Goal: Task Accomplishment & Management: Complete application form

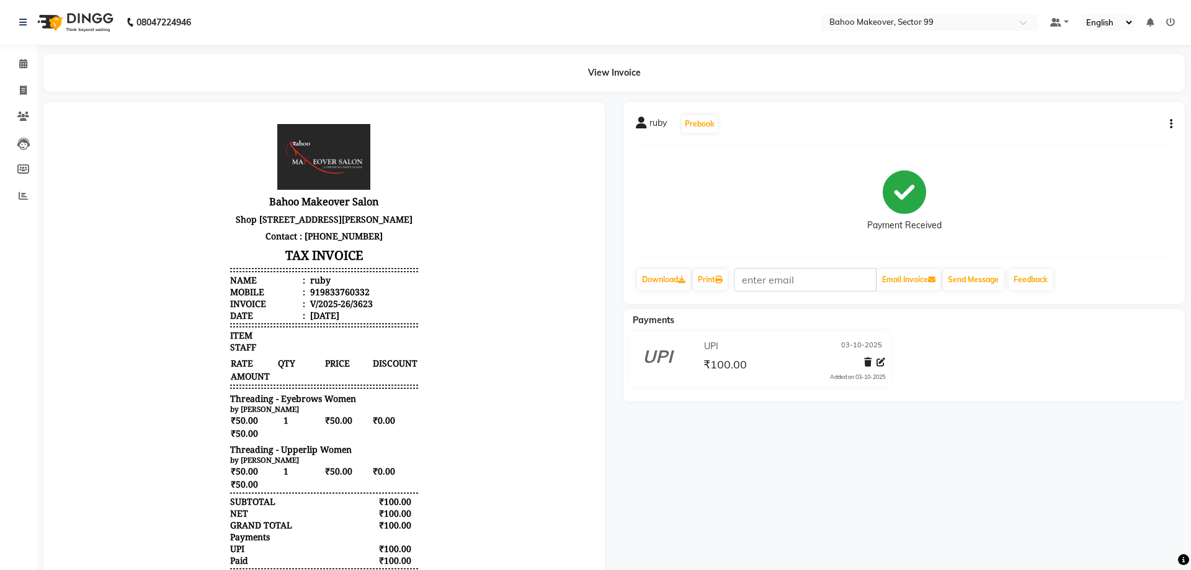
click at [816, 192] on div "ruby Prebook Payment Received Download Print Email Invoice Send Message Feedback" at bounding box center [904, 203] width 561 height 202
drag, startPoint x: 251, startPoint y: 224, endPoint x: 269, endPoint y: 218, distance: 19.4
click at [123, 117] on html "Bahoo Makeover Salon Shop Number 4, Kataria Complex- Opposite BPTP Park Serene …" at bounding box center [324, 360] width 537 height 492
select select "service"
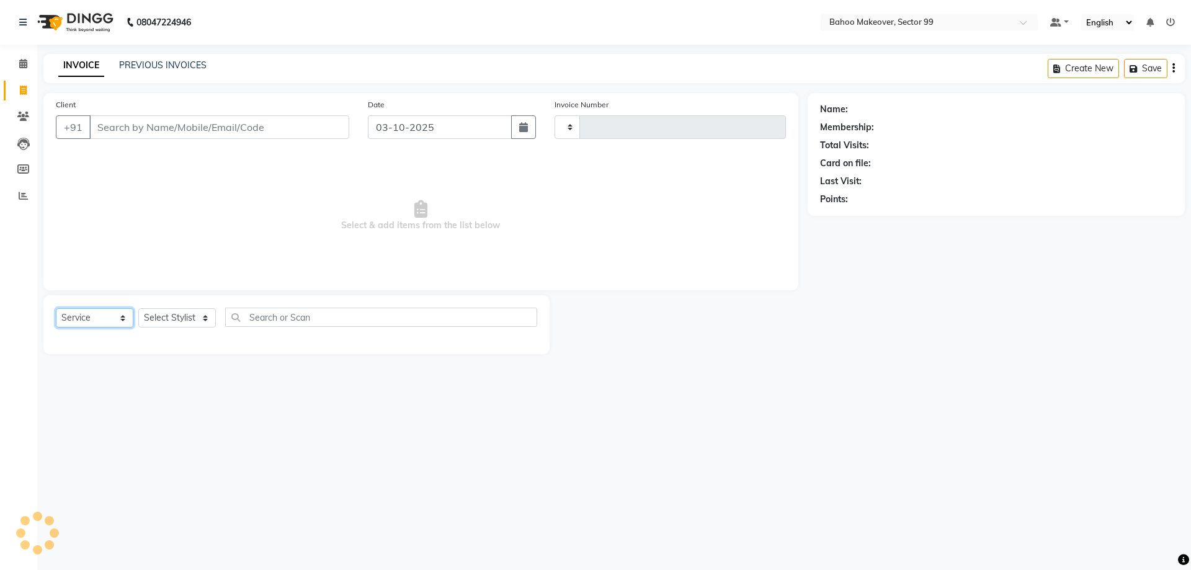
click at [56, 308] on select "Select Service Product Membership Package Voucher Prepaid Gift Card" at bounding box center [95, 317] width 78 height 19
click option "Service" at bounding box center [0, 0] width 0 height 0
click at [138, 308] on select "Select Stylist" at bounding box center [177, 317] width 78 height 19
click at [194, 312] on select "Select Stylist" at bounding box center [177, 317] width 78 height 19
click at [138, 308] on select "Select Stylist" at bounding box center [177, 317] width 78 height 19
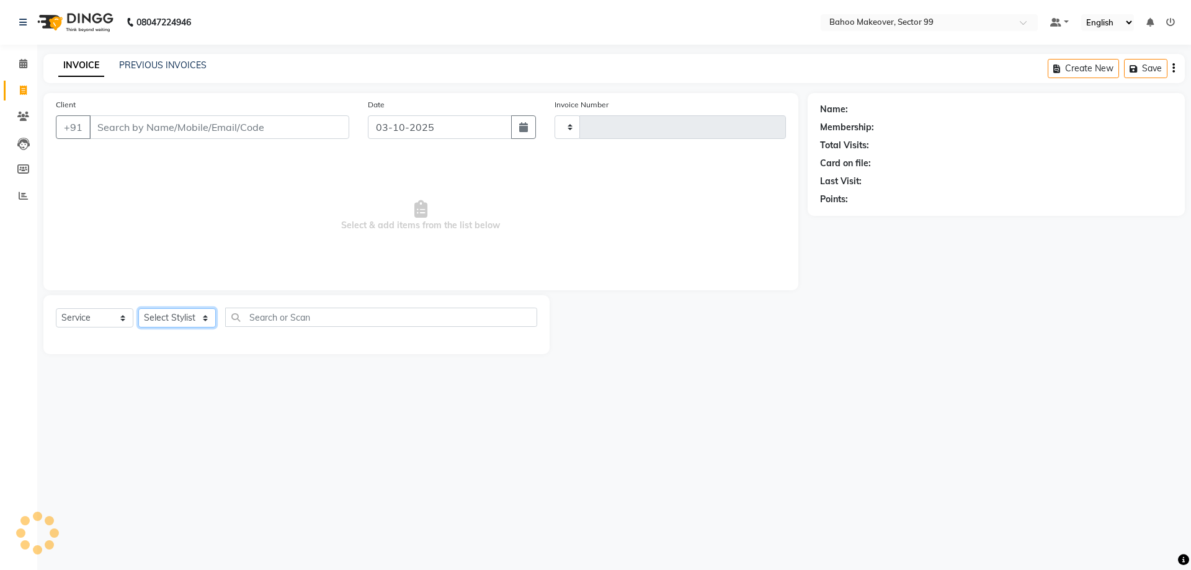
type input "3626"
select select "6856"
click at [56, 308] on select "Select Service Product Membership Package Voucher Prepaid Gift Card" at bounding box center [95, 317] width 78 height 19
click at [138, 308] on select "Select Stylist" at bounding box center [177, 317] width 78 height 19
click at [173, 313] on select "Select Stylist" at bounding box center [177, 317] width 78 height 19
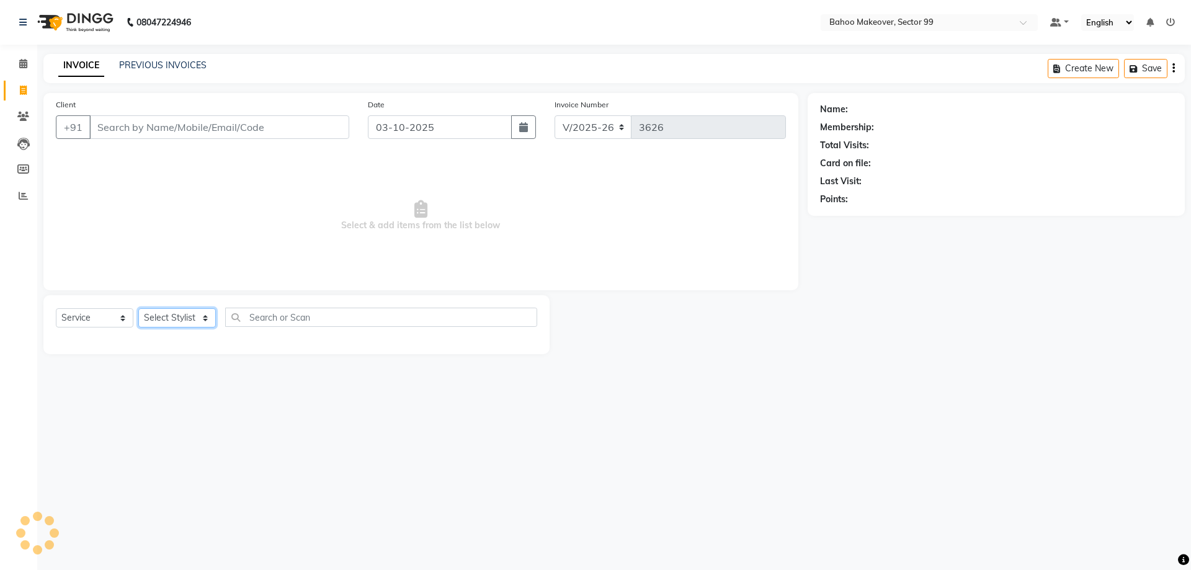
click at [138, 308] on select "Select Stylist" at bounding box center [177, 317] width 78 height 19
click at [173, 314] on select "Select Stylist" at bounding box center [177, 317] width 78 height 19
click at [138, 308] on select "Select Stylist" at bounding box center [177, 317] width 78 height 19
click at [173, 314] on select "Select Stylist" at bounding box center [177, 317] width 78 height 19
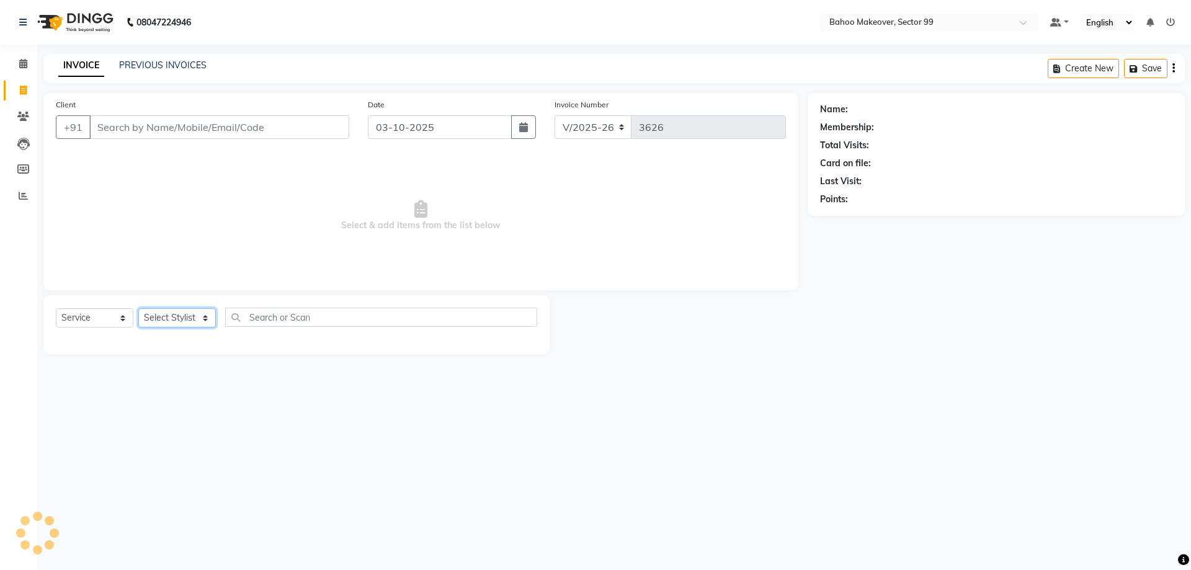
click at [138, 308] on select "Select Stylist" at bounding box center [177, 317] width 78 height 19
click at [173, 314] on select "Select Stylist" at bounding box center [177, 317] width 78 height 19
click at [138, 308] on select "Select Stylist" at bounding box center [177, 317] width 78 height 19
click at [173, 314] on select "Select Stylist" at bounding box center [177, 317] width 78 height 19
click at [138, 308] on select "Select Stylist" at bounding box center [177, 317] width 78 height 19
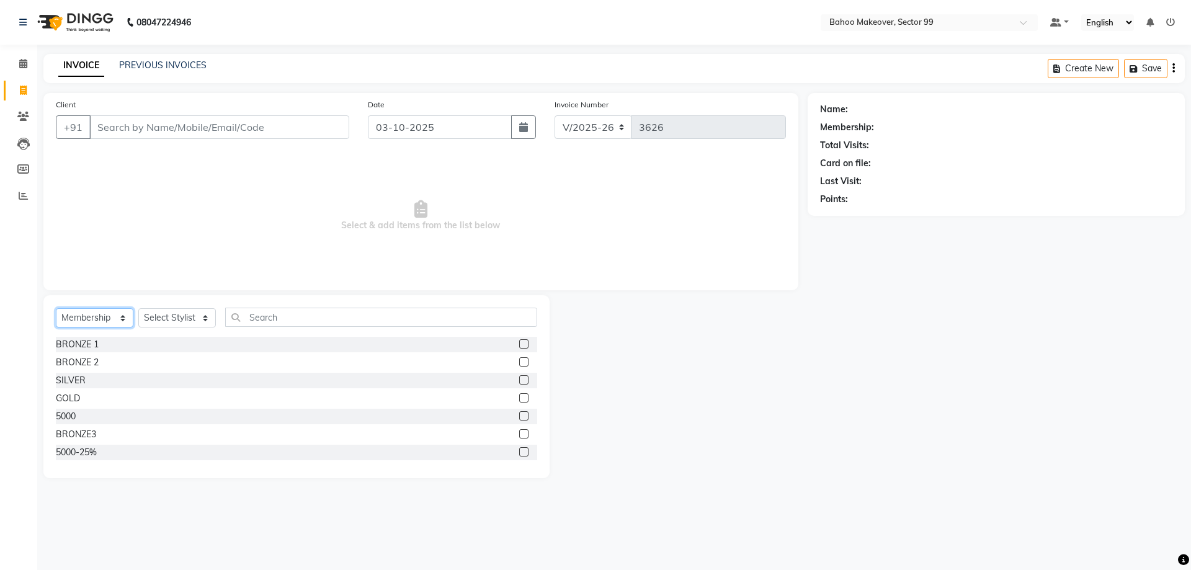
click at [56, 308] on select "Select Service Product Membership Package Voucher Prepaid Gift Card" at bounding box center [95, 317] width 78 height 19
select select "service"
click option "Service" at bounding box center [0, 0] width 0 height 0
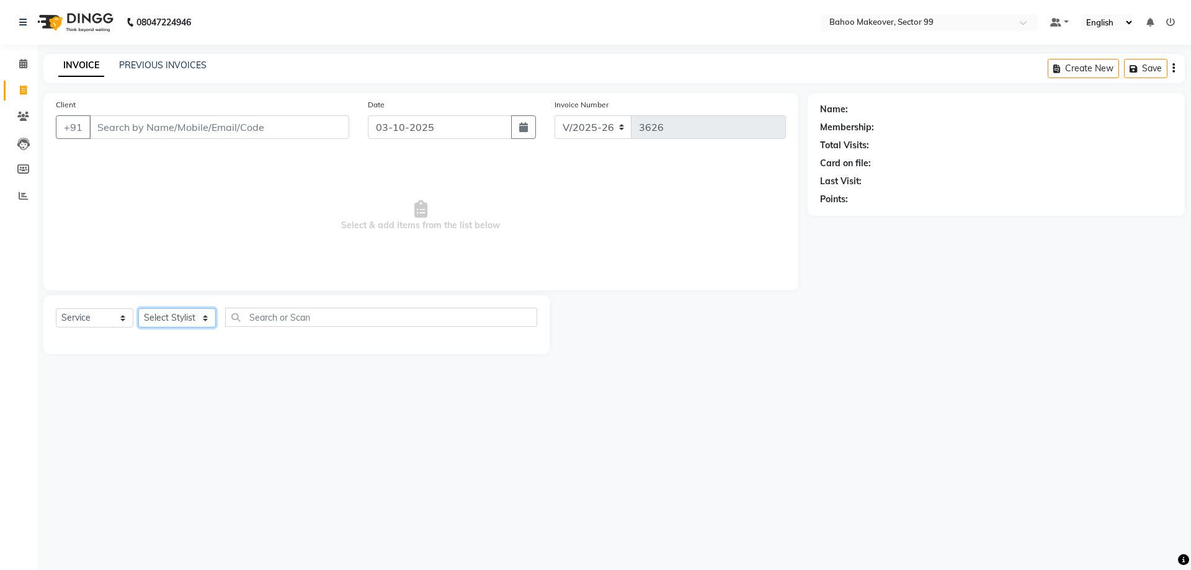
click at [138, 308] on select "Select Stylist [PERSON_NAME] Makeover Bahoo Makeover Salon [PERSON_NAME] [PERSO…" at bounding box center [177, 317] width 78 height 19
select select "54354"
click option "[PERSON_NAME]" at bounding box center [0, 0] width 0 height 0
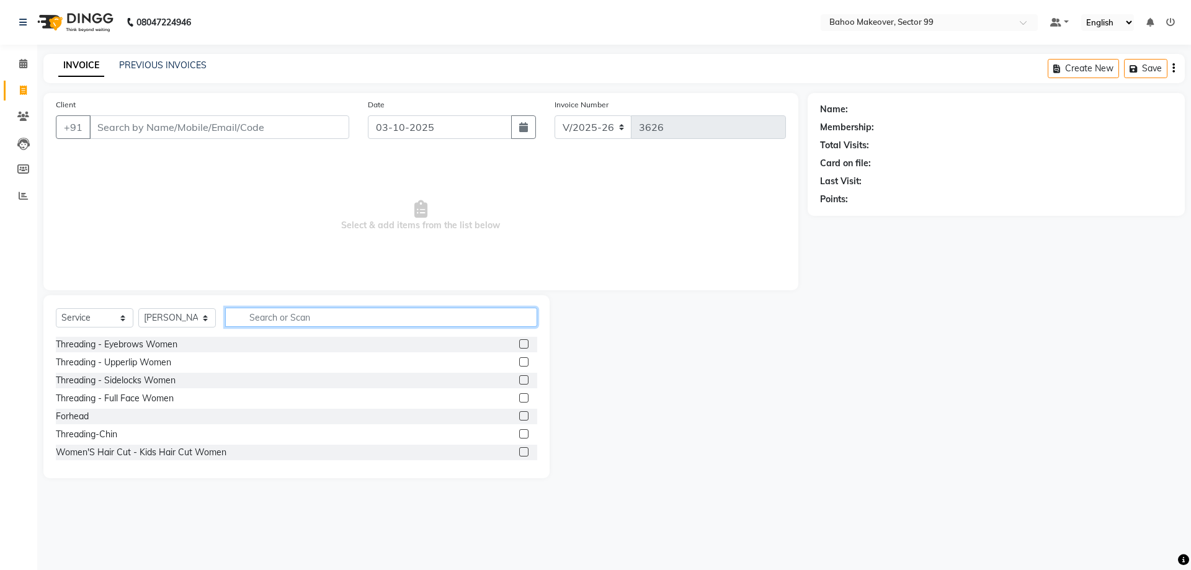
click at [284, 320] on input "text" at bounding box center [381, 317] width 312 height 19
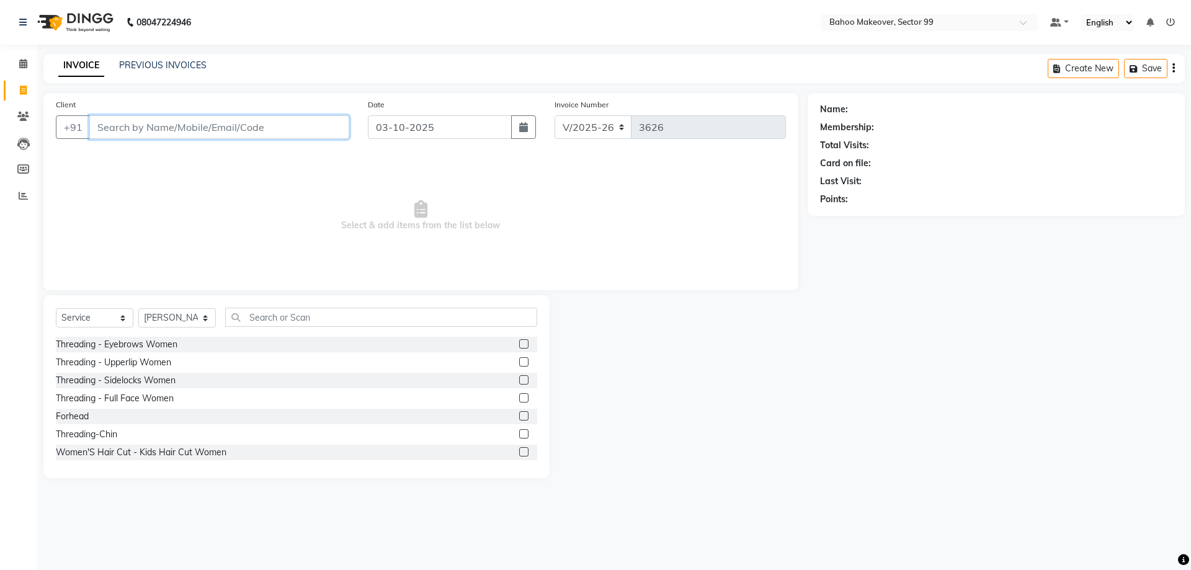
click at [182, 135] on input "Client" at bounding box center [219, 127] width 260 height 24
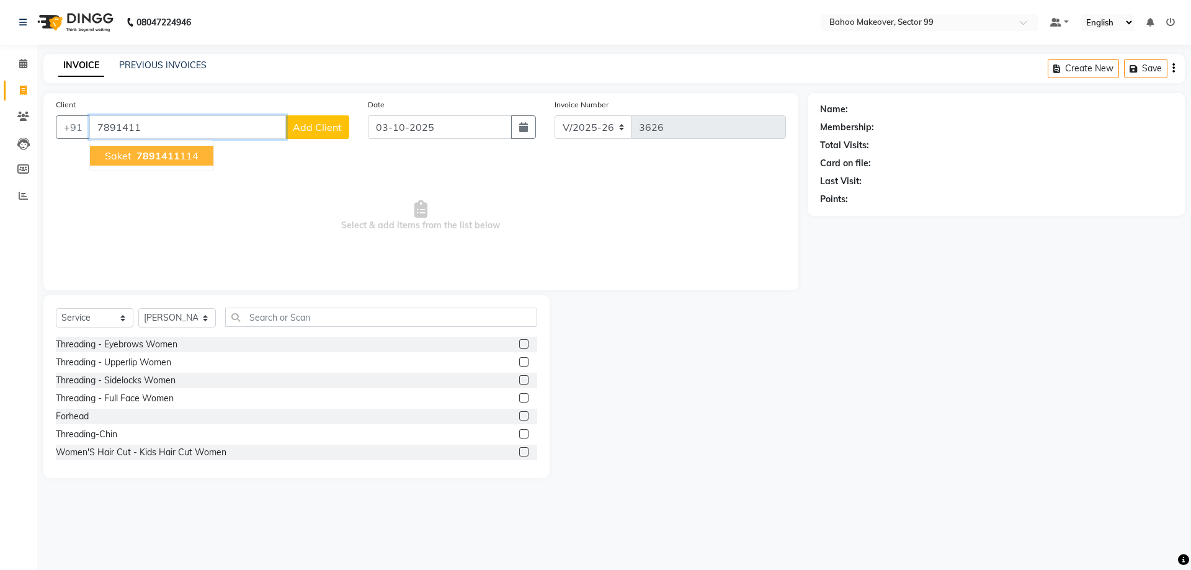
click at [163, 157] on span "7891411" at bounding box center [157, 156] width 43 height 12
type input "7891411114"
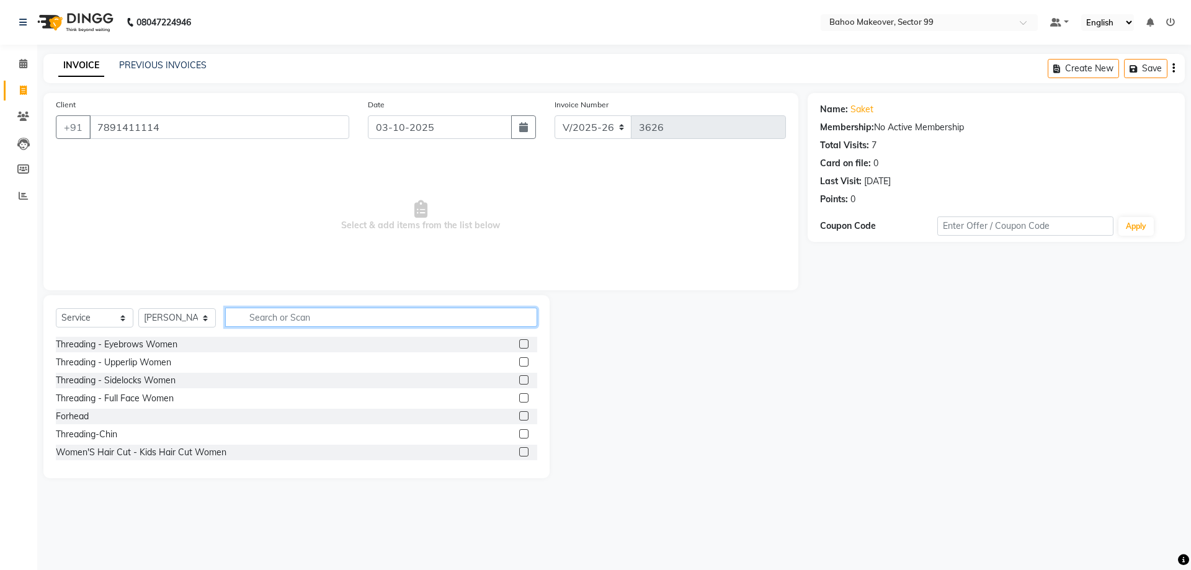
click at [331, 316] on input "text" at bounding box center [381, 317] width 312 height 19
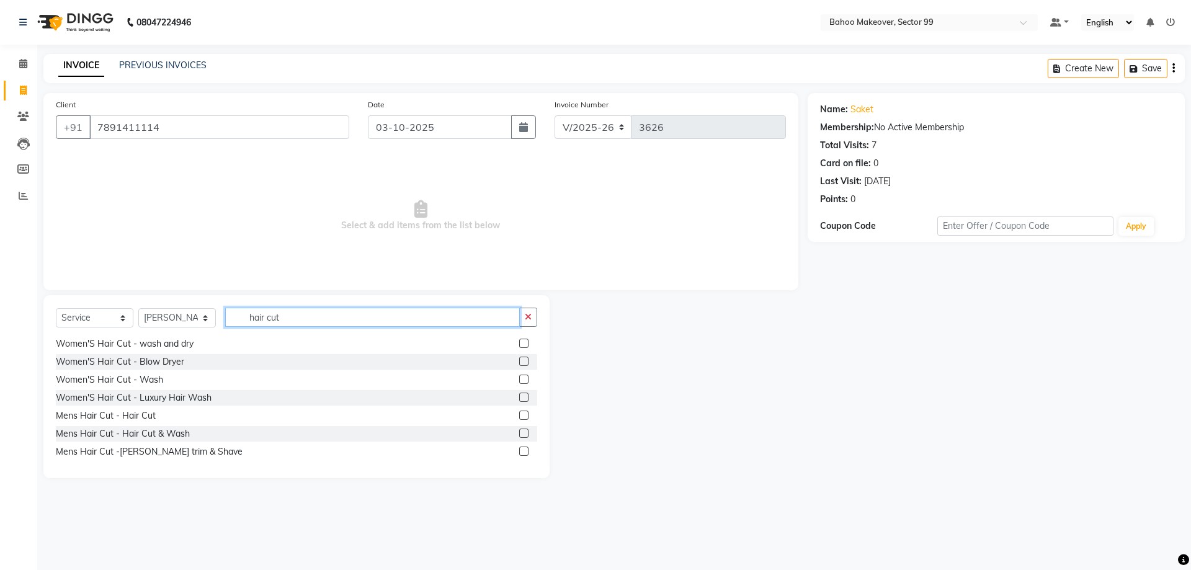
scroll to position [92, 0]
type input "hair cut"
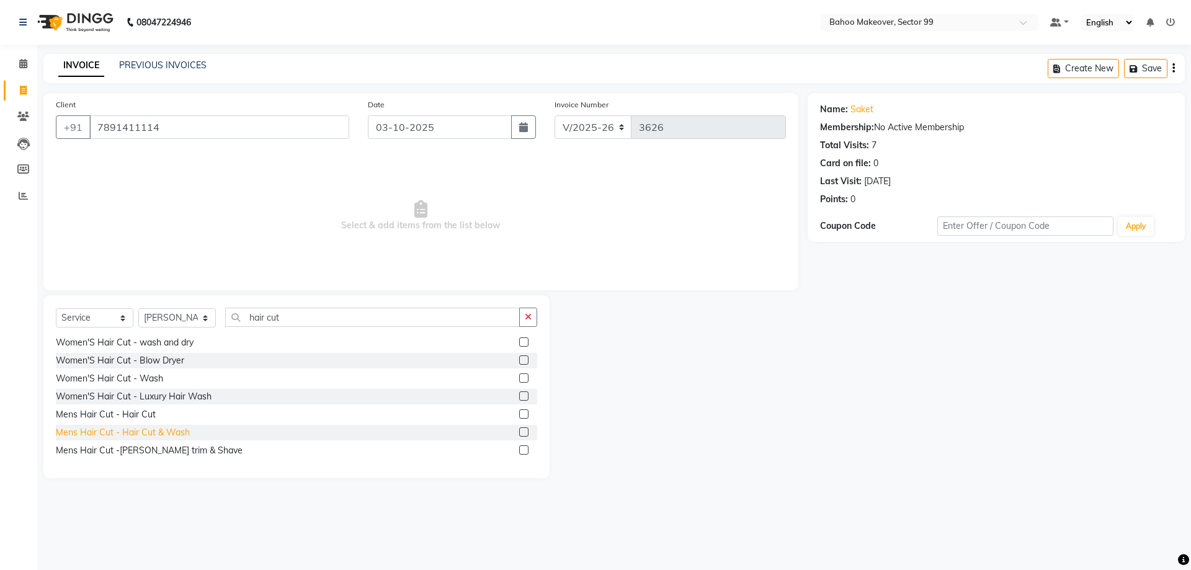
click at [173, 430] on div "Mens Hair Cut - Hair Cut & Wash" at bounding box center [123, 432] width 134 height 13
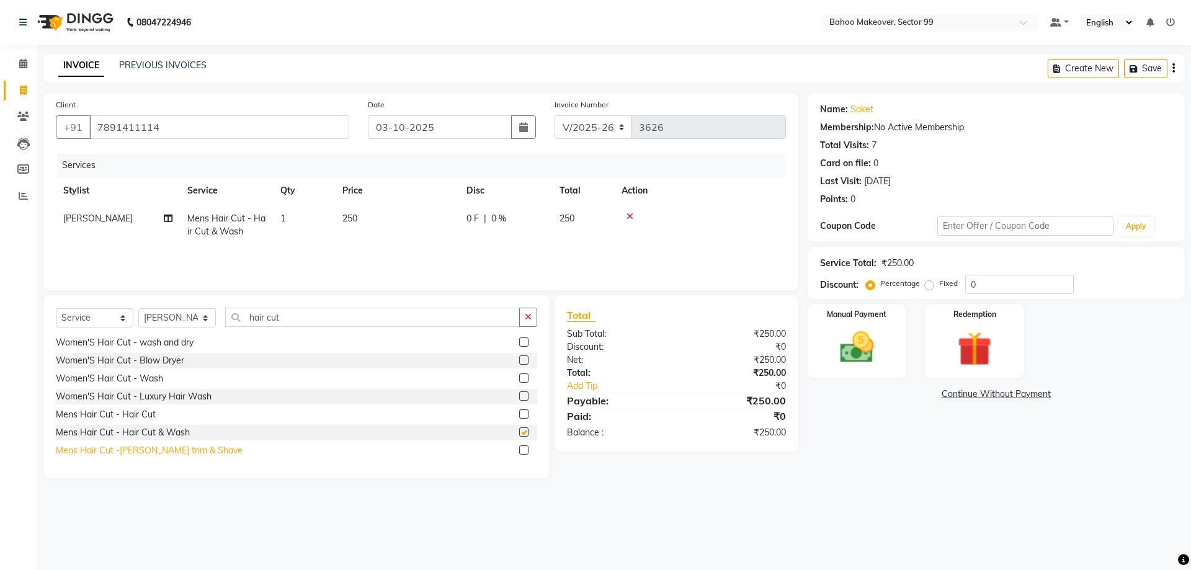
checkbox input "false"
click at [161, 452] on div "Mens Hair Cut -[PERSON_NAME] trim & Shave" at bounding box center [149, 450] width 187 height 13
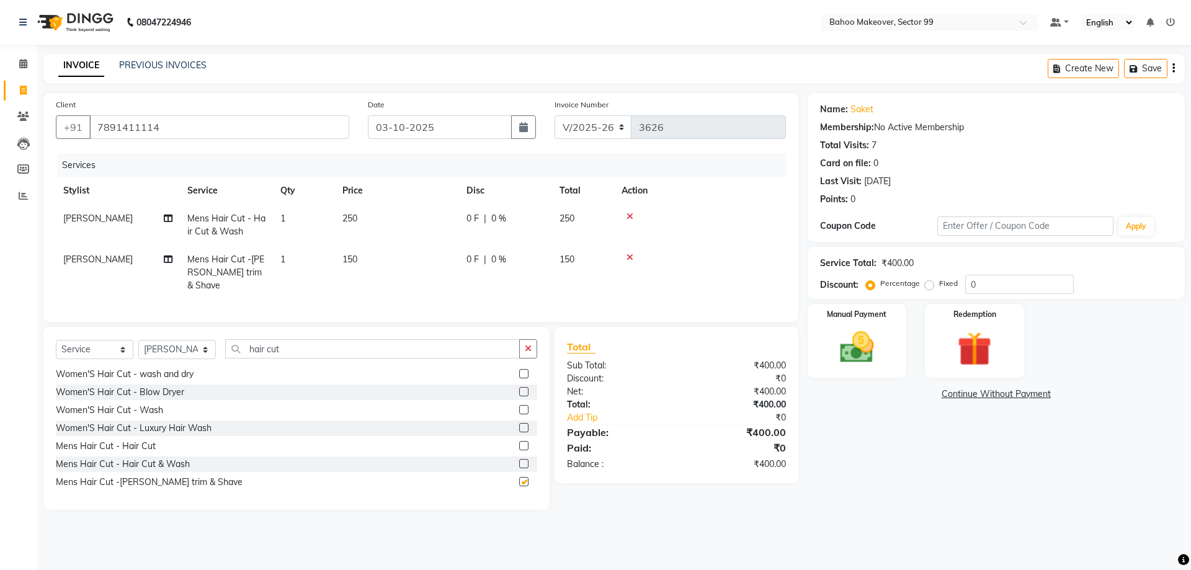
checkbox input "false"
click at [313, 343] on input "hair cut" at bounding box center [372, 348] width 295 height 19
type input "h"
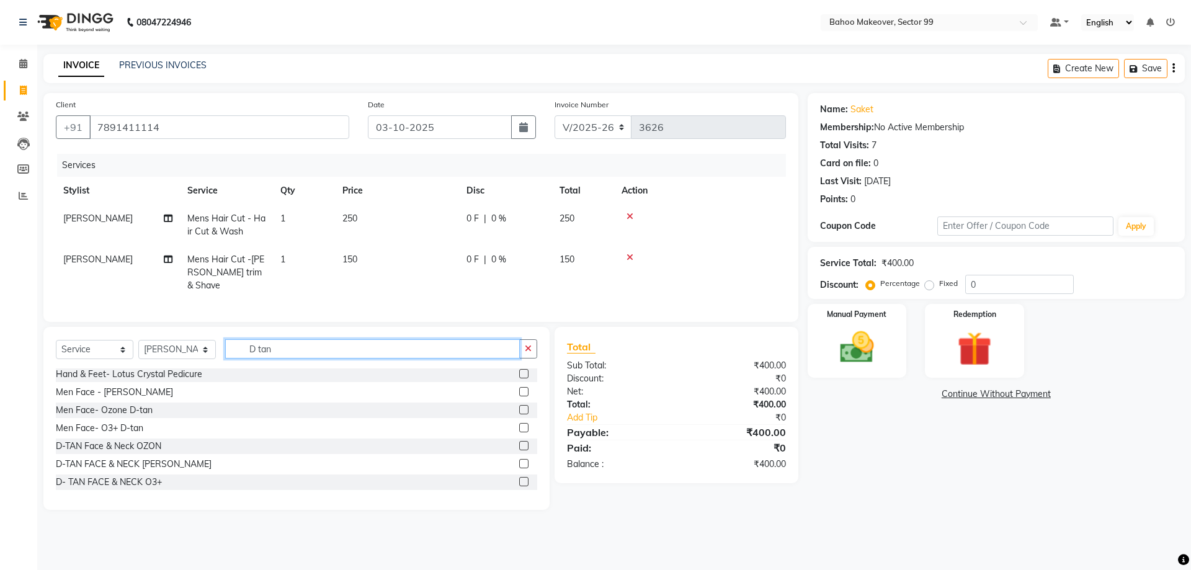
scroll to position [0, 0]
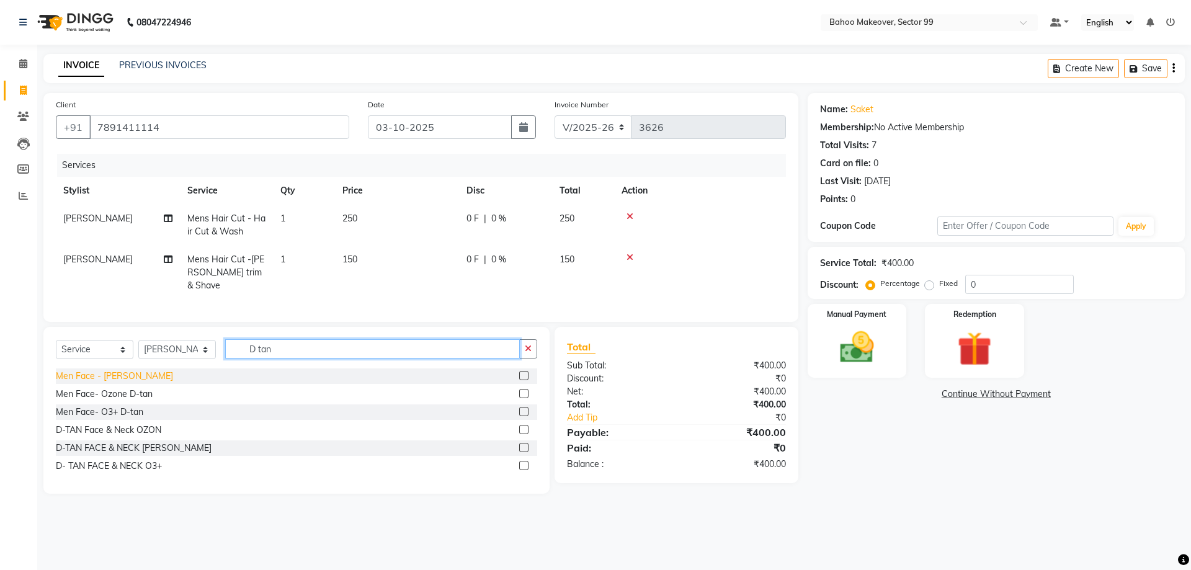
type input "D tan"
click at [110, 370] on div "Men Face - [PERSON_NAME]" at bounding box center [114, 376] width 117 height 13
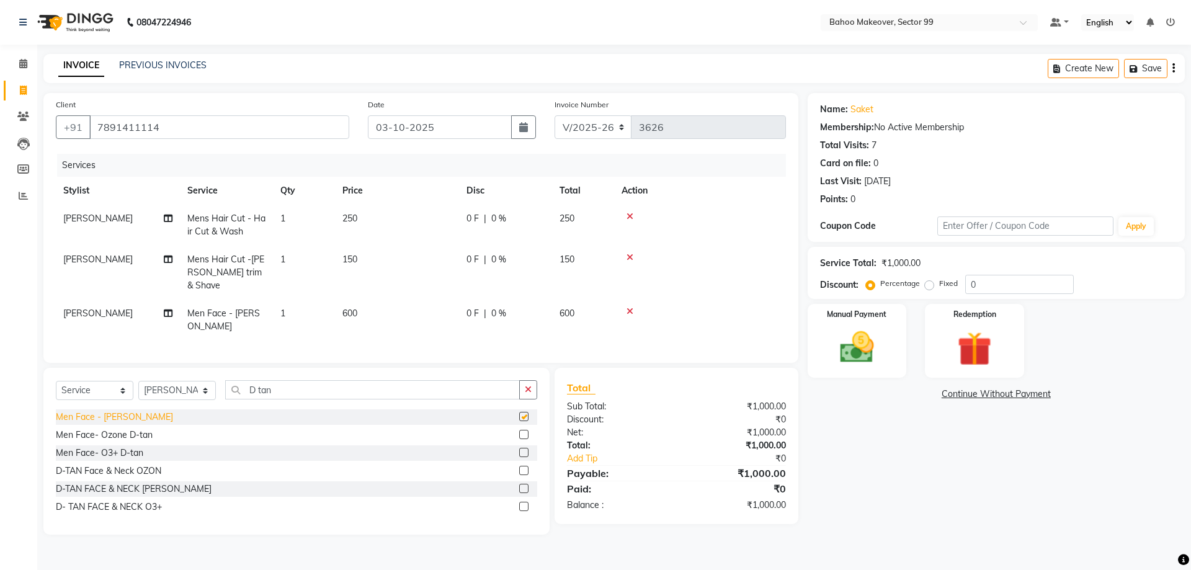
checkbox input "false"
click at [91, 447] on div "Men Face- O3+ D-tan" at bounding box center [99, 453] width 87 height 13
checkbox input "false"
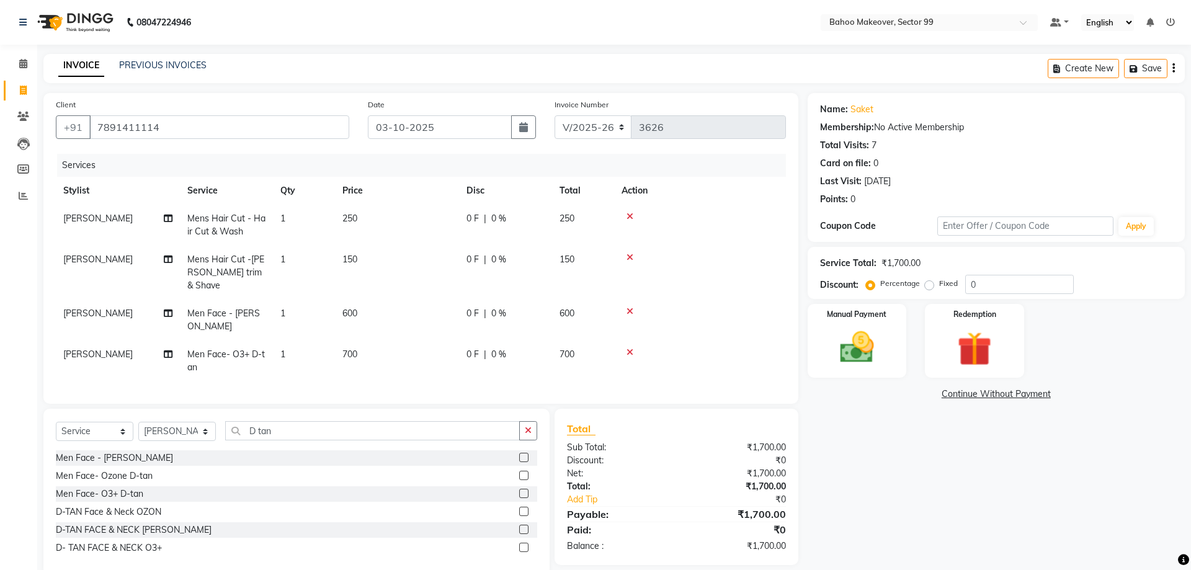
click at [630, 307] on icon at bounding box center [630, 311] width 7 height 9
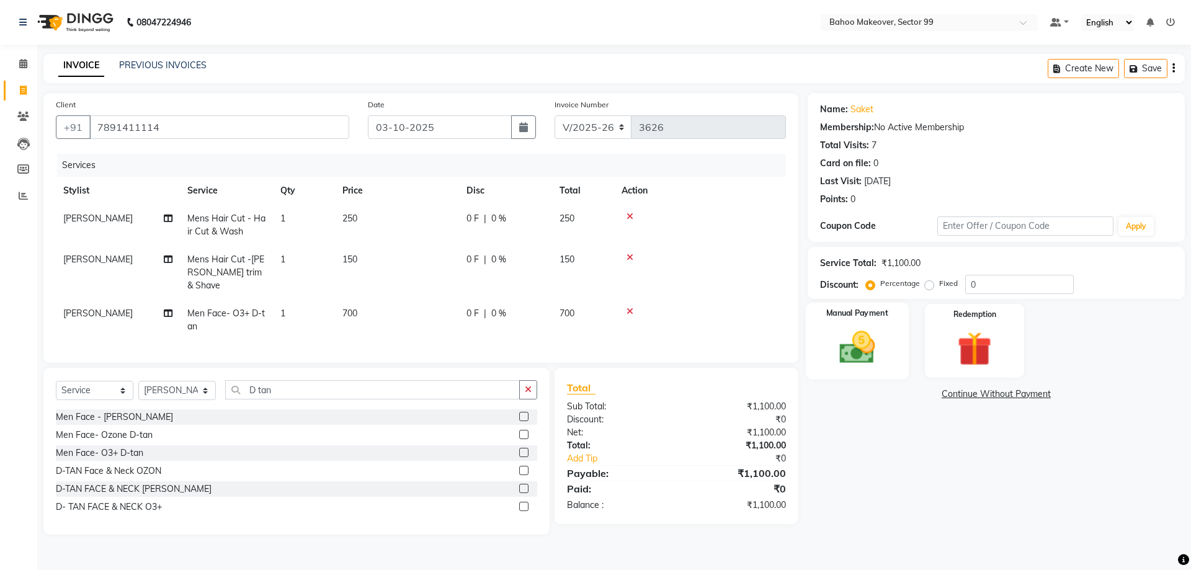
click at [880, 339] on img at bounding box center [857, 347] width 58 height 41
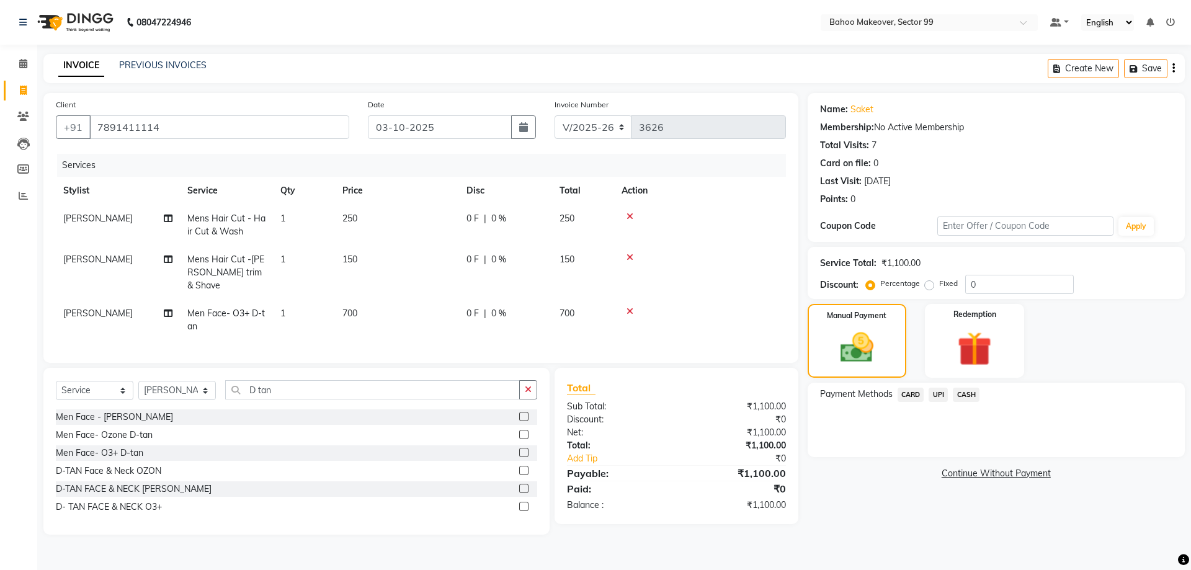
click at [938, 395] on span "UPI" at bounding box center [938, 395] width 19 height 14
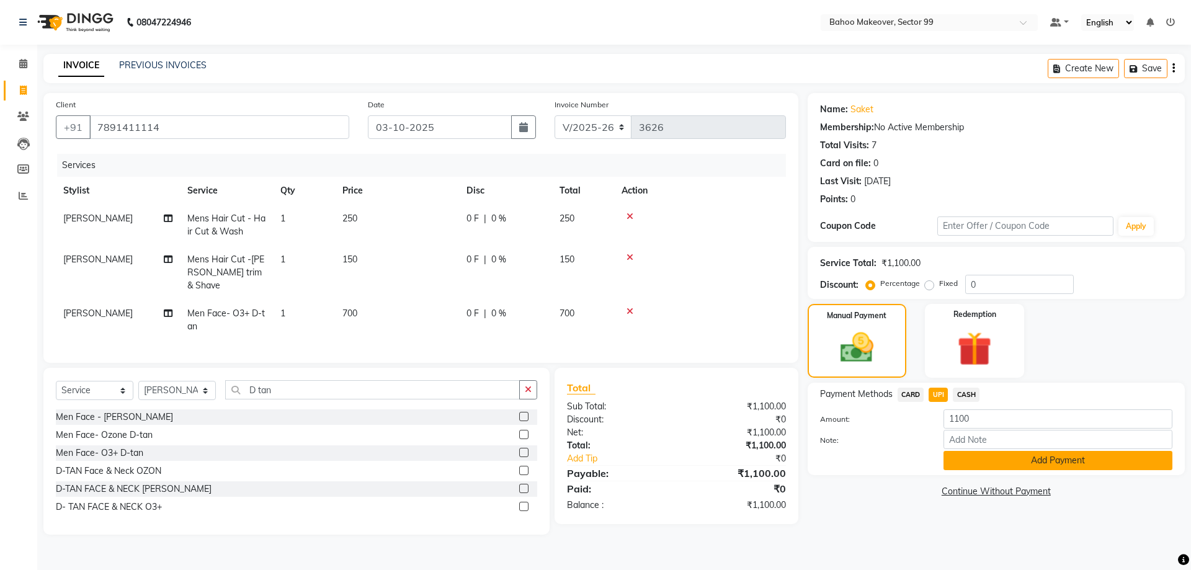
click at [1046, 465] on button "Add Payment" at bounding box center [1058, 460] width 229 height 19
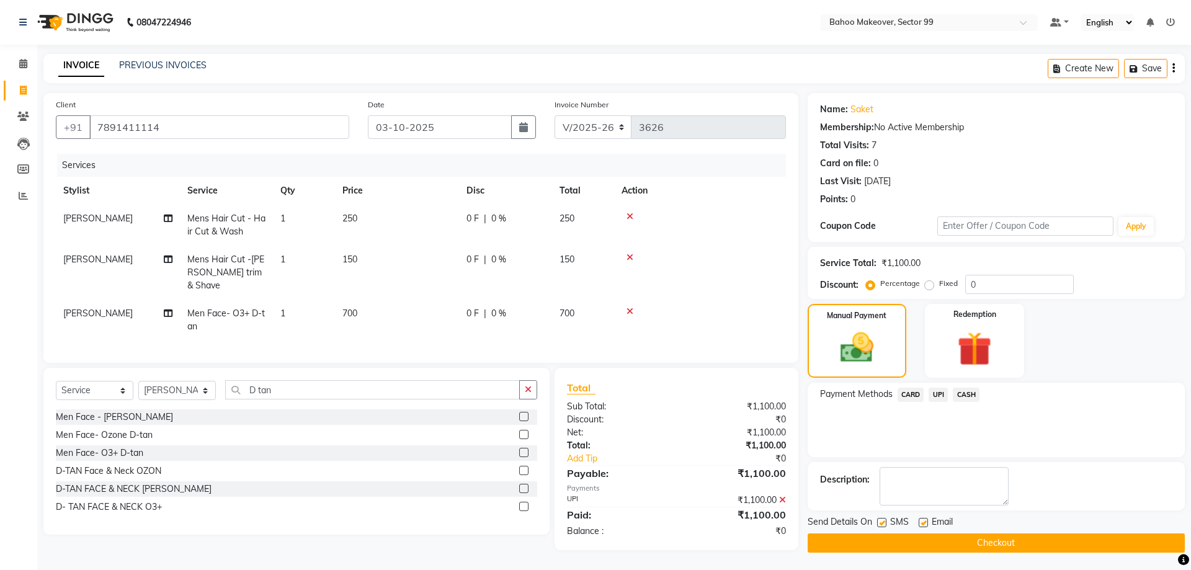
click at [1044, 537] on button "Checkout" at bounding box center [996, 543] width 377 height 19
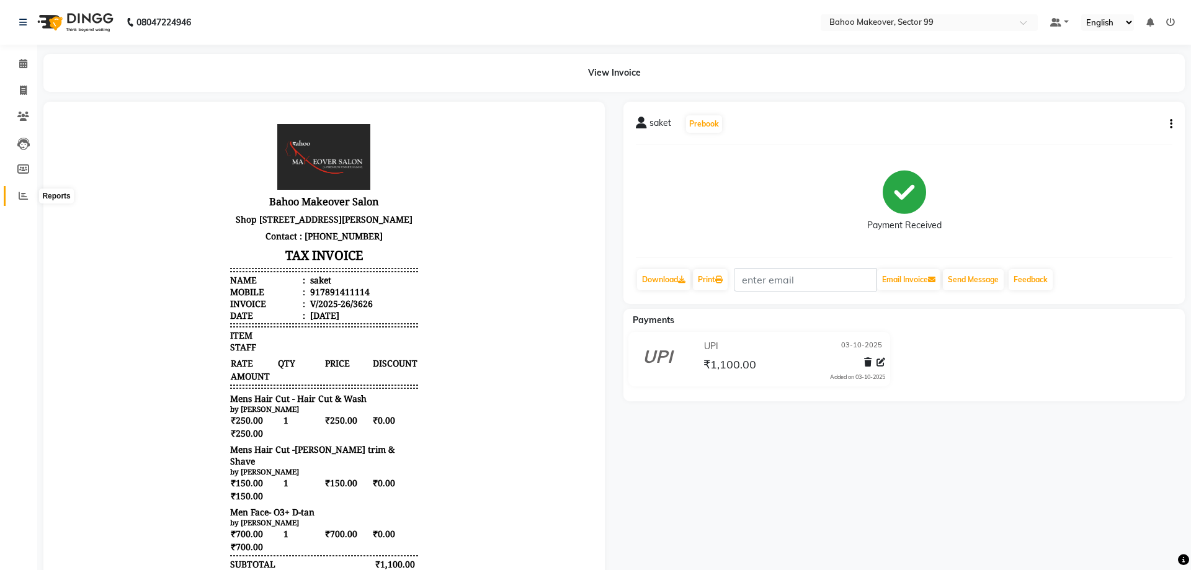
click at [22, 200] on icon at bounding box center [23, 195] width 9 height 9
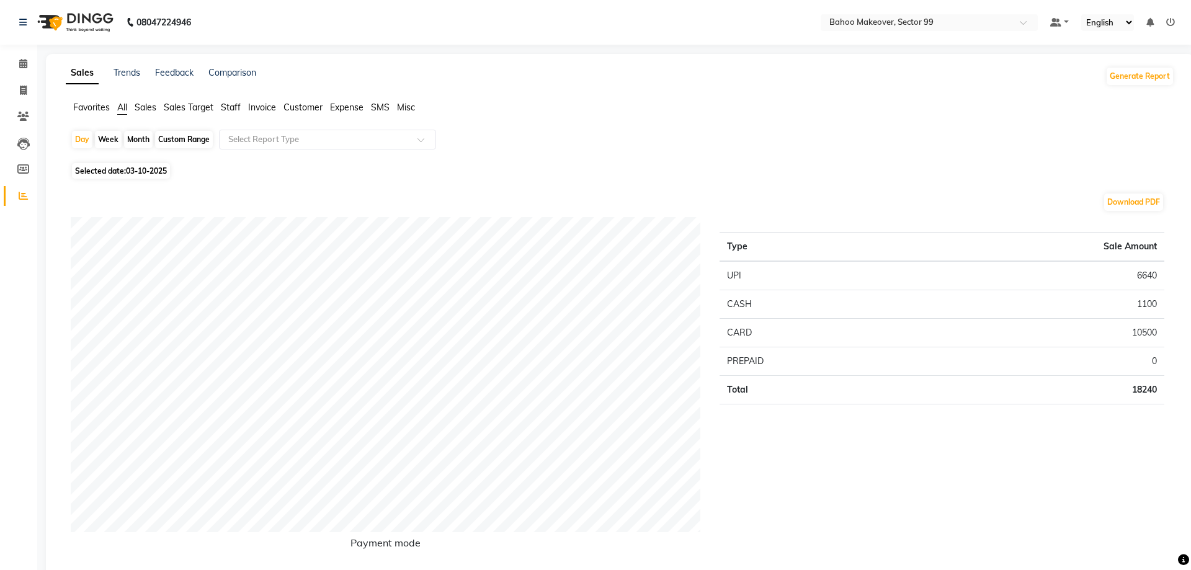
click at [134, 140] on div "Month" at bounding box center [138, 139] width 29 height 17
select select "10"
select select "2025"
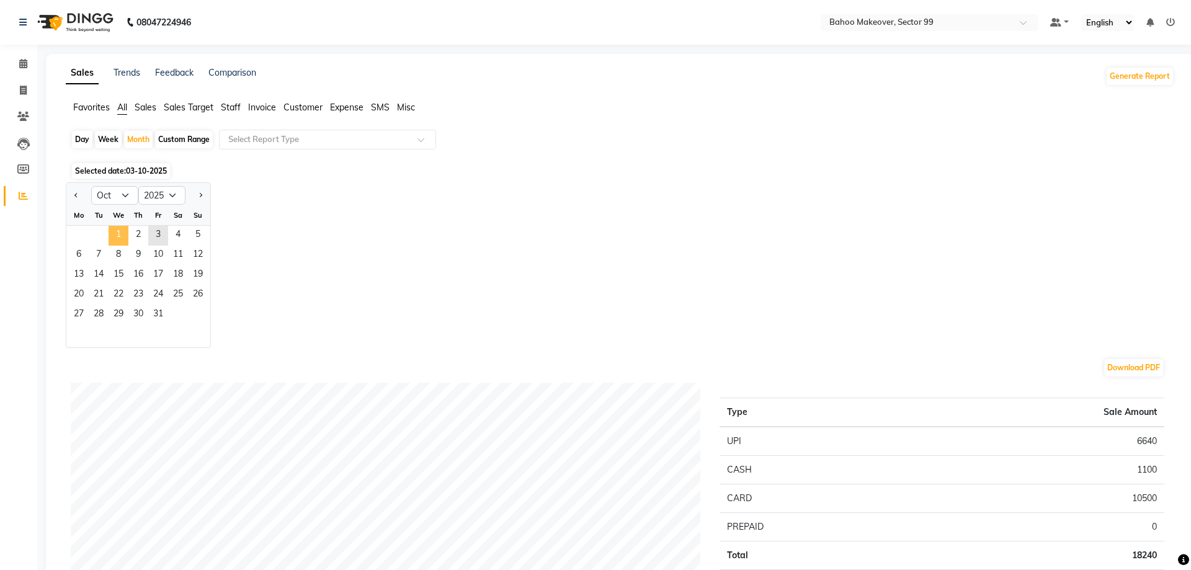
click at [118, 235] on span "1" at bounding box center [119, 236] width 20 height 20
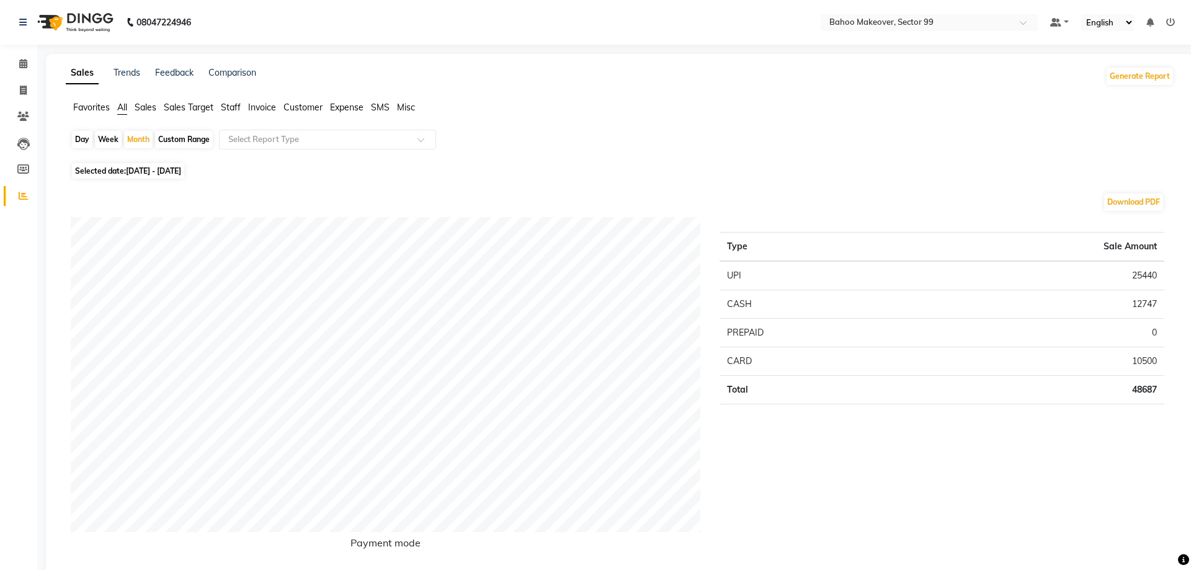
click at [230, 105] on span "Staff" at bounding box center [231, 107] width 20 height 11
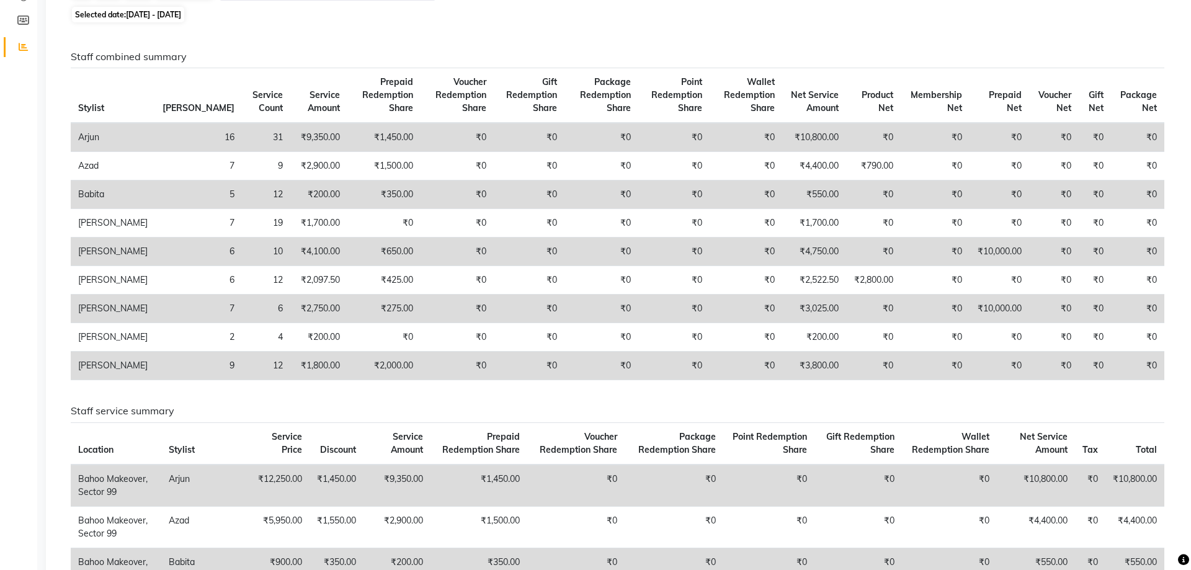
scroll to position [160, 0]
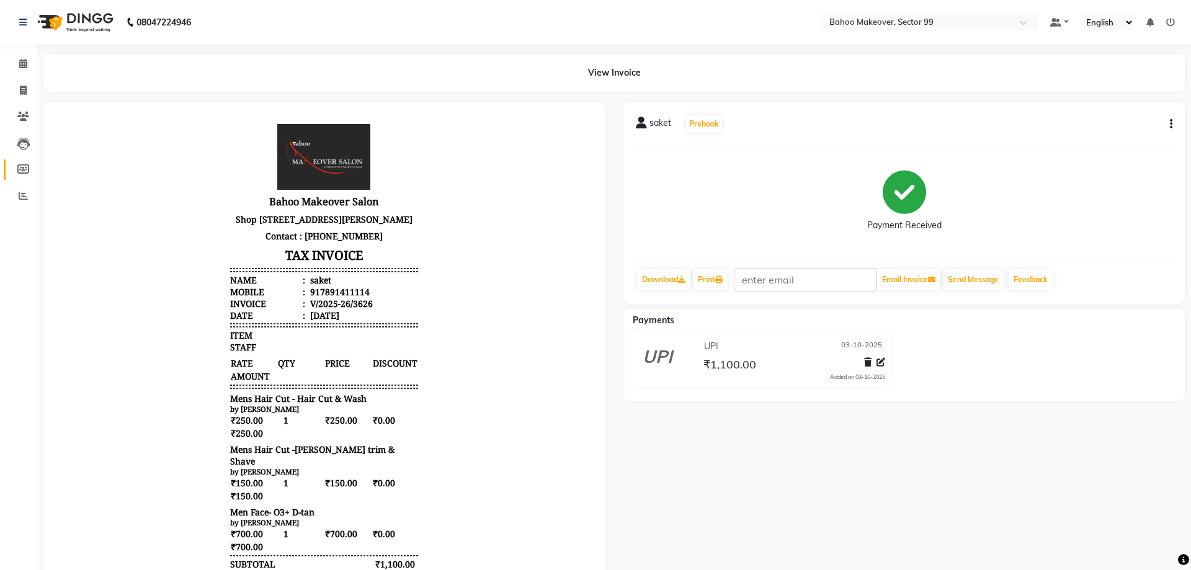
select select "service"
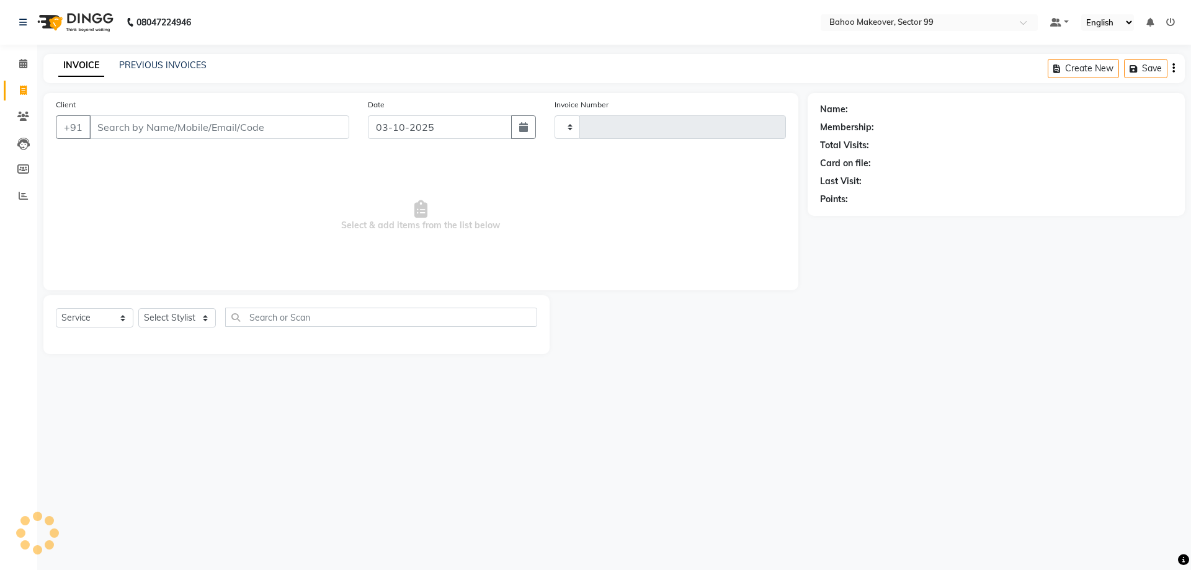
type input "3627"
select select "6856"
select select "membership"
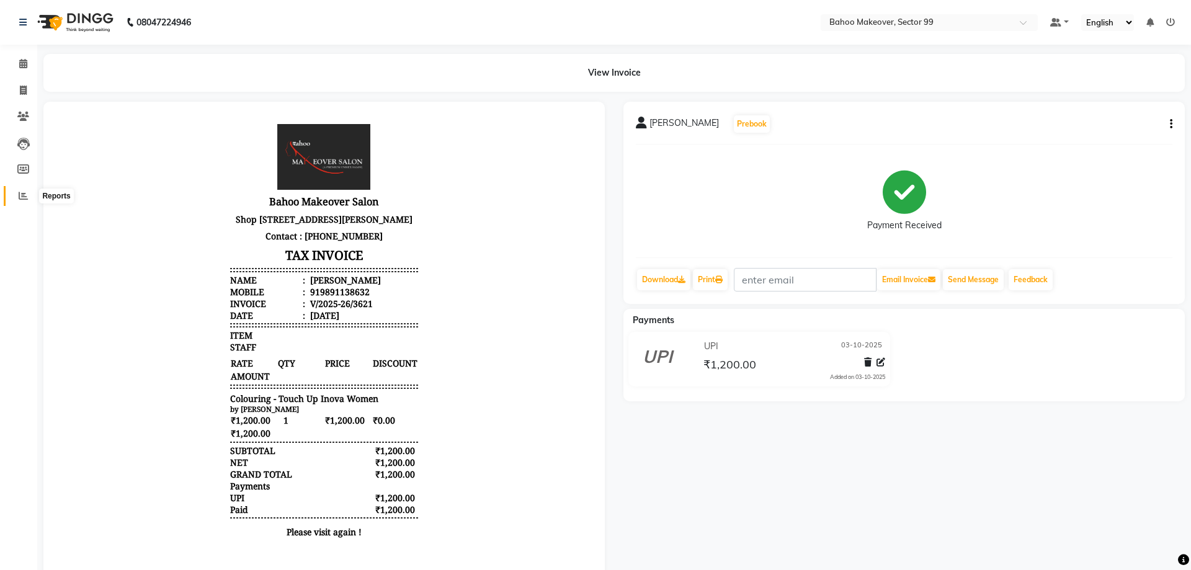
click at [24, 200] on icon at bounding box center [23, 195] width 9 height 9
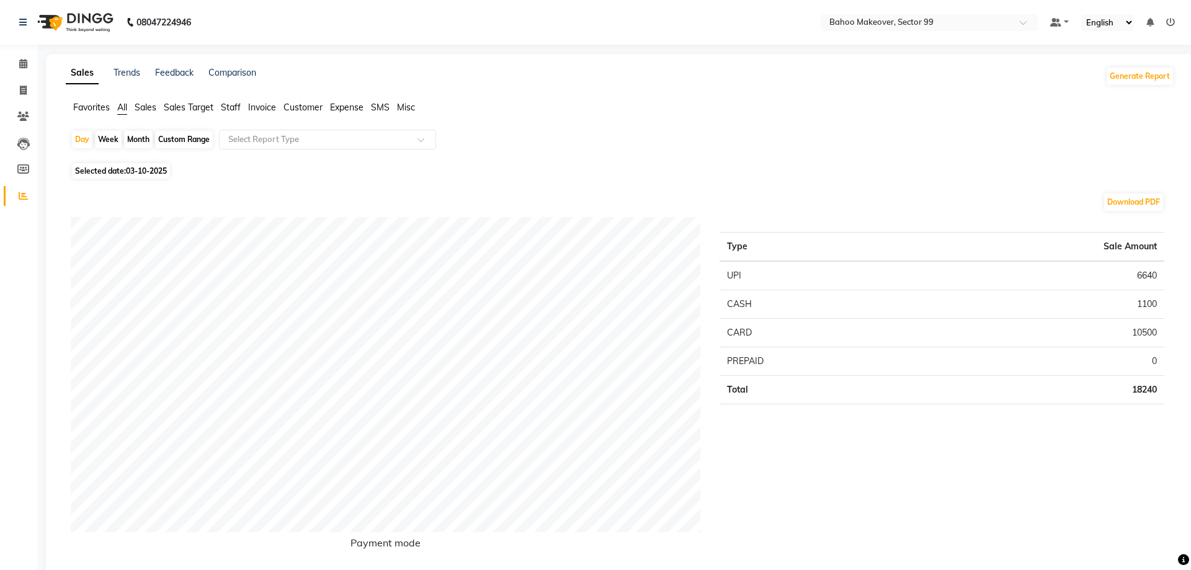
click at [136, 143] on div "Month" at bounding box center [138, 139] width 29 height 17
select select "10"
select select "2025"
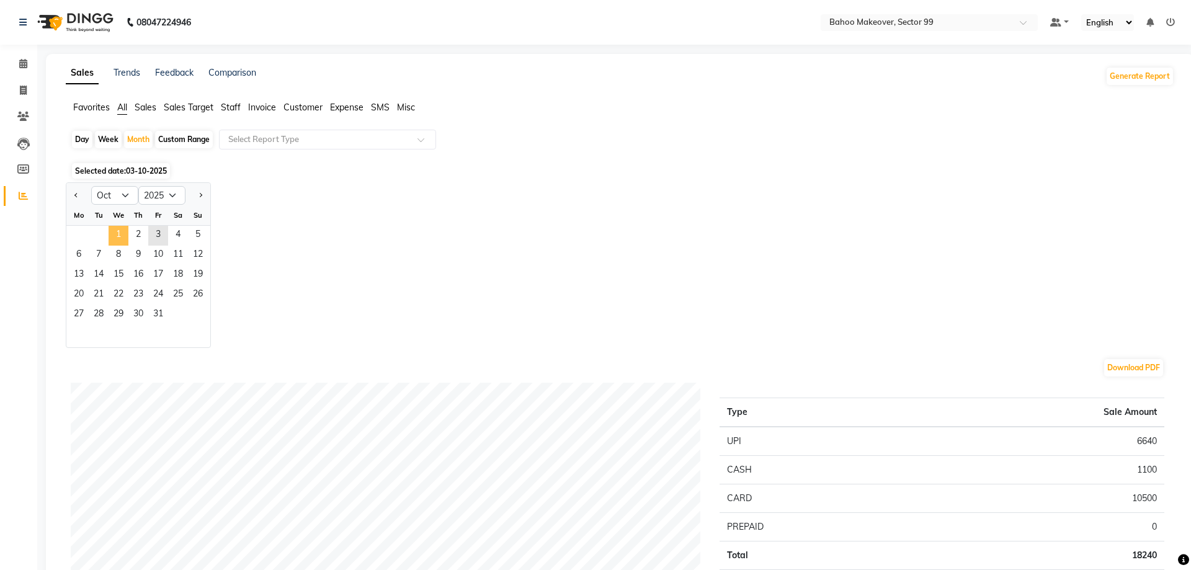
click at [125, 234] on span "1" at bounding box center [119, 236] width 20 height 20
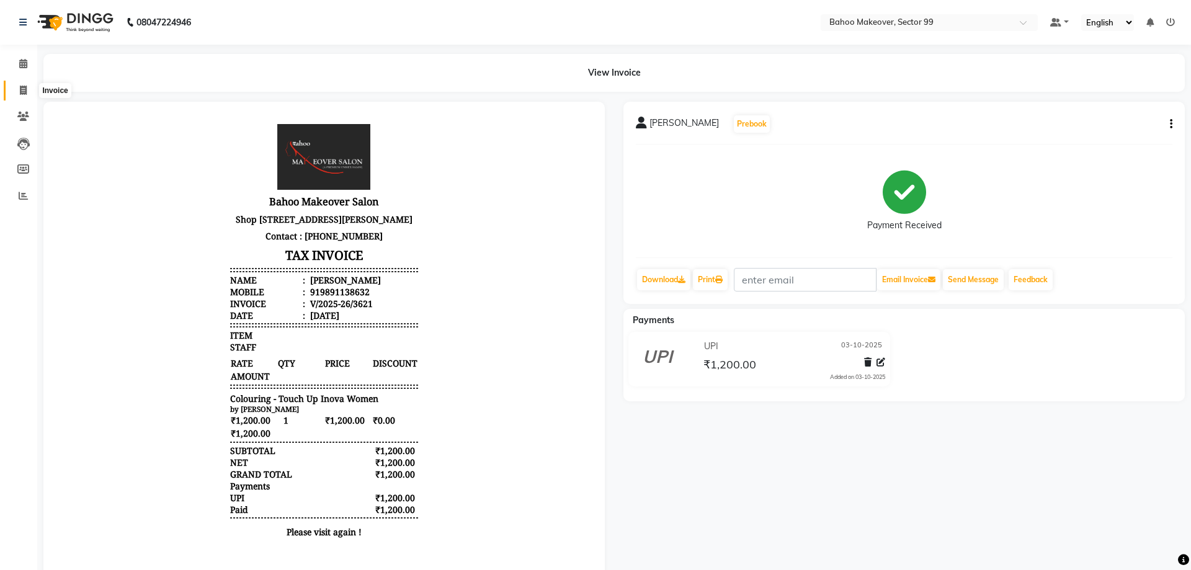
click at [22, 91] on icon at bounding box center [23, 90] width 7 height 9
select select "service"
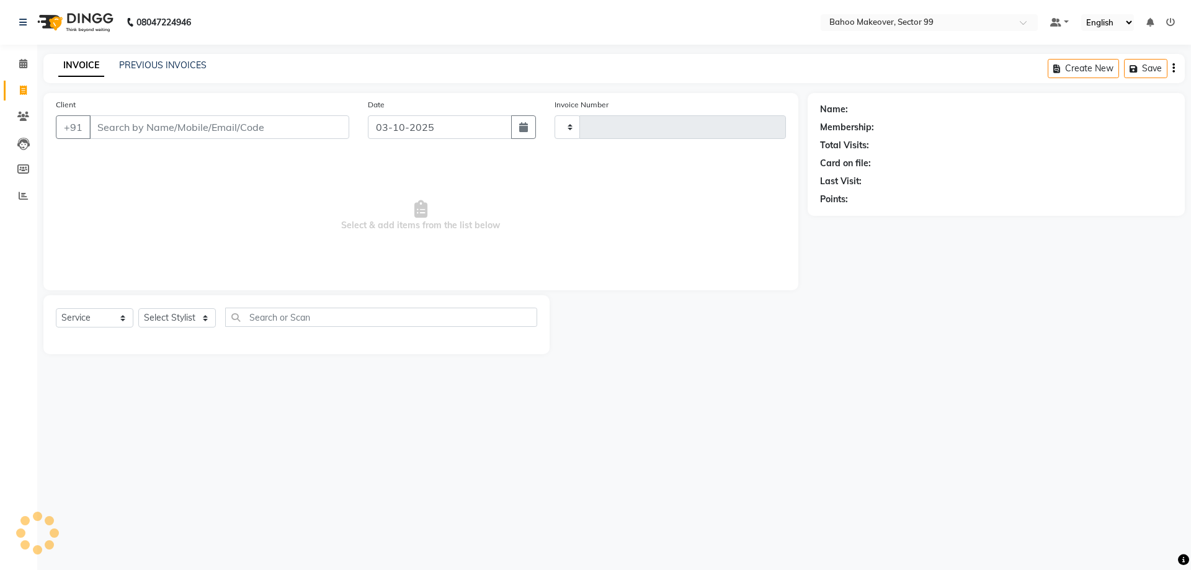
type input "3627"
select select "6856"
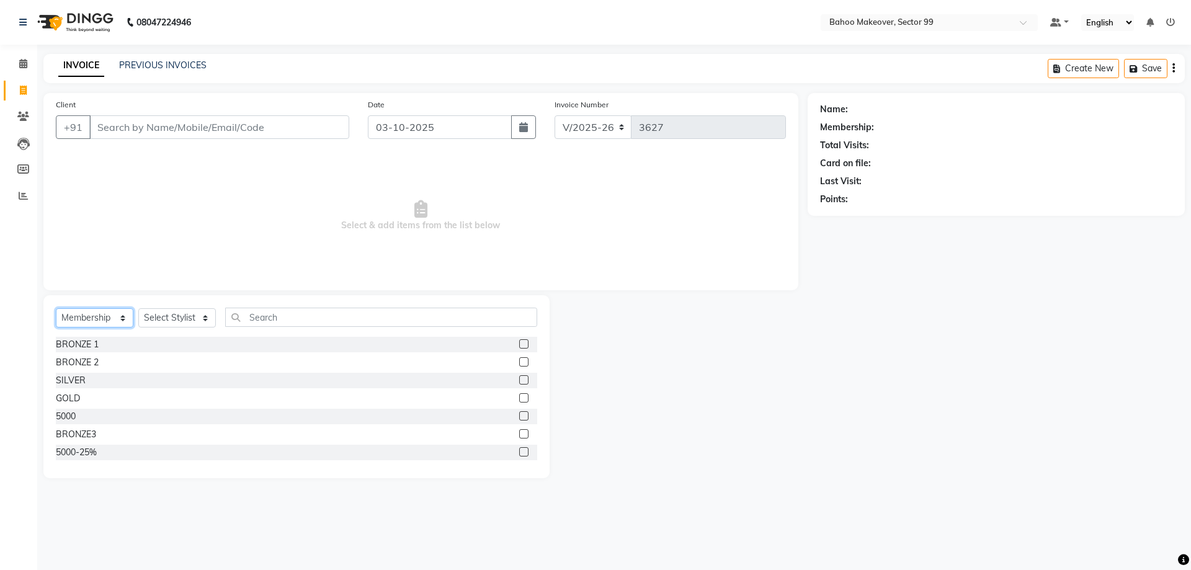
click at [56, 308] on select "Select Service Product Membership Package Voucher Prepaid Gift Card" at bounding box center [95, 317] width 78 height 19
select select "service"
click option "Service" at bounding box center [0, 0] width 0 height 0
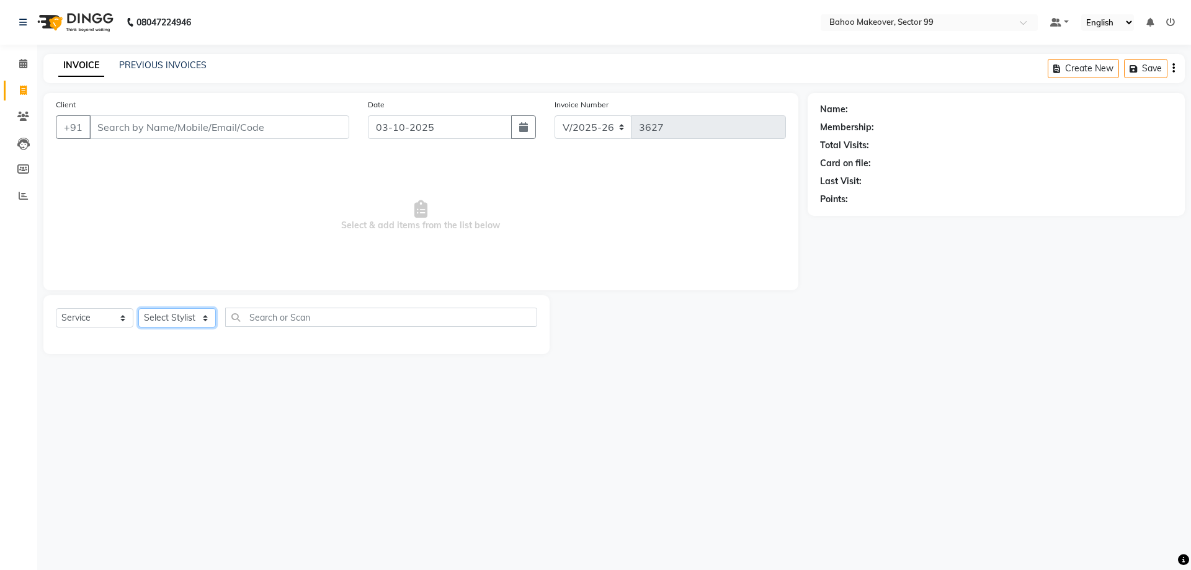
click at [138, 308] on select "Select Stylist [PERSON_NAME] Makeover Bahoo Makeover Salon [PERSON_NAME] [PERSO…" at bounding box center [177, 317] width 78 height 19
select select "54236"
click option "Azad" at bounding box center [0, 0] width 0 height 0
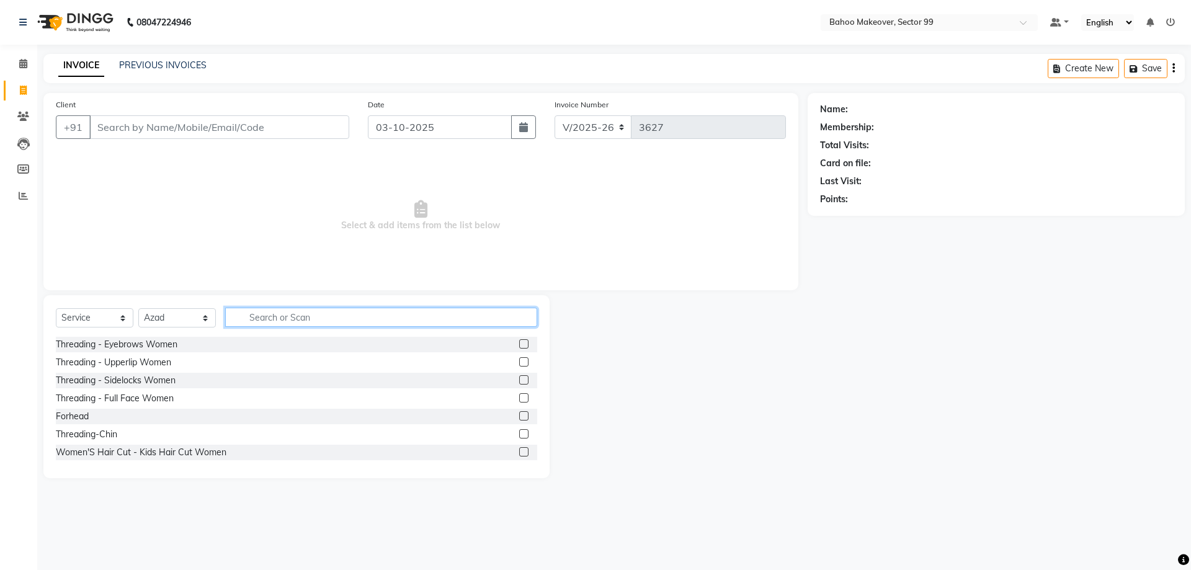
click at [287, 318] on input "text" at bounding box center [381, 317] width 312 height 19
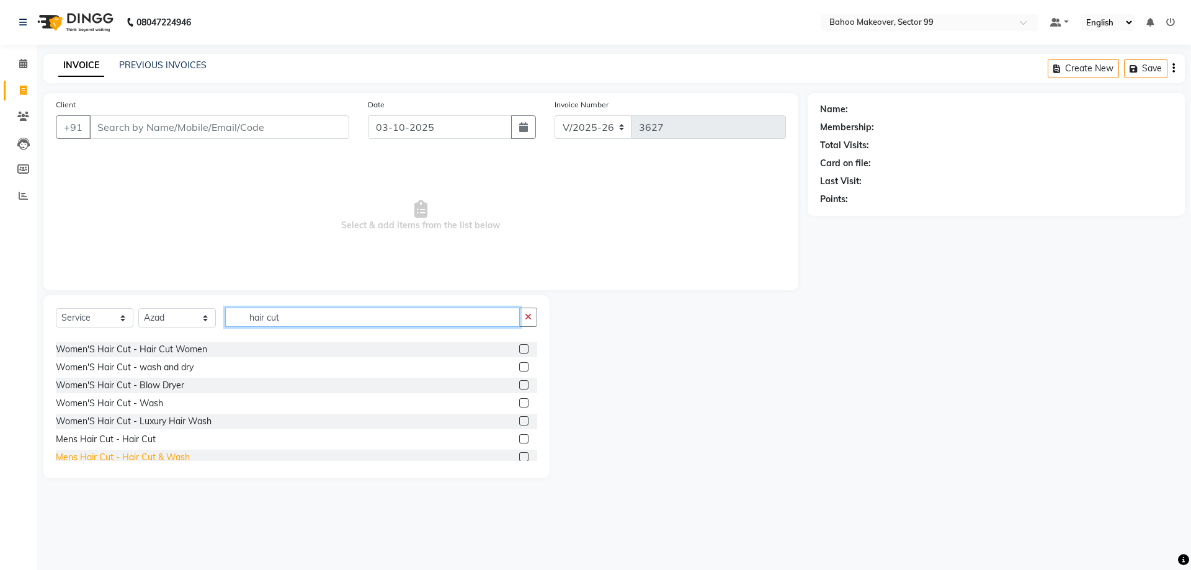
type input "hair cut"
click at [128, 460] on div "Mens Hair Cut - Hair Cut & Wash" at bounding box center [123, 457] width 134 height 13
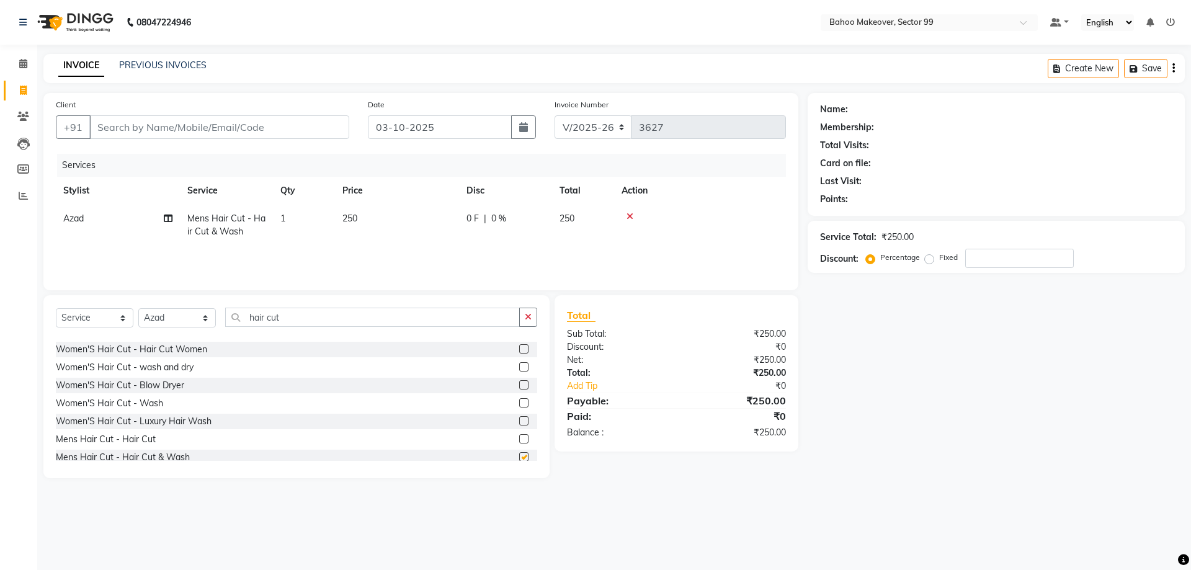
checkbox input "false"
click at [136, 440] on div "Mens Hair Cut -[PERSON_NAME] trim & Shave" at bounding box center [149, 442] width 187 height 13
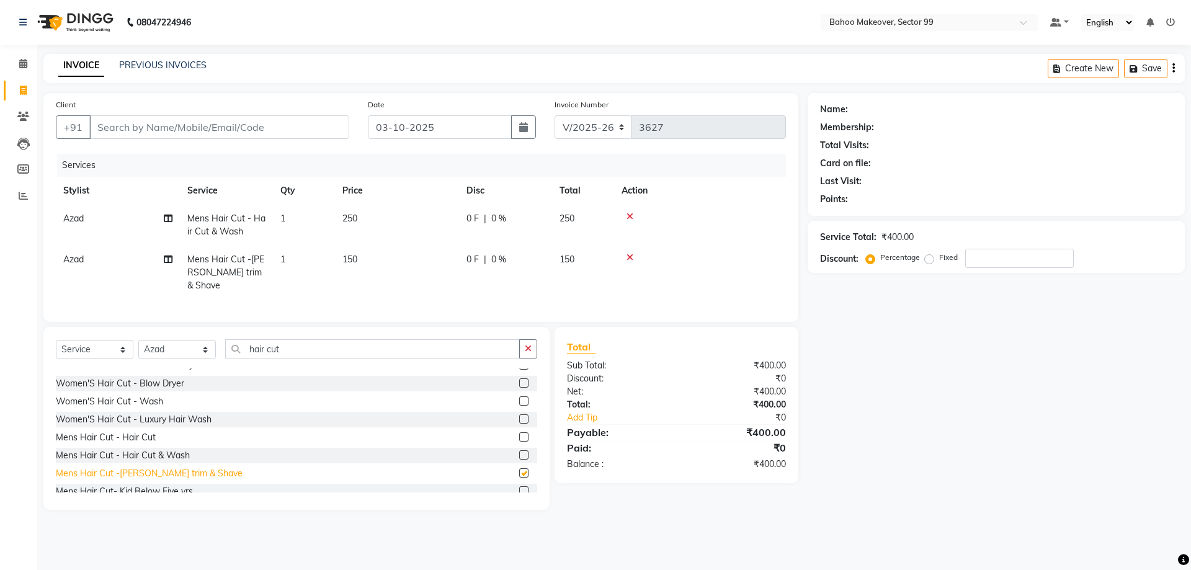
checkbox input "false"
click at [526, 344] on icon "button" at bounding box center [528, 348] width 7 height 9
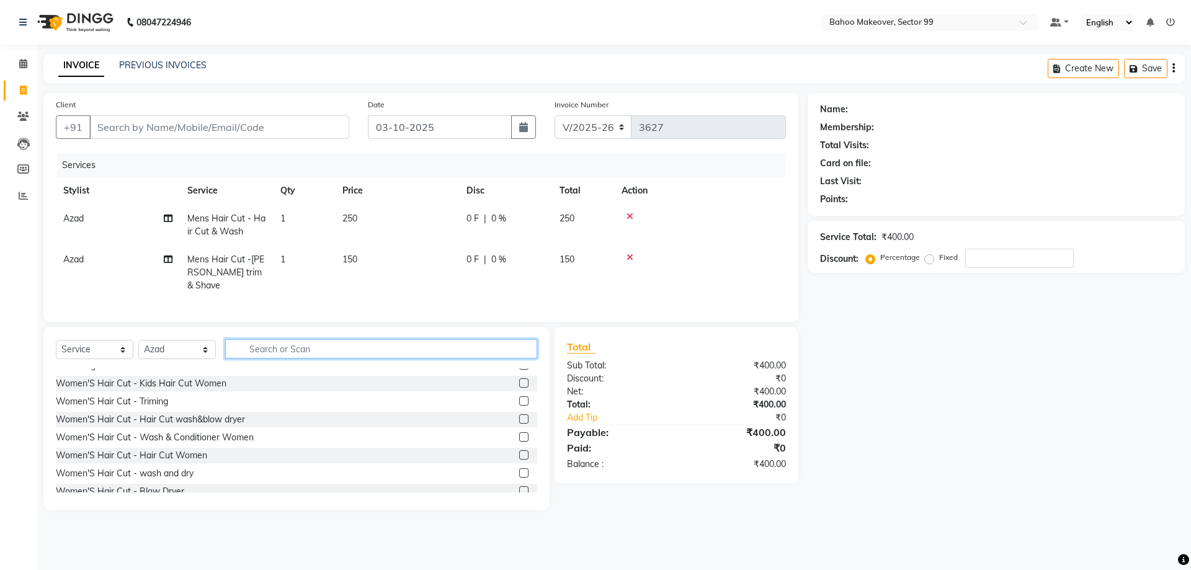
scroll to position [208, 0]
click at [500, 339] on input "text" at bounding box center [381, 348] width 312 height 19
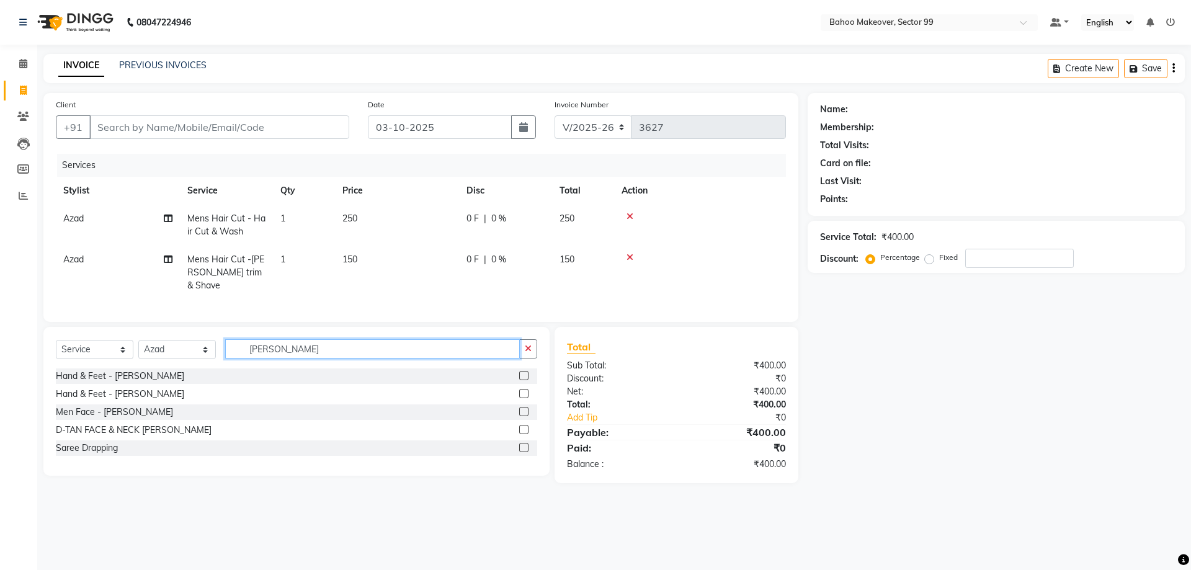
scroll to position [0, 0]
type input "sara"
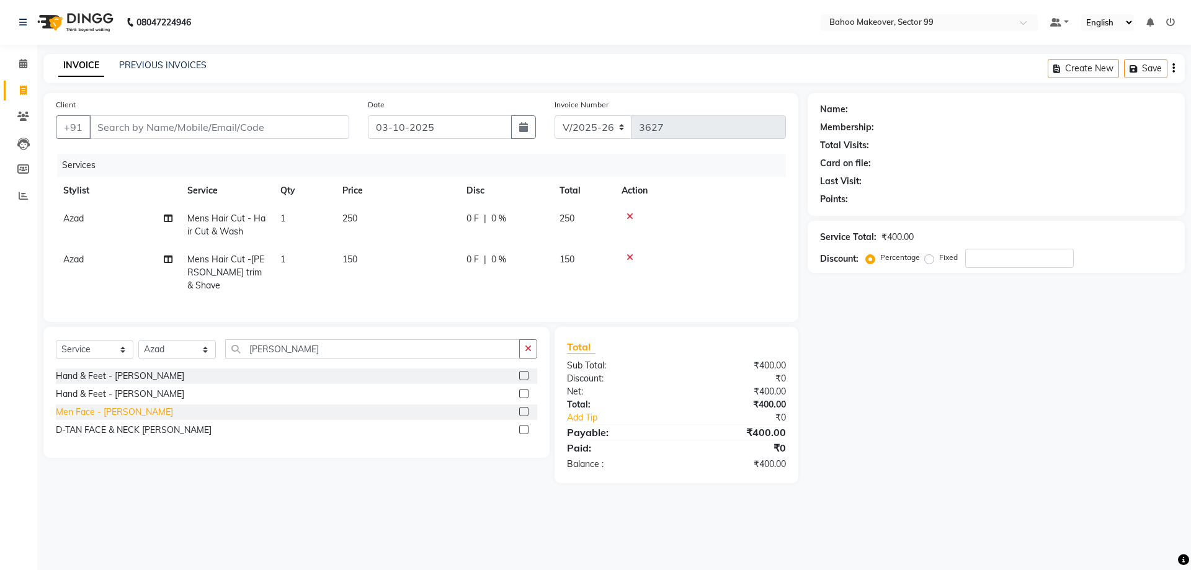
click at [120, 406] on div "Men Face - [PERSON_NAME]" at bounding box center [114, 412] width 117 height 13
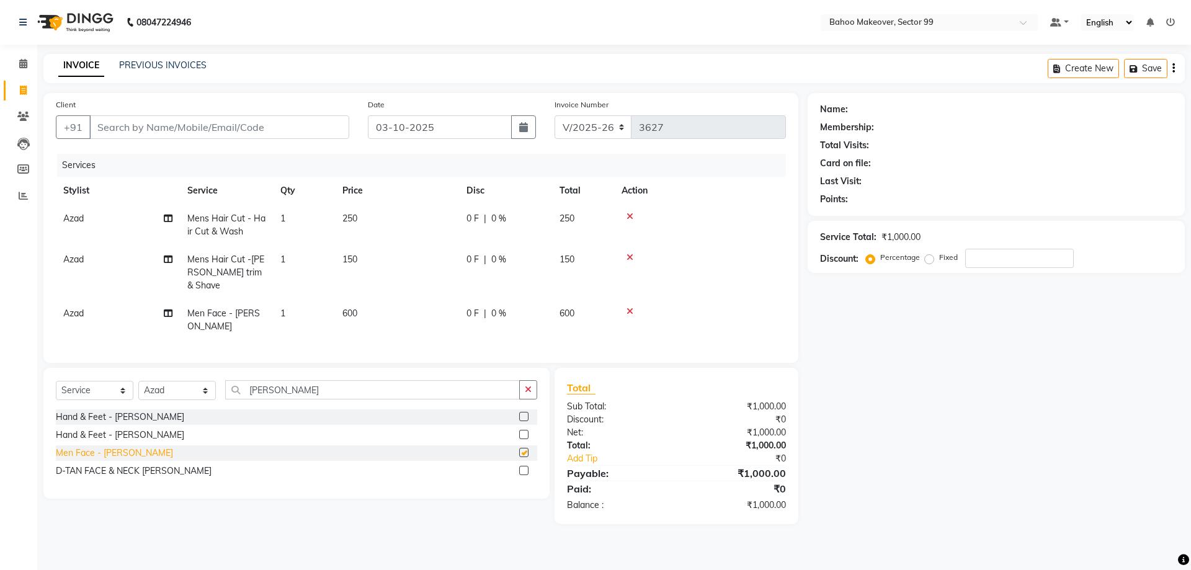
checkbox input "false"
click at [374, 306] on td "600" at bounding box center [397, 320] width 124 height 41
select select "54236"
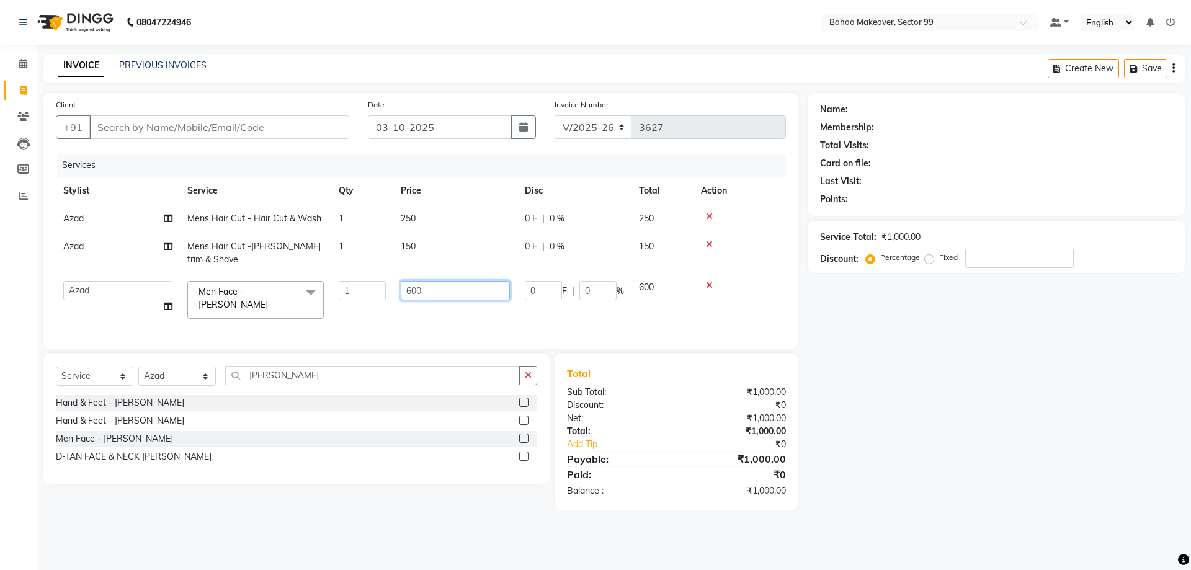
drag, startPoint x: 449, startPoint y: 292, endPoint x: 400, endPoint y: 293, distance: 48.4
click at [403, 293] on input "600" at bounding box center [455, 290] width 109 height 19
click at [395, 294] on td "600" at bounding box center [455, 300] width 124 height 53
select select "54236"
click at [419, 291] on input "600" at bounding box center [455, 290] width 109 height 19
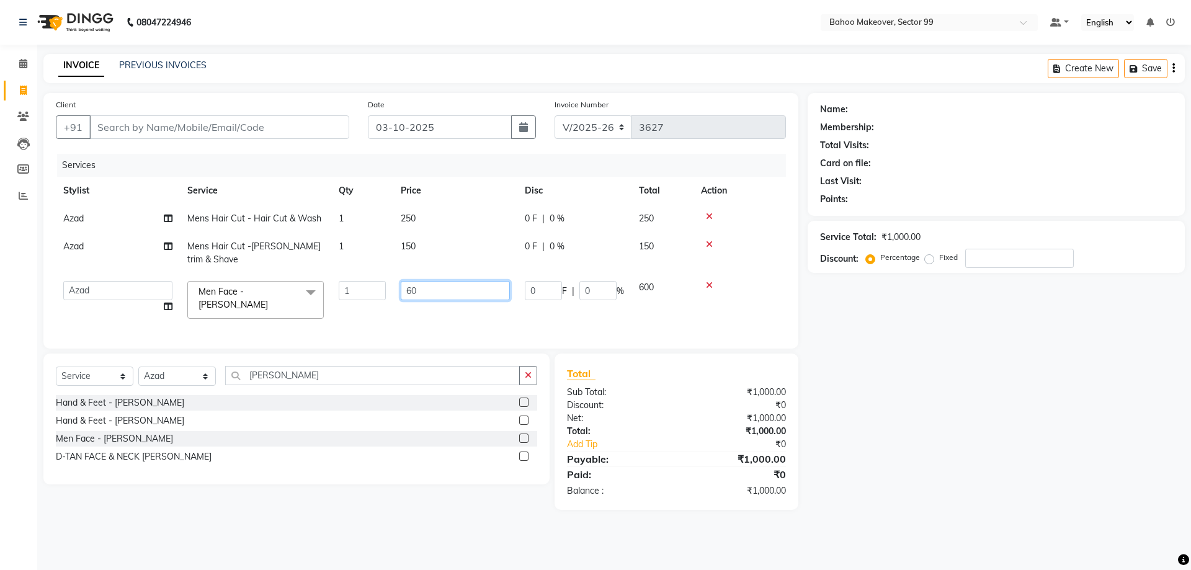
type input "6"
type input "500"
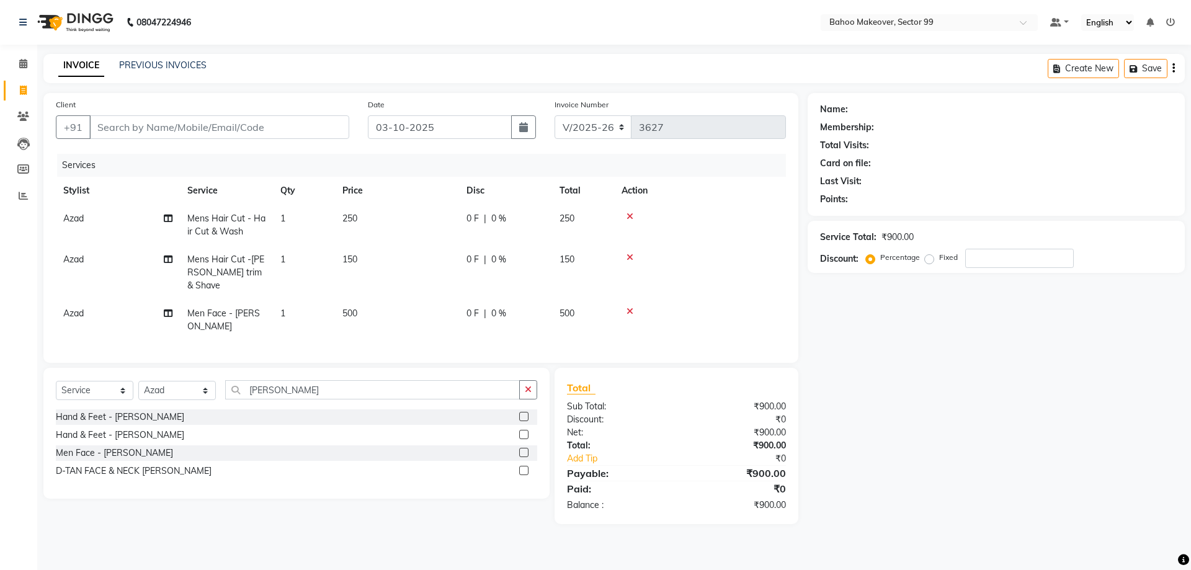
click at [860, 310] on div "Name: Membership: Total Visits: Card on file: Last Visit: Points: Service Total…" at bounding box center [1001, 308] width 387 height 431
click at [153, 122] on input "Client" at bounding box center [219, 127] width 260 height 24
click at [95, 305] on td "Azad" at bounding box center [118, 320] width 124 height 41
select select "54236"
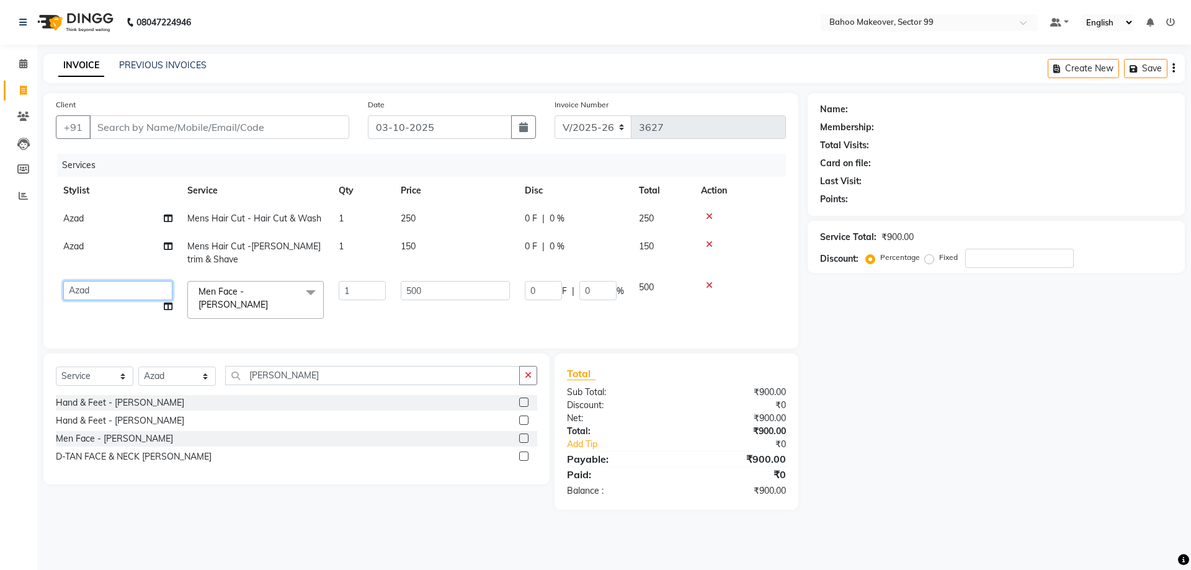
click at [63, 281] on select "Arjun Azad Babita Bahoo Makeover Bahoo Makeover Salon Komal Madhoo Mandeep Mohd…" at bounding box center [117, 290] width 109 height 19
select select "54354"
click at [213, 125] on input "Client" at bounding box center [219, 127] width 260 height 24
type input "8"
type input "0"
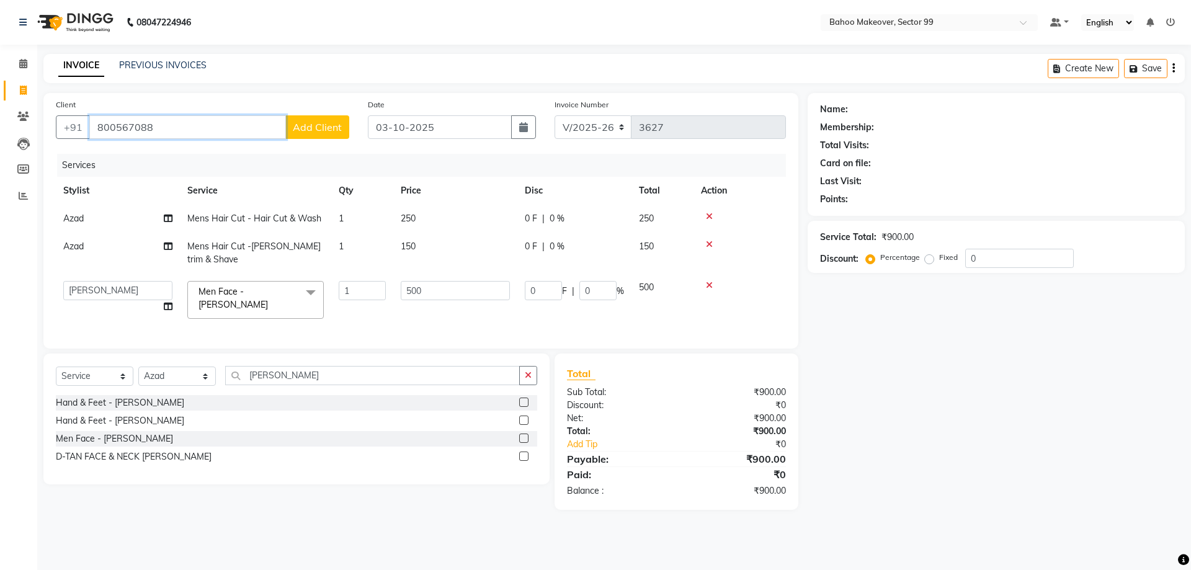
type input "800567088"
click at [311, 134] on button "Add Client" at bounding box center [317, 127] width 64 height 24
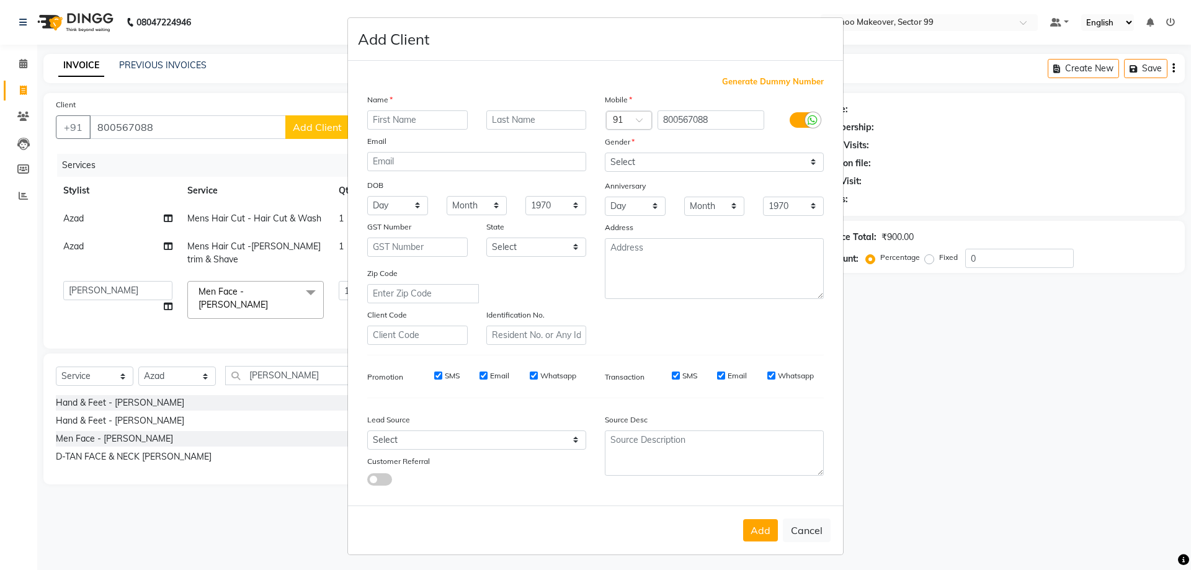
click at [418, 112] on input "text" at bounding box center [417, 119] width 101 height 19
type input "[PERSON_NAME]"
click at [605, 153] on select "Select Male Female Other Prefer Not To Say" at bounding box center [714, 162] width 219 height 19
select select "male"
click option "Male" at bounding box center [0, 0] width 0 height 0
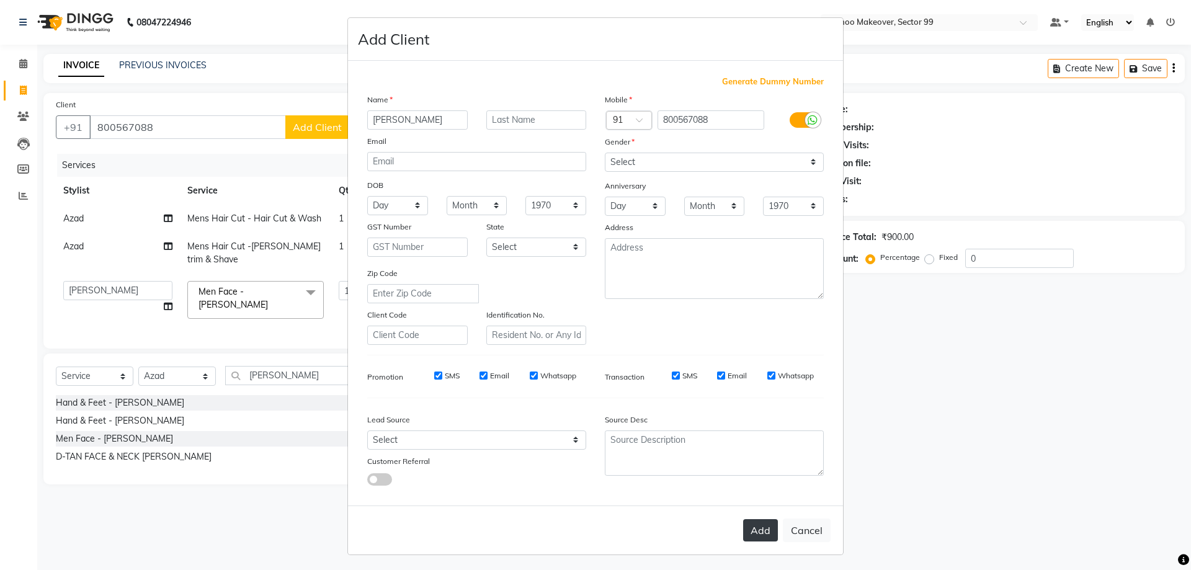
click at [761, 532] on button "Add" at bounding box center [760, 530] width 35 height 22
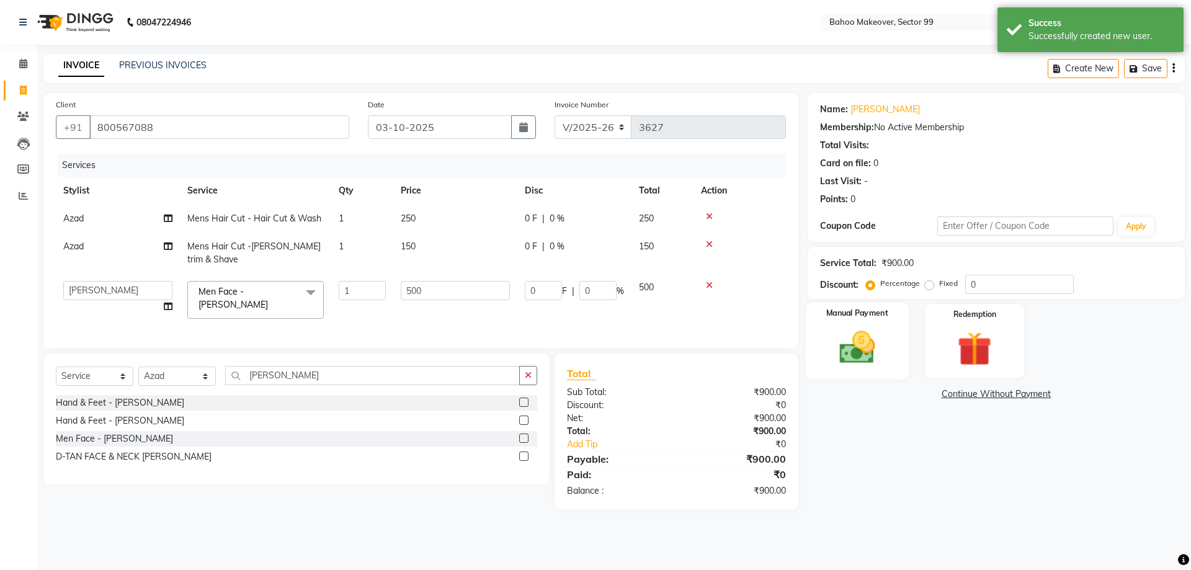
click at [877, 365] on img at bounding box center [857, 347] width 58 height 41
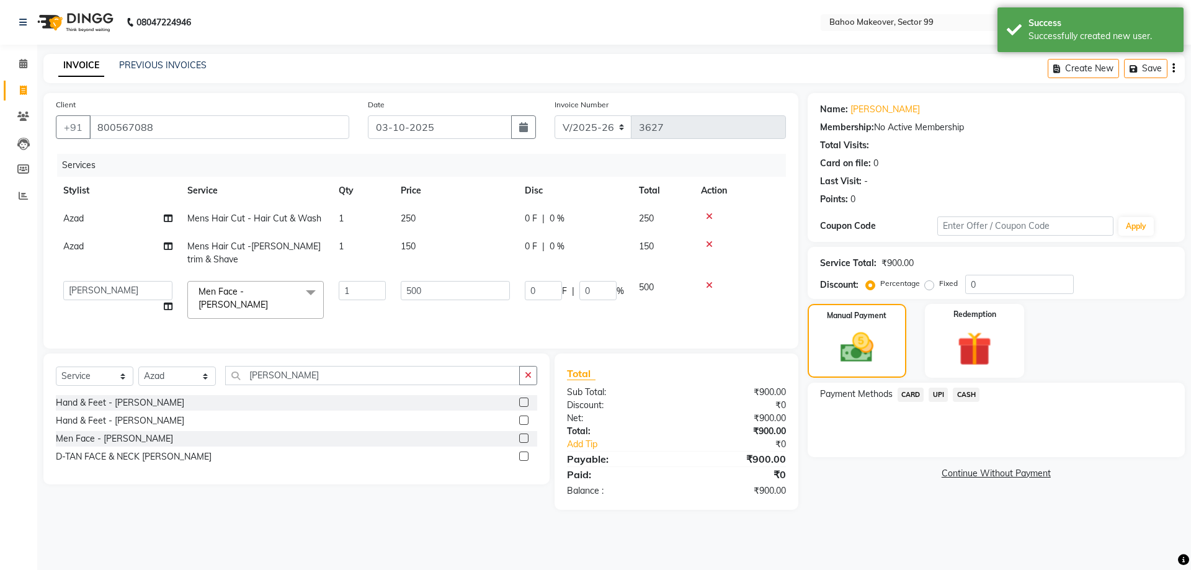
click at [936, 396] on span "UPI" at bounding box center [938, 395] width 19 height 14
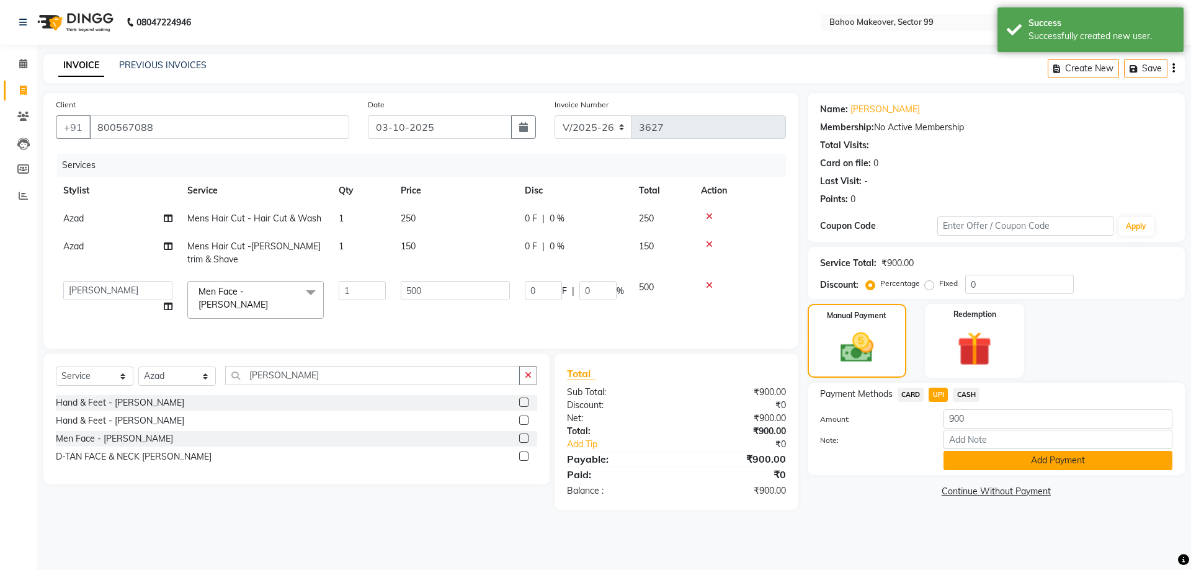
click at [1006, 459] on button "Add Payment" at bounding box center [1058, 460] width 229 height 19
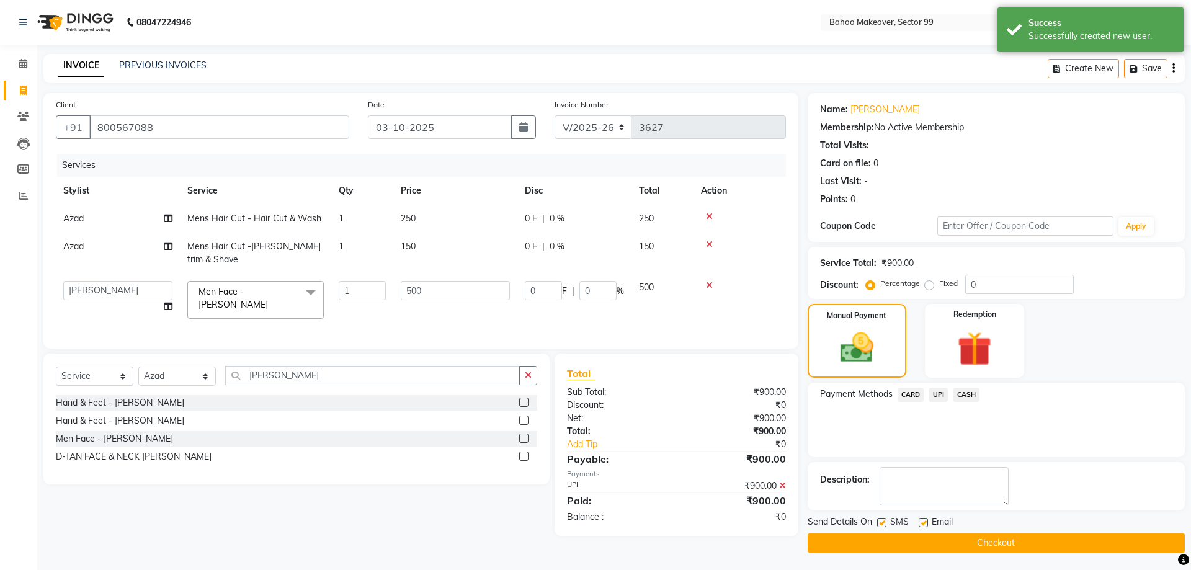
click at [1008, 545] on button "Checkout" at bounding box center [996, 543] width 377 height 19
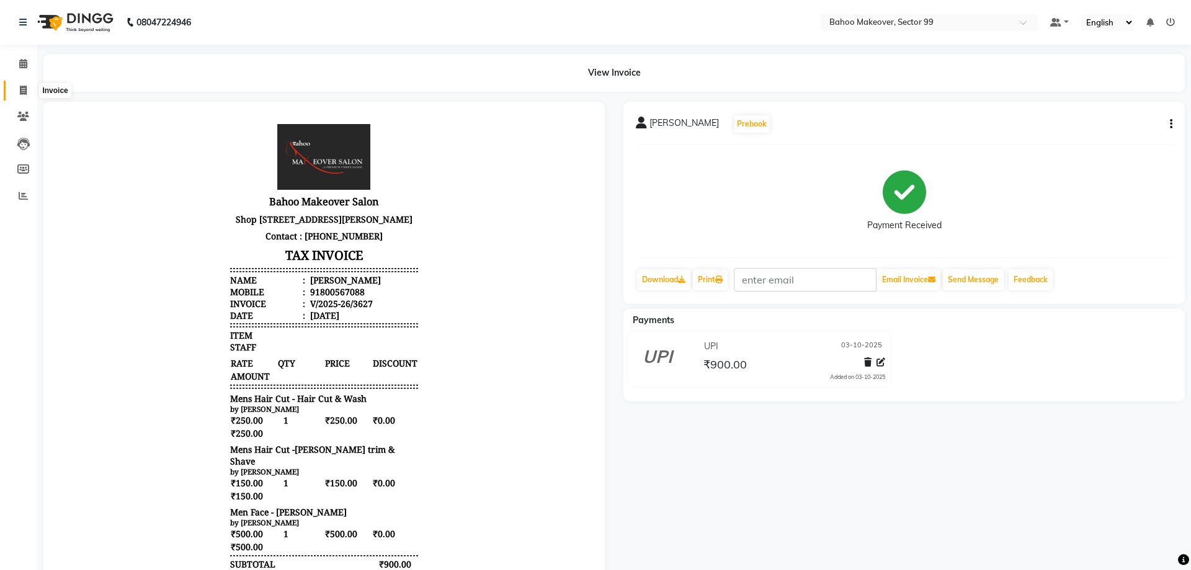
click at [24, 89] on icon at bounding box center [23, 90] width 7 height 9
select select "service"
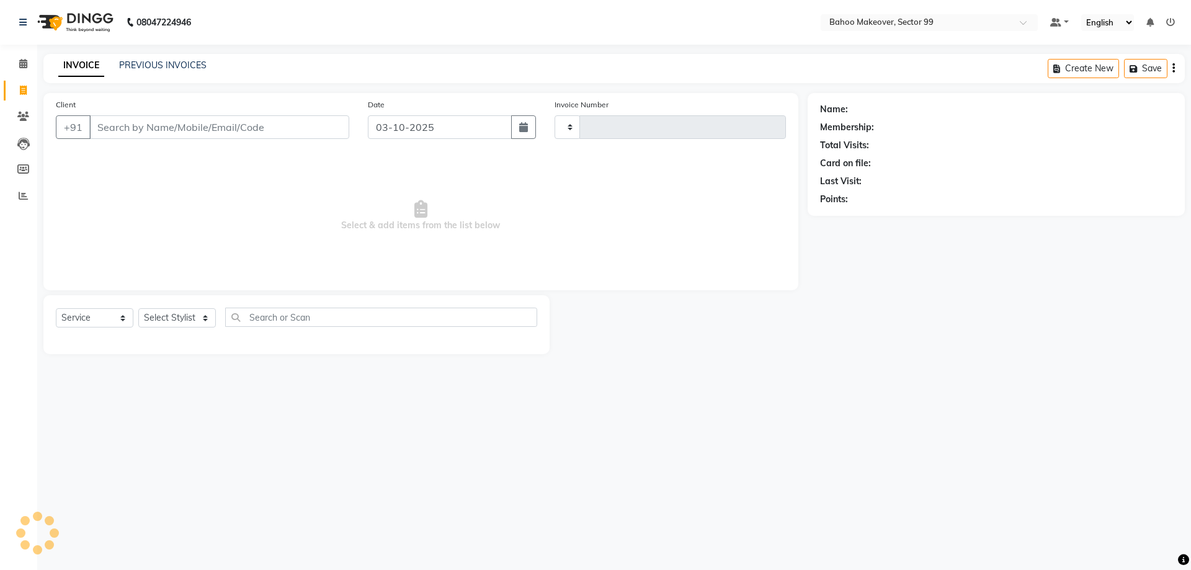
type input "3630"
select select "6856"
click at [190, 69] on link "PREVIOUS INVOICES" at bounding box center [162, 65] width 87 height 11
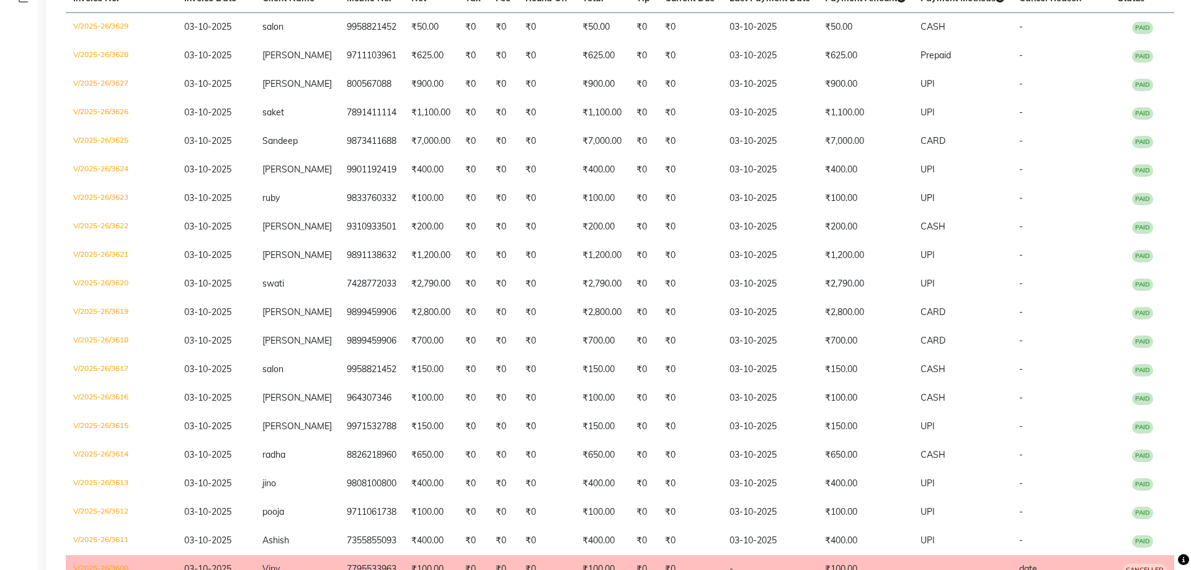
scroll to position [166, 0]
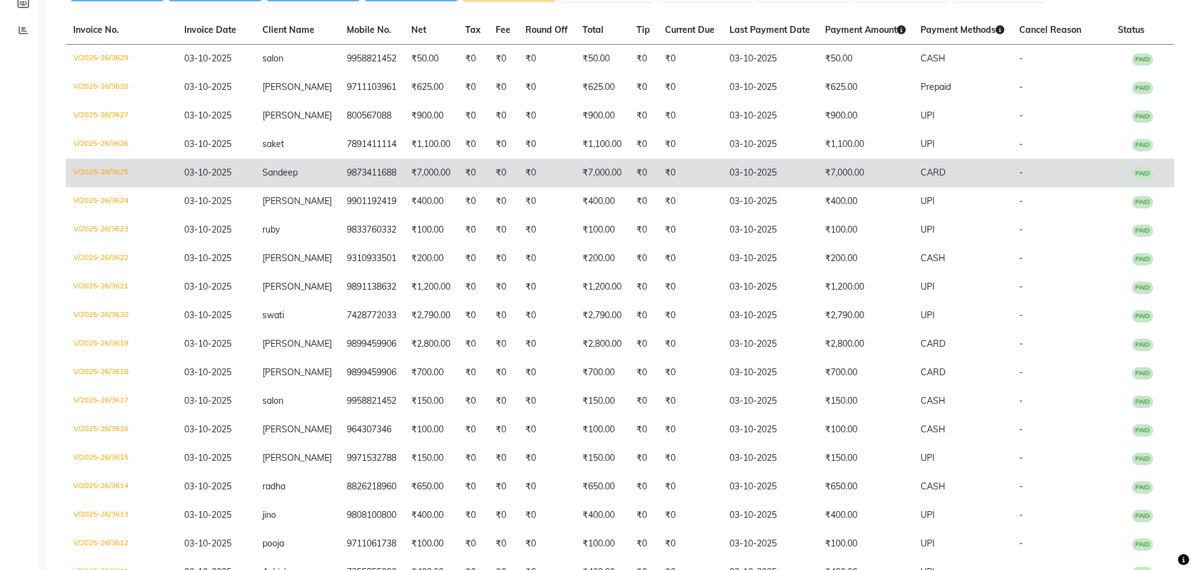
click at [792, 170] on td "03-10-2025" at bounding box center [770, 173] width 96 height 29
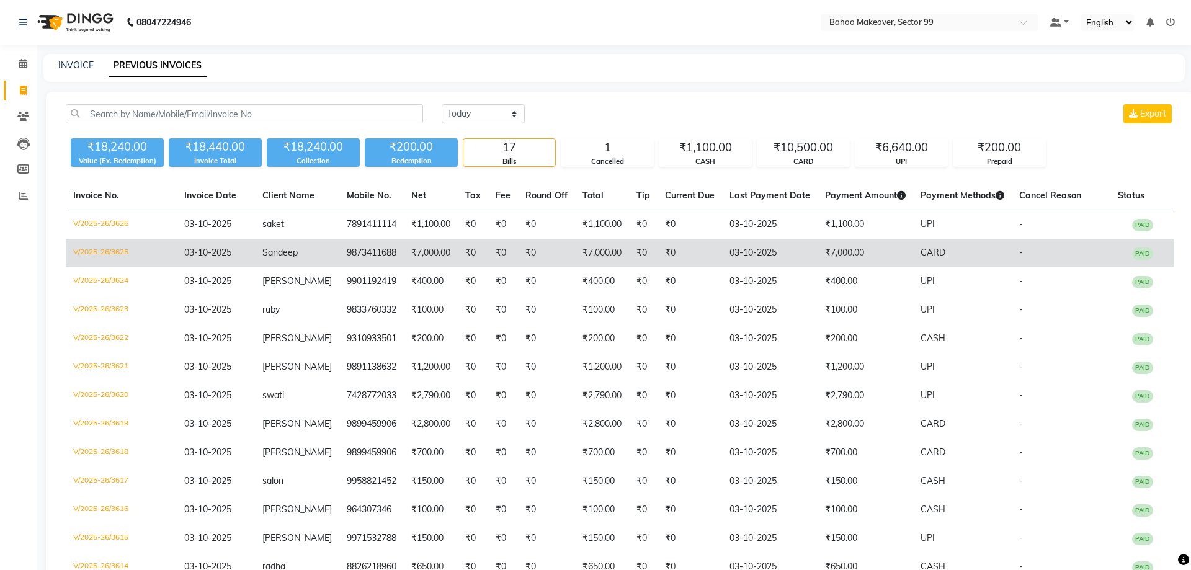
click at [380, 257] on td "9873411688" at bounding box center [371, 253] width 65 height 29
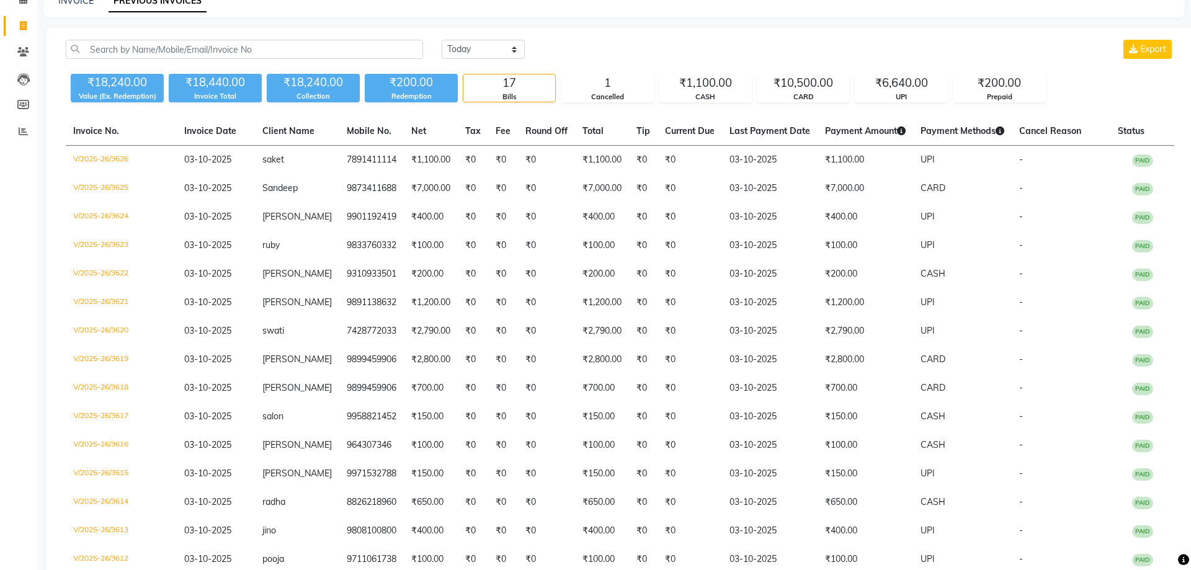
scroll to position [61, 0]
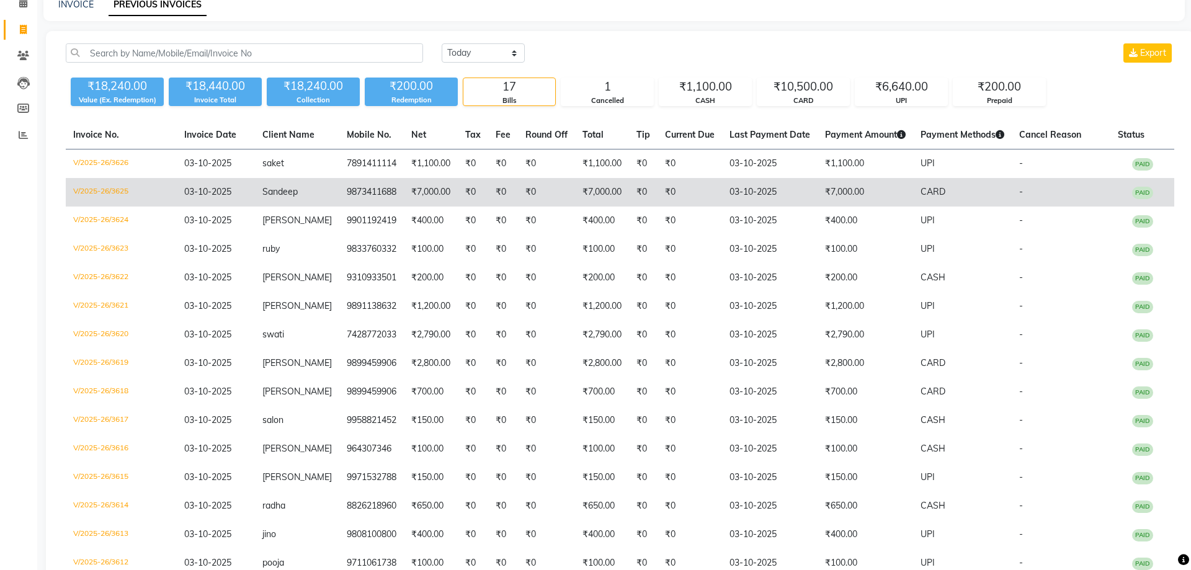
click at [413, 196] on td "₹7,000.00" at bounding box center [431, 192] width 54 height 29
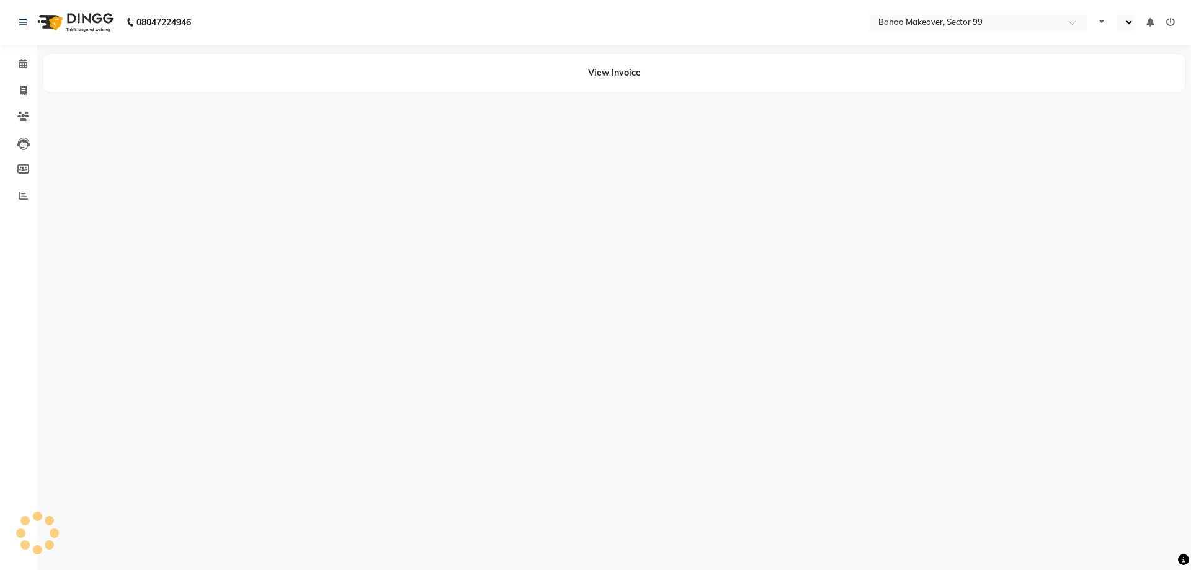
select select "en"
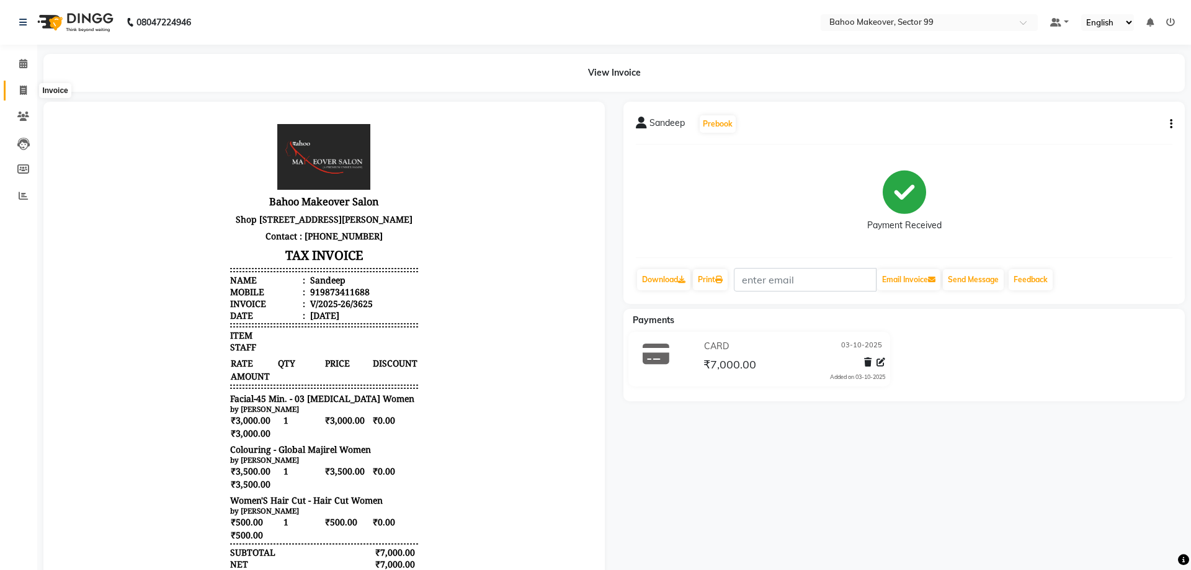
click at [23, 96] on span at bounding box center [23, 91] width 22 height 14
select select "service"
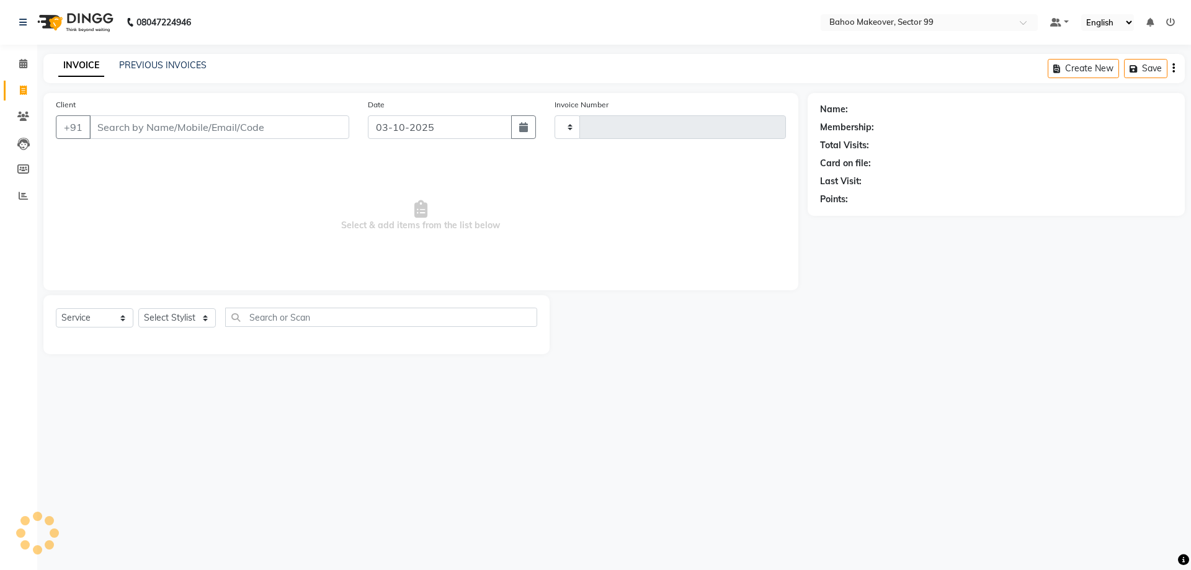
type input "3629"
select select "6856"
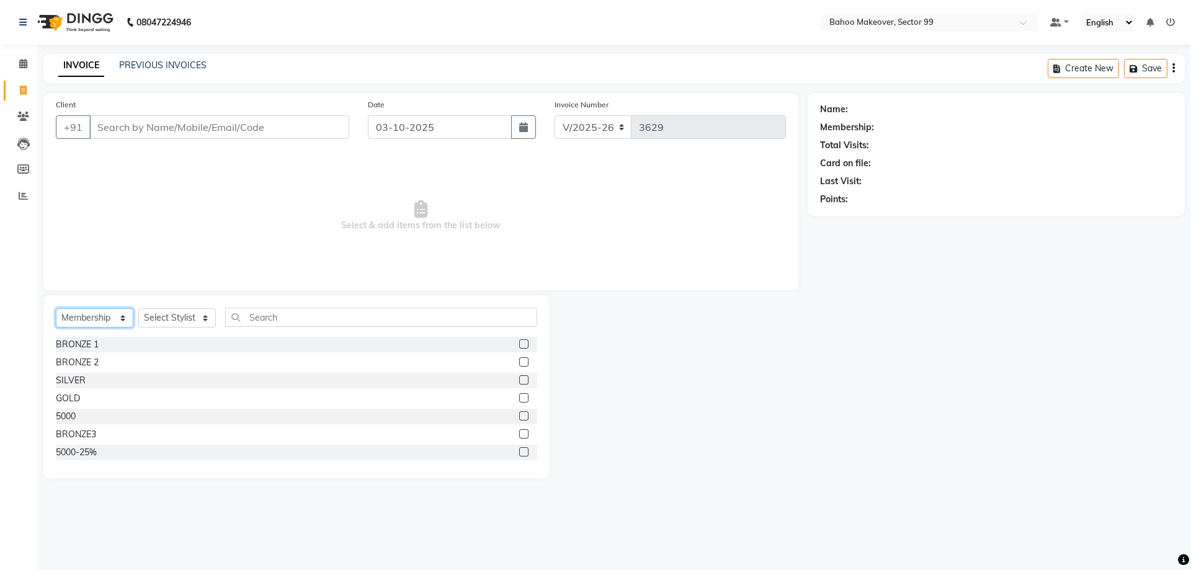
click at [56, 308] on select "Select Service Product Membership Package Voucher Prepaid Gift Card" at bounding box center [95, 317] width 78 height 19
select select "service"
click option "Service" at bounding box center [0, 0] width 0 height 0
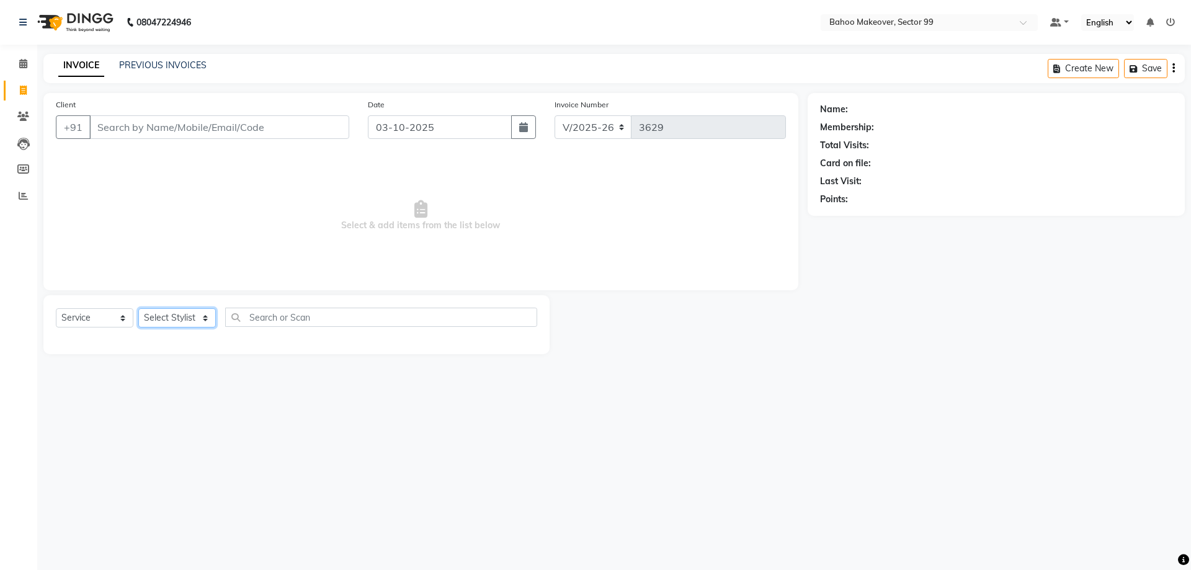
click at [138, 308] on select "Select Stylist Arjun Azad Babita Bahoo Makeover Bahoo Makeover Salon Komal Madh…" at bounding box center [177, 317] width 78 height 19
select select "64177"
click option "[PERSON_NAME]" at bounding box center [0, 0] width 0 height 0
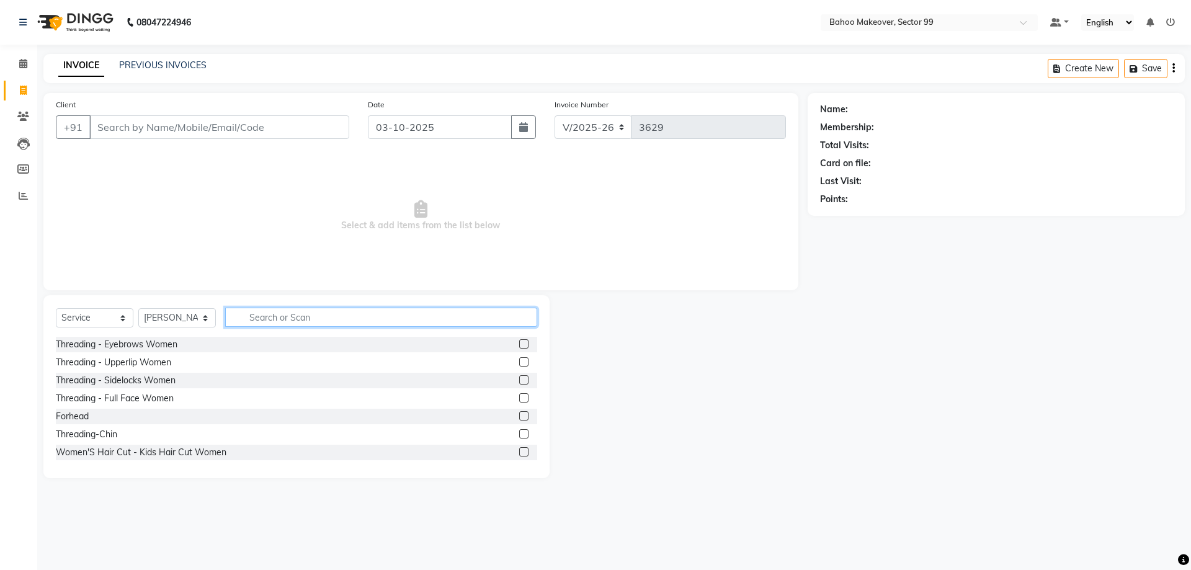
click at [271, 319] on input "text" at bounding box center [381, 317] width 312 height 19
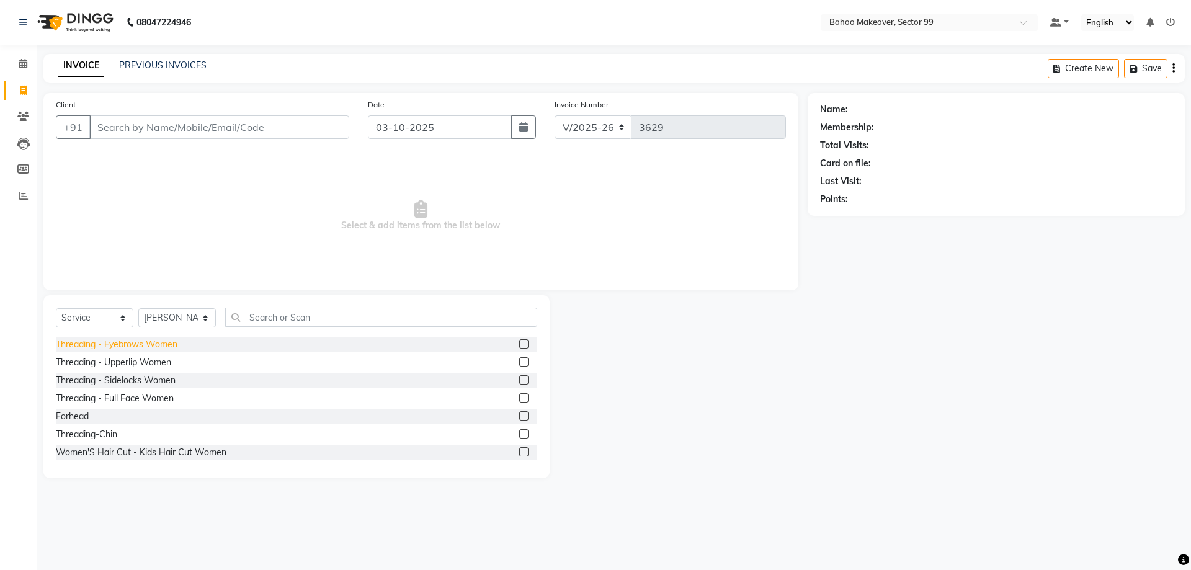
click at [148, 344] on div "Threading - Eyebrows Women" at bounding box center [117, 344] width 122 height 13
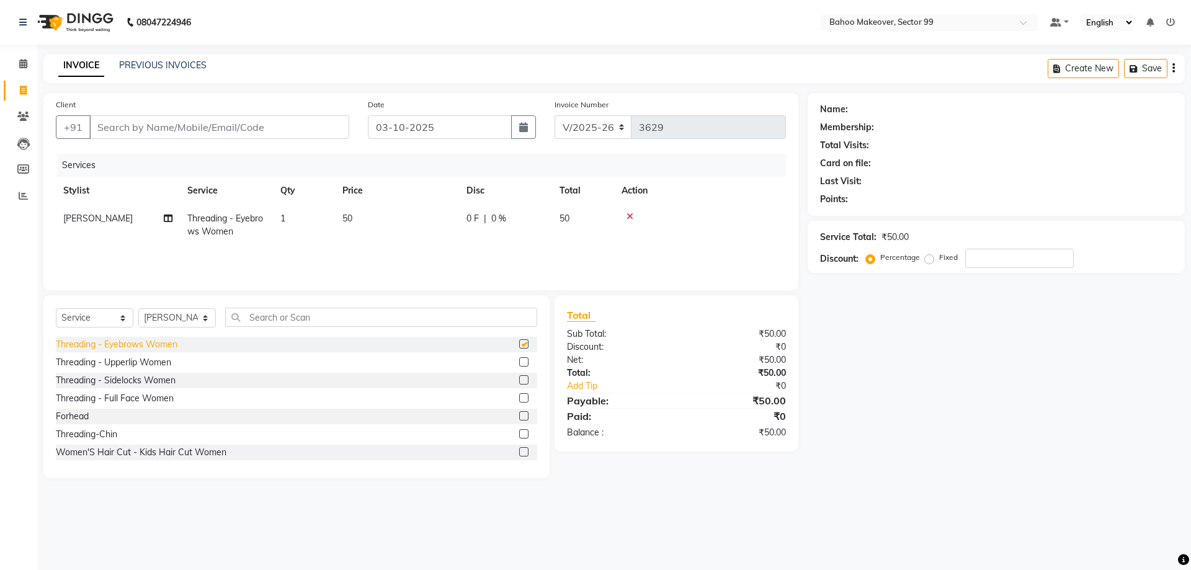
checkbox input "false"
click at [195, 136] on input "Client" at bounding box center [219, 127] width 260 height 24
type input "s"
type input "0"
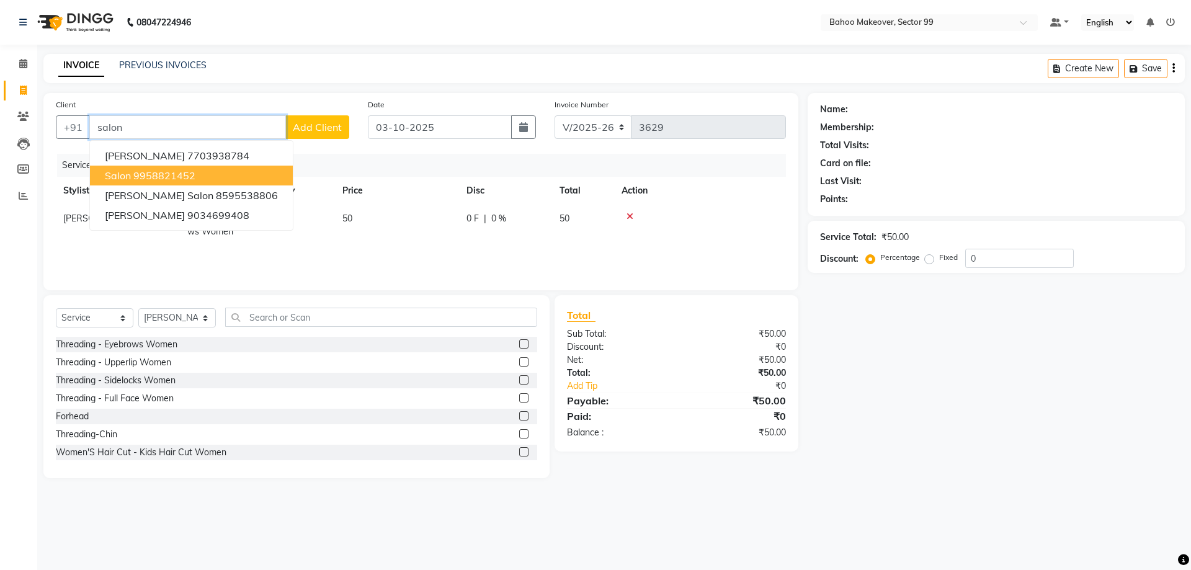
click at [205, 172] on button "salon 9958821452" at bounding box center [191, 176] width 203 height 20
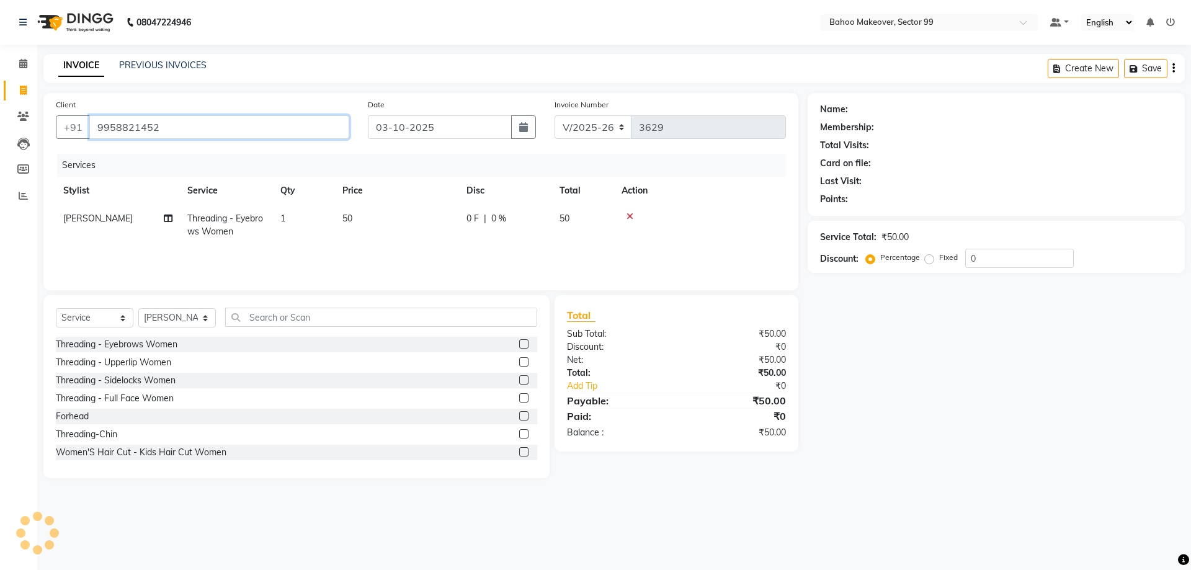
type input "9958821452"
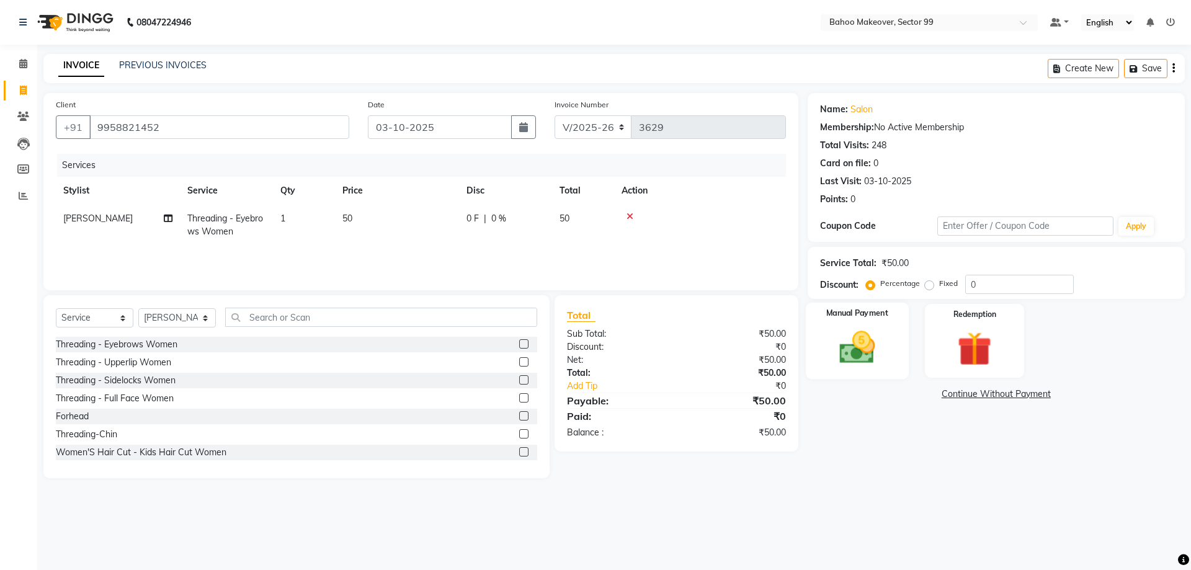
click at [834, 334] on img at bounding box center [857, 347] width 58 height 41
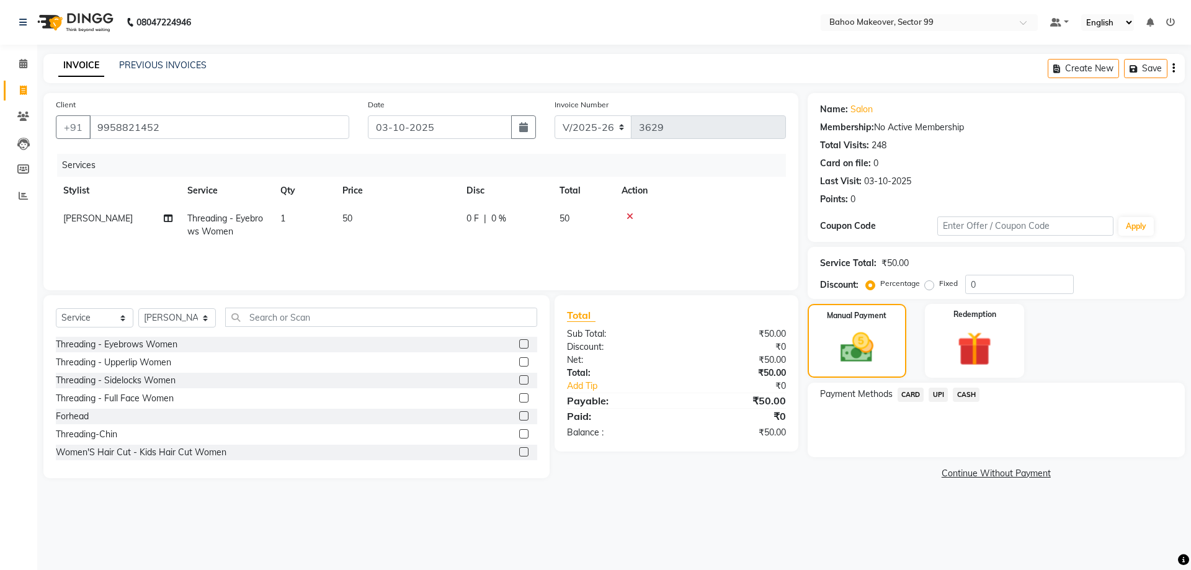
click at [964, 394] on span "CASH" at bounding box center [966, 395] width 27 height 14
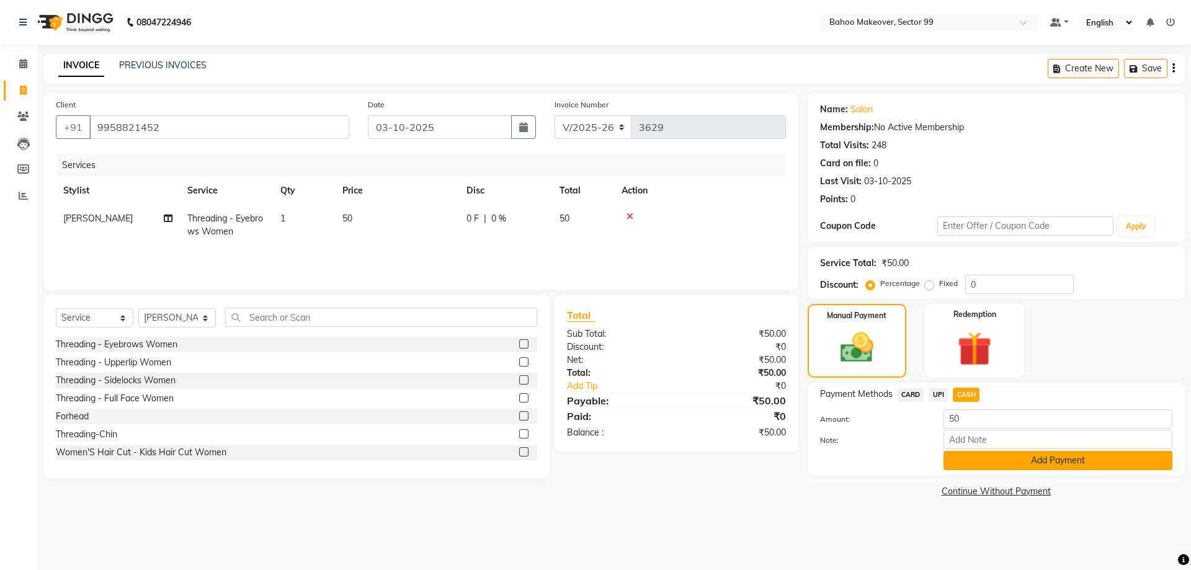
click at [1001, 460] on button "Add Payment" at bounding box center [1058, 460] width 229 height 19
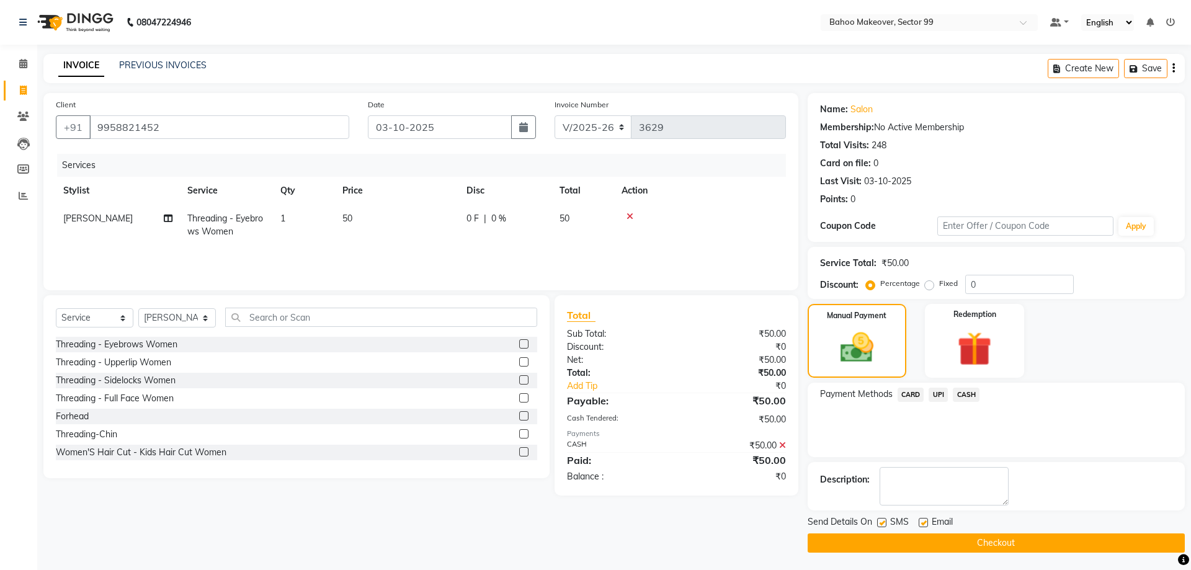
click at [995, 547] on button "Checkout" at bounding box center [996, 543] width 377 height 19
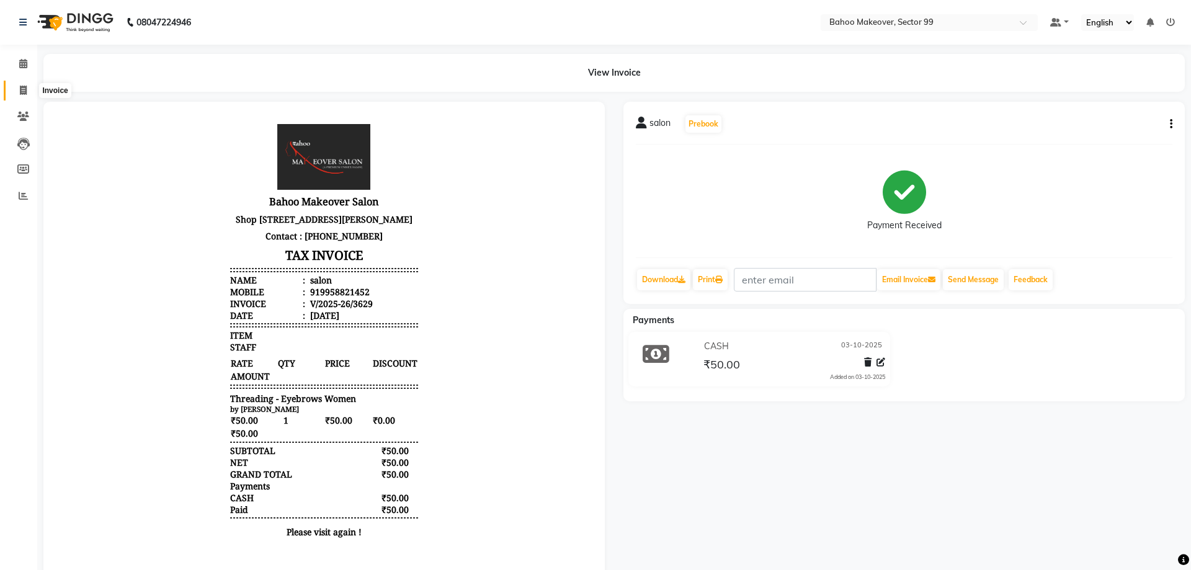
click at [18, 89] on span at bounding box center [23, 91] width 22 height 14
select select "service"
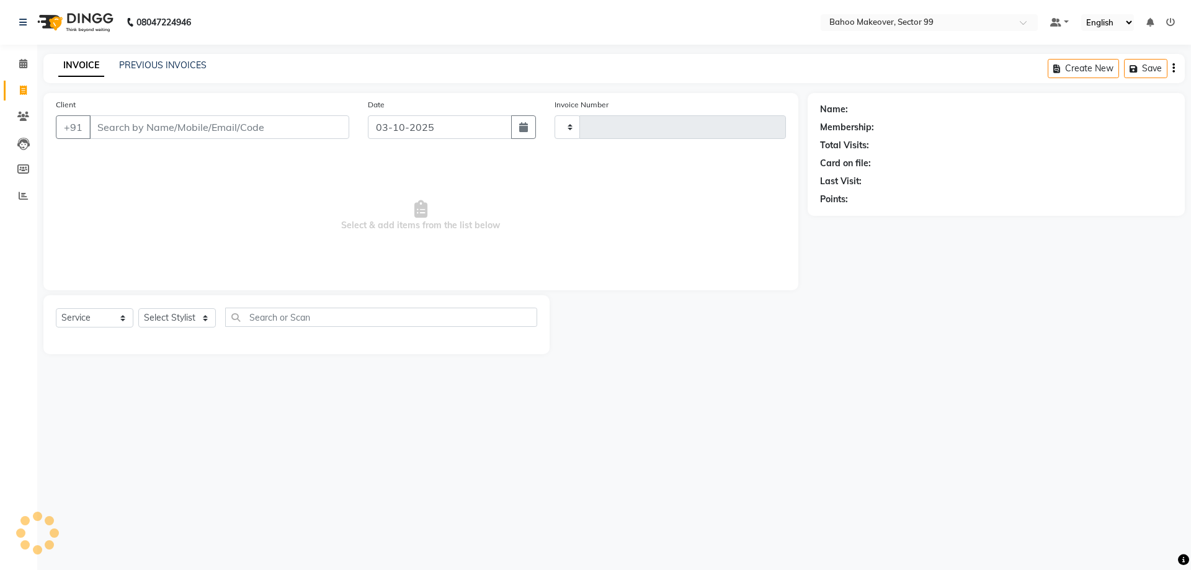
type input "3630"
select select "6856"
click at [160, 132] on input "Client" at bounding box center [219, 127] width 260 height 24
select select "membership"
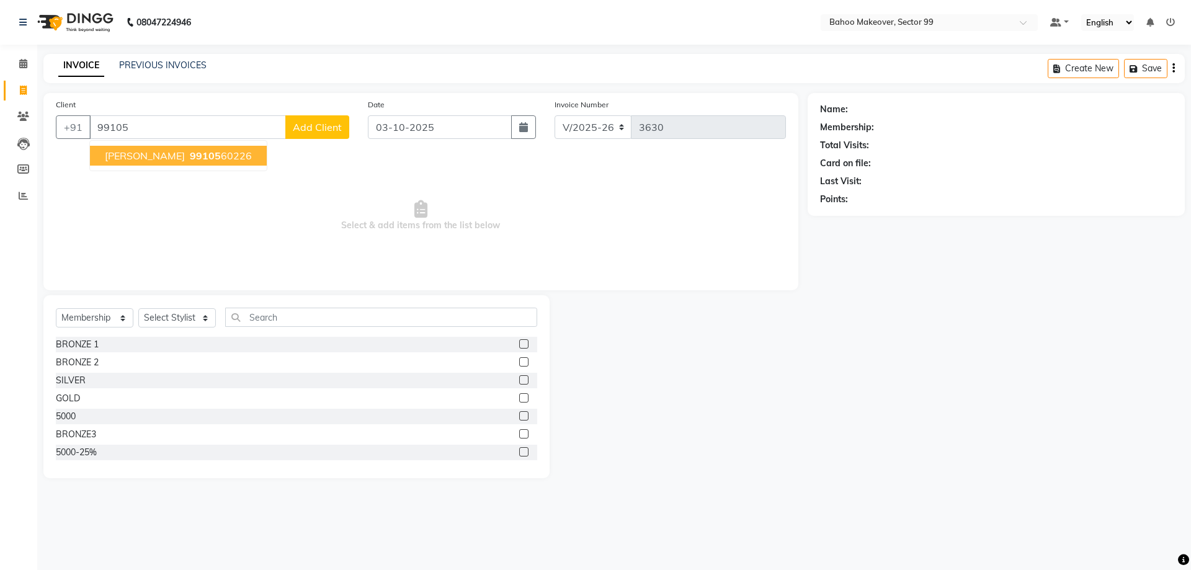
click at [138, 156] on span "[PERSON_NAME]" at bounding box center [145, 156] width 80 height 12
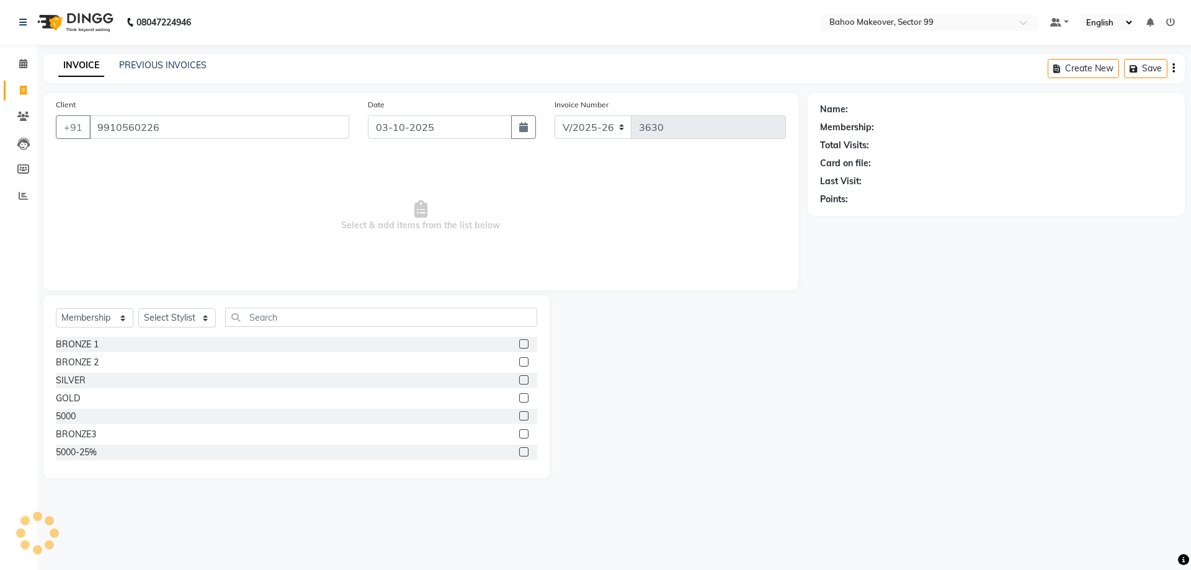
type input "9910560226"
select select "1: Object"
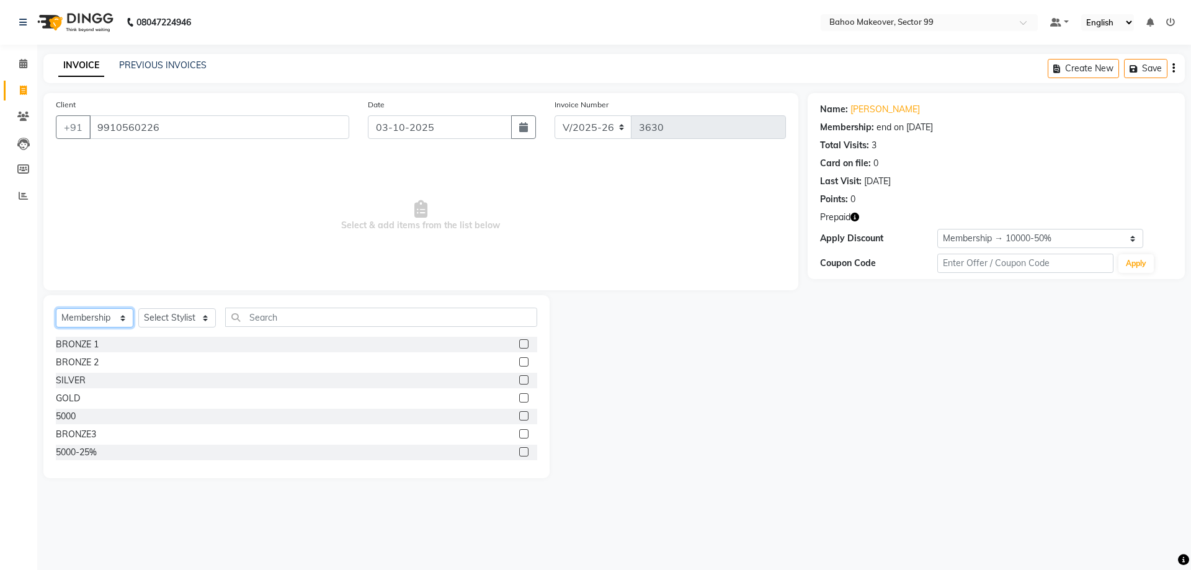
click at [56, 308] on select "Select Service Product Membership Package Voucher Prepaid Gift Card" at bounding box center [95, 317] width 78 height 19
select select "service"
click option "Service" at bounding box center [0, 0] width 0 height 0
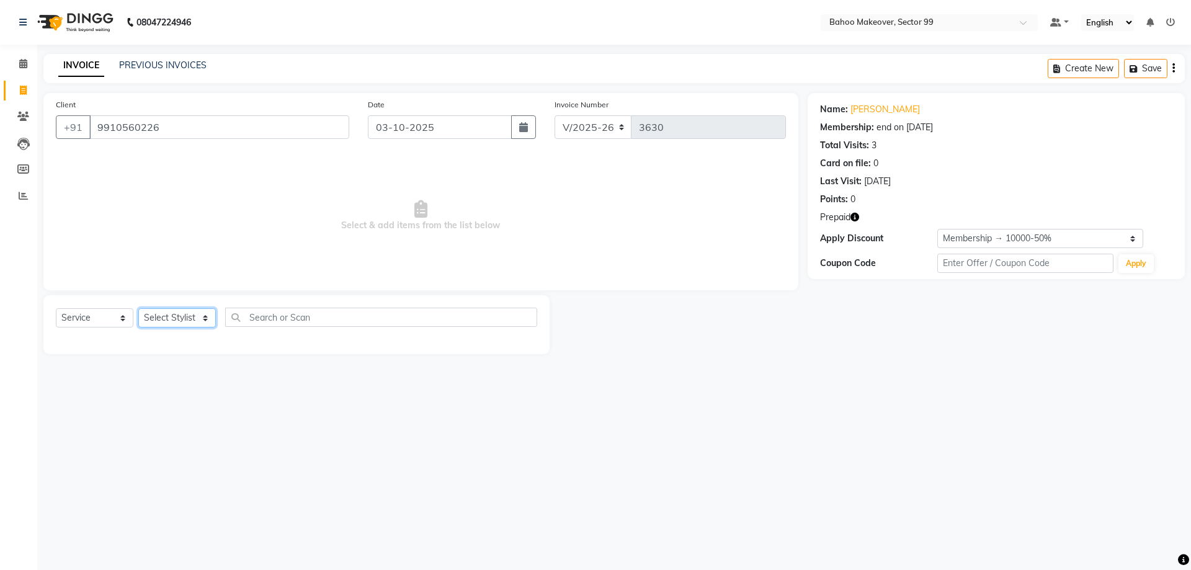
click at [138, 308] on select "Select Stylist [PERSON_NAME] Makeover Bahoo Makeover Salon [PERSON_NAME] [PERSO…" at bounding box center [177, 317] width 78 height 19
select select "57147"
click option "[PERSON_NAME]" at bounding box center [0, 0] width 0 height 0
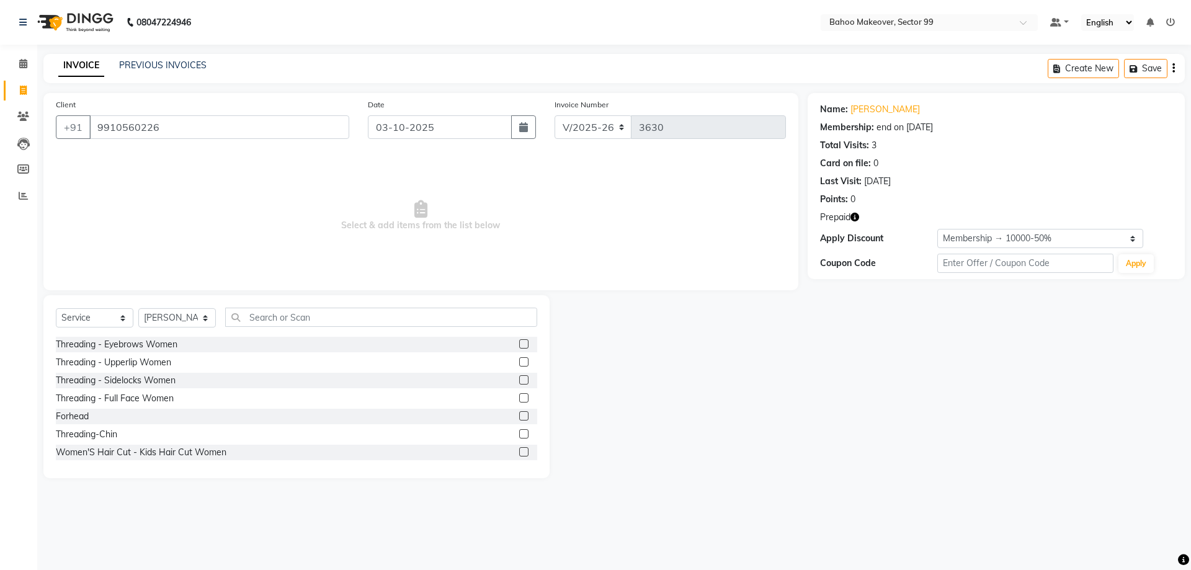
click at [856, 221] on icon "button" at bounding box center [855, 217] width 9 height 9
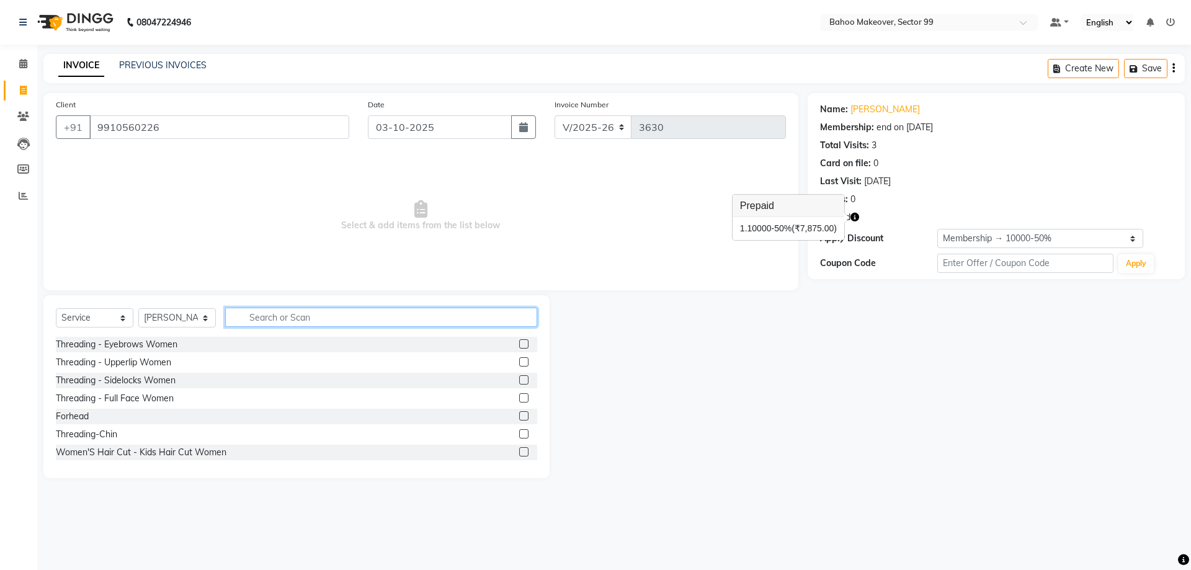
click at [370, 315] on input "text" at bounding box center [381, 317] width 312 height 19
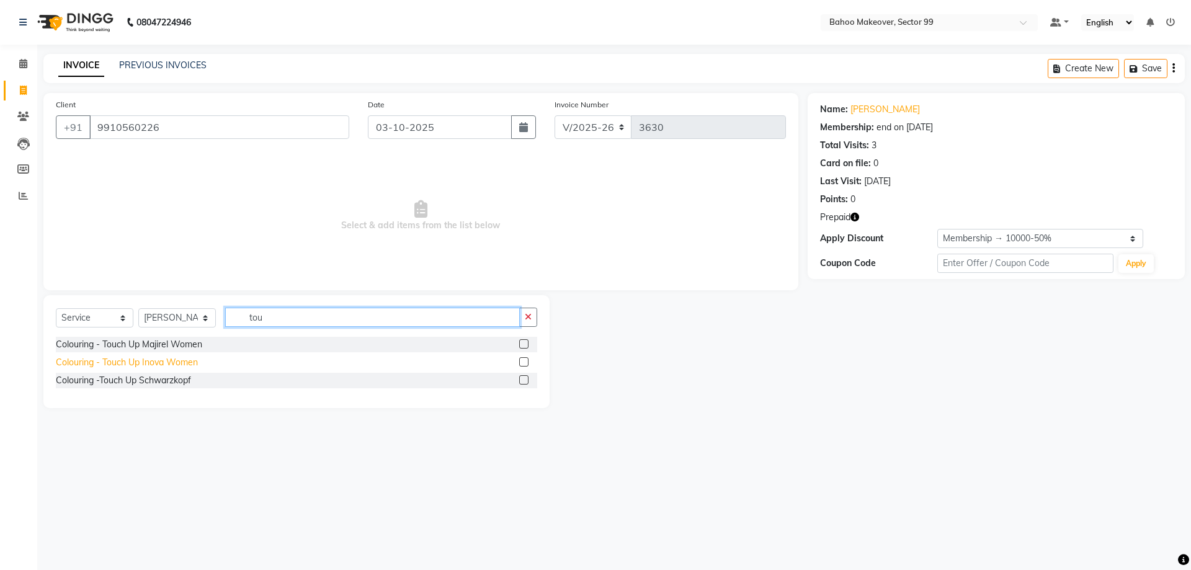
type input "tou"
click at [157, 367] on div "Colouring - Touch Up Inova Women" at bounding box center [127, 362] width 142 height 13
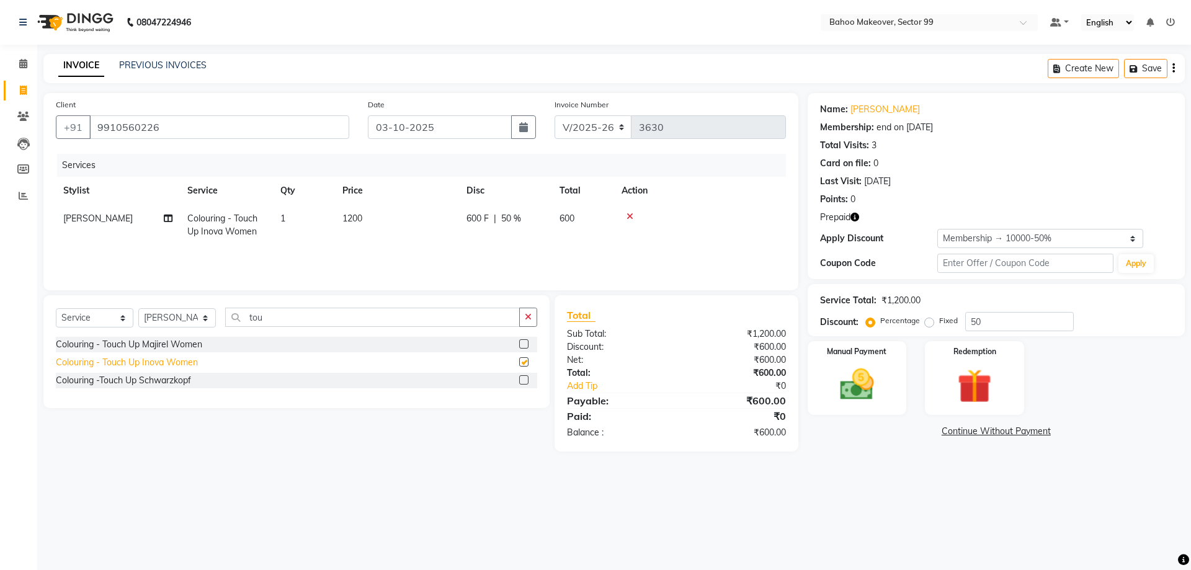
checkbox input "false"
click at [138, 308] on select "Select Stylist [PERSON_NAME] Makeover Bahoo Makeover Salon [PERSON_NAME] [PERSO…" at bounding box center [177, 317] width 78 height 19
select select "64177"
click option "[PERSON_NAME]" at bounding box center [0, 0] width 0 height 0
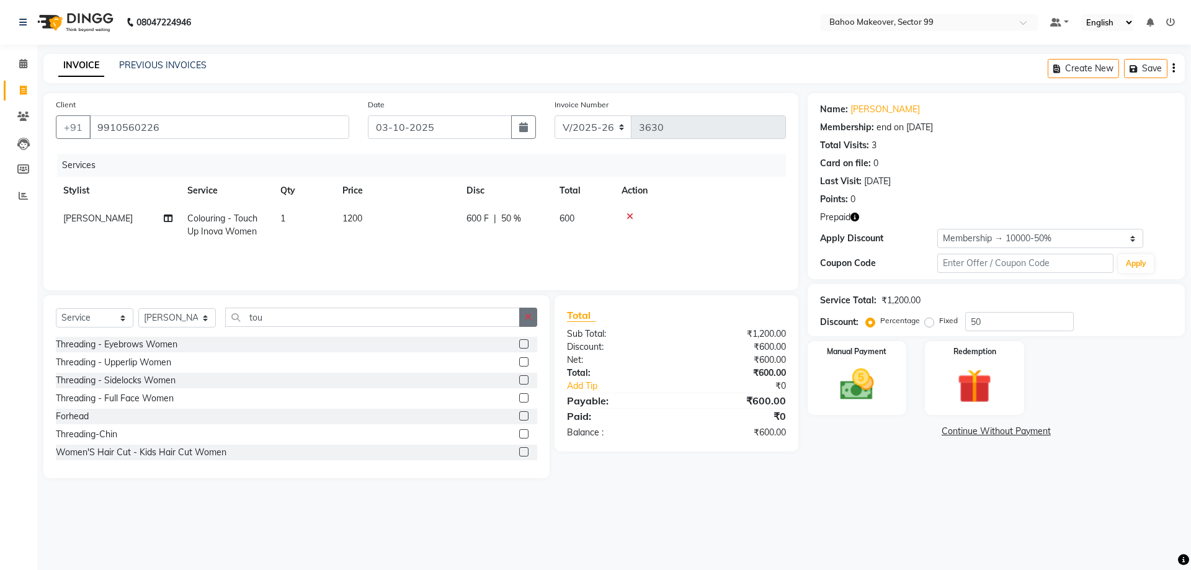
click at [530, 320] on icon "button" at bounding box center [528, 317] width 7 height 9
click at [448, 309] on input "text" at bounding box center [381, 317] width 312 height 19
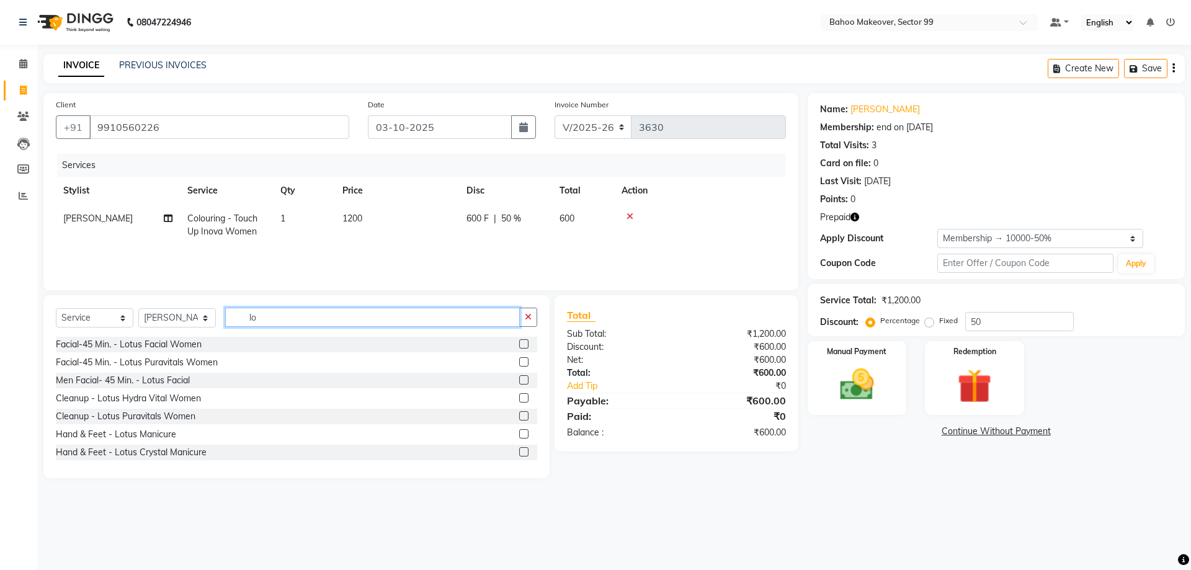
type input "l"
type input "clean"
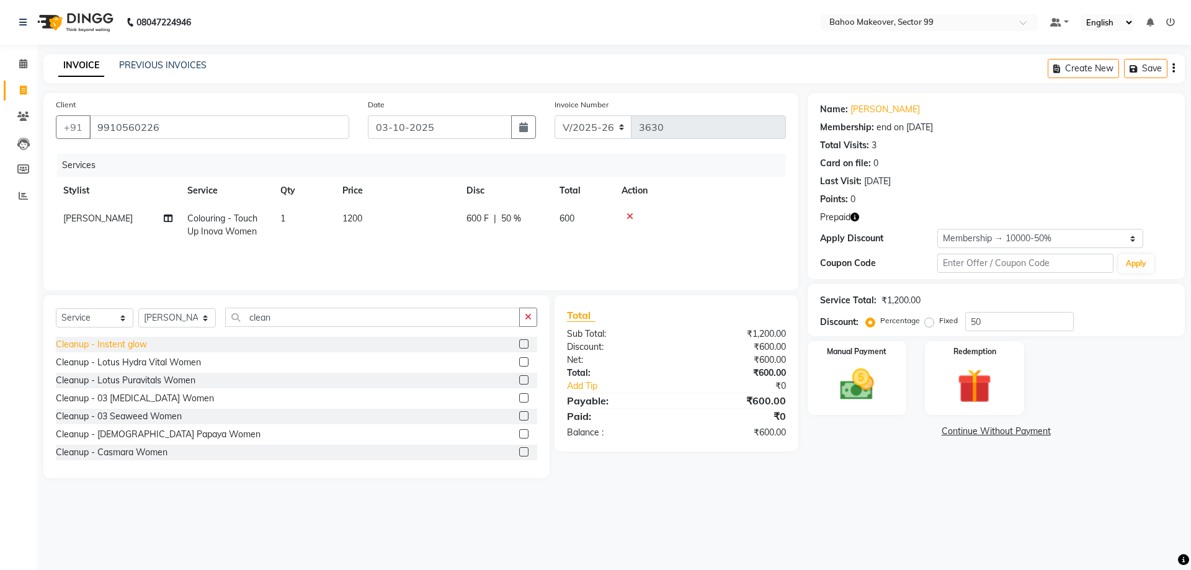
click at [133, 346] on div "Cleanup - Instent glow" at bounding box center [101, 344] width 91 height 13
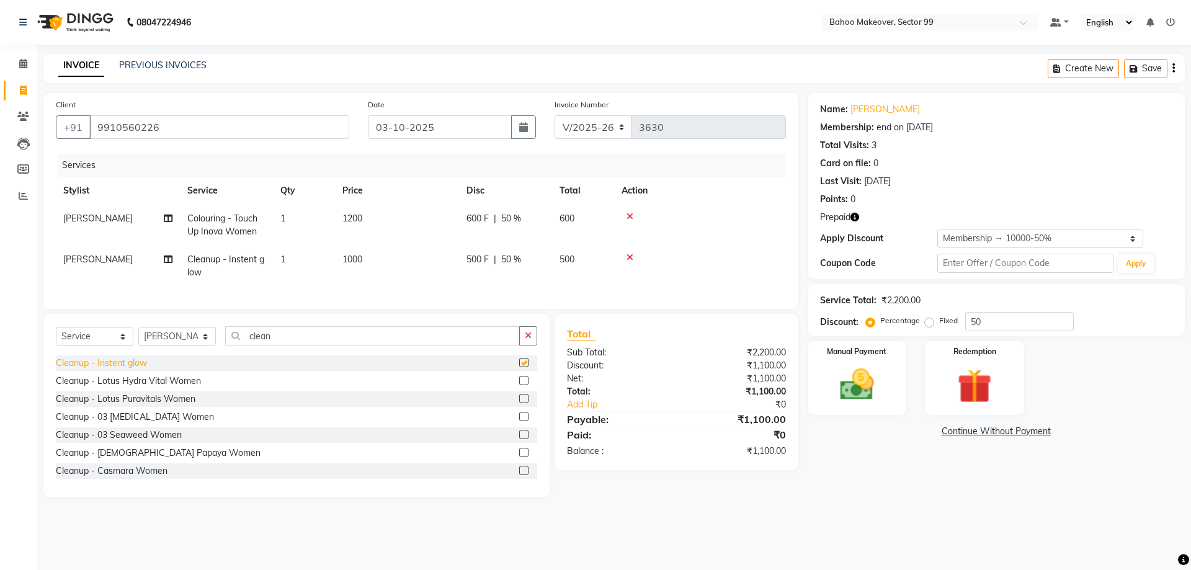
checkbox input "false"
click at [530, 338] on icon "button" at bounding box center [528, 335] width 7 height 9
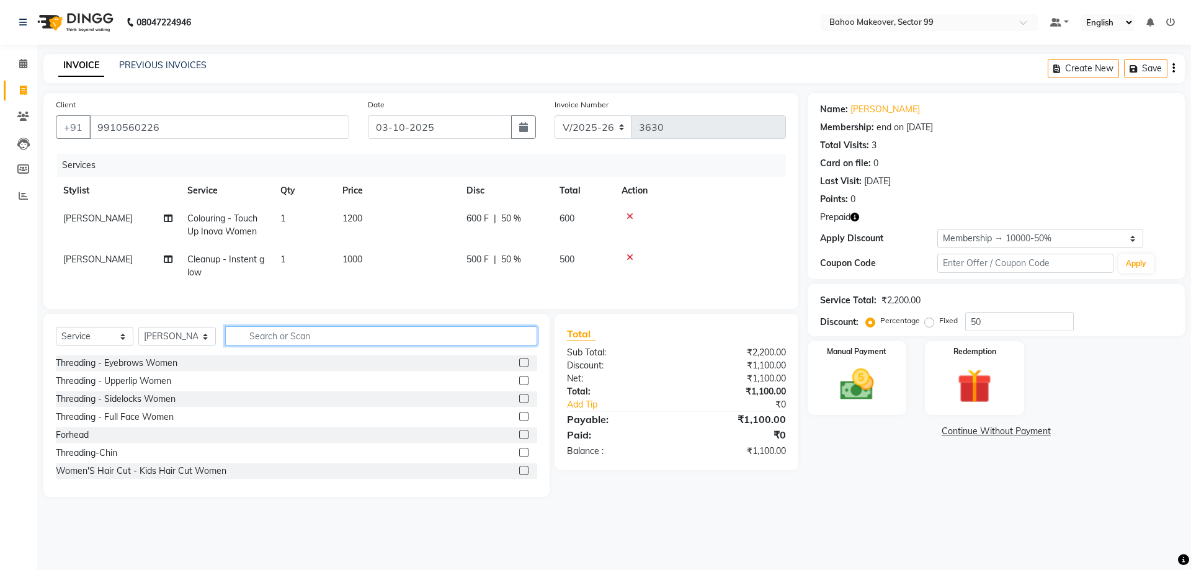
click at [476, 338] on input "text" at bounding box center [381, 335] width 312 height 19
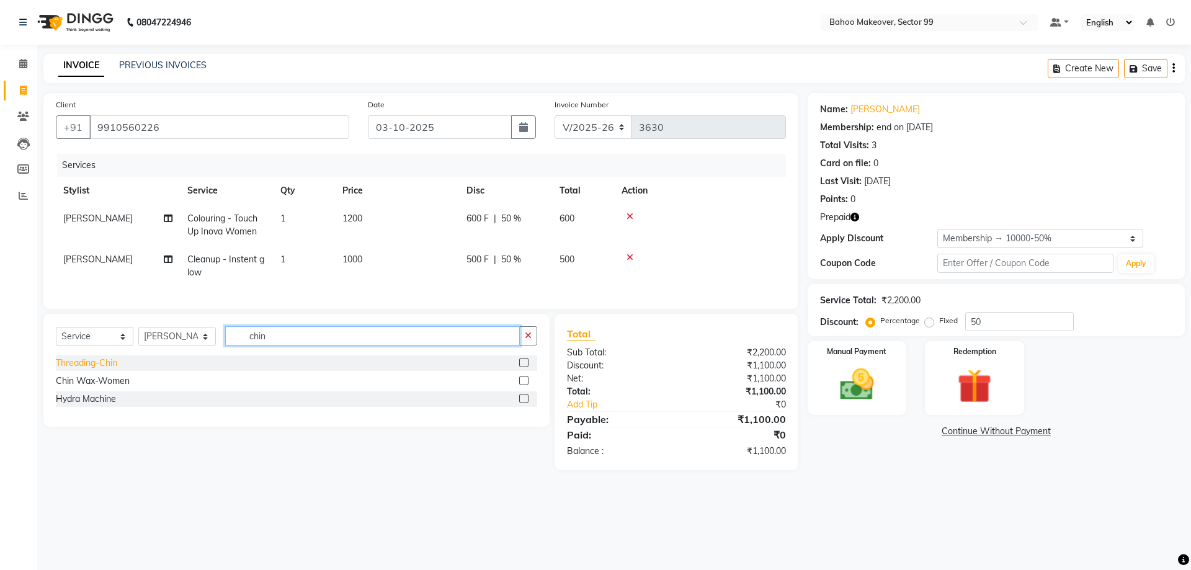
type input "chin"
click at [92, 362] on div "Threading-Chin" at bounding box center [86, 363] width 61 height 13
checkbox input "false"
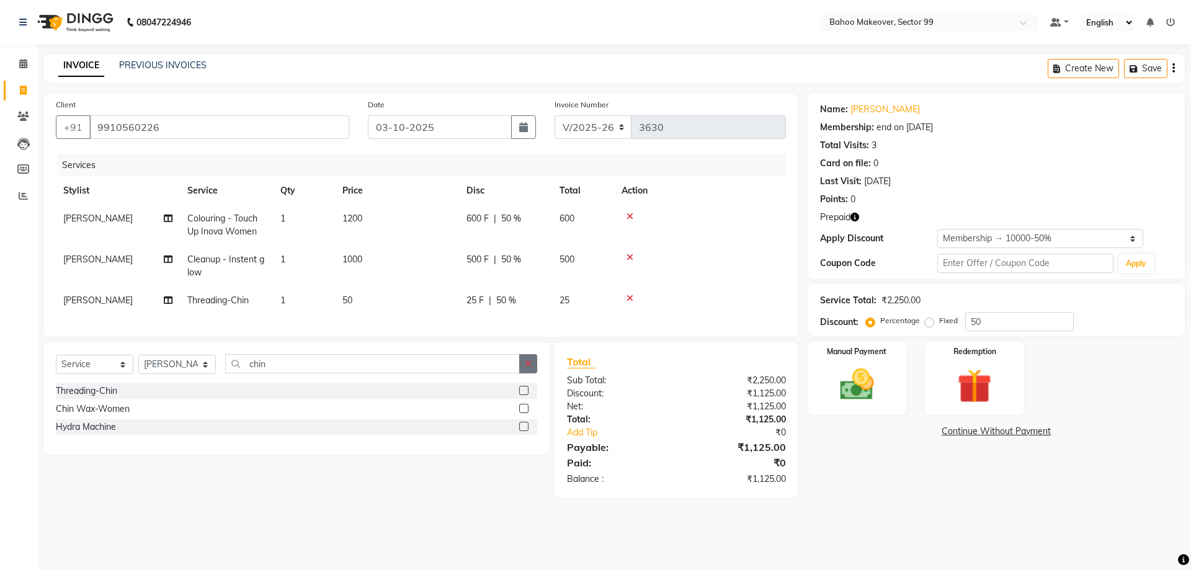
click at [535, 364] on button "button" at bounding box center [528, 363] width 18 height 19
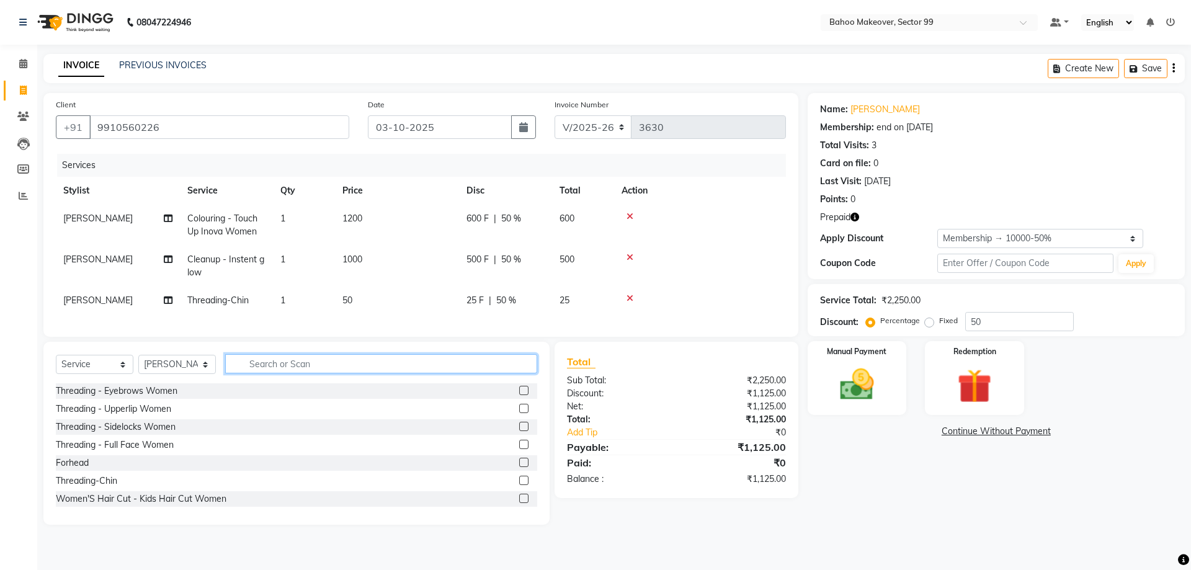
click at [535, 364] on input "text" at bounding box center [381, 363] width 312 height 19
click at [512, 362] on input "text" at bounding box center [381, 363] width 312 height 19
click at [148, 393] on div "Threading - Eyebrows Women" at bounding box center [117, 391] width 122 height 13
checkbox input "false"
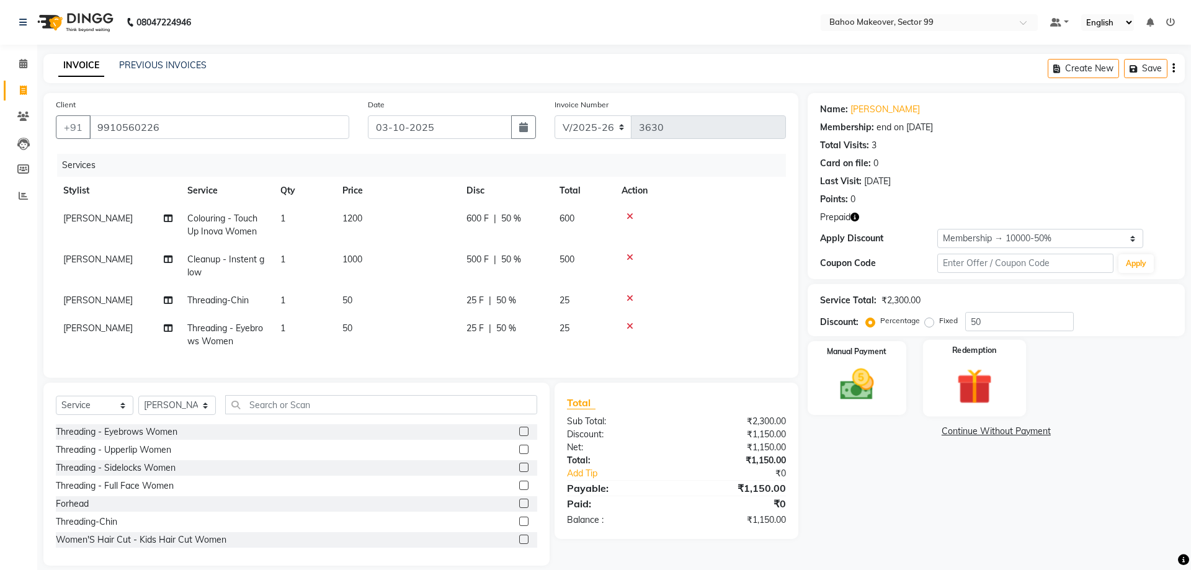
click at [939, 393] on div "Redemption" at bounding box center [974, 378] width 103 height 76
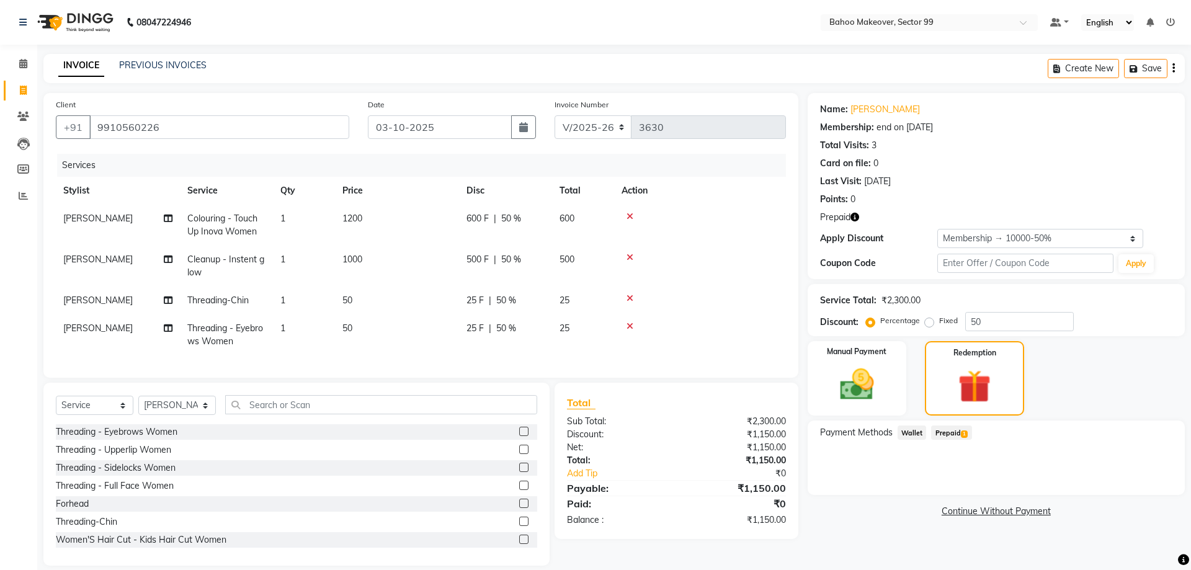
click at [949, 437] on span "Prepaid 1" at bounding box center [951, 433] width 40 height 14
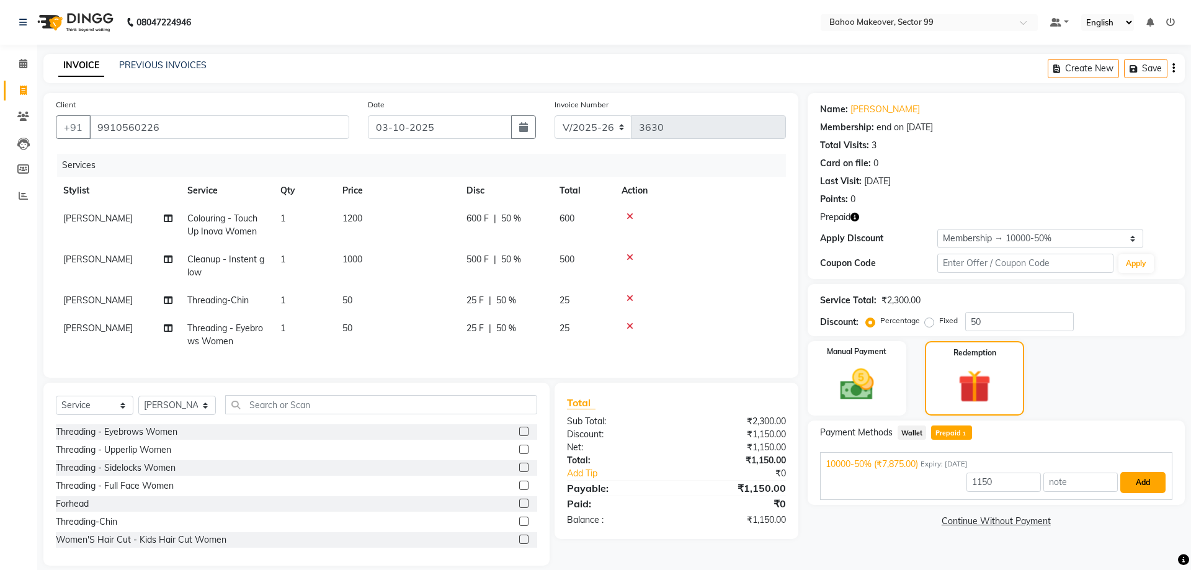
click at [1125, 481] on button "Add" at bounding box center [1143, 482] width 45 height 21
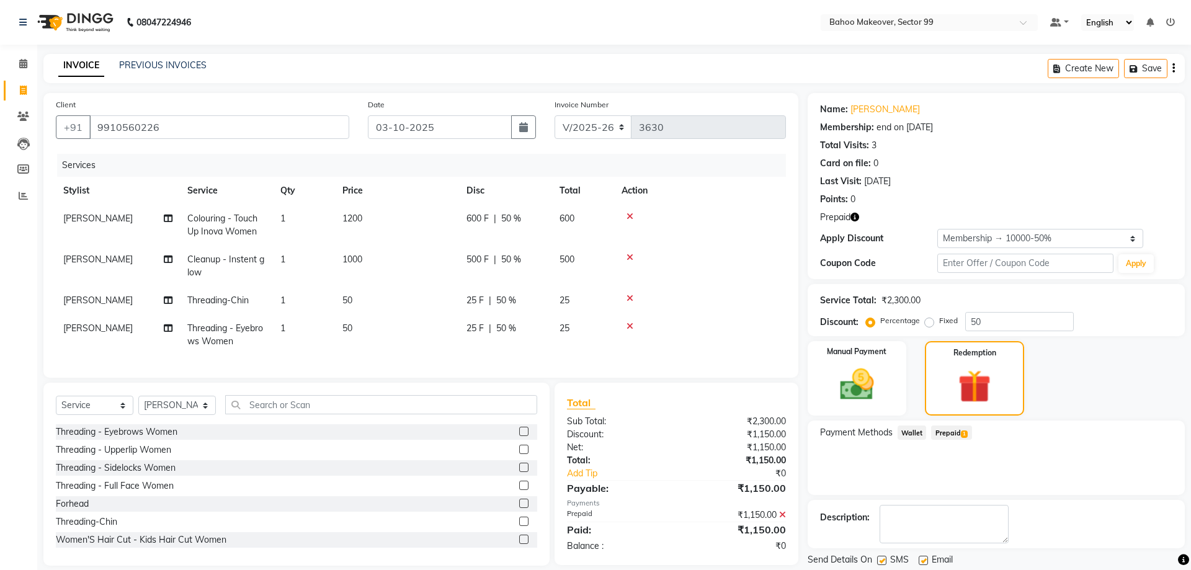
scroll to position [39, 0]
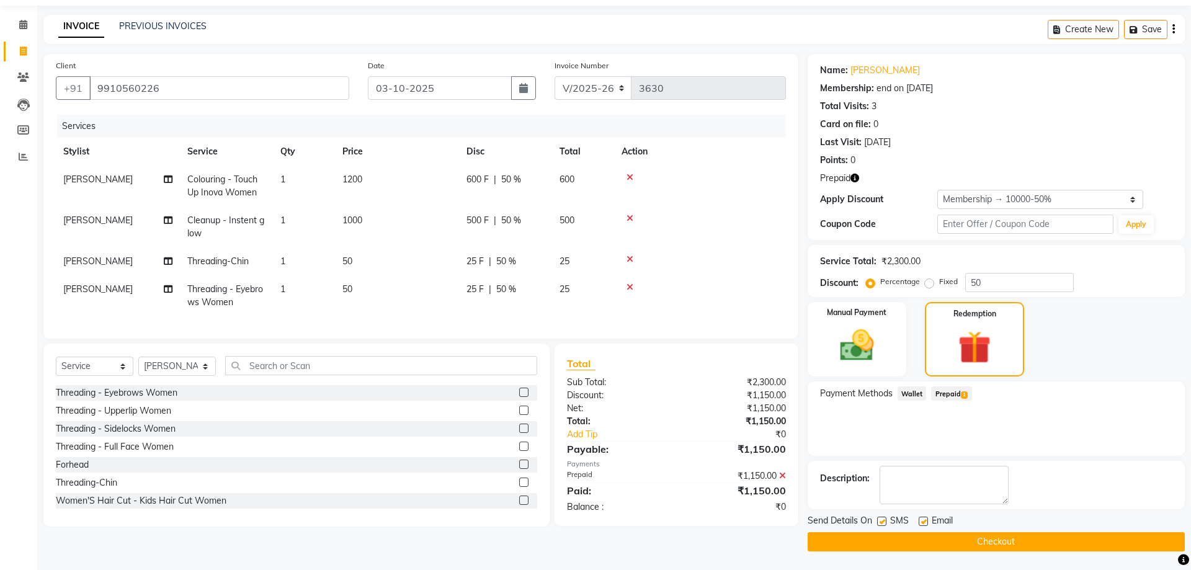
click at [1116, 542] on button "Checkout" at bounding box center [996, 541] width 377 height 19
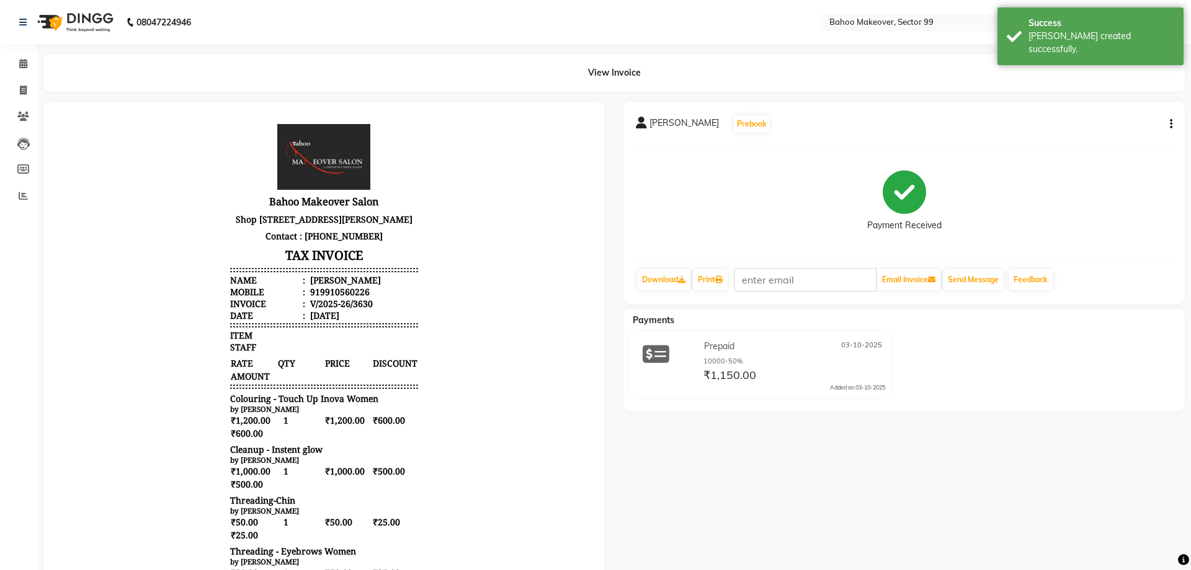
click at [1183, 447] on div "ravindar Prebook Payment Received Download Print Email Invoice Send Message Fee…" at bounding box center [904, 446] width 580 height 689
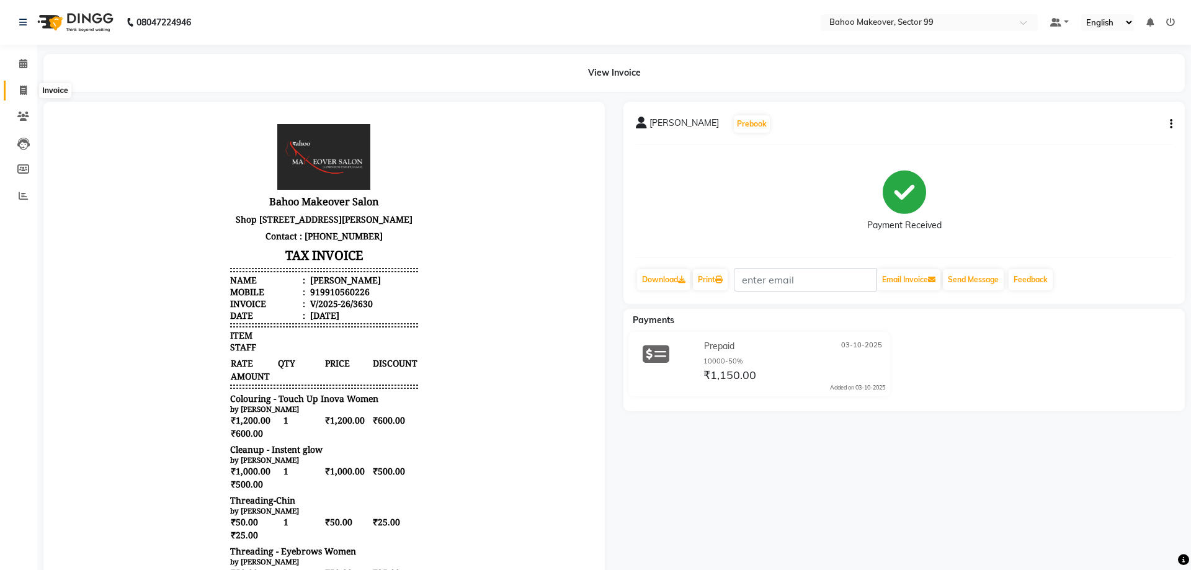
click at [21, 91] on icon at bounding box center [23, 90] width 7 height 9
select select "service"
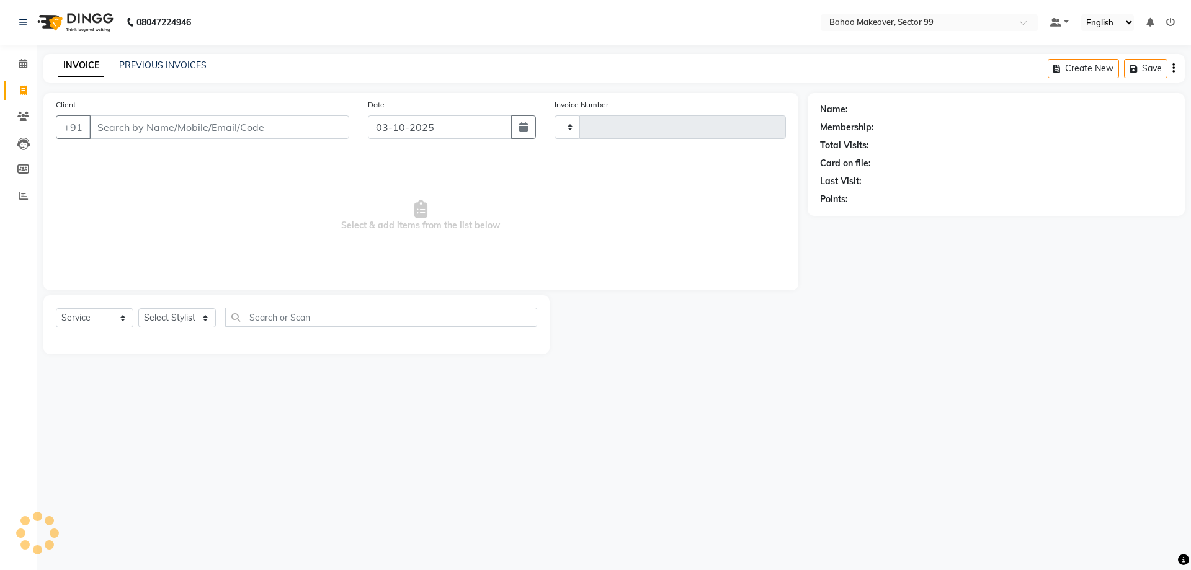
type input "3631"
select select "6856"
select select "membership"
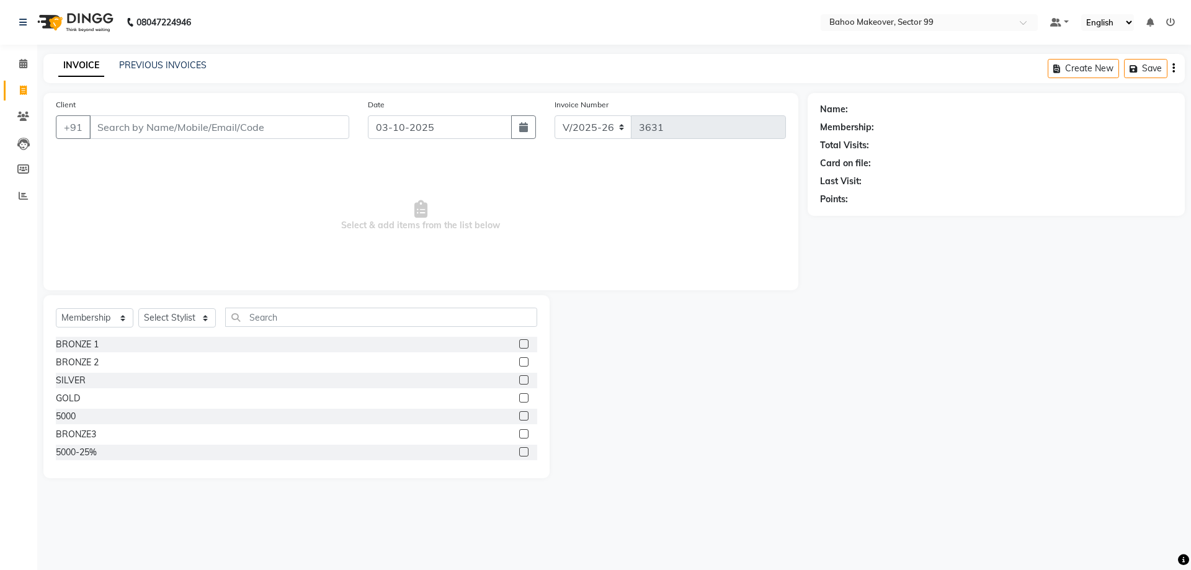
click at [1183, 560] on icon at bounding box center [1183, 560] width 11 height 11
click at [202, 54] on div "INVOICE PREVIOUS INVOICES Create New Save" at bounding box center [614, 68] width 1142 height 29
click at [200, 61] on link "PREVIOUS INVOICES" at bounding box center [162, 65] width 87 height 11
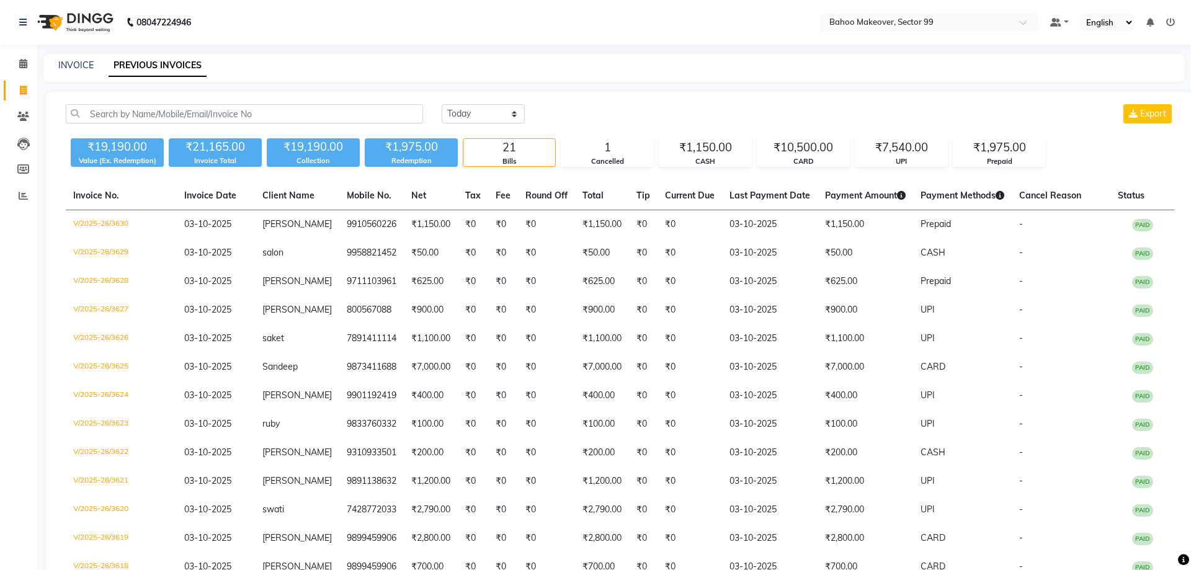
click at [19, 97] on link "Invoice" at bounding box center [19, 91] width 30 height 20
select select "6856"
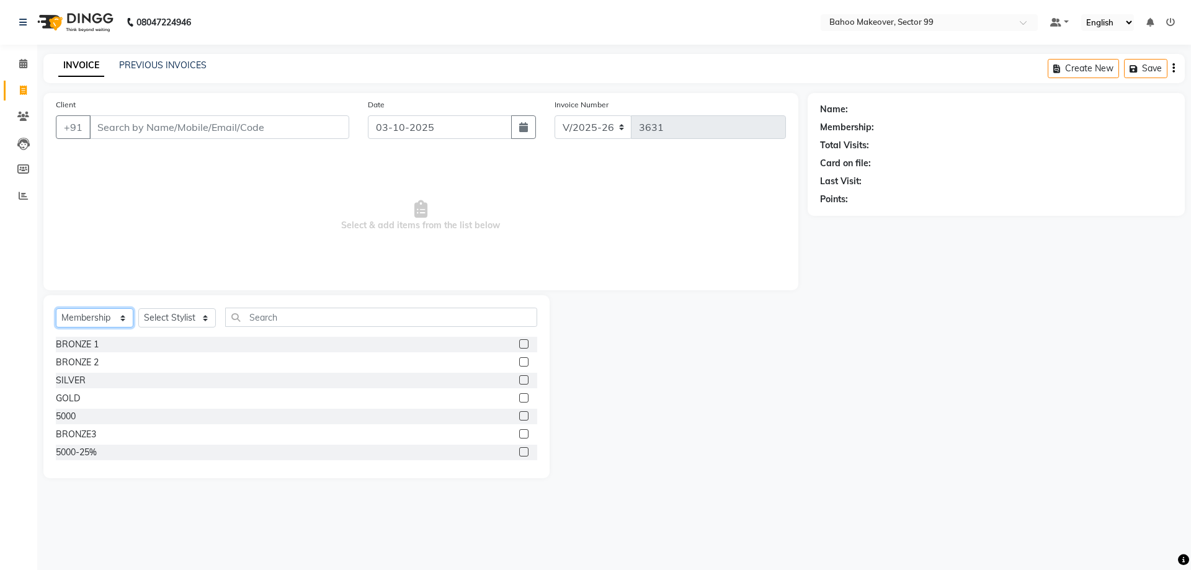
click at [56, 308] on select "Select Service Product Membership Package Voucher Prepaid Gift Card" at bounding box center [95, 317] width 78 height 19
select select "product"
click option "Product" at bounding box center [0, 0] width 0 height 0
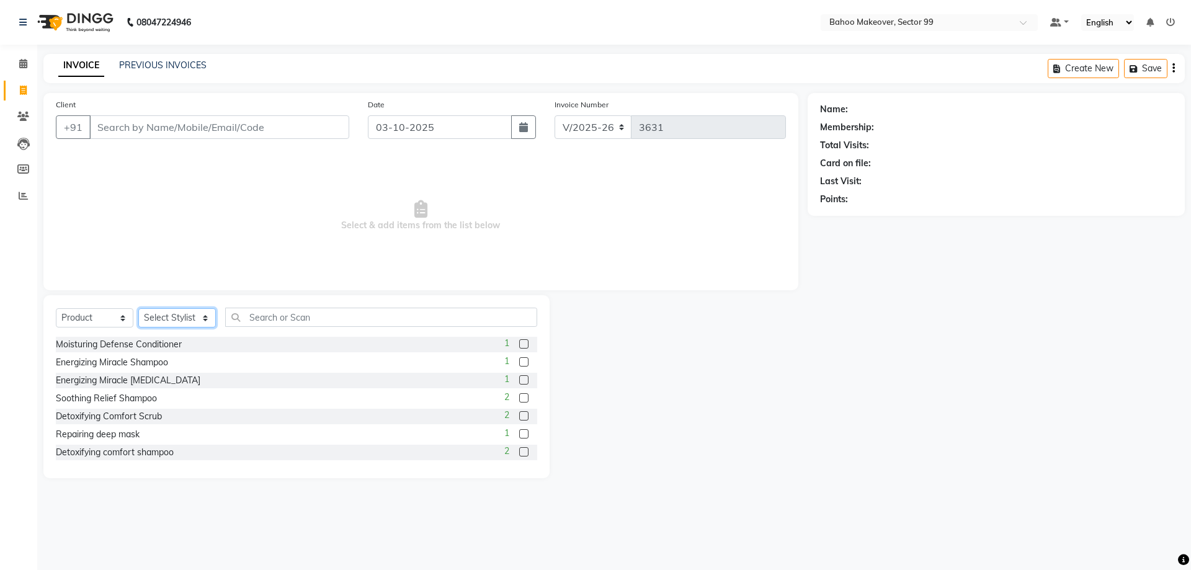
click at [138, 308] on select "Select Stylist [PERSON_NAME] Makeover Bahoo Makeover Salon [PERSON_NAME] [PERSO…" at bounding box center [177, 317] width 78 height 19
select select "54354"
click option "[PERSON_NAME]" at bounding box center [0, 0] width 0 height 0
click at [261, 315] on input "text" at bounding box center [381, 317] width 312 height 19
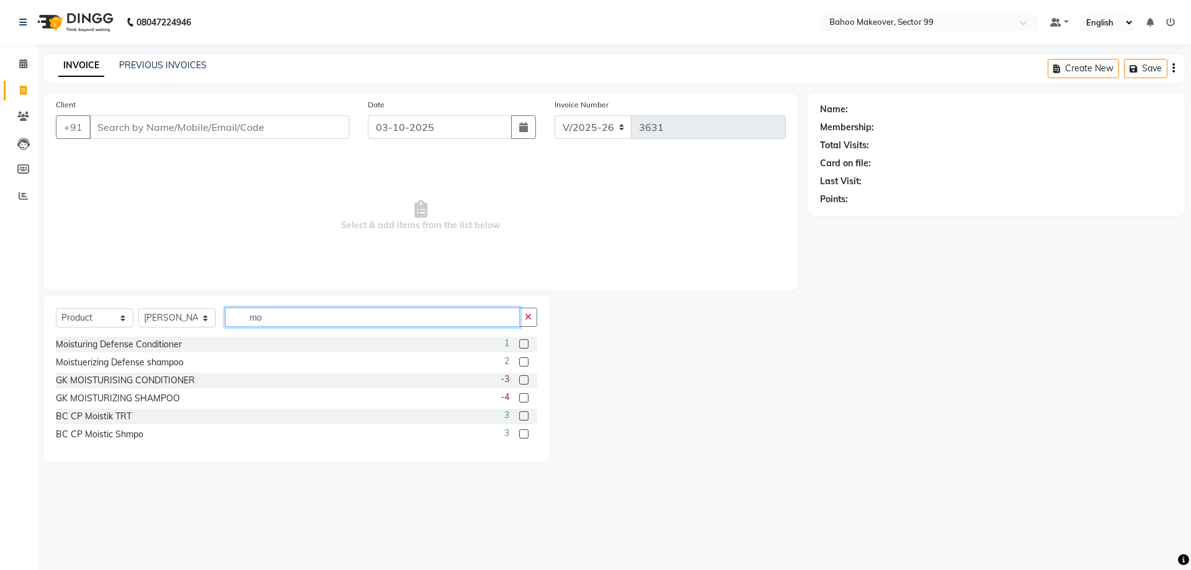
type input "m"
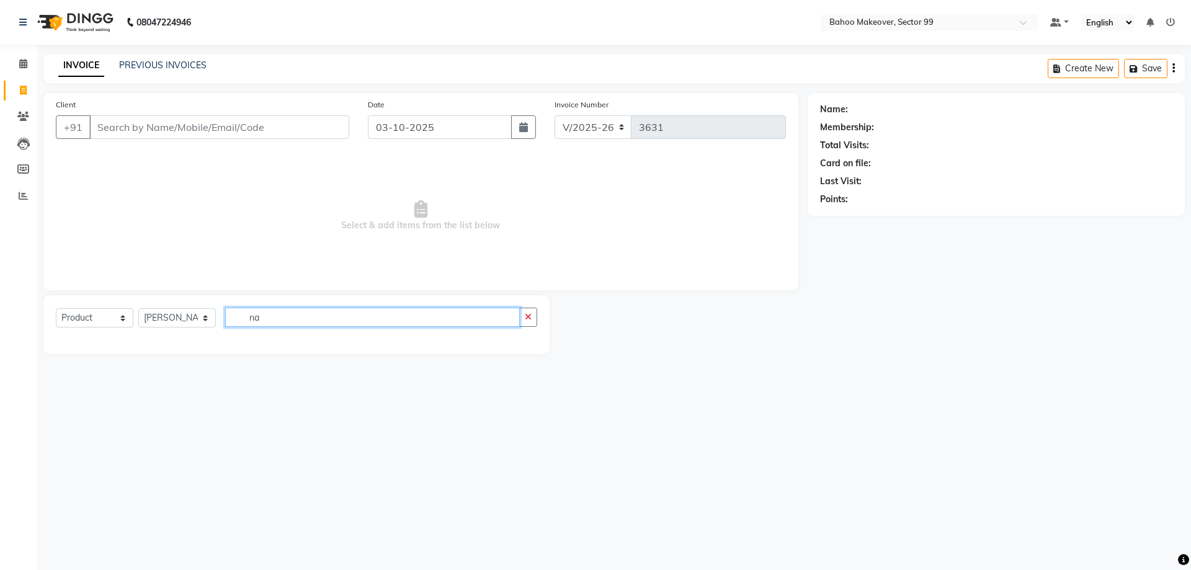
type input "n"
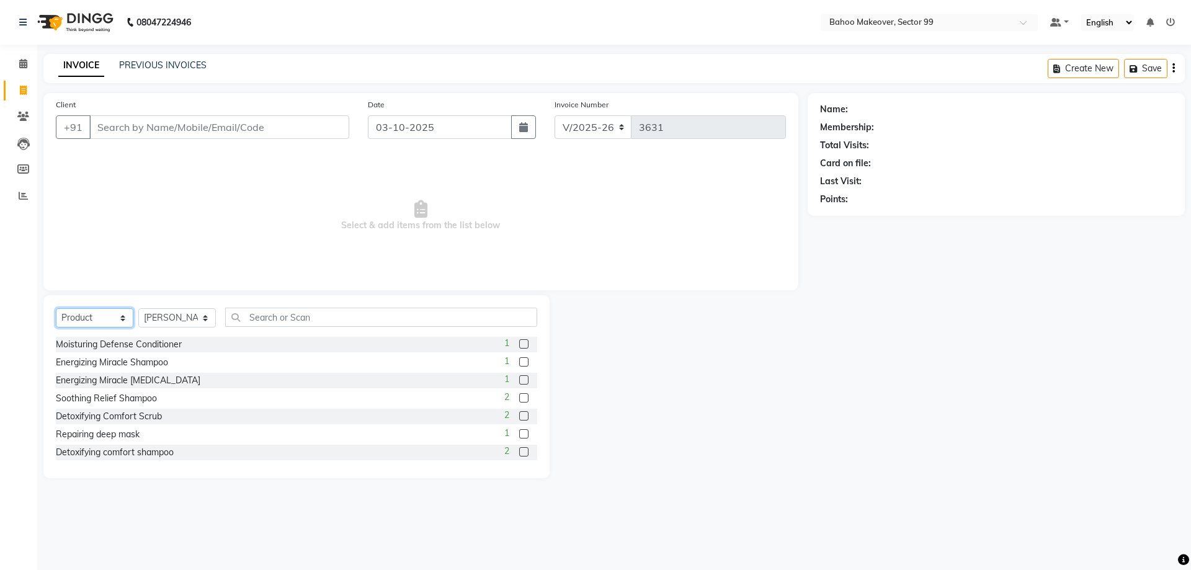
click at [56, 308] on select "Select Service Product Membership Package Voucher Prepaid Gift Card" at bounding box center [95, 317] width 78 height 19
select select "service"
click option "Service" at bounding box center [0, 0] width 0 height 0
click at [138, 308] on select "Select Stylist [PERSON_NAME] Makeover Bahoo Makeover Salon [PERSON_NAME] [PERSO…" at bounding box center [177, 317] width 78 height 19
select select "64177"
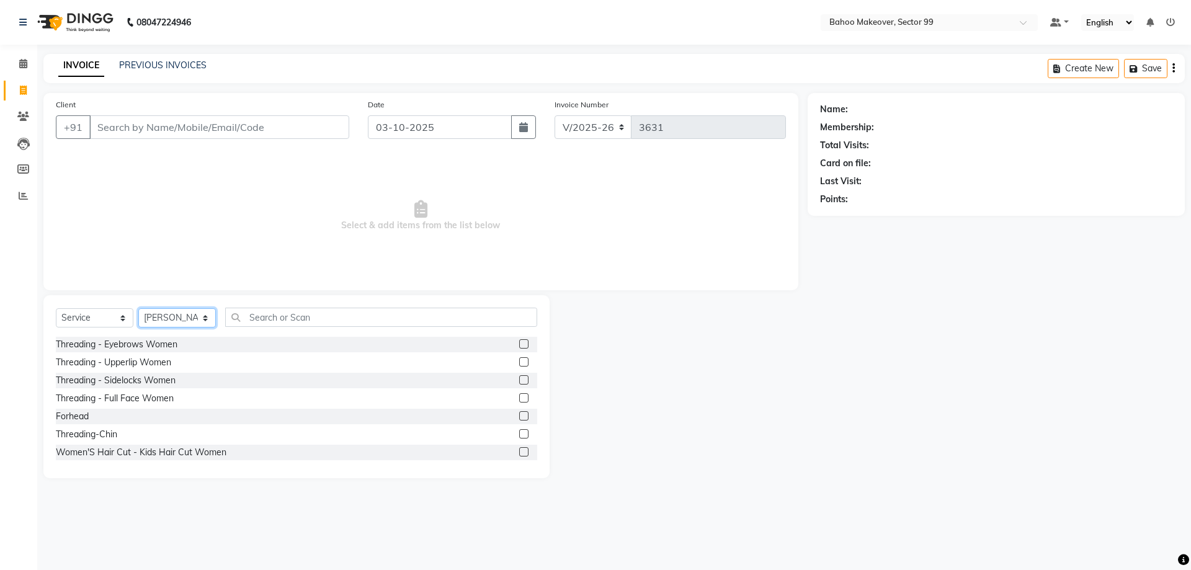
click option "[PERSON_NAME]" at bounding box center [0, 0] width 0 height 0
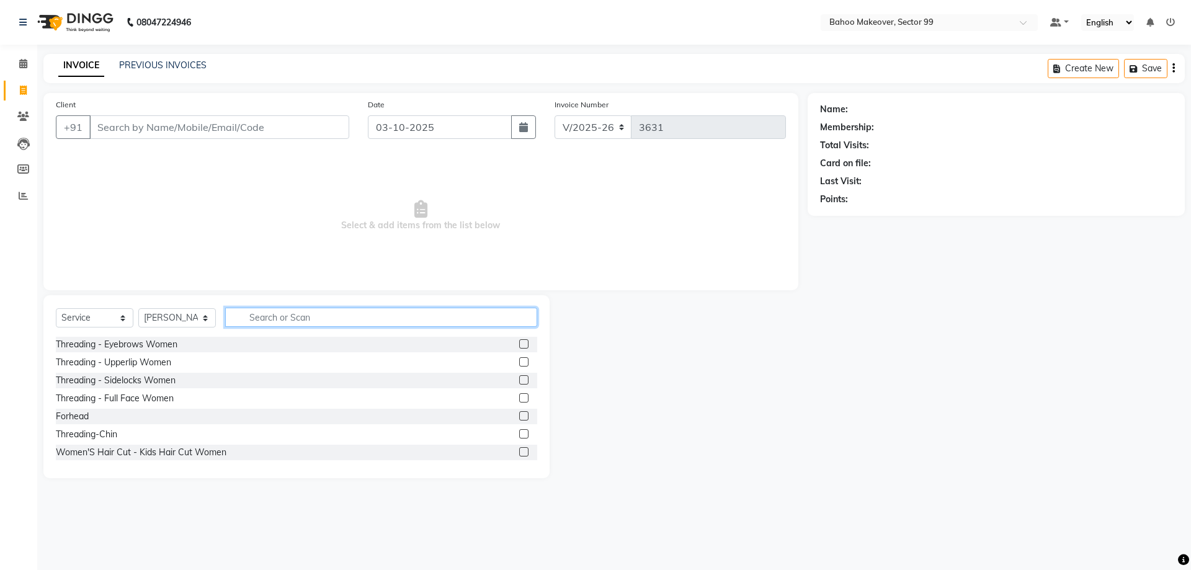
click at [270, 313] on input "text" at bounding box center [381, 317] width 312 height 19
type input "wax"
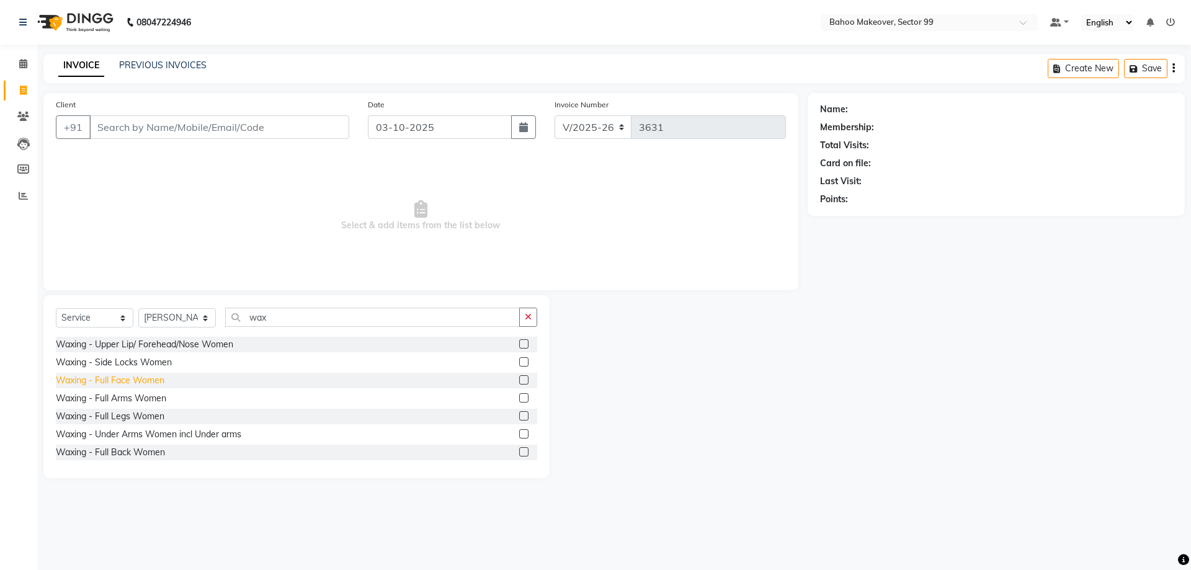
click at [147, 382] on div "Waxing - Full Face Women" at bounding box center [110, 380] width 109 height 13
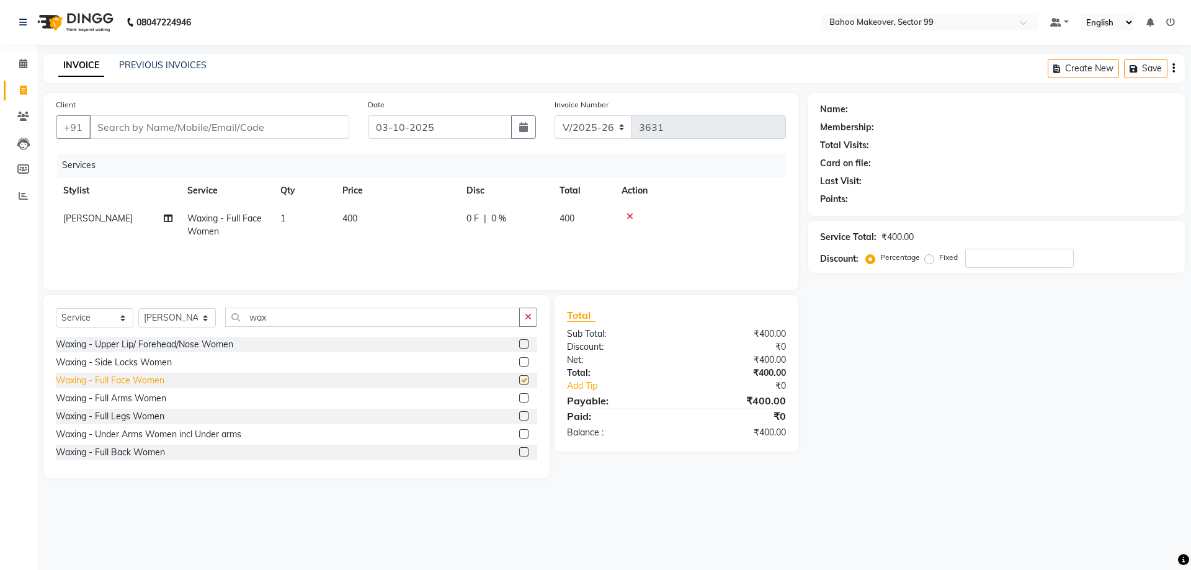
checkbox input "false"
click at [280, 324] on input "wax" at bounding box center [372, 317] width 295 height 19
type input "w"
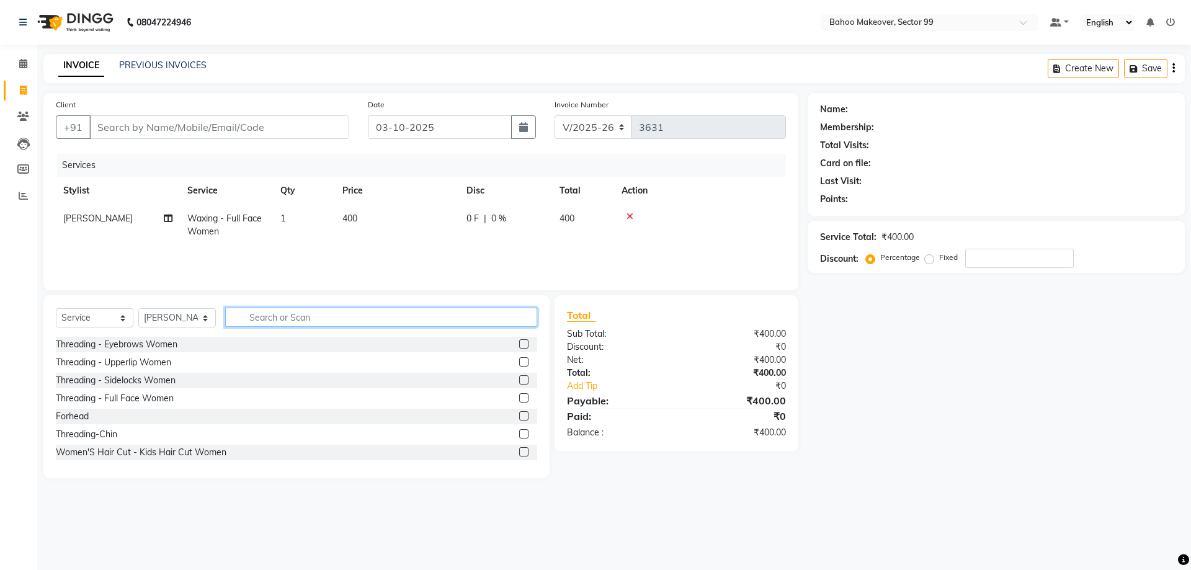
click at [287, 325] on input "text" at bounding box center [381, 317] width 312 height 19
click at [329, 322] on input "text" at bounding box center [381, 317] width 312 height 19
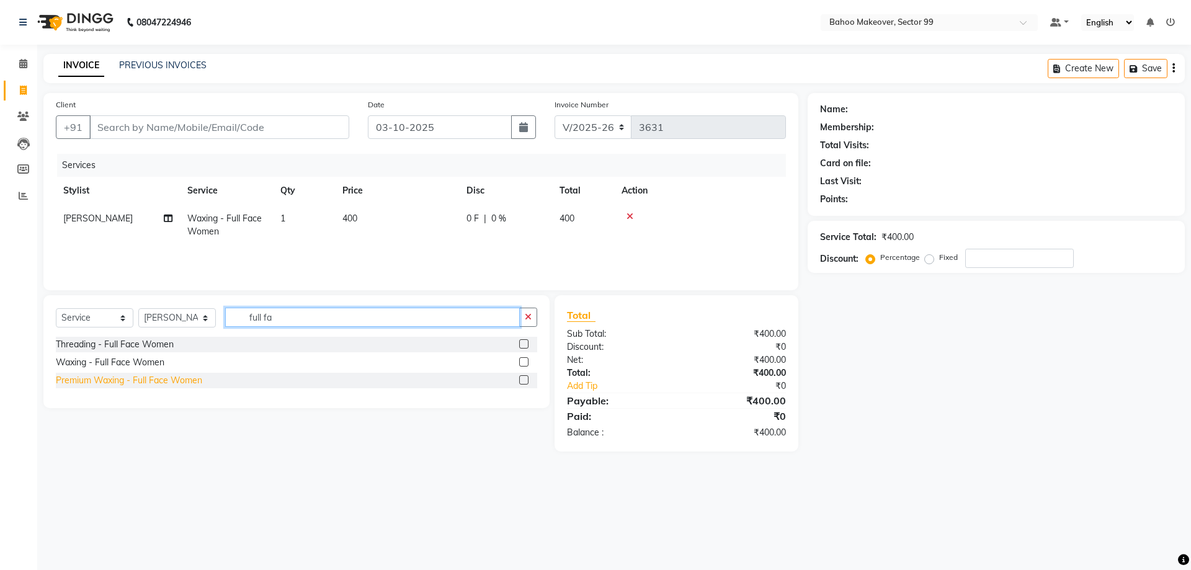
type input "full fa"
click at [125, 375] on div "Premium Waxing - Full Face Women" at bounding box center [129, 380] width 146 height 13
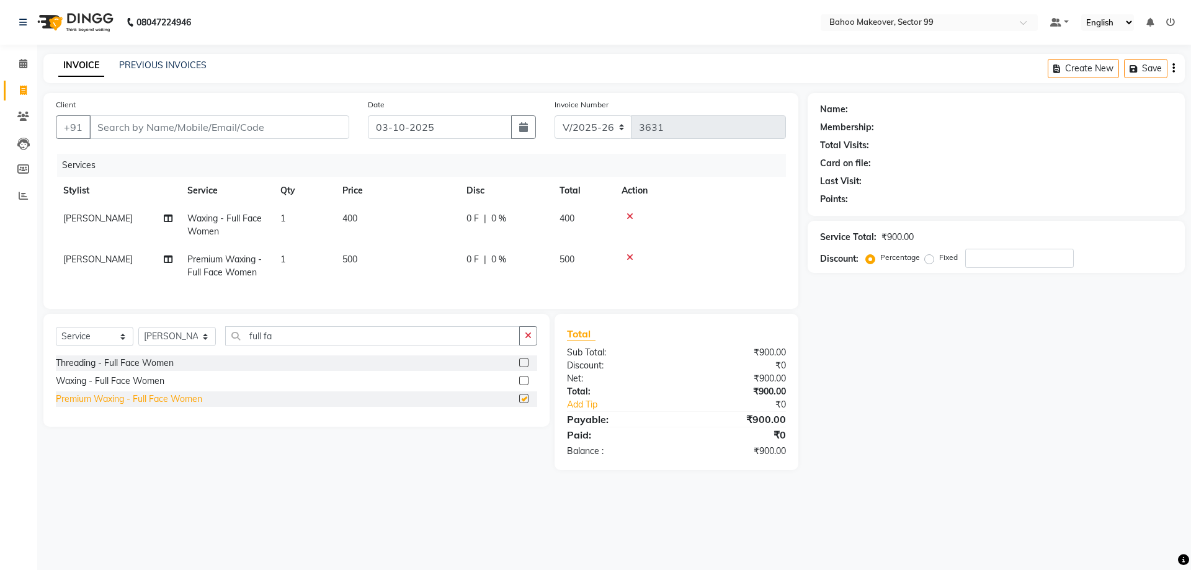
checkbox input "false"
click at [630, 214] on icon at bounding box center [630, 216] width 7 height 9
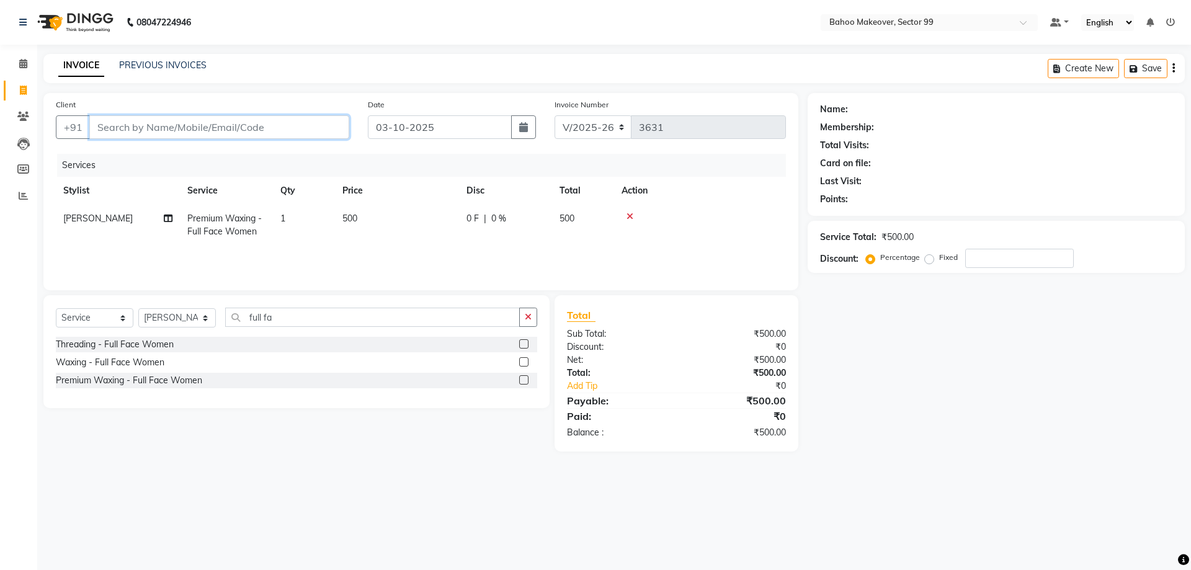
click at [271, 126] on input "Client" at bounding box center [219, 127] width 260 height 24
type input "9"
type input "0"
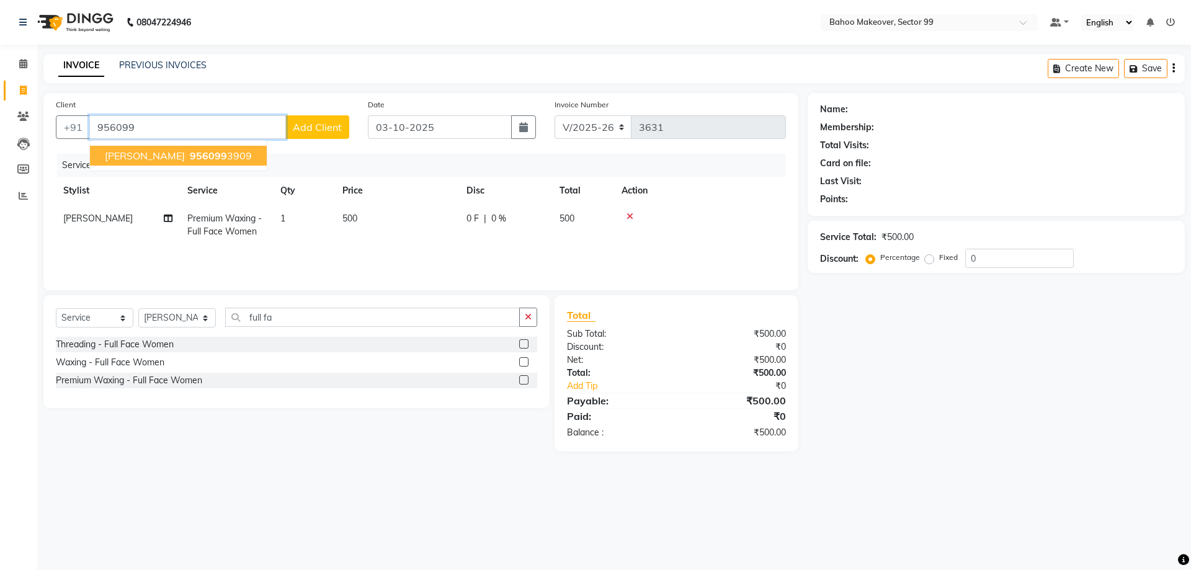
click at [190, 158] on span "956099" at bounding box center [208, 156] width 37 height 12
type input "9560993909"
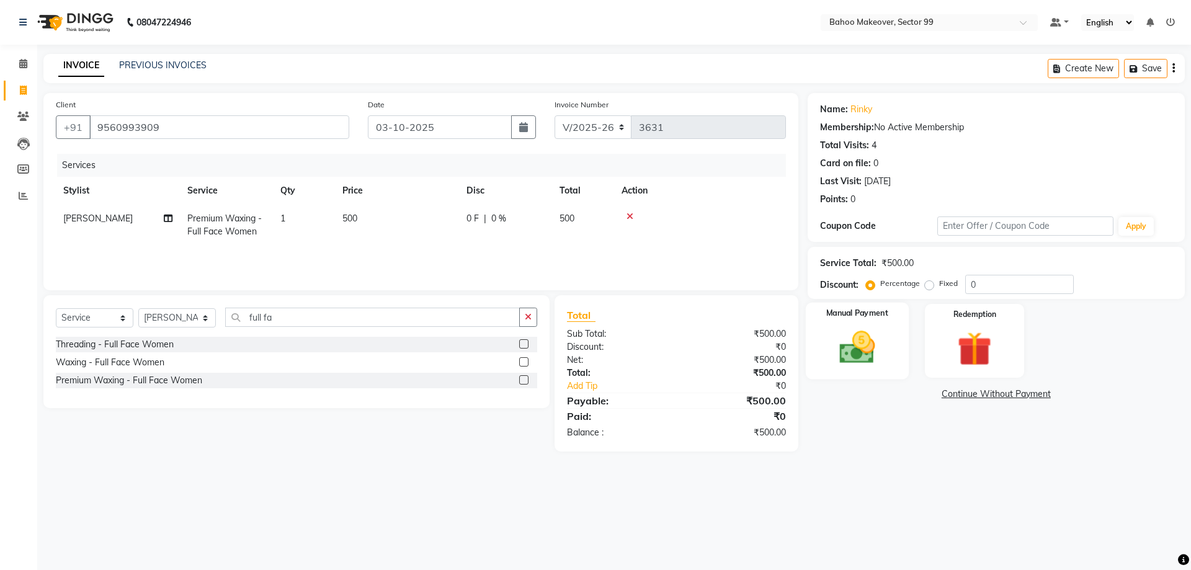
click at [843, 331] on img at bounding box center [857, 347] width 58 height 41
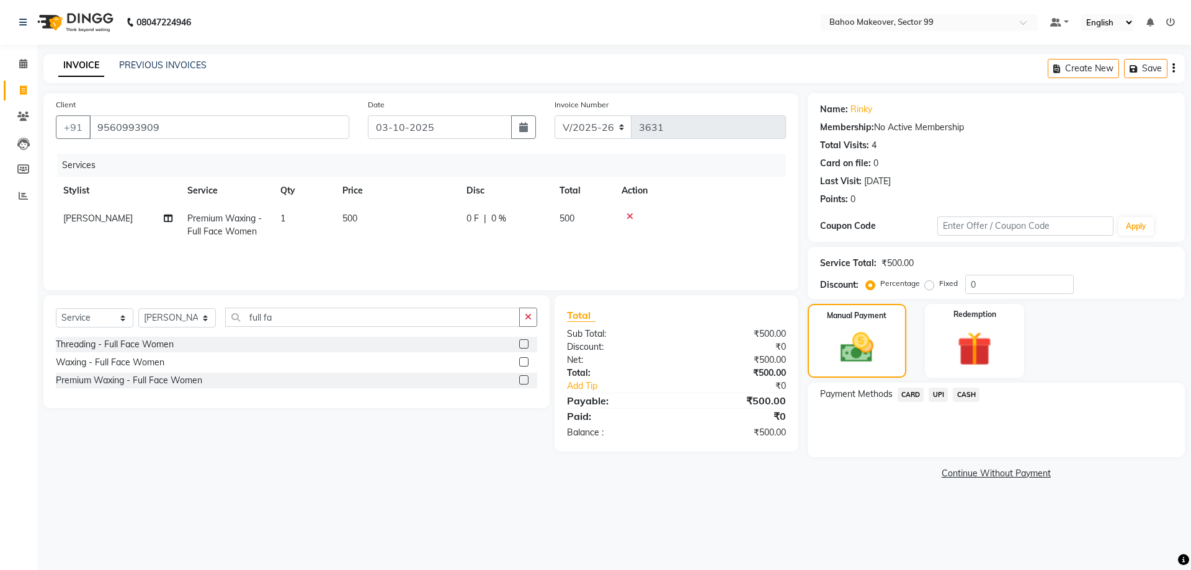
click at [939, 391] on span "UPI" at bounding box center [938, 395] width 19 height 14
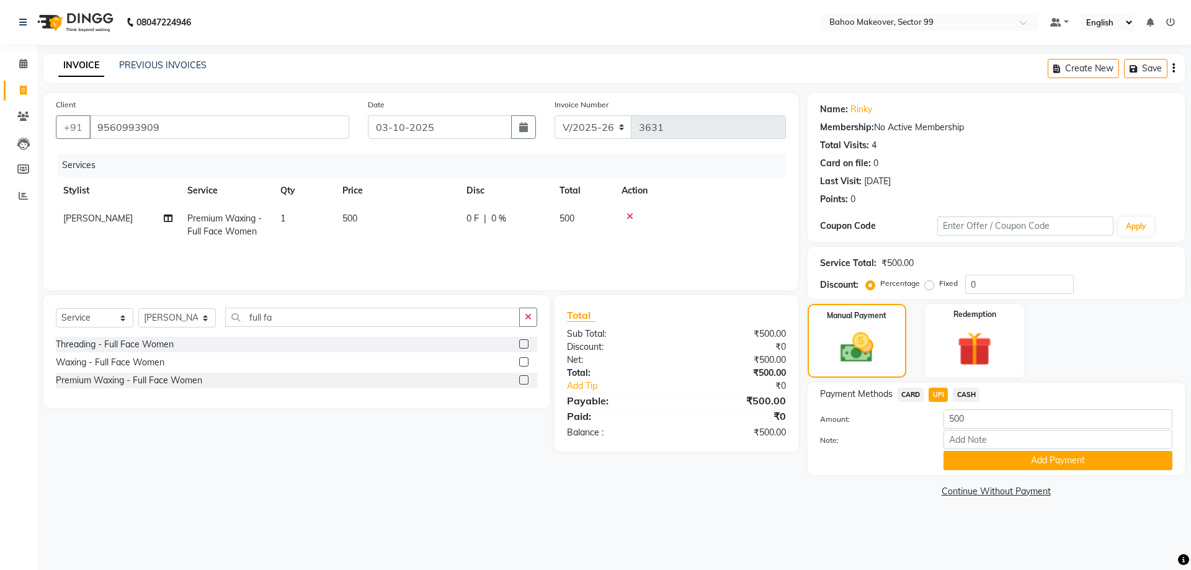
click at [1018, 470] on div "Payment Methods CARD UPI CASH Amount: 500 Note: Add Payment" at bounding box center [996, 429] width 377 height 92
click at [1045, 463] on button "Add Payment" at bounding box center [1058, 460] width 229 height 19
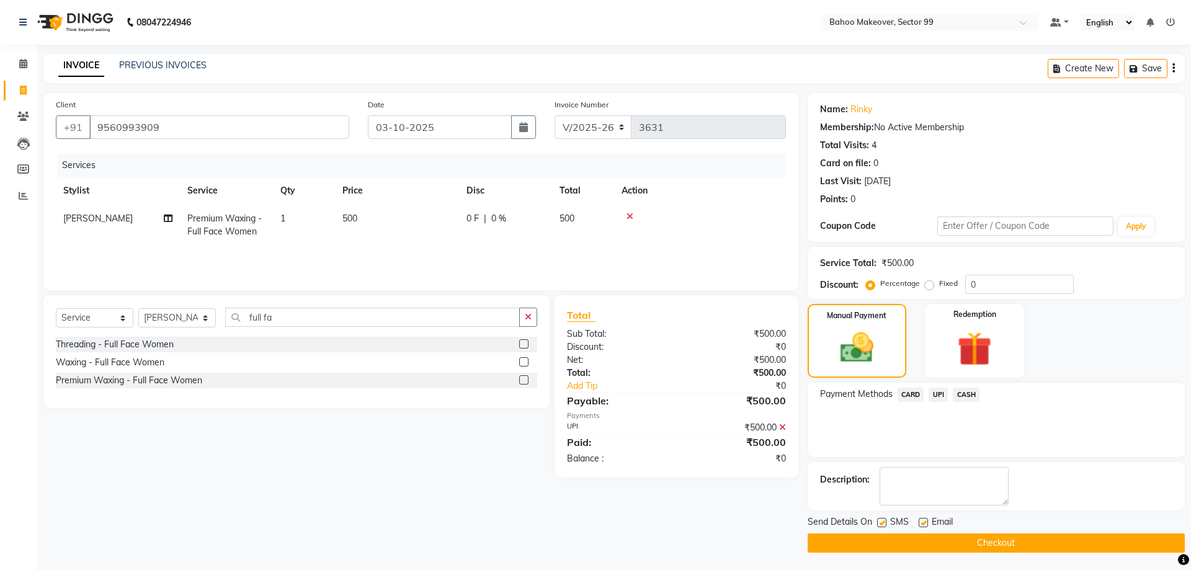
click at [1099, 538] on button "Checkout" at bounding box center [996, 543] width 377 height 19
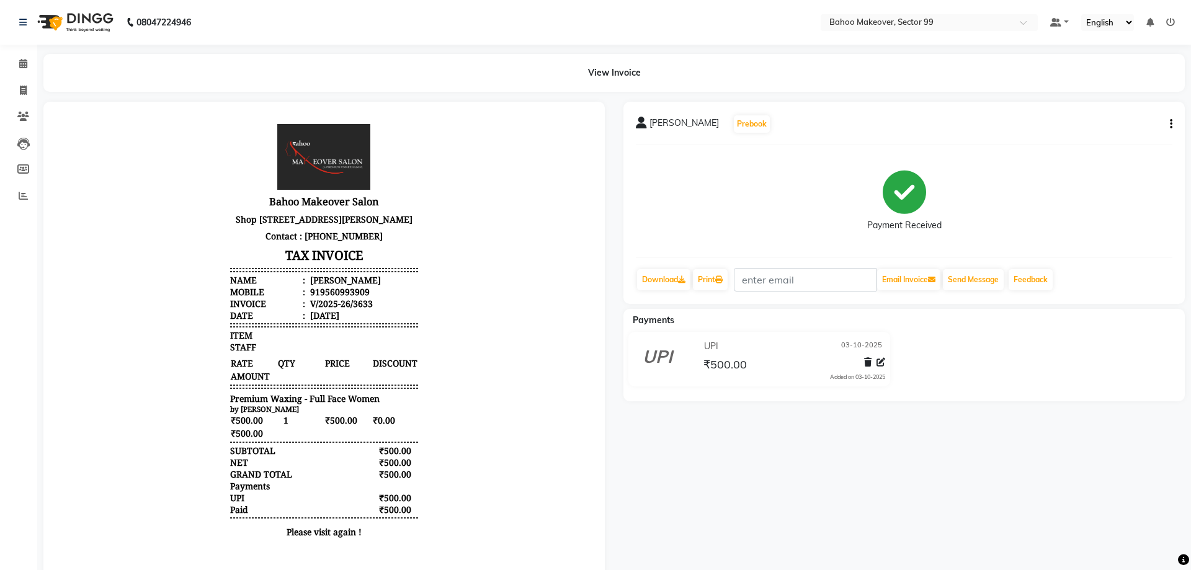
select select "service"
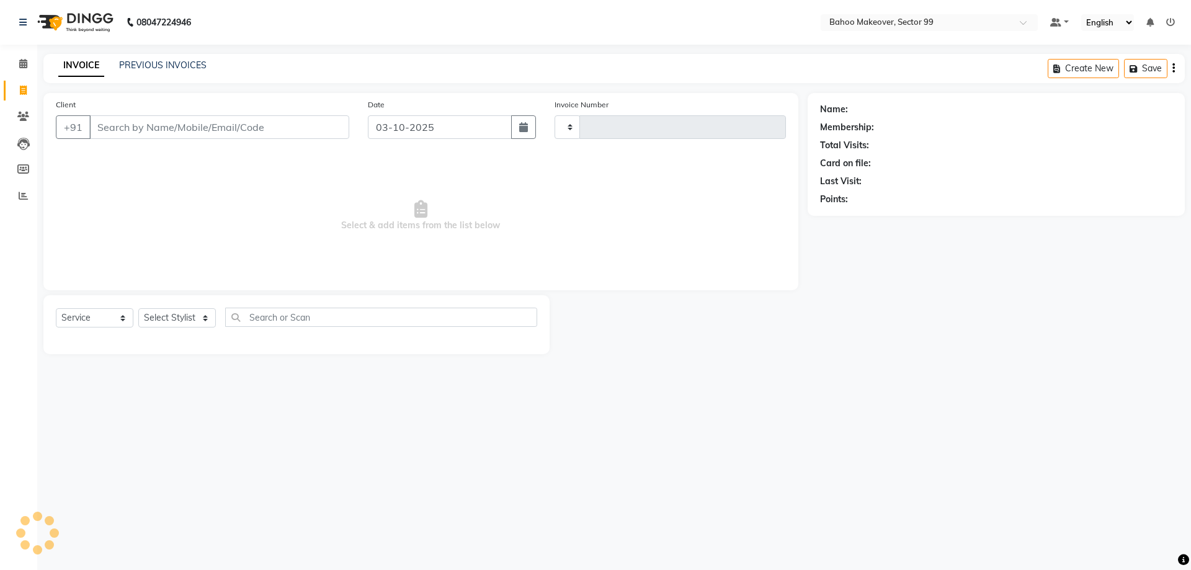
type input "3634"
select select "6856"
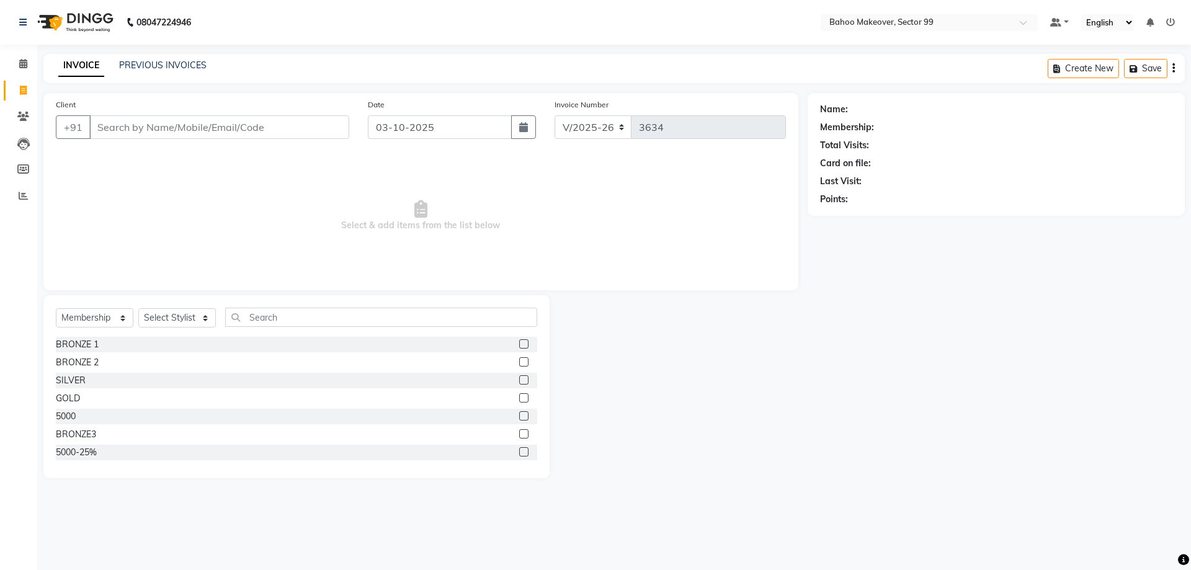
click at [114, 124] on input "Client" at bounding box center [219, 127] width 260 height 24
click at [56, 308] on select "Select Service Product Membership Package Voucher Prepaid Gift Card" at bounding box center [95, 317] width 78 height 19
select select "service"
click option "Service" at bounding box center [0, 0] width 0 height 0
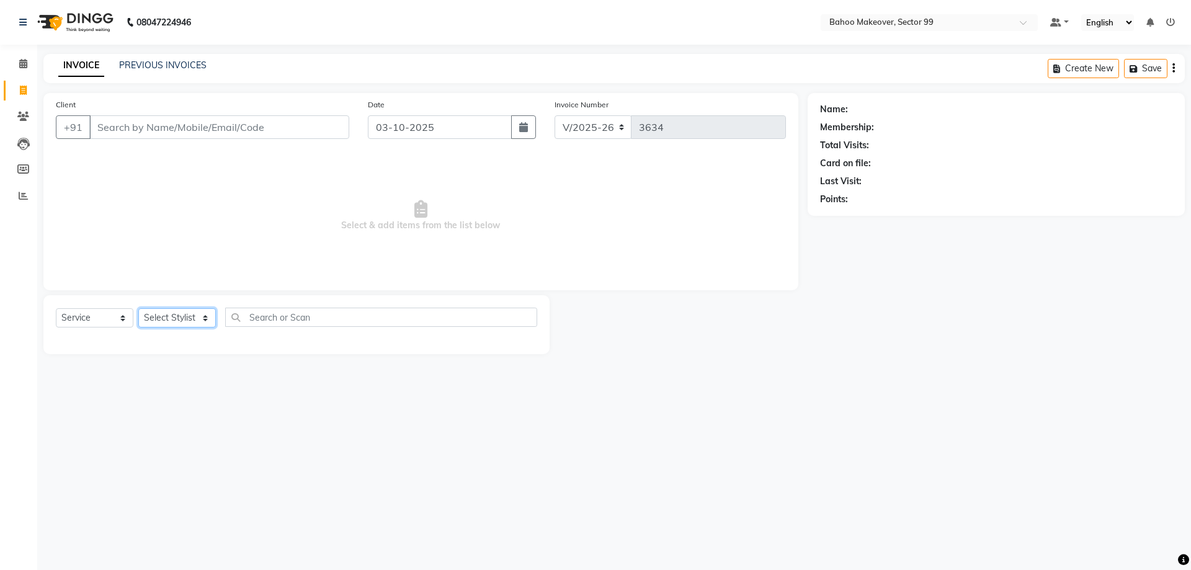
click at [138, 308] on select "Select Stylist [PERSON_NAME] Makeover Bahoo Makeover Salon [PERSON_NAME] [PERSO…" at bounding box center [177, 317] width 78 height 19
select select "54354"
click option "[PERSON_NAME]" at bounding box center [0, 0] width 0 height 0
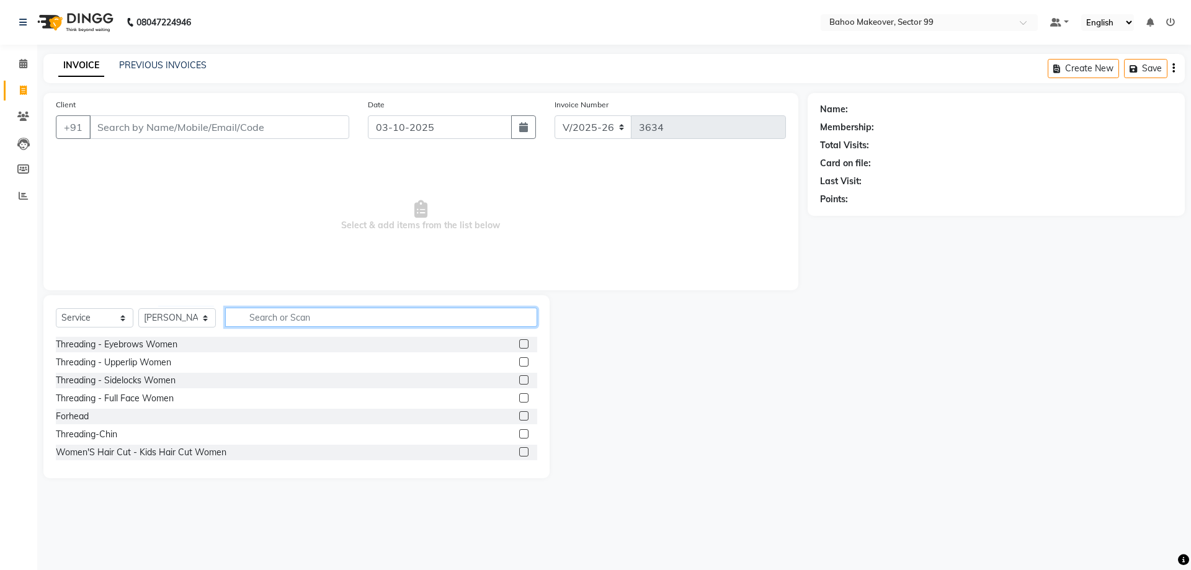
click at [273, 318] on input "text" at bounding box center [381, 317] width 312 height 19
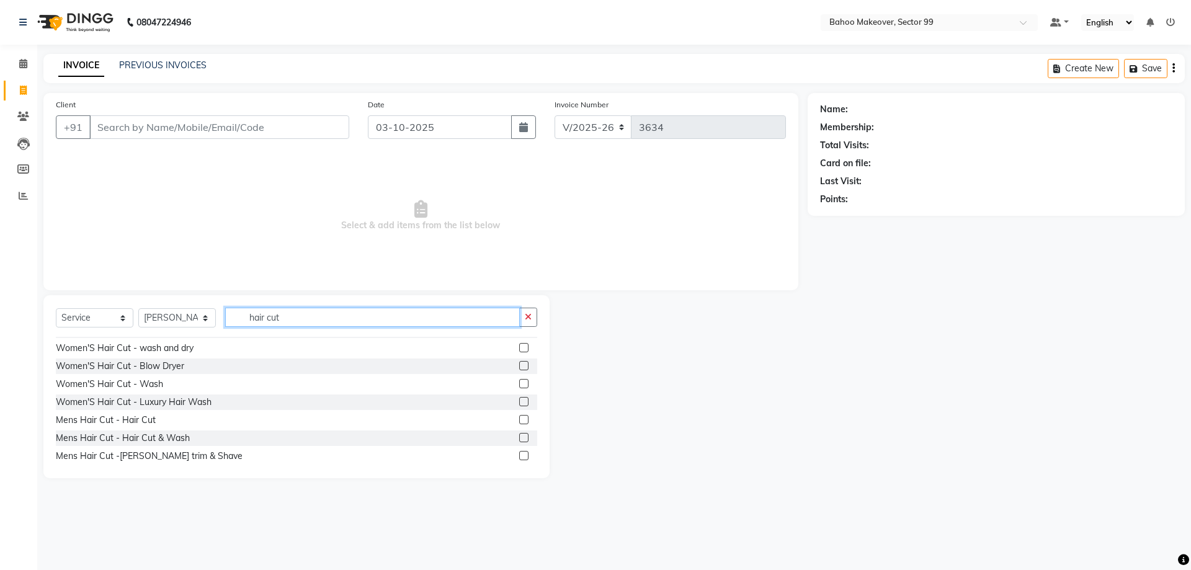
scroll to position [96, 0]
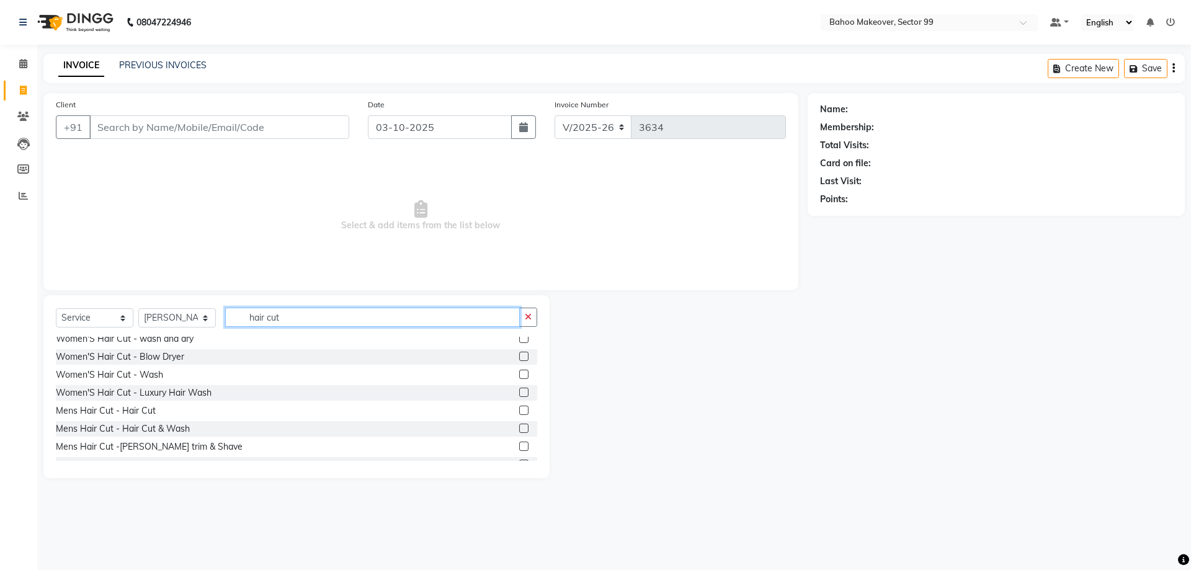
type input "hair cut"
drag, startPoint x: 244, startPoint y: 394, endPoint x: 243, endPoint y: 381, distance: 13.1
click at [243, 381] on div "Women'S Hair Cut - Kids Hair Cut Women Women'S Hair Cut - Triming Women'S Hair …" at bounding box center [296, 399] width 481 height 124
click at [110, 409] on div "Mens Hair Cut - Hair Cut" at bounding box center [106, 411] width 100 height 13
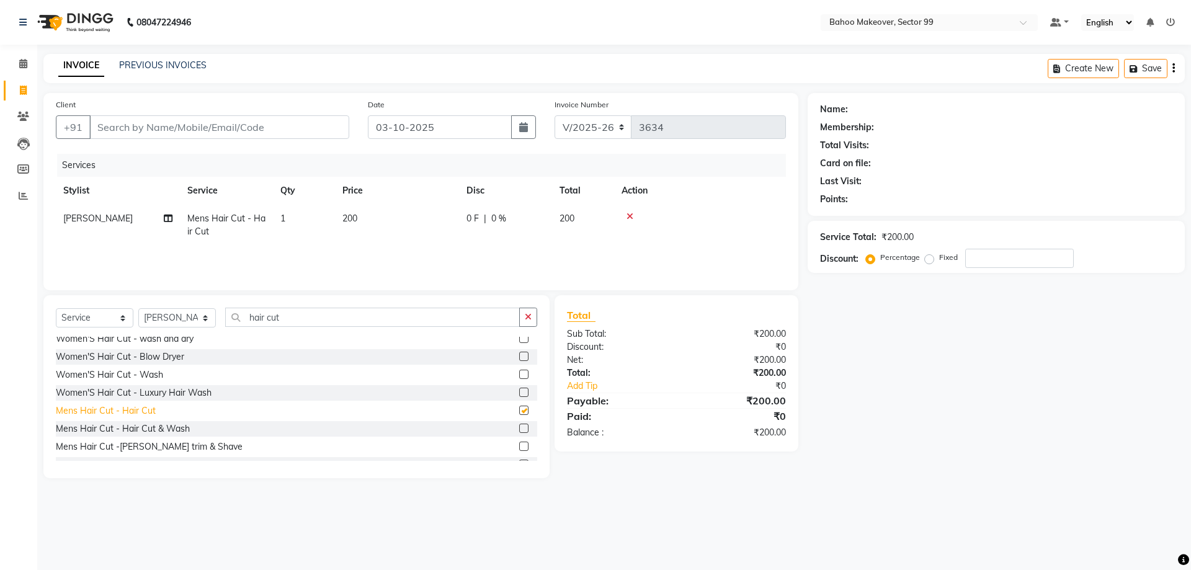
checkbox input "false"
click at [169, 128] on input "Client" at bounding box center [219, 127] width 260 height 24
type input "s"
type input "0"
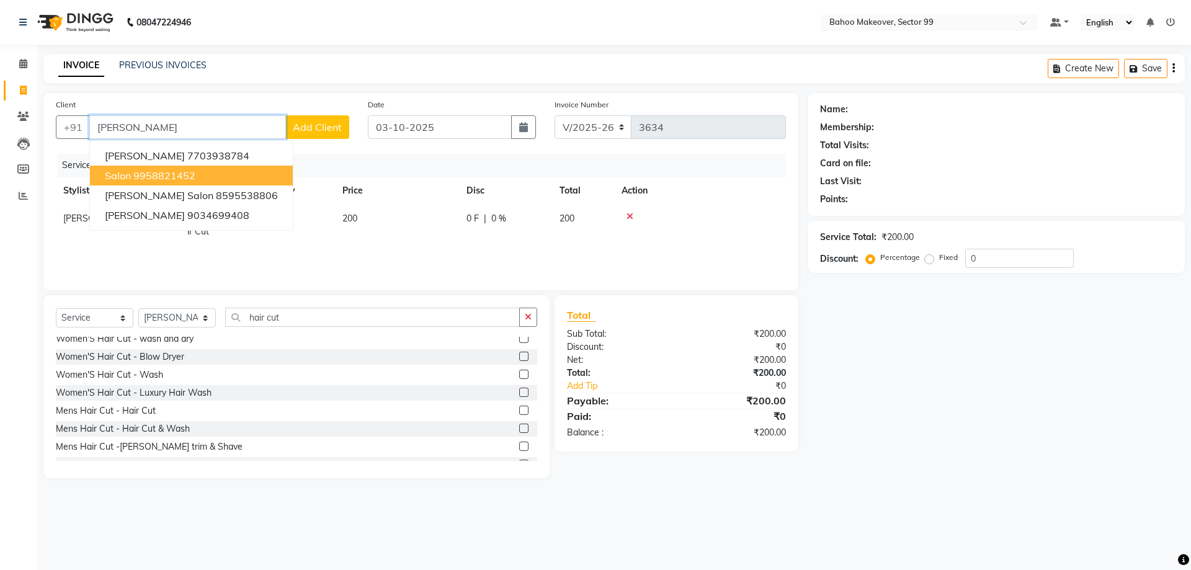
click at [151, 179] on ngb-highlight "9958821452" at bounding box center [164, 175] width 62 height 12
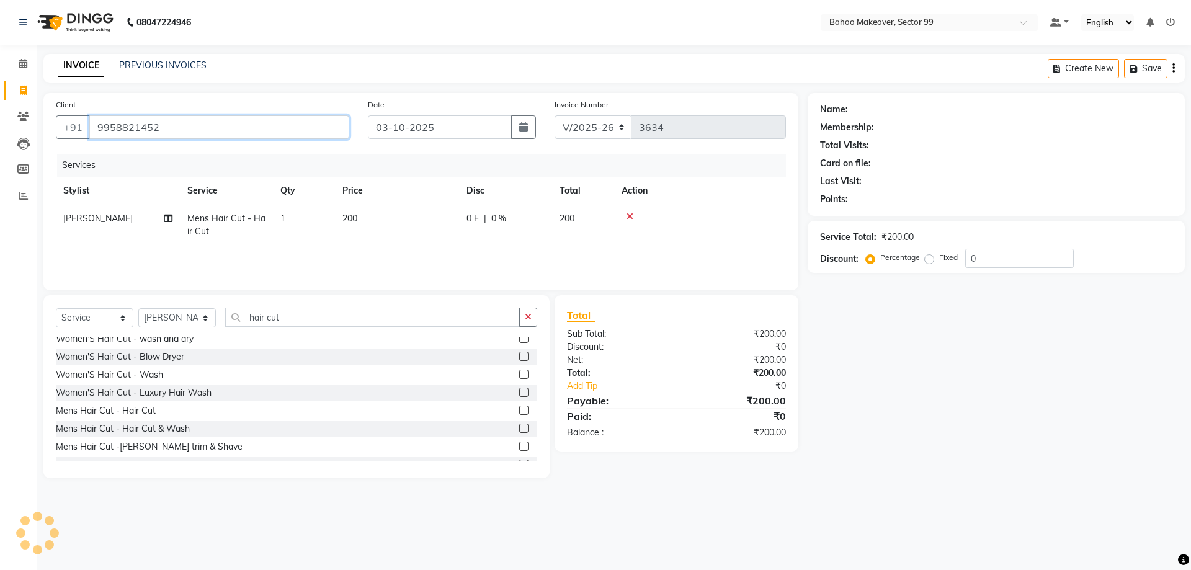
type input "9958821452"
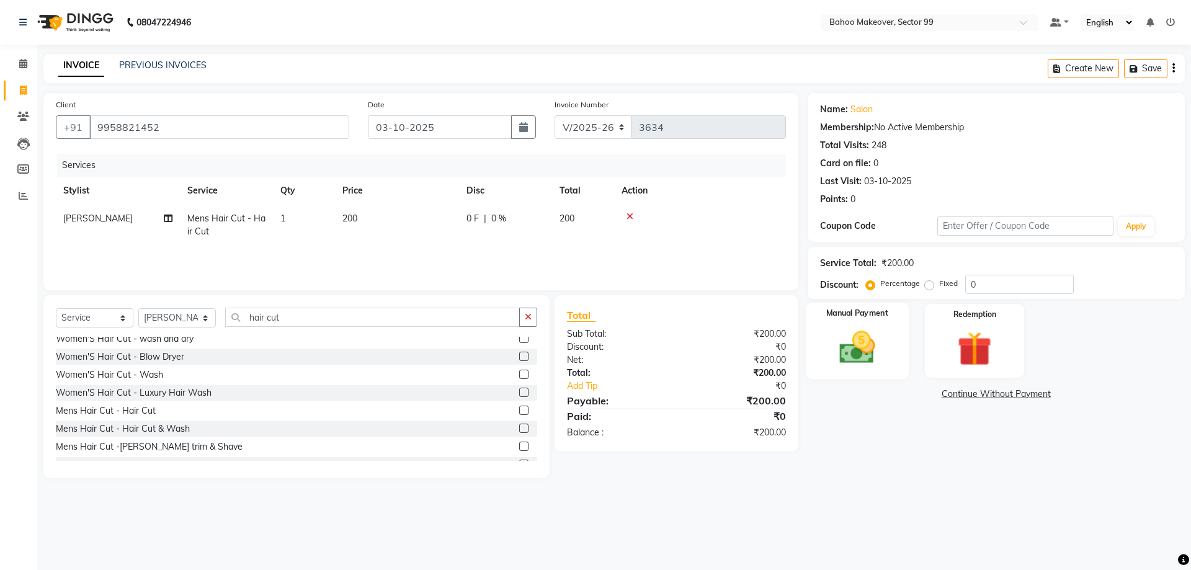
click at [859, 347] on img at bounding box center [857, 347] width 58 height 41
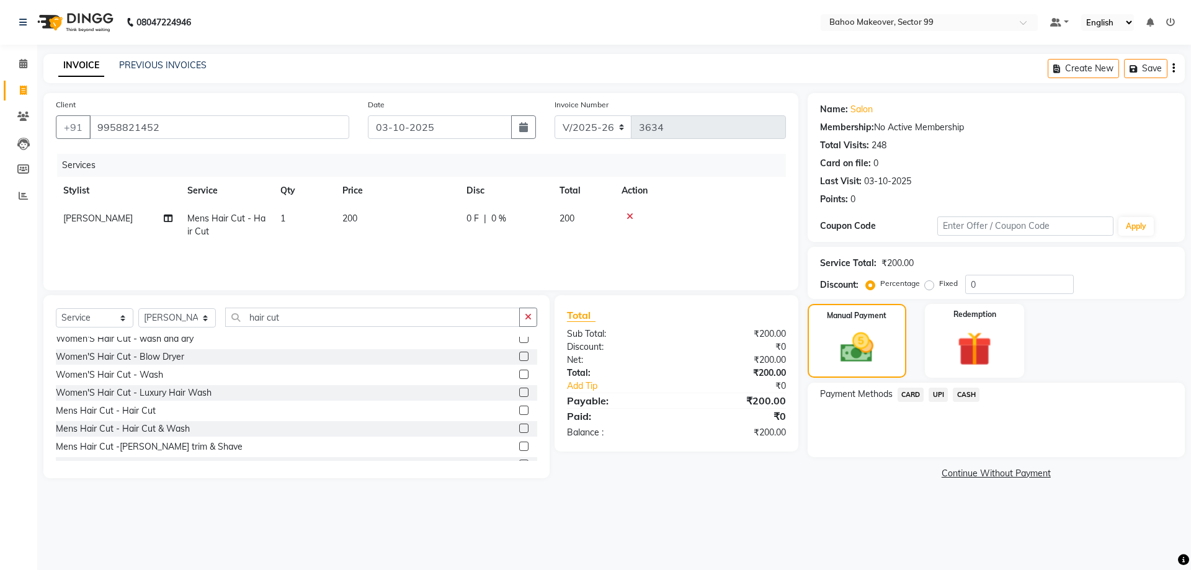
click at [939, 396] on span "UPI" at bounding box center [938, 395] width 19 height 14
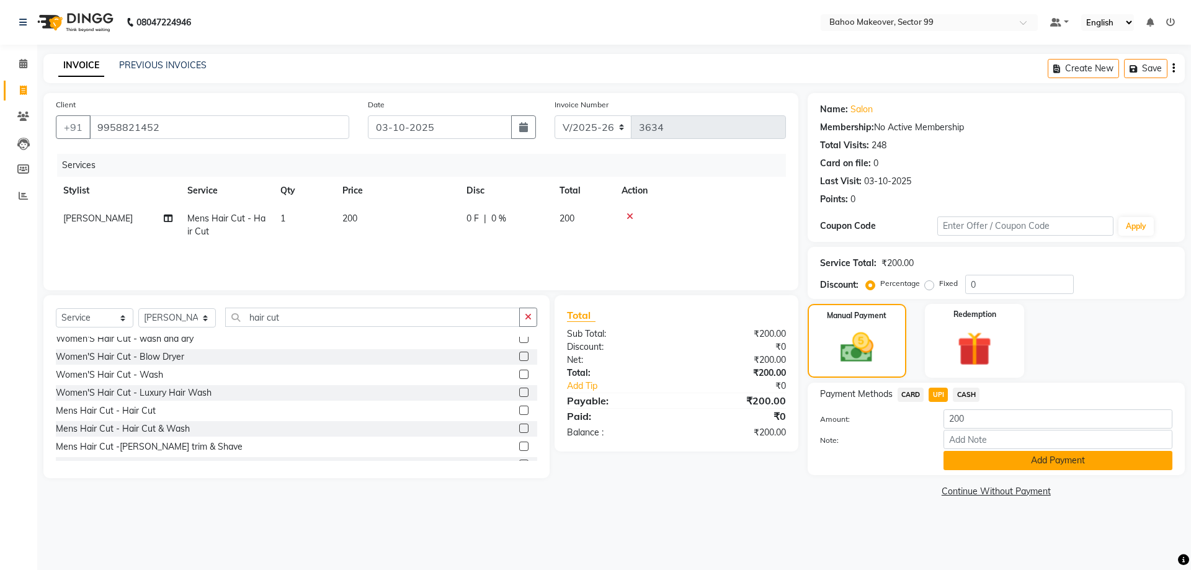
click at [998, 467] on button "Add Payment" at bounding box center [1058, 460] width 229 height 19
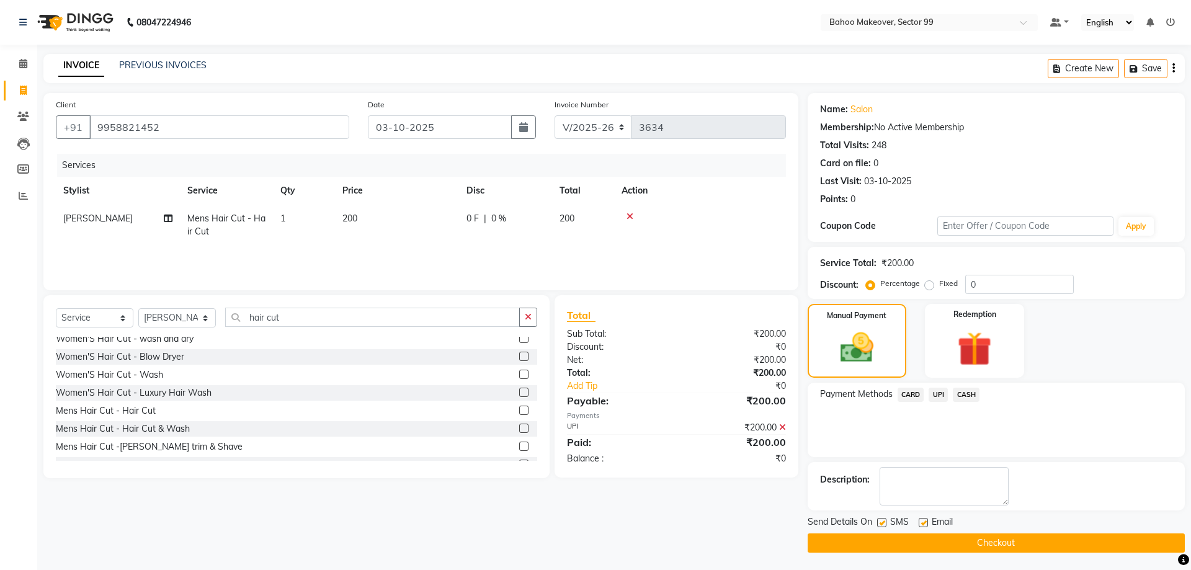
click at [1009, 549] on button "Checkout" at bounding box center [996, 543] width 377 height 19
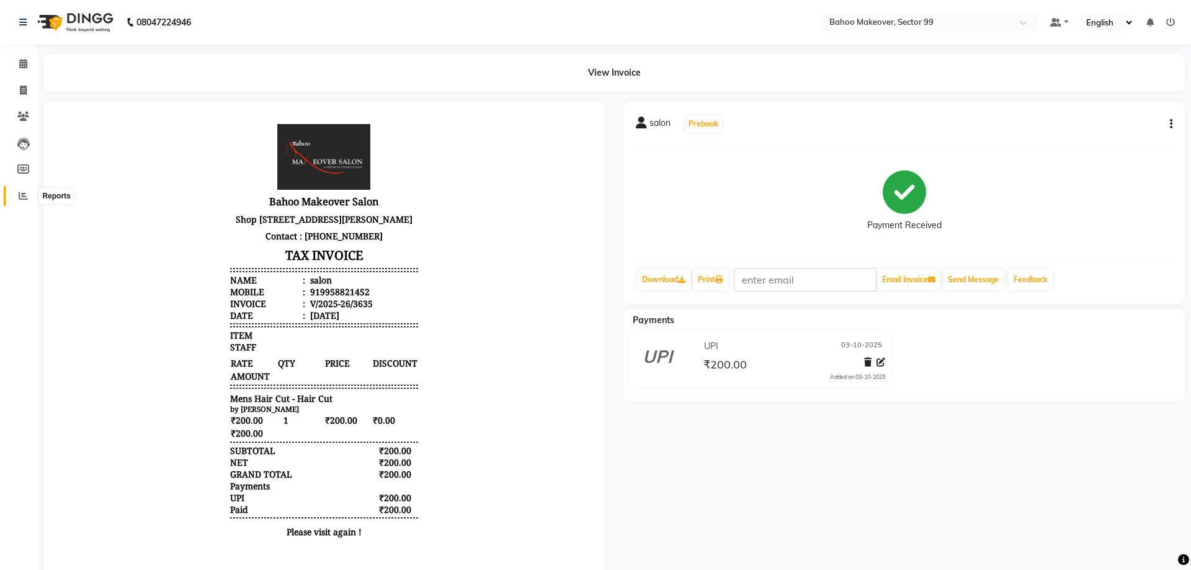
click at [21, 195] on icon at bounding box center [23, 195] width 9 height 9
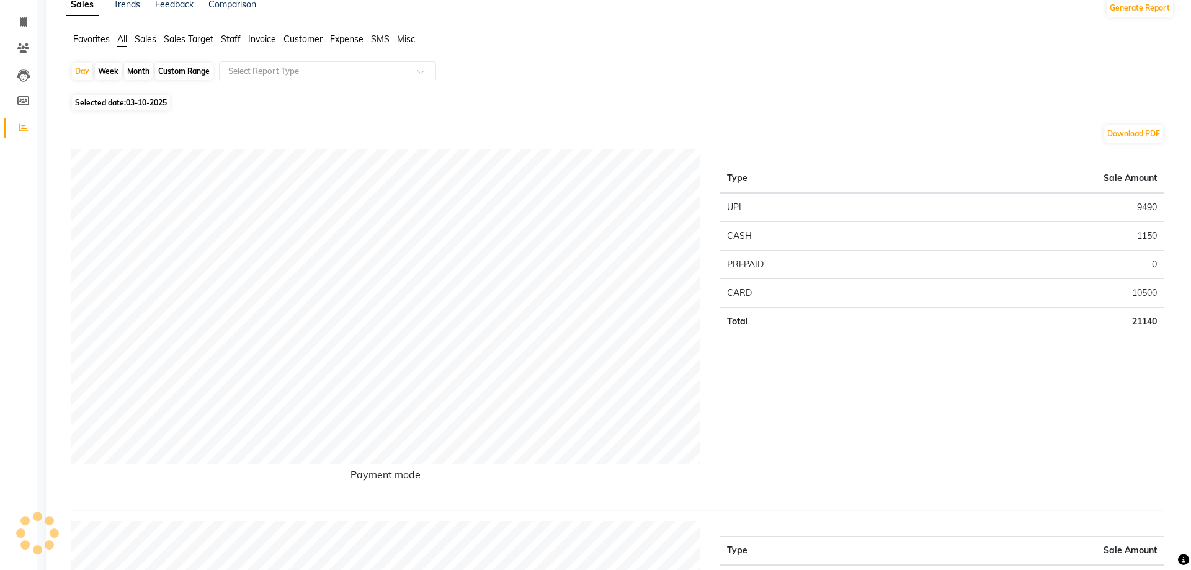
scroll to position [27, 0]
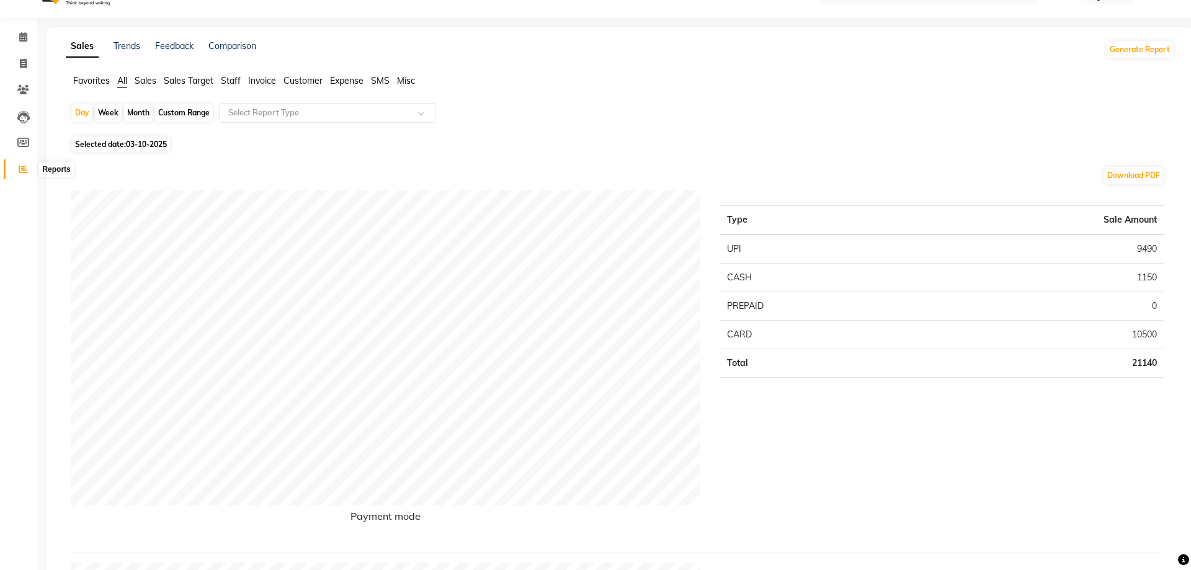
click at [18, 172] on span at bounding box center [23, 170] width 22 height 14
click at [27, 61] on span at bounding box center [23, 64] width 22 height 14
select select "6856"
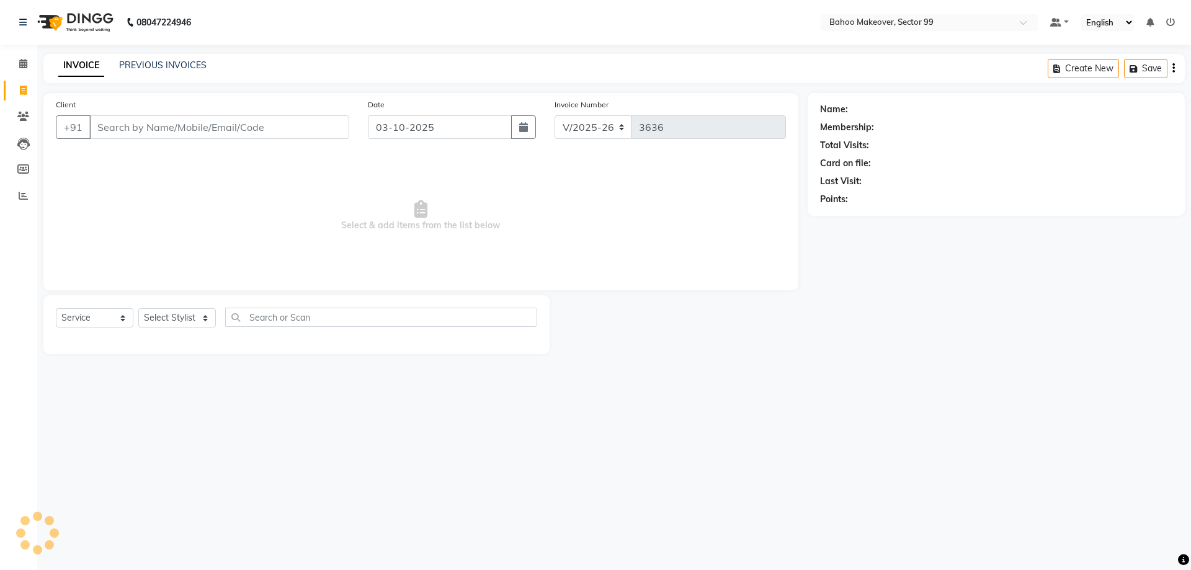
select select "membership"
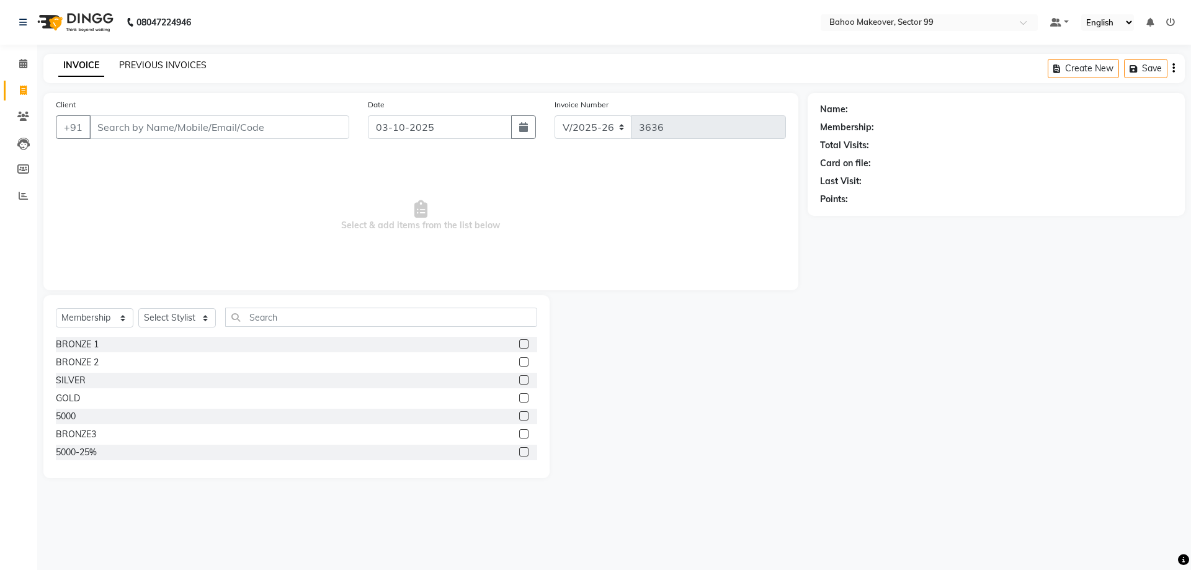
click at [187, 68] on link "PREVIOUS INVOICES" at bounding box center [162, 65] width 87 height 11
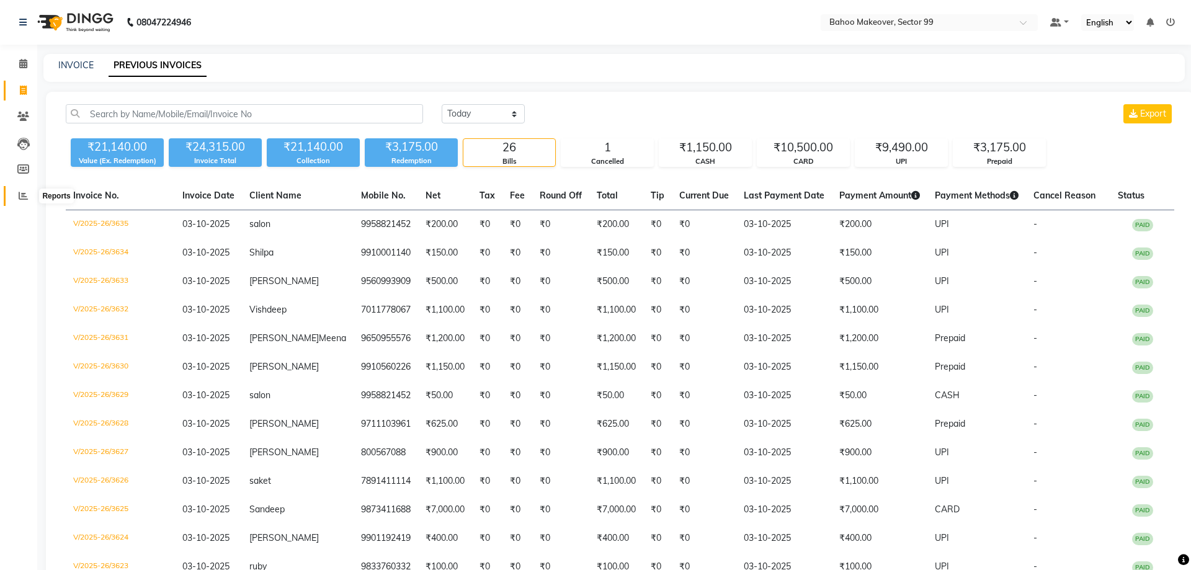
click at [24, 201] on span at bounding box center [23, 196] width 22 height 14
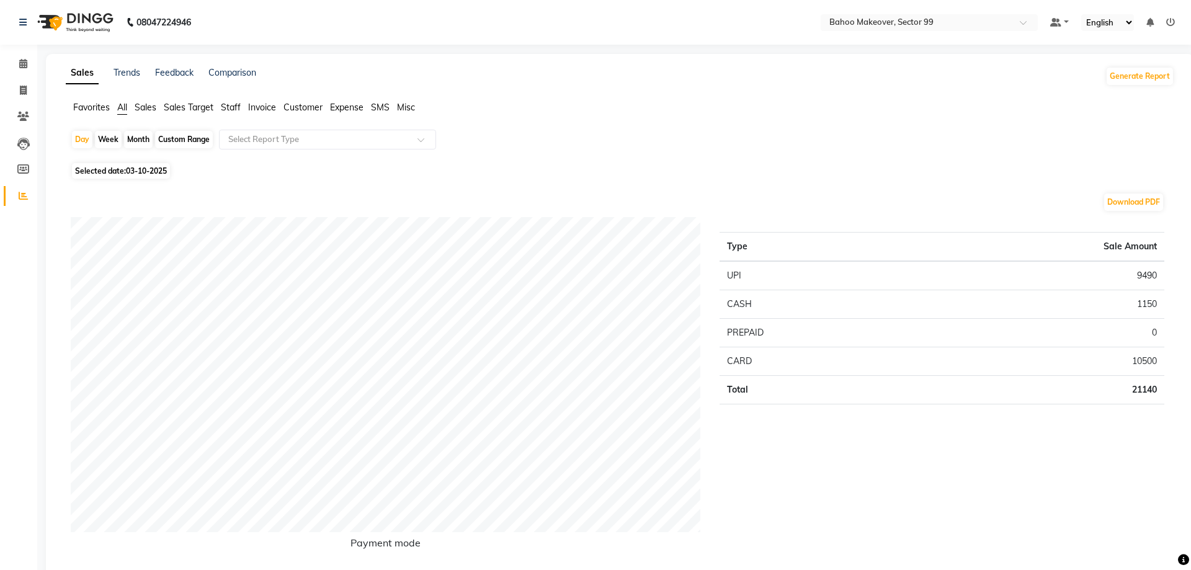
click at [131, 142] on div "Month" at bounding box center [138, 139] width 29 height 17
select select "10"
select select "2025"
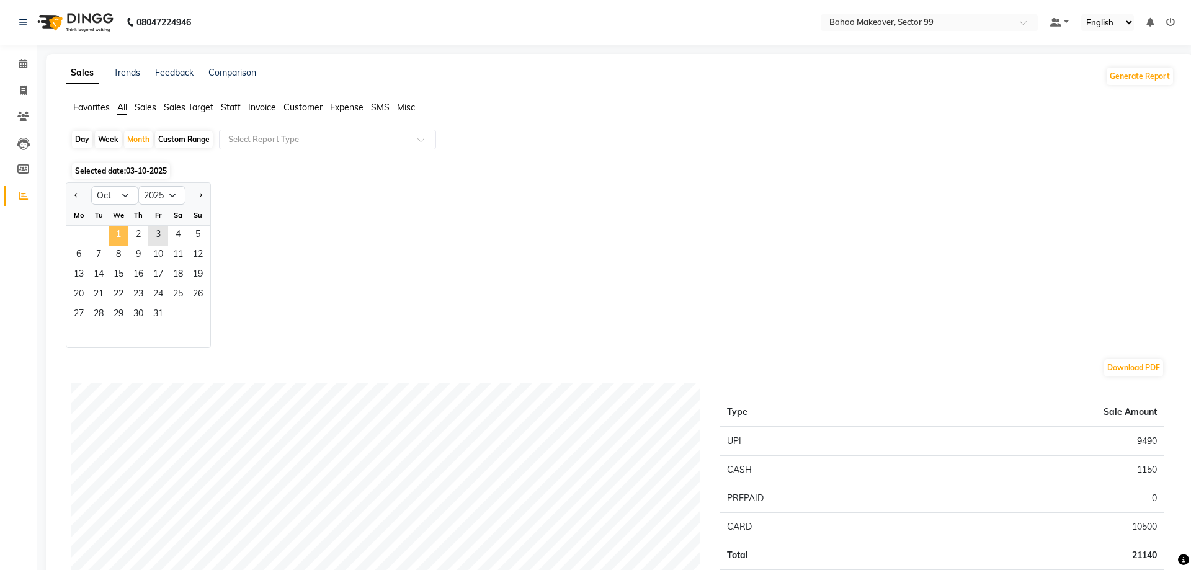
click at [122, 234] on span "1" at bounding box center [119, 236] width 20 height 20
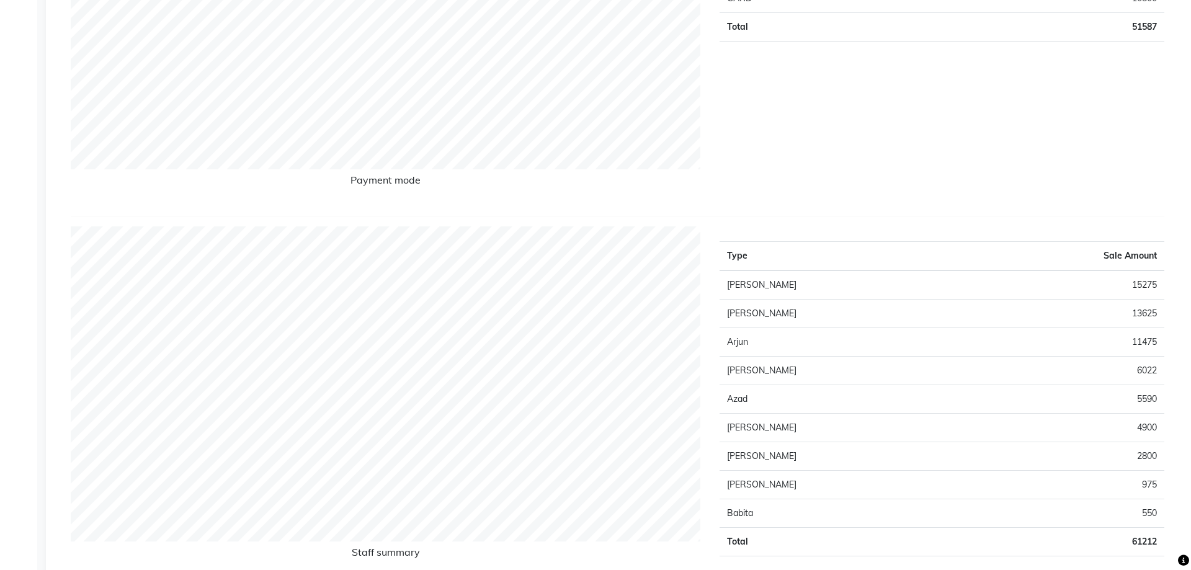
scroll to position [377, 0]
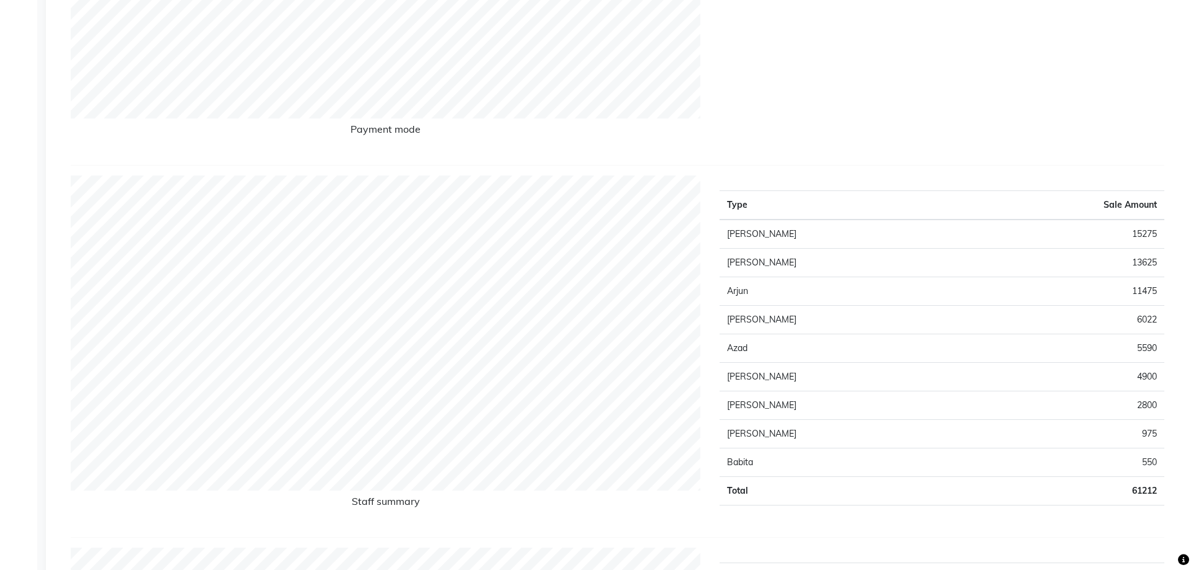
scroll to position [0, 0]
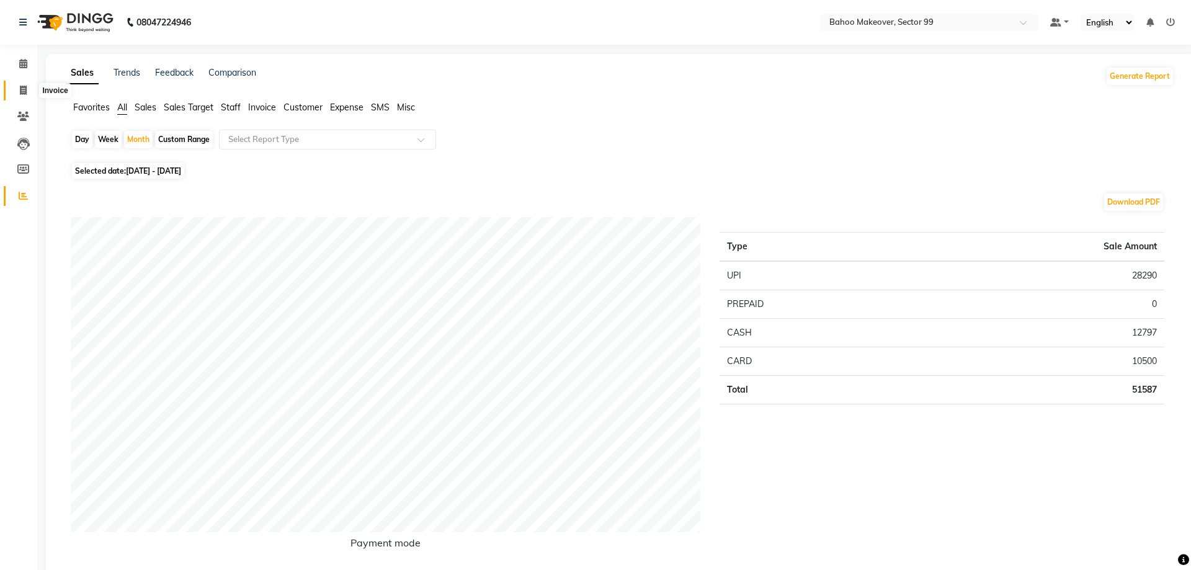
click at [29, 87] on span at bounding box center [23, 91] width 22 height 14
select select "service"
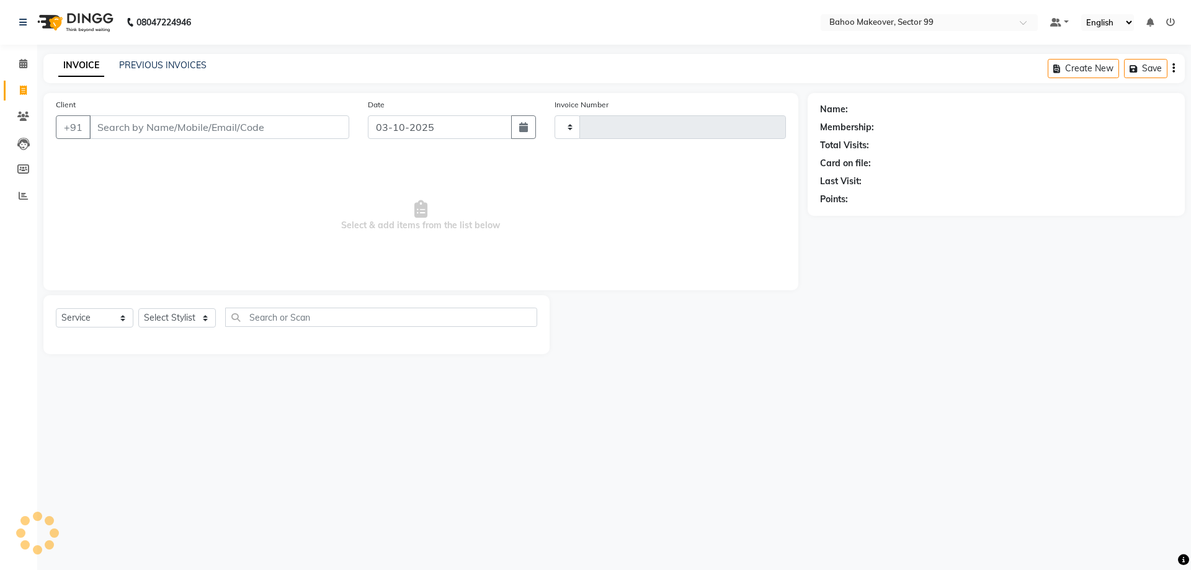
type input "3636"
select select "6856"
select select "membership"
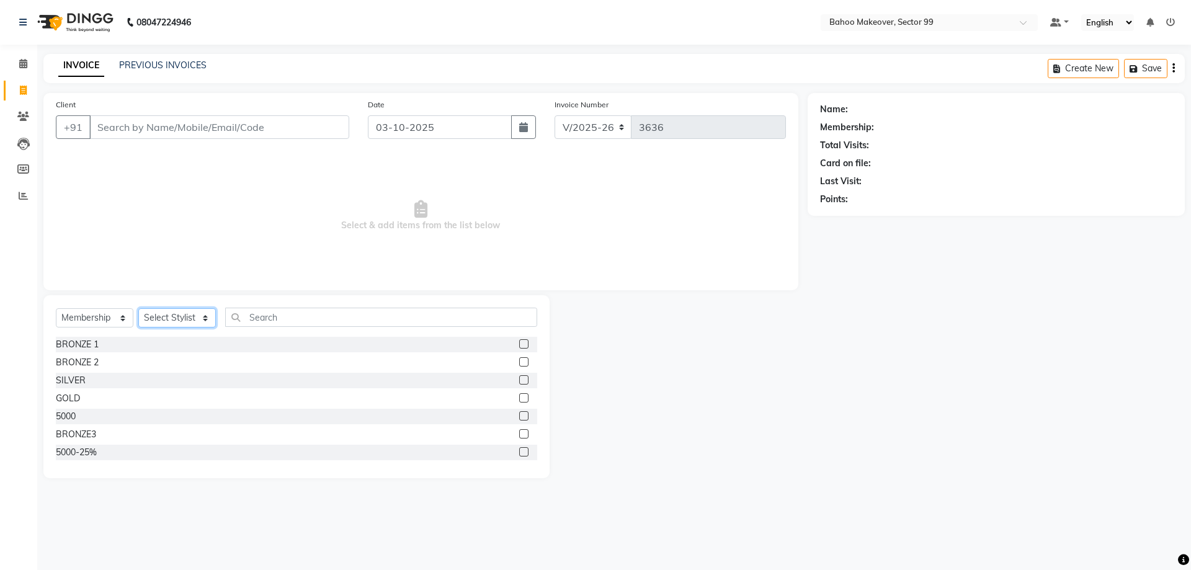
select select "64177"
click option "[PERSON_NAME]" at bounding box center [0, 0] width 0 height 0
click at [56, 308] on select "Select Service Product Membership Package Voucher Prepaid Gift Card" at bounding box center [95, 317] width 78 height 19
select select "service"
click option "Service" at bounding box center [0, 0] width 0 height 0
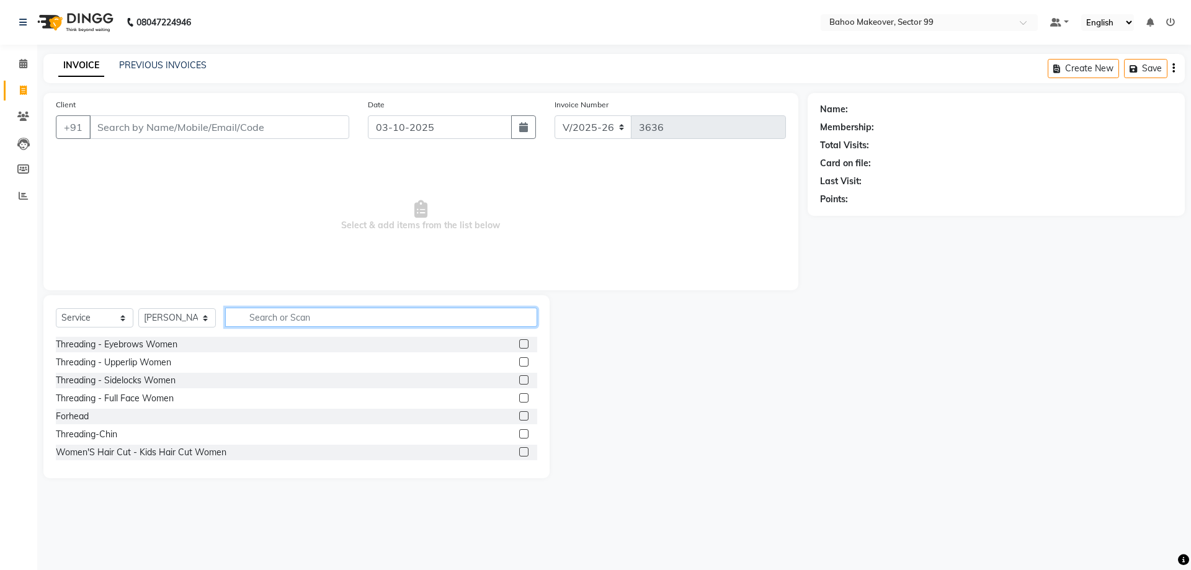
click at [249, 324] on input "text" at bounding box center [381, 317] width 312 height 19
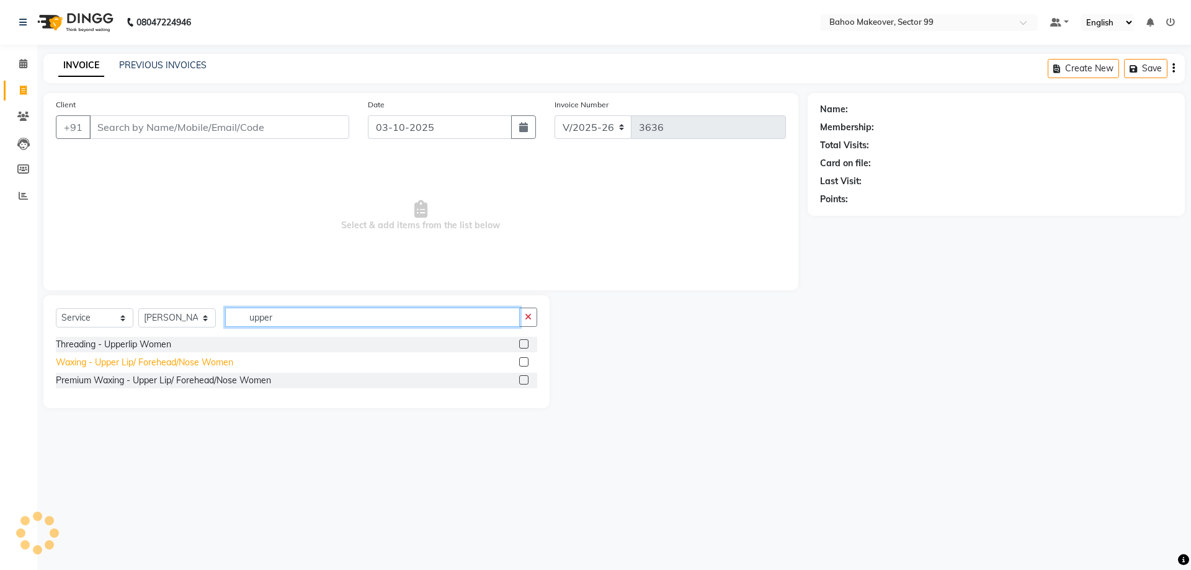
type input "upper"
click at [124, 364] on div "Waxing - Upper Lip/ Forehead/Nose Women" at bounding box center [144, 362] width 177 height 13
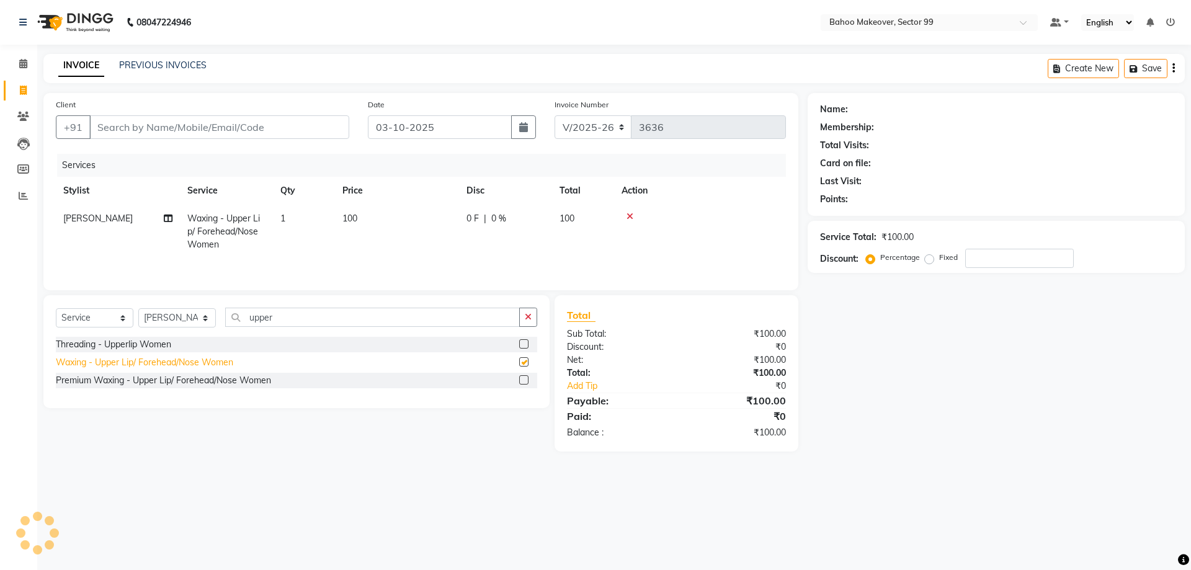
checkbox input "false"
click at [528, 321] on icon "button" at bounding box center [528, 317] width 7 height 9
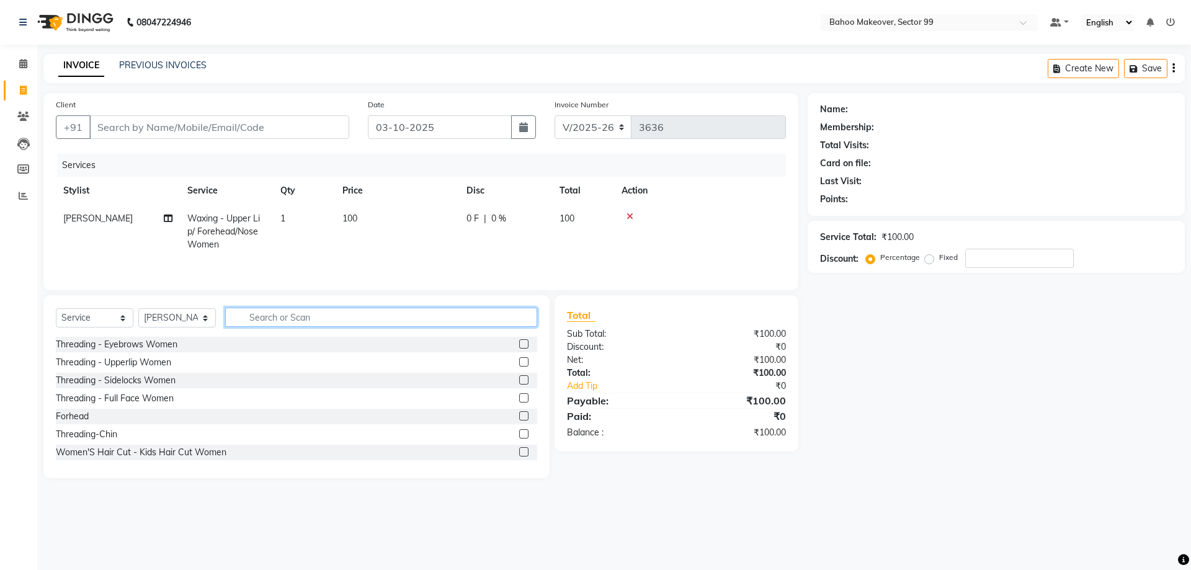
click at [508, 321] on input "text" at bounding box center [381, 317] width 312 height 19
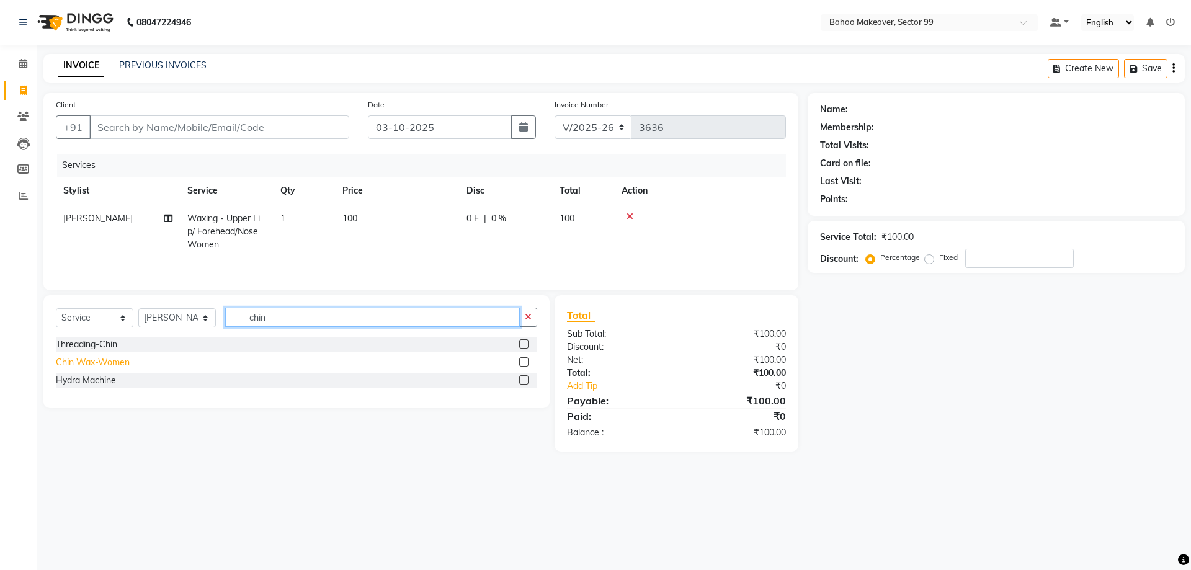
type input "chin"
click at [113, 365] on div "Chin Wax-Women" at bounding box center [93, 362] width 74 height 13
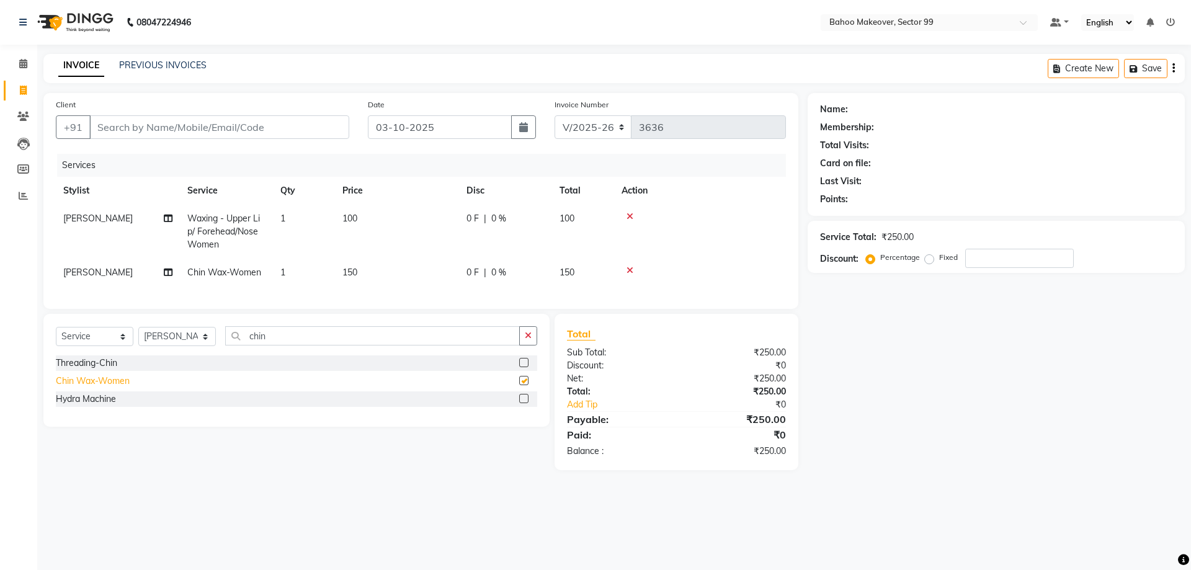
checkbox input "false"
click at [526, 339] on icon "button" at bounding box center [528, 335] width 7 height 9
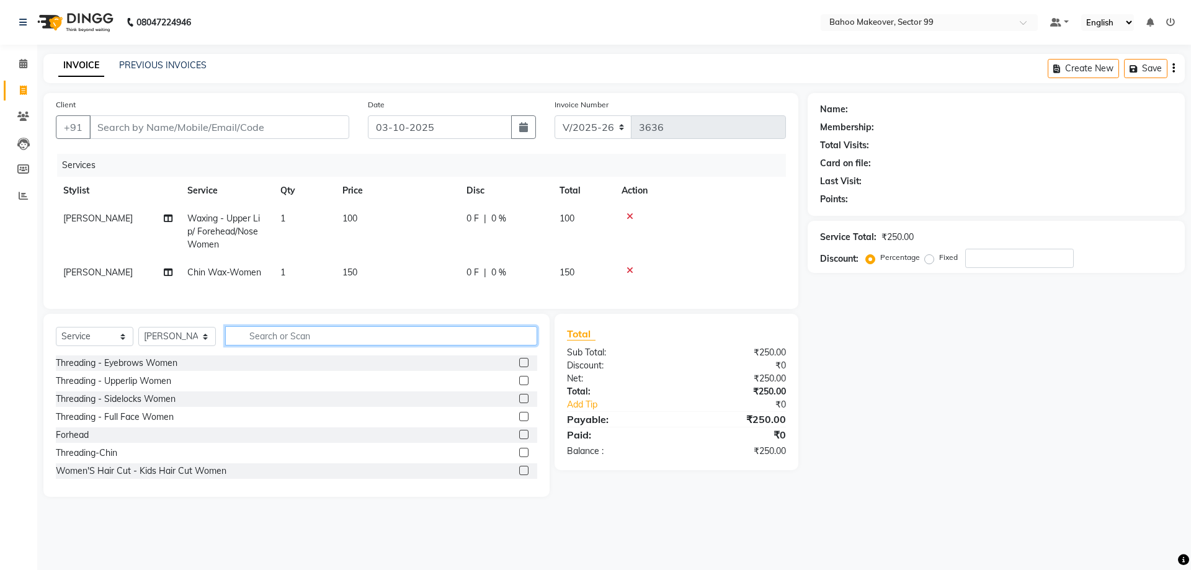
click at [508, 338] on input "text" at bounding box center [381, 335] width 312 height 19
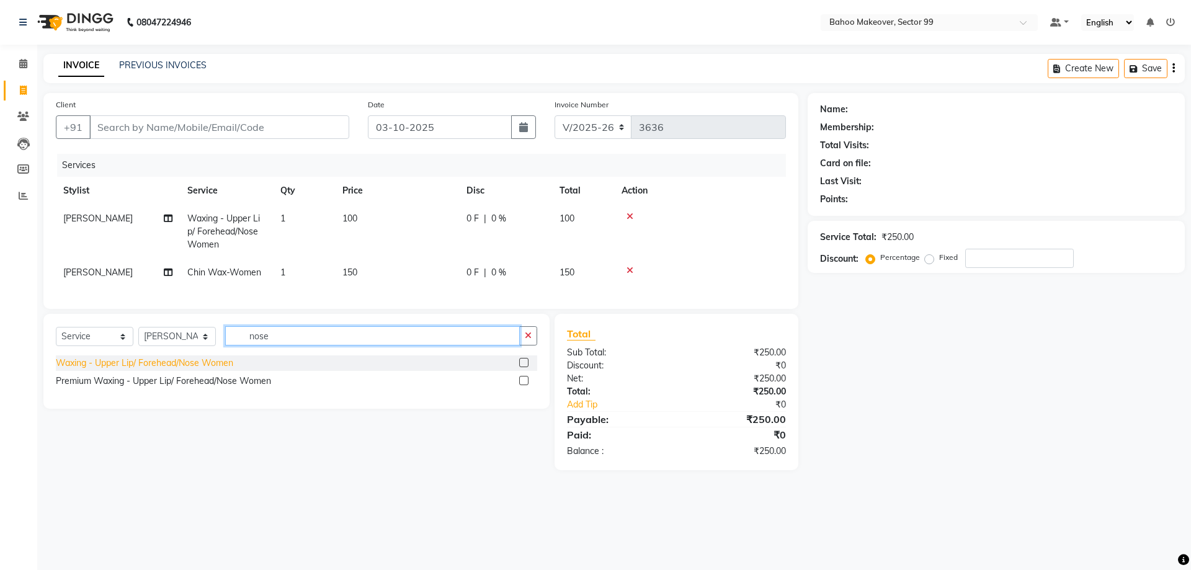
type input "nose"
click at [222, 361] on div "Waxing - Upper Lip/ Forehead/Nose Women" at bounding box center [144, 363] width 177 height 13
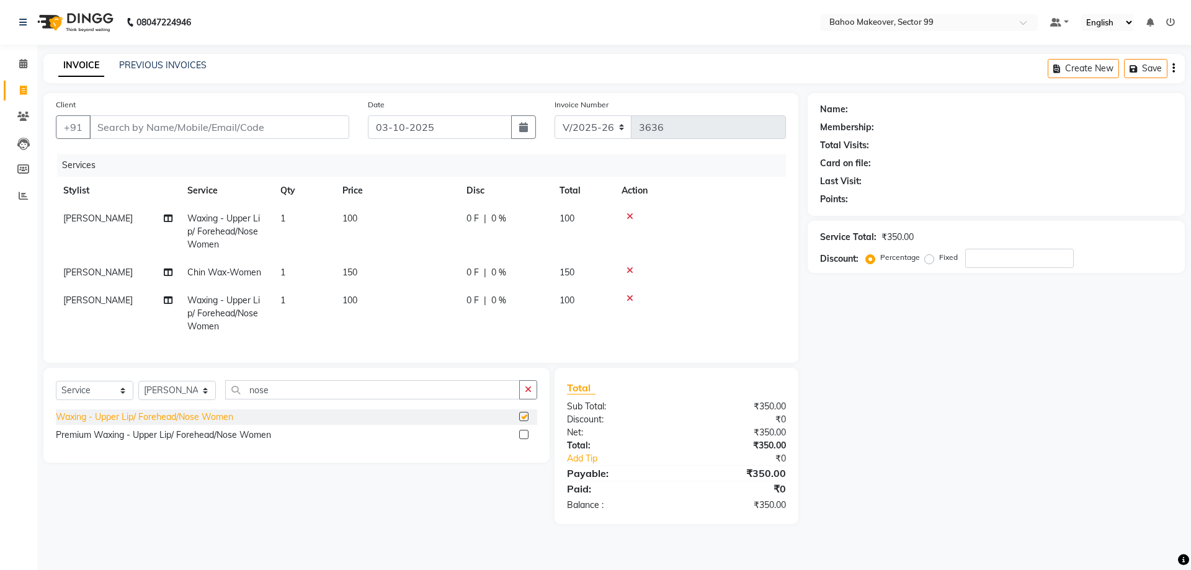
checkbox input "false"
click at [361, 272] on td "150" at bounding box center [397, 273] width 124 height 28
select select "64177"
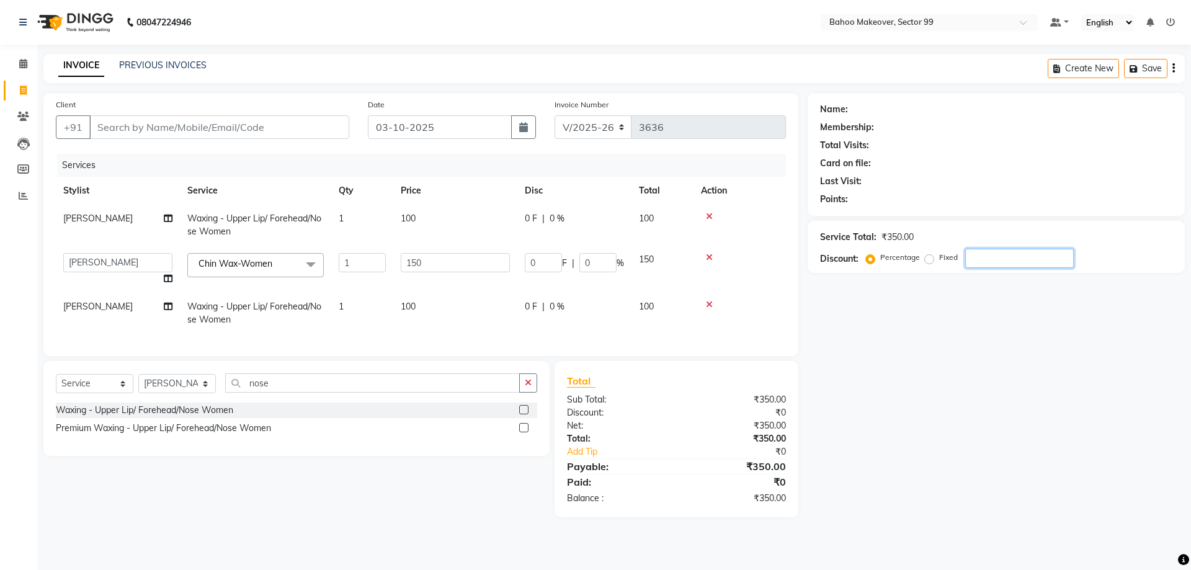
click at [975, 264] on input "number" at bounding box center [1019, 258] width 109 height 19
click at [939, 263] on label "Fixed" at bounding box center [948, 257] width 19 height 11
click at [928, 262] on input "Fixed" at bounding box center [932, 257] width 9 height 9
radio input "true"
click at [977, 264] on input "number" at bounding box center [1019, 258] width 109 height 19
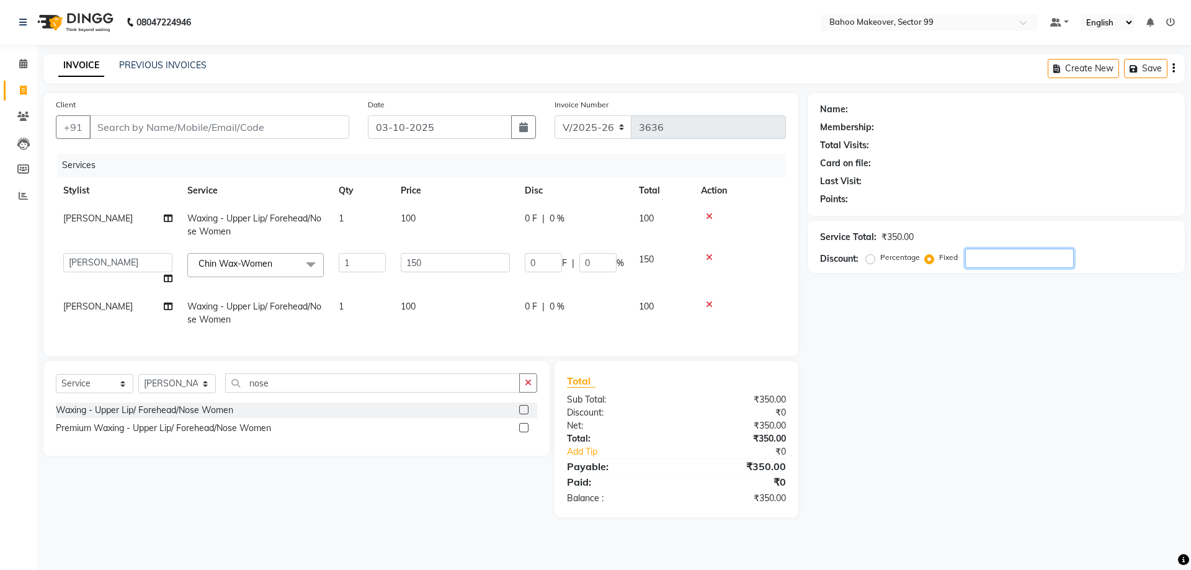
type input "5"
type input "2.14"
type input "1.43"
type input "50"
type input "21.43"
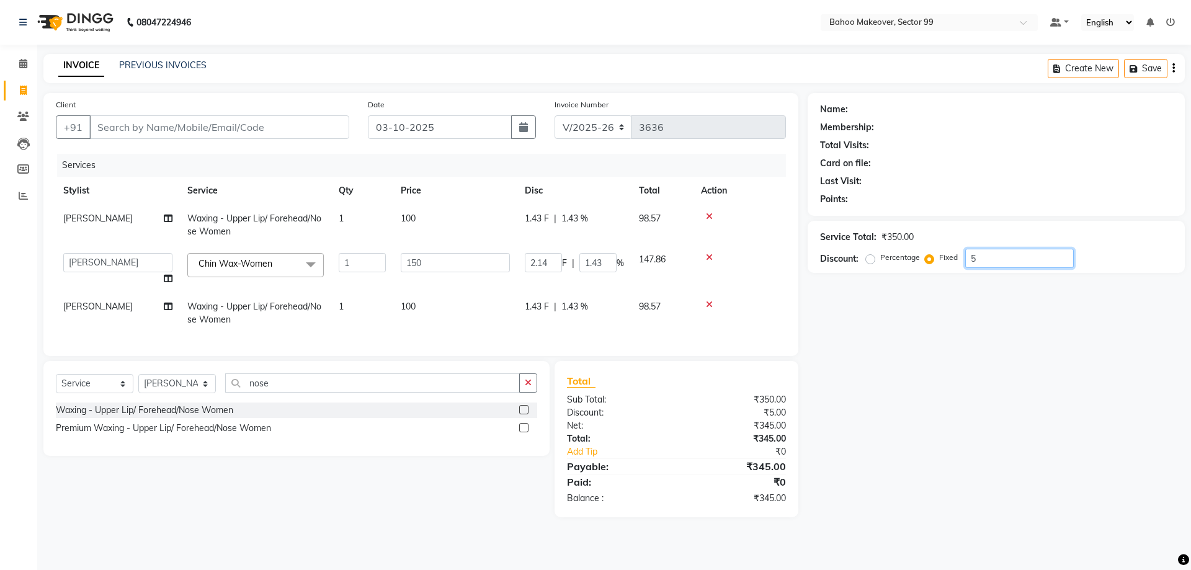
type input "14.29"
type input "50"
click at [954, 346] on div "Name: Membership: Total Visits: Card on file: Last Visit: Points: Service Total…" at bounding box center [1001, 305] width 387 height 424
click at [255, 125] on input "Client" at bounding box center [219, 127] width 260 height 24
type input "9"
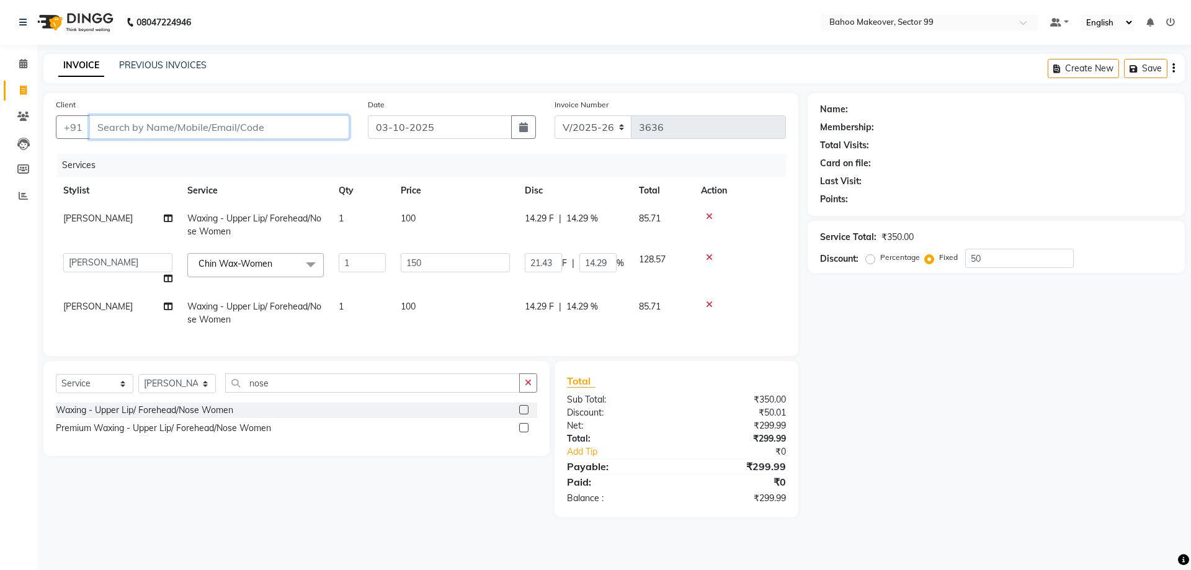
radio input "true"
type input "0"
type input "9999401999"
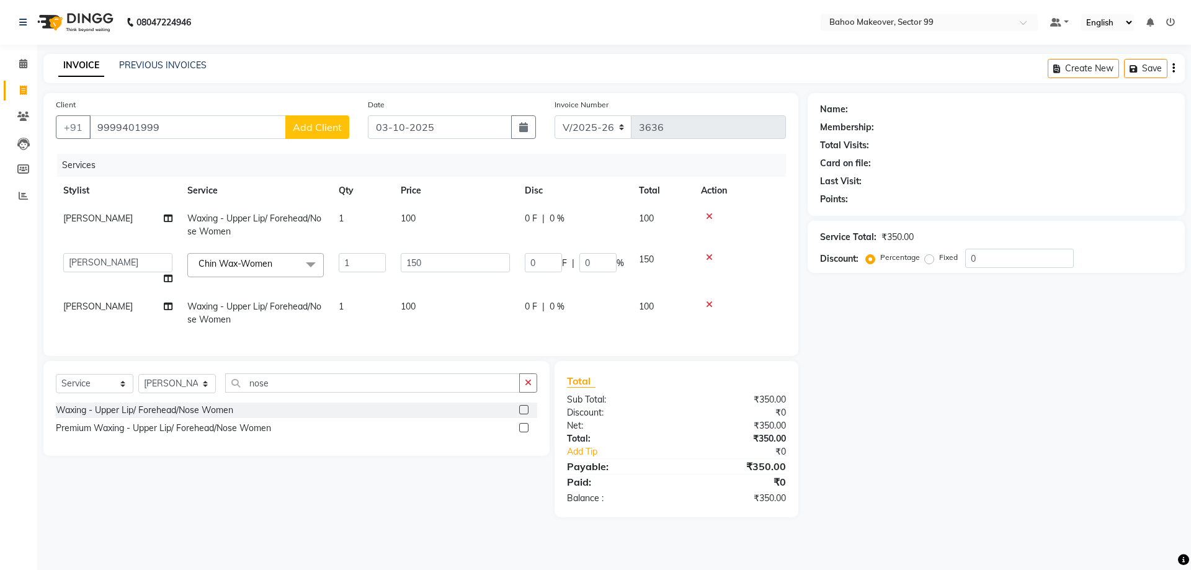
click at [293, 136] on button "Add Client" at bounding box center [317, 127] width 64 height 24
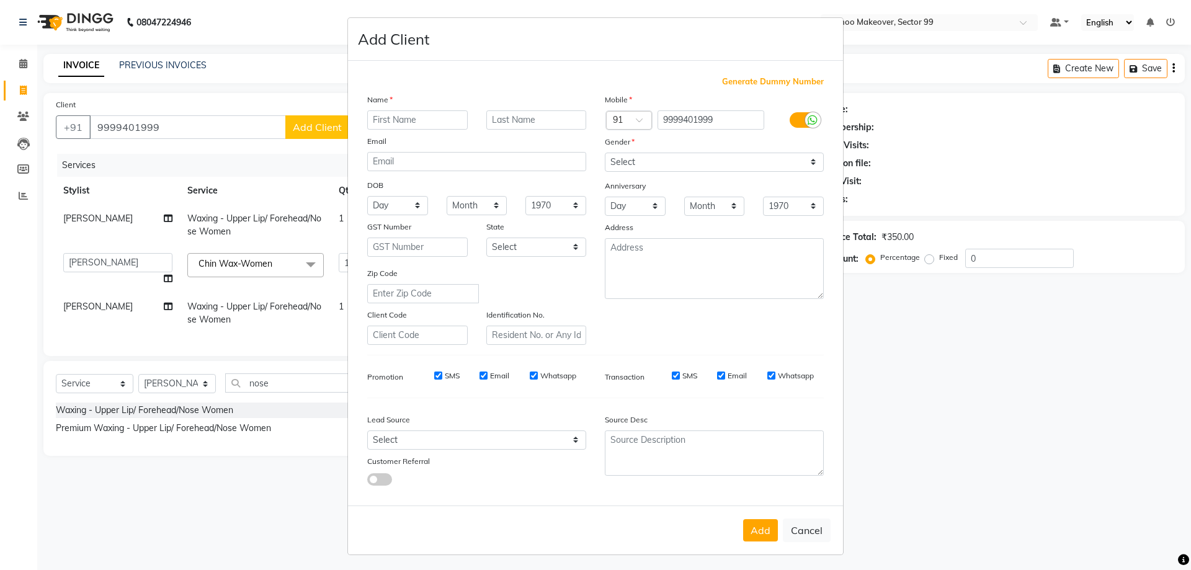
click at [388, 124] on input "text" at bounding box center [417, 119] width 101 height 19
drag, startPoint x: 377, startPoint y: 124, endPoint x: 370, endPoint y: 124, distance: 7.4
click at [374, 124] on input "garima" at bounding box center [417, 119] width 101 height 19
click at [370, 124] on input "garima" at bounding box center [417, 119] width 101 height 19
click at [378, 124] on input "garima" at bounding box center [417, 119] width 101 height 19
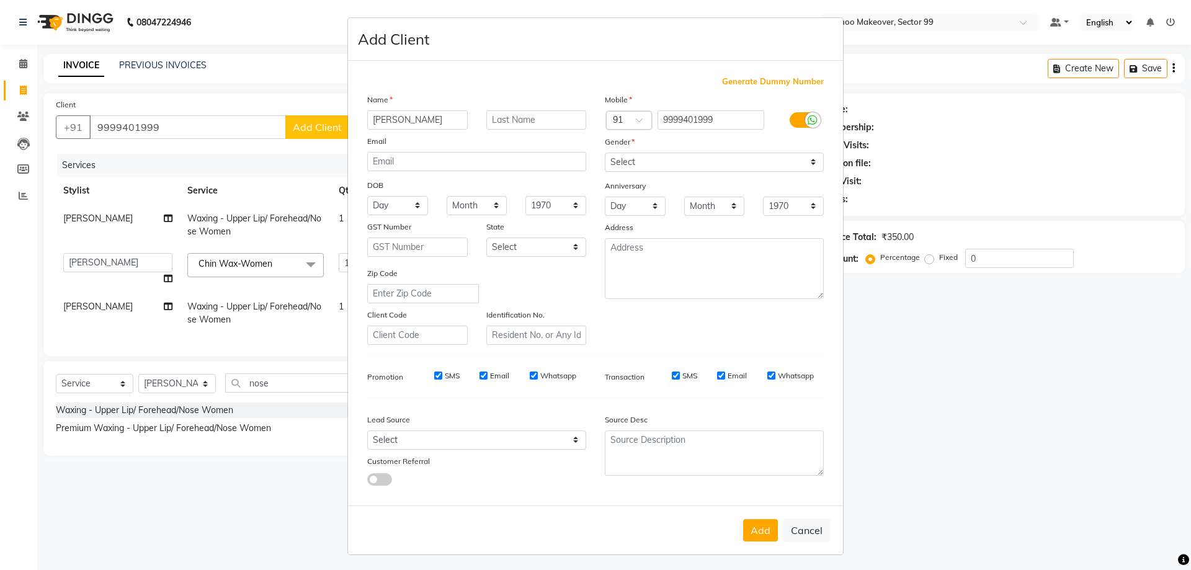
type input "[PERSON_NAME]"
click at [605, 153] on select "Select Male Female Other Prefer Not To Say" at bounding box center [714, 162] width 219 height 19
select select "female"
click option "Female" at bounding box center [0, 0] width 0 height 0
click at [759, 527] on button "Add" at bounding box center [760, 530] width 35 height 22
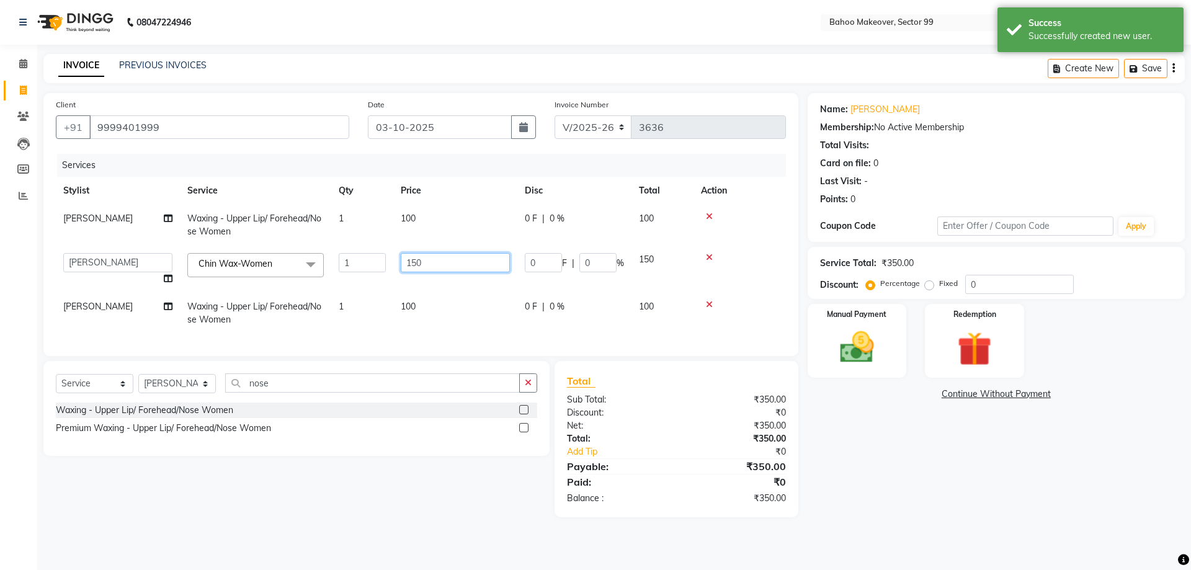
click at [429, 261] on input "150" at bounding box center [455, 262] width 109 height 19
type input "100"
click at [876, 495] on div "Name: Garima Membership: No Active Membership Total Visits: Card on file: 0 Las…" at bounding box center [1001, 305] width 387 height 424
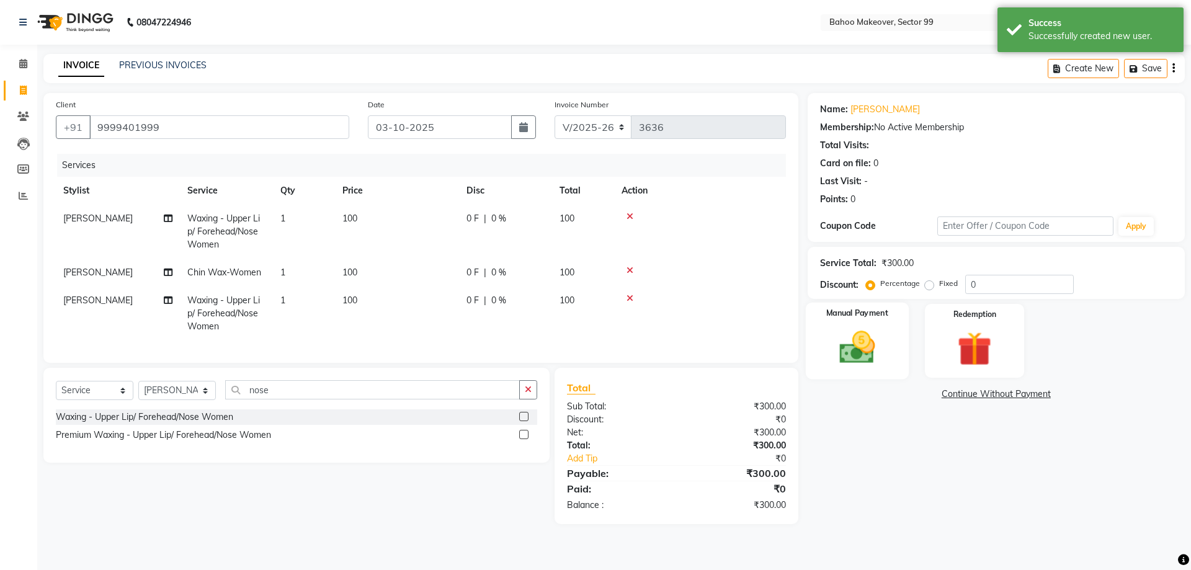
click at [868, 359] on img at bounding box center [857, 347] width 58 height 41
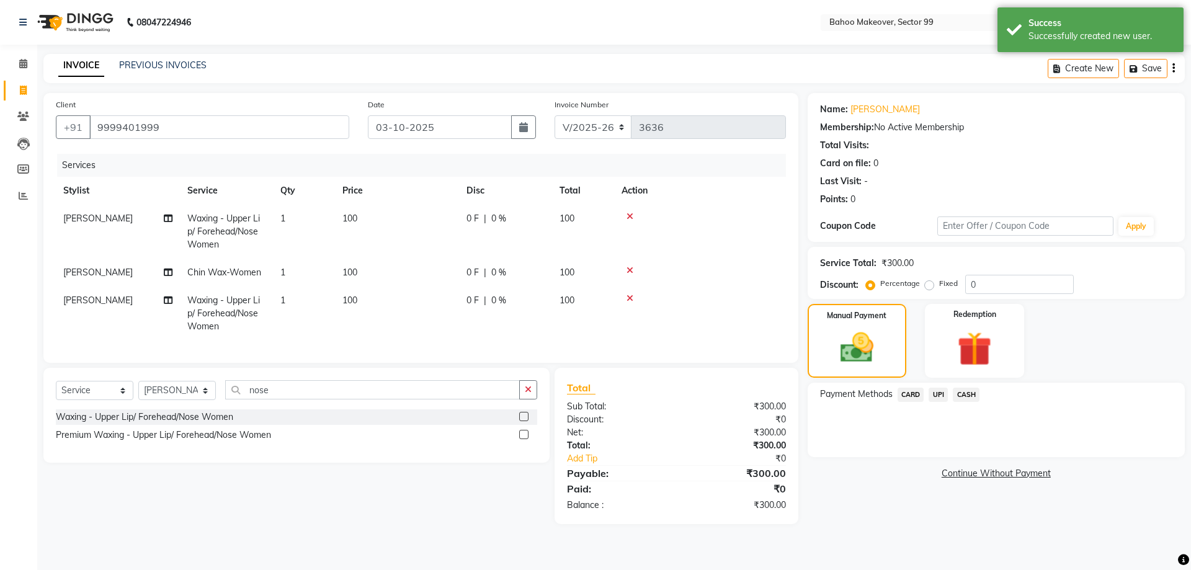
click at [942, 398] on span "UPI" at bounding box center [938, 395] width 19 height 14
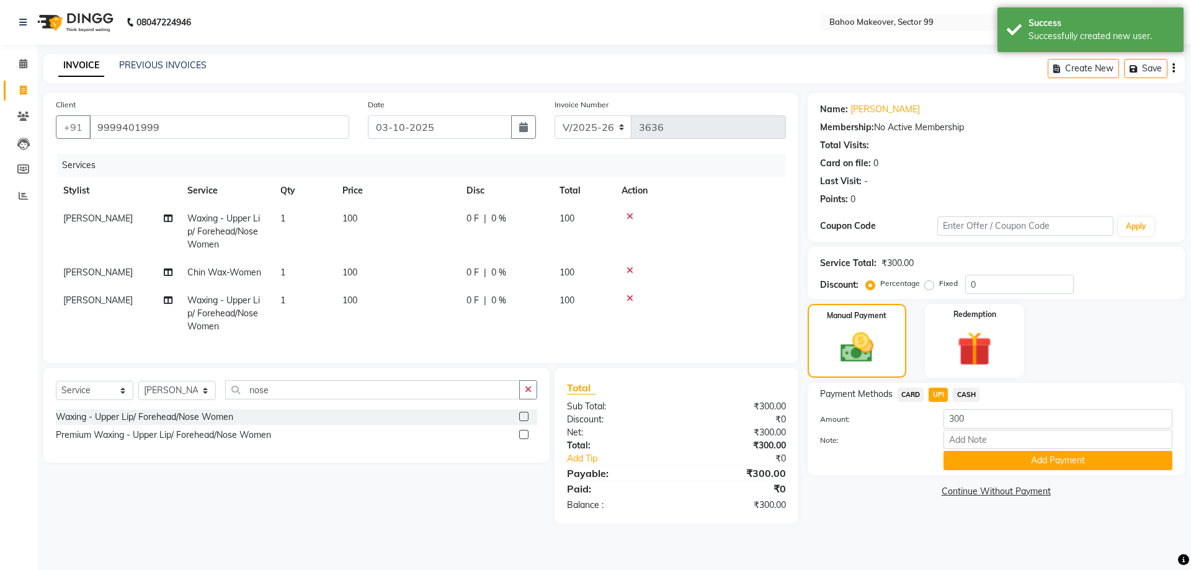
click at [990, 470] on div "Payment Methods CARD UPI CASH Amount: 300 Note: Add Payment" at bounding box center [996, 429] width 377 height 92
click at [997, 459] on button "Add Payment" at bounding box center [1058, 460] width 229 height 19
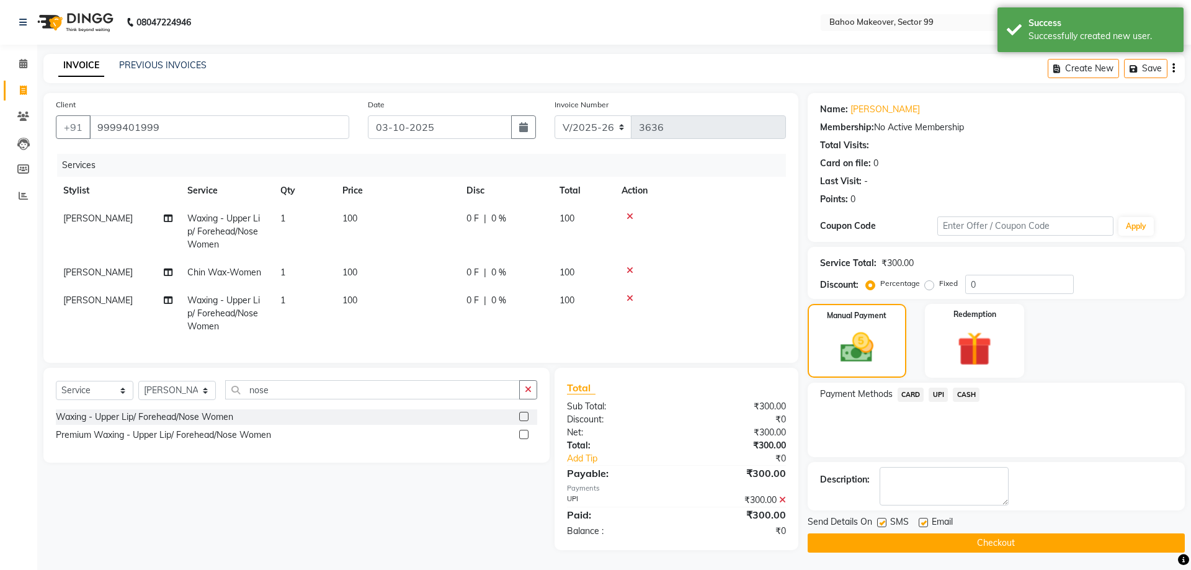
click at [1048, 540] on button "Checkout" at bounding box center [996, 543] width 377 height 19
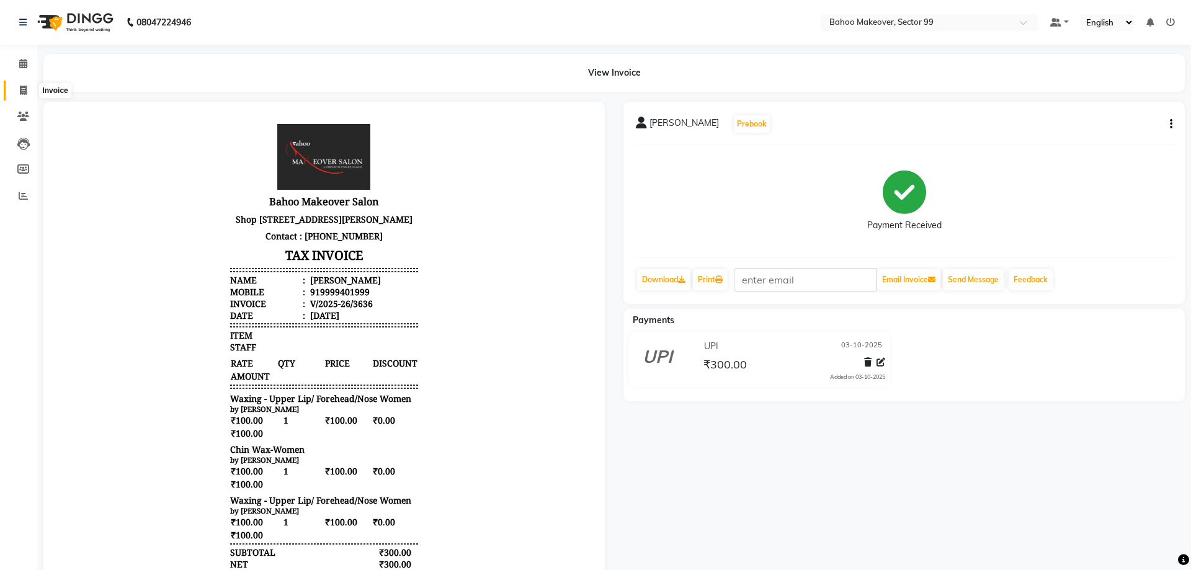
click at [22, 96] on span at bounding box center [23, 91] width 22 height 14
select select "service"
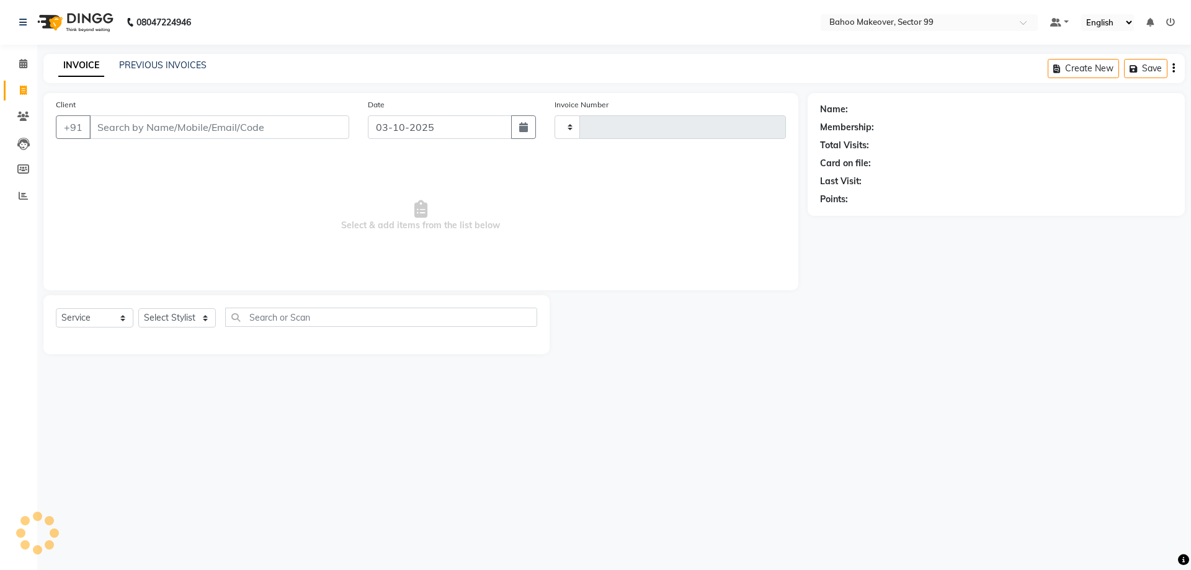
type input "3637"
select select "6856"
select select "membership"
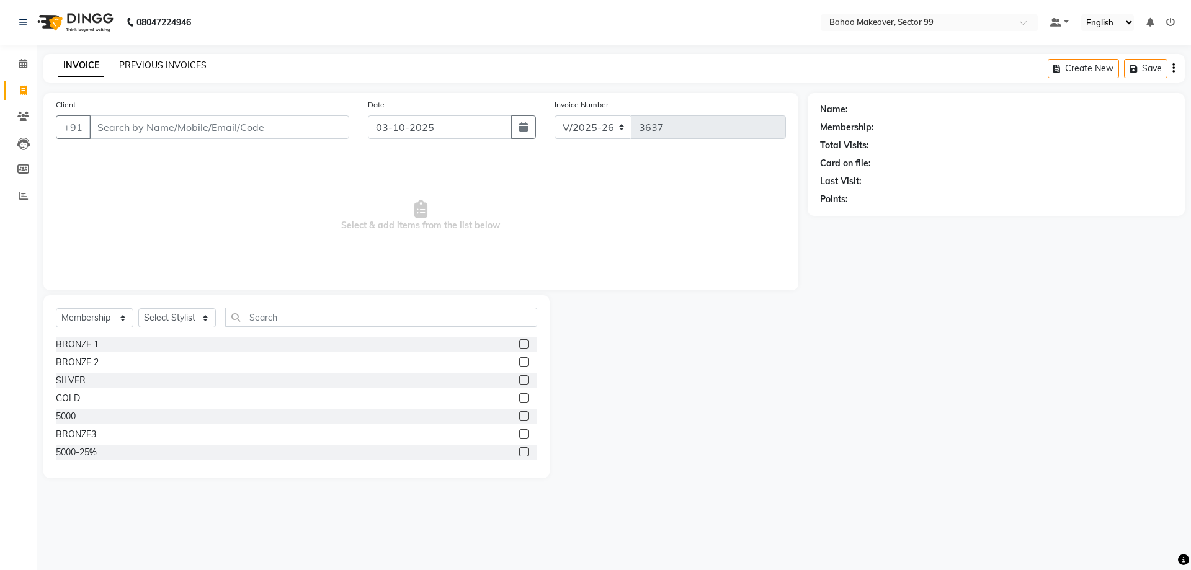
click at [154, 64] on link "PREVIOUS INVOICES" at bounding box center [162, 65] width 87 height 11
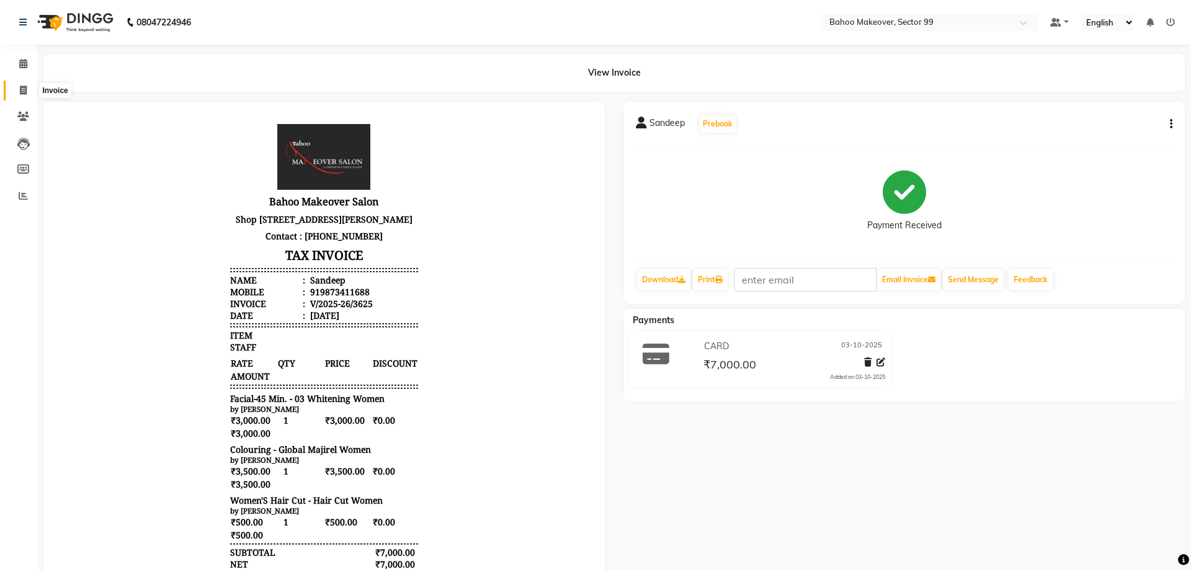
click at [23, 89] on icon at bounding box center [23, 90] width 7 height 9
select select "6856"
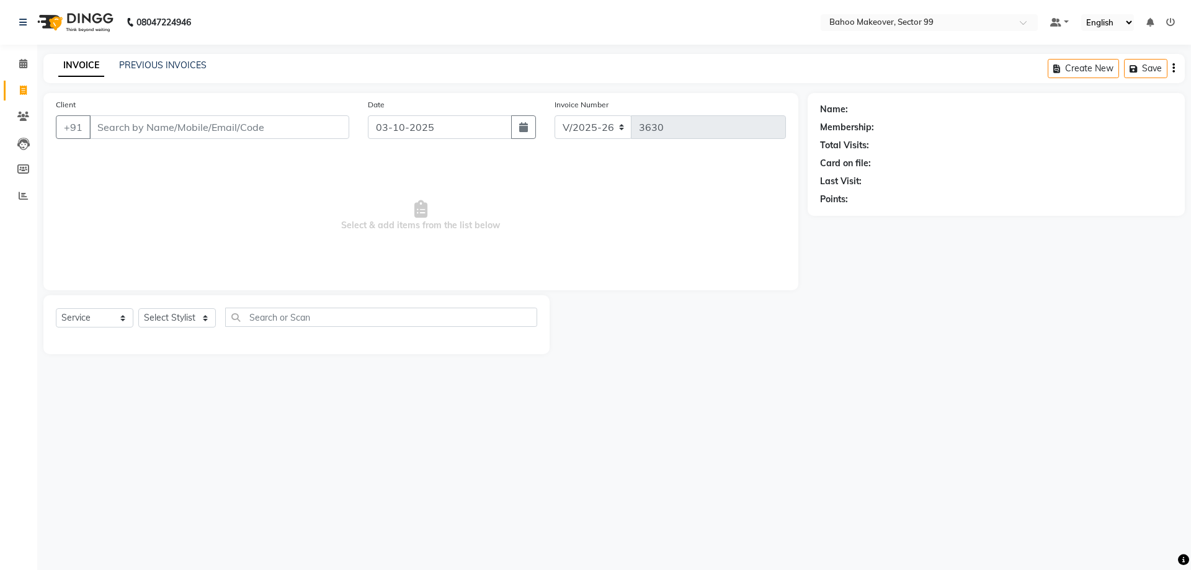
select select "membership"
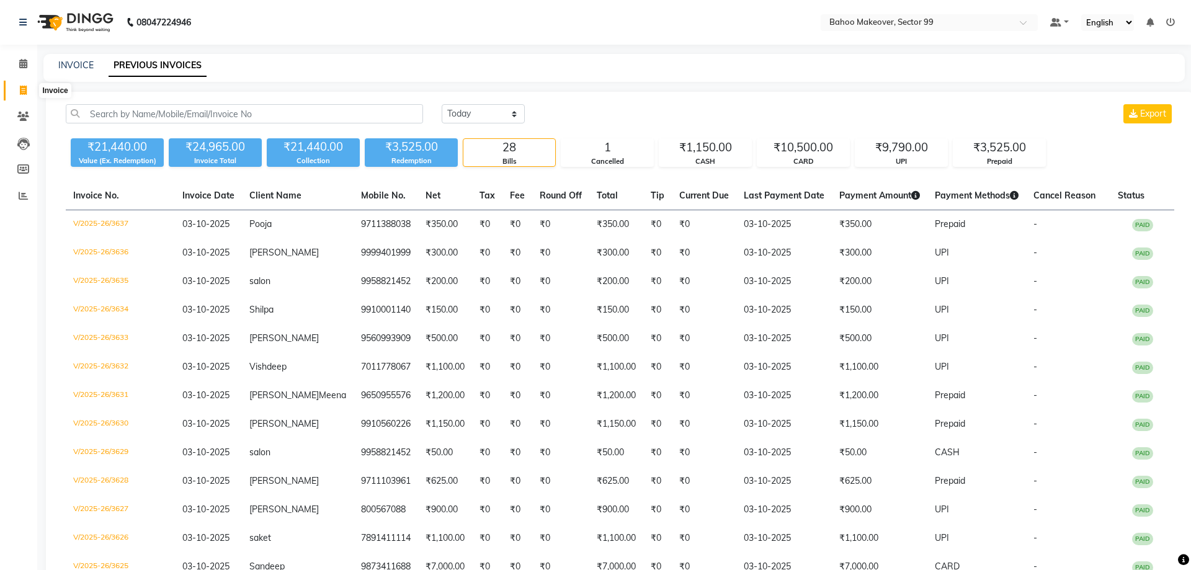
click at [24, 88] on icon at bounding box center [23, 90] width 7 height 9
select select "6856"
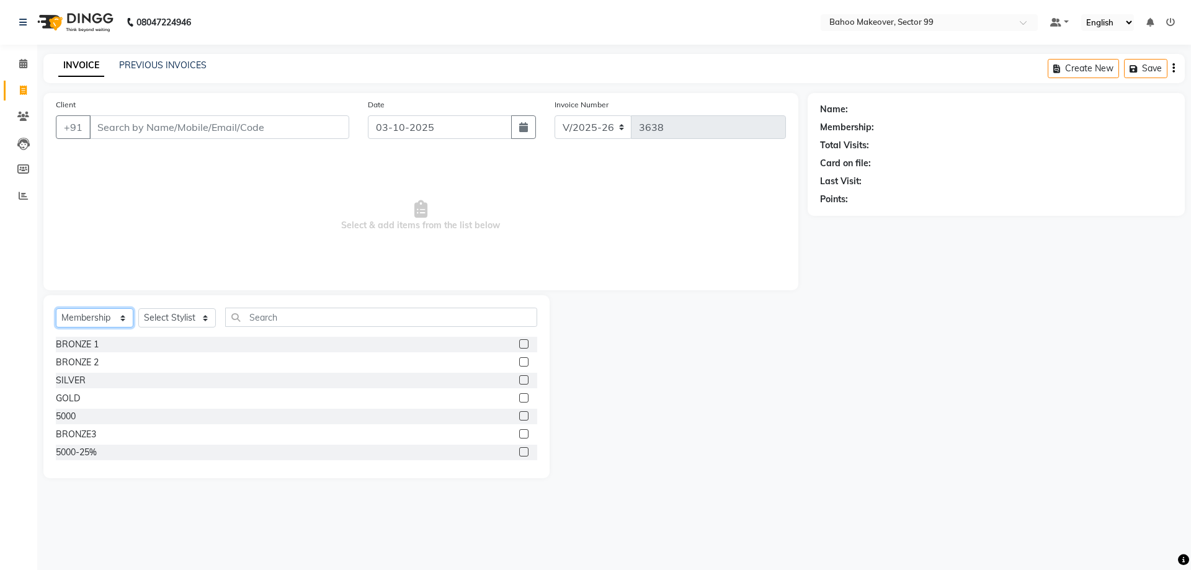
click at [56, 308] on select "Select Service Product Membership Package Voucher Prepaid Gift Card" at bounding box center [95, 317] width 78 height 19
select select "service"
click option "Service" at bounding box center [0, 0] width 0 height 0
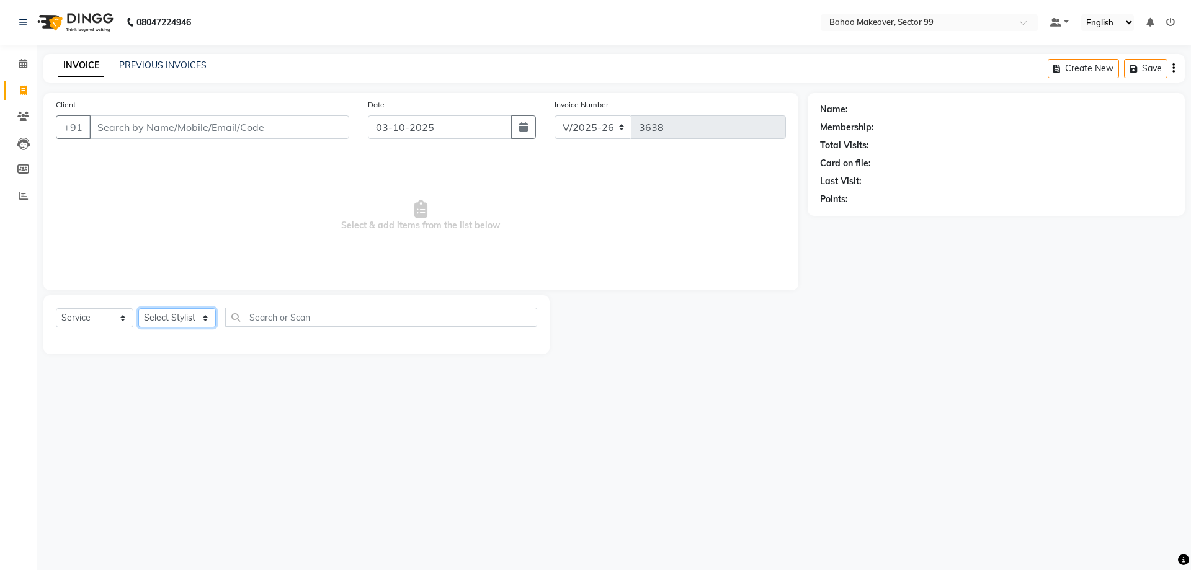
click at [138, 308] on select "Select Stylist [PERSON_NAME] Makeover Bahoo Makeover Salon [PERSON_NAME] [PERSO…" at bounding box center [177, 317] width 78 height 19
select select "57147"
click option "[PERSON_NAME]" at bounding box center [0, 0] width 0 height 0
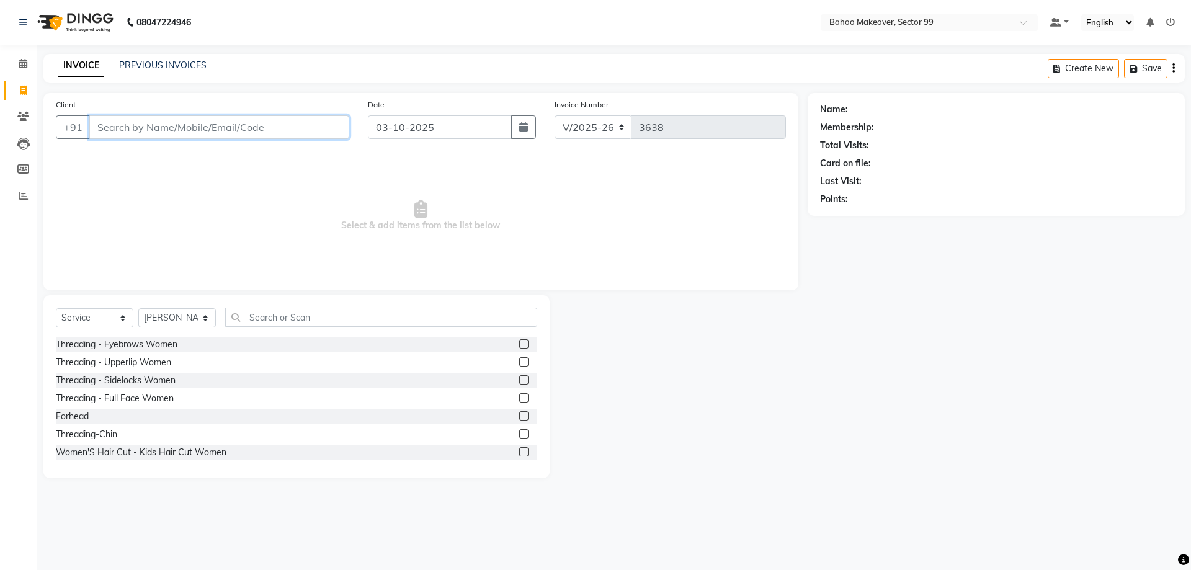
click at [205, 135] on input "Client" at bounding box center [219, 127] width 260 height 24
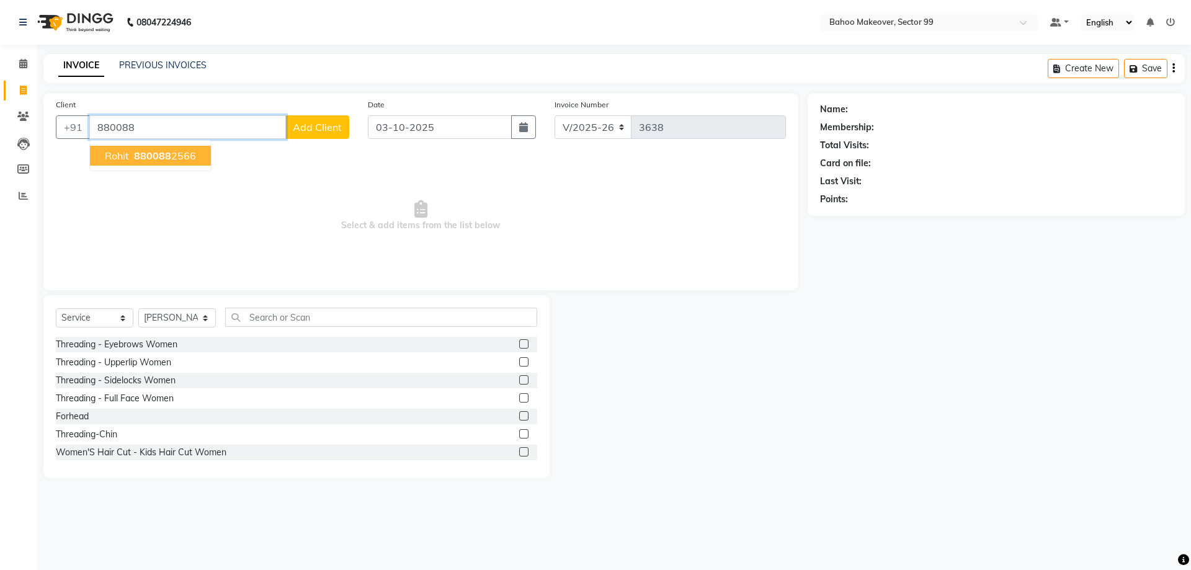
click at [176, 158] on ngb-highlight "880088 2566" at bounding box center [164, 156] width 65 height 12
type input "8800882566"
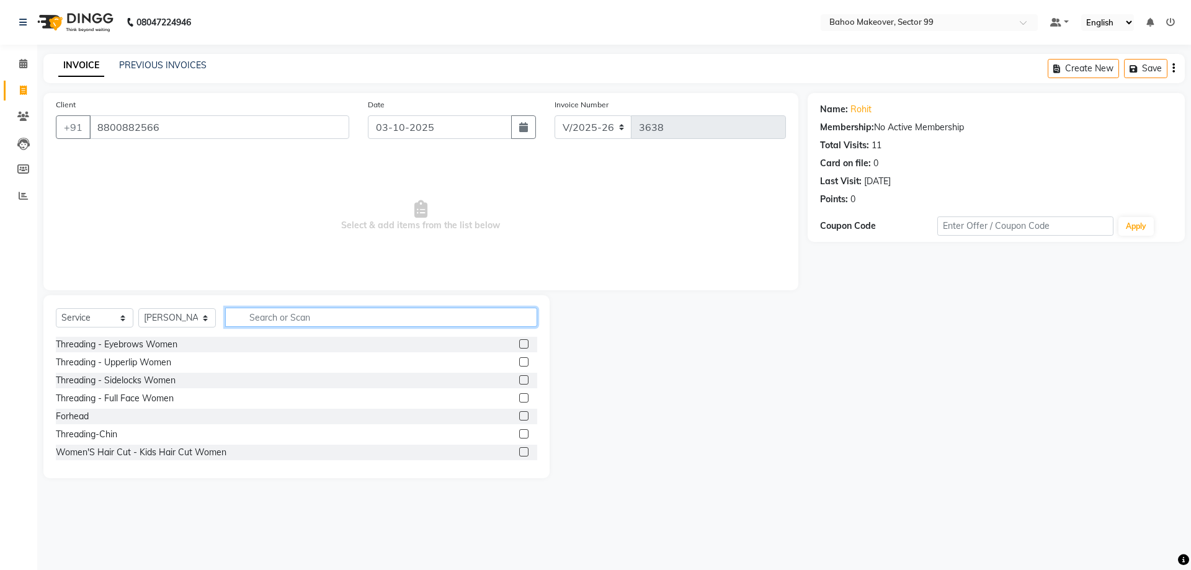
click at [275, 316] on input "text" at bounding box center [381, 317] width 312 height 19
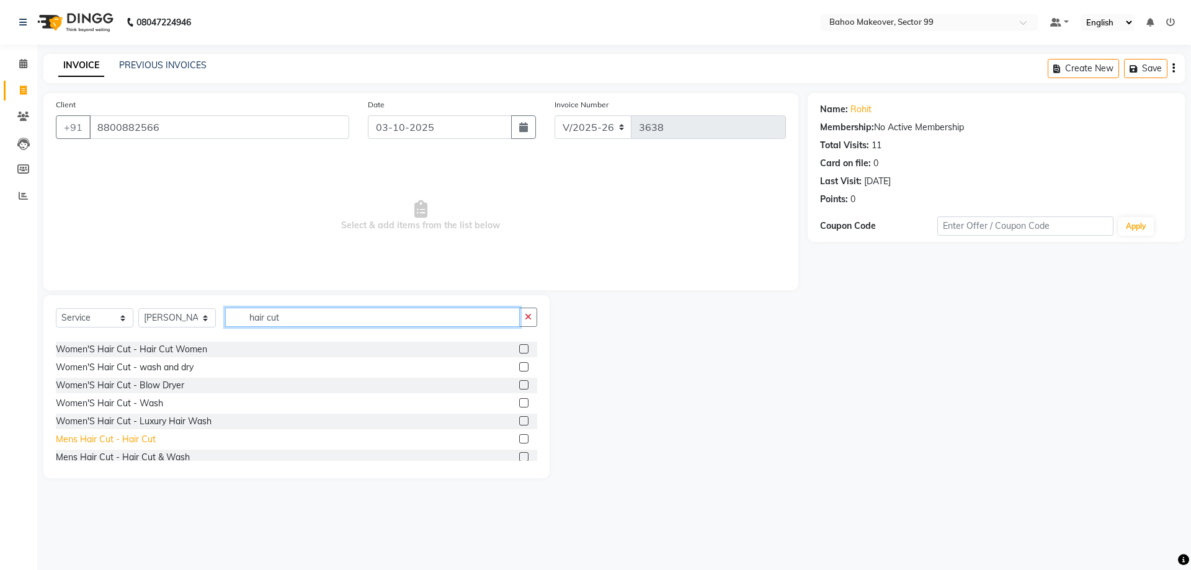
type input "hair cut"
click at [131, 444] on div "Mens Hair Cut - Hair Cut" at bounding box center [106, 439] width 100 height 13
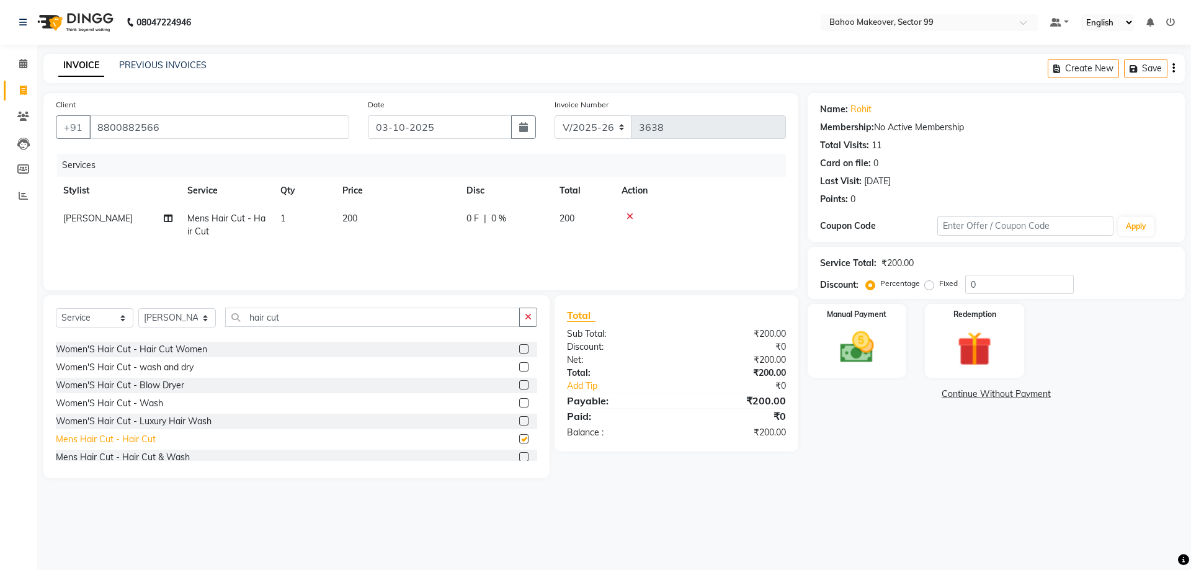
checkbox input "false"
click at [182, 442] on div "Mens Hair Cut -[PERSON_NAME] trim & Shave" at bounding box center [149, 442] width 187 height 13
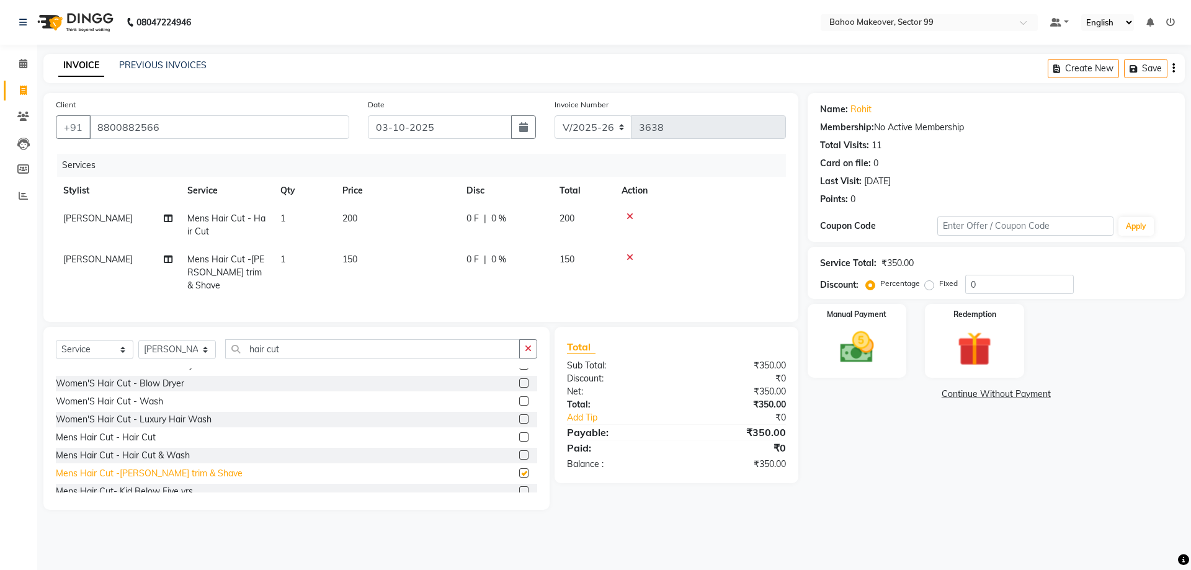
checkbox input "false"
click at [856, 344] on img at bounding box center [857, 347] width 58 height 41
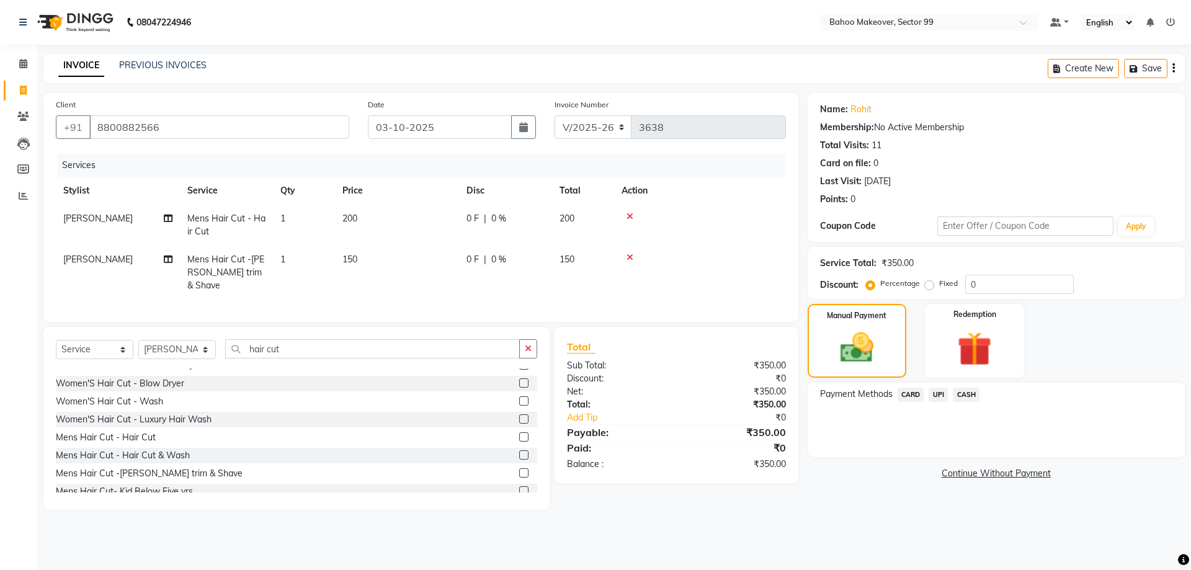
click at [942, 393] on span "UPI" at bounding box center [938, 395] width 19 height 14
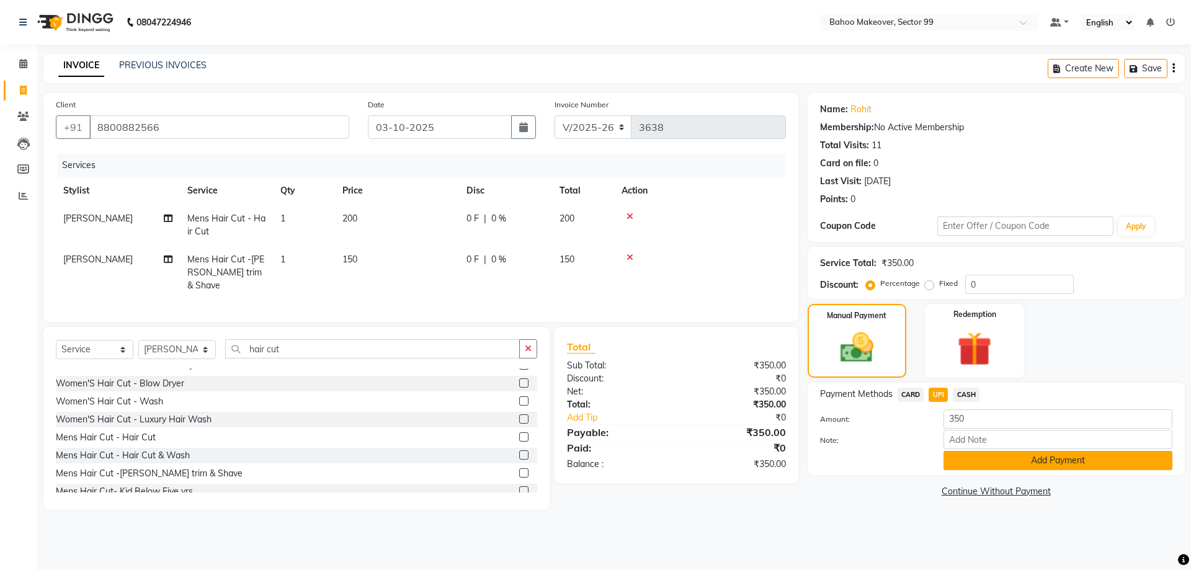
click at [1011, 463] on button "Add Payment" at bounding box center [1058, 460] width 229 height 19
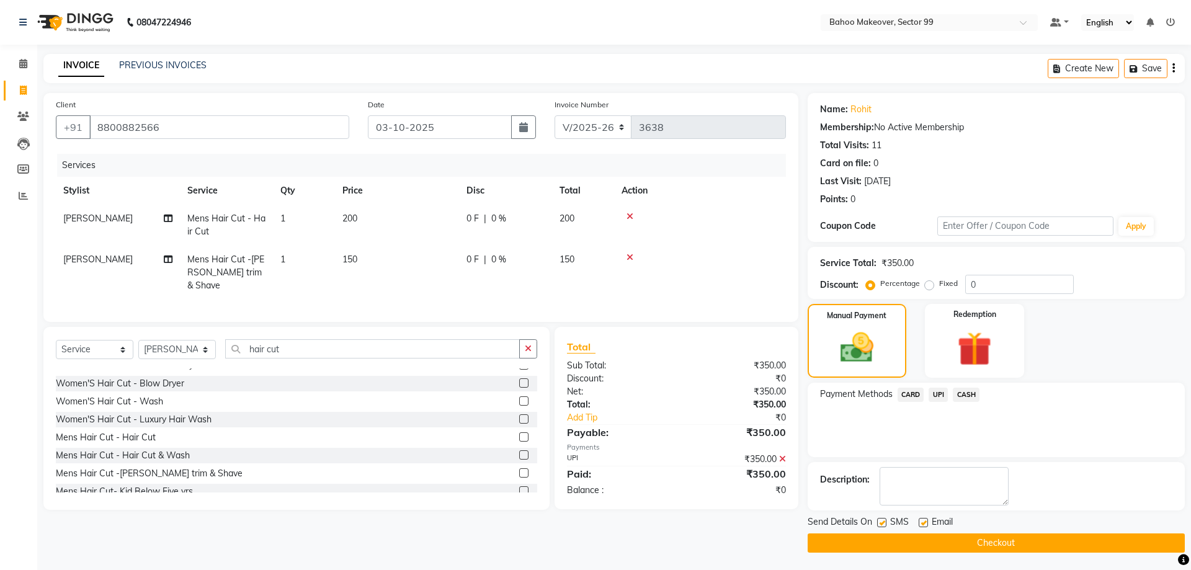
scroll to position [1, 0]
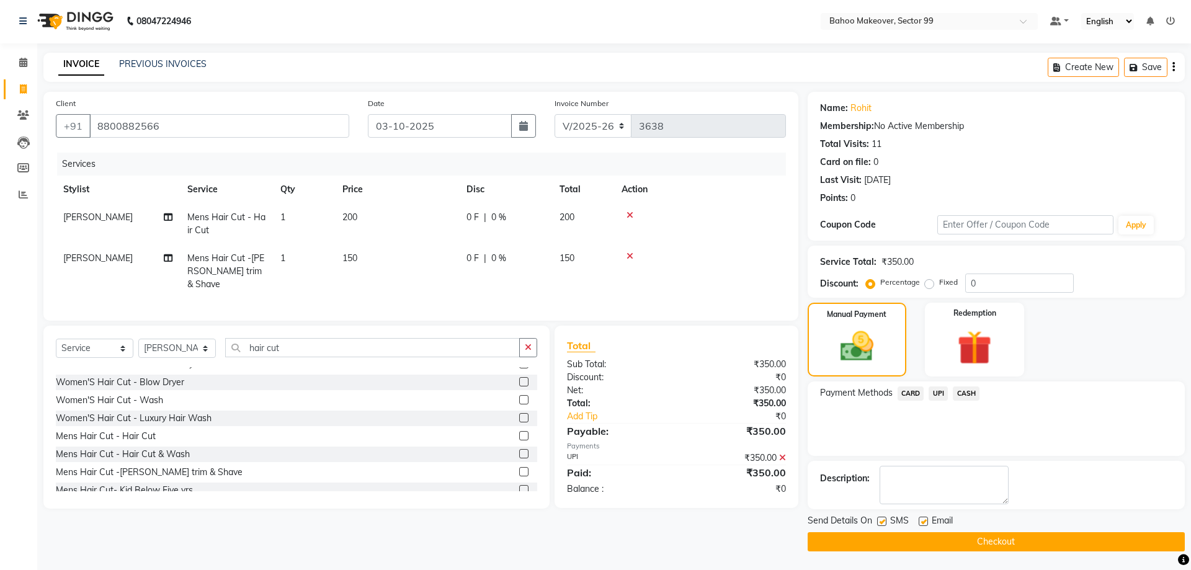
click at [1171, 542] on button "Checkout" at bounding box center [996, 541] width 377 height 19
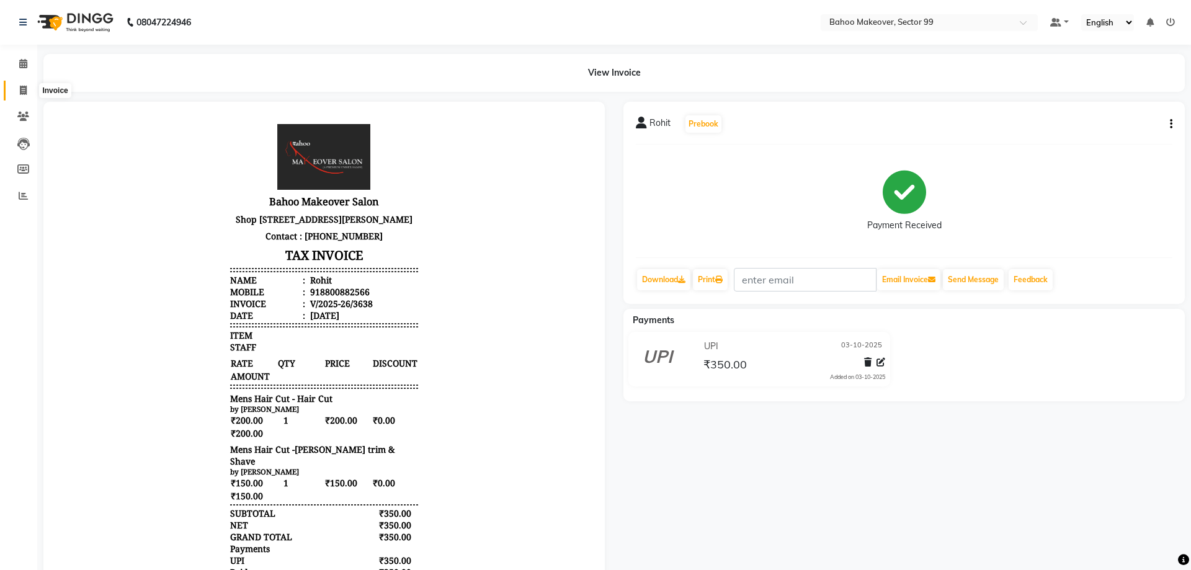
click at [22, 92] on icon at bounding box center [23, 90] width 7 height 9
select select "6856"
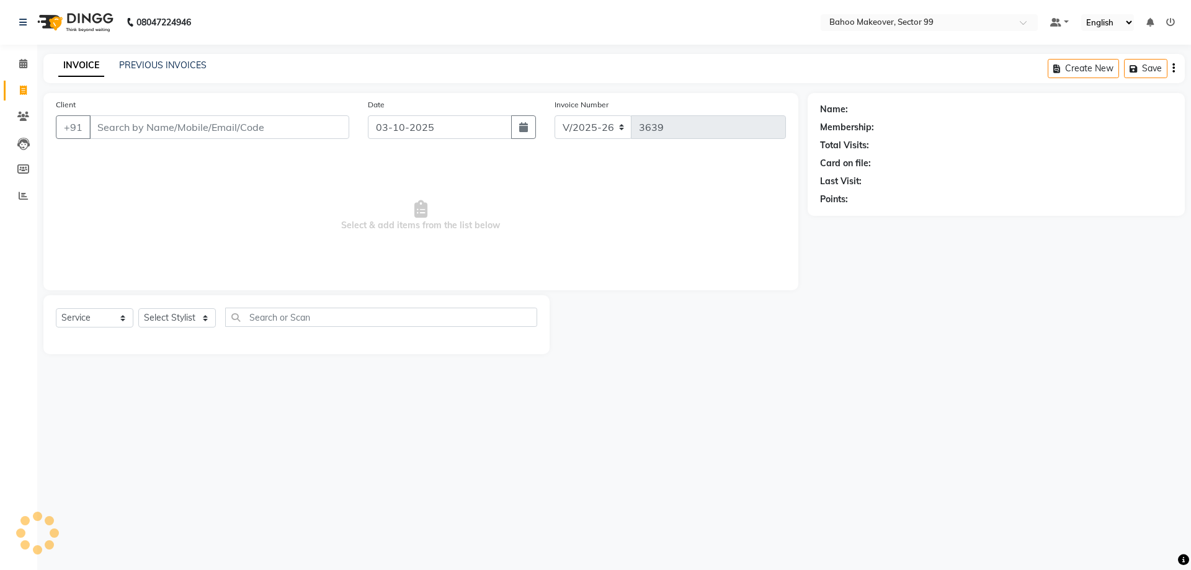
select select "membership"
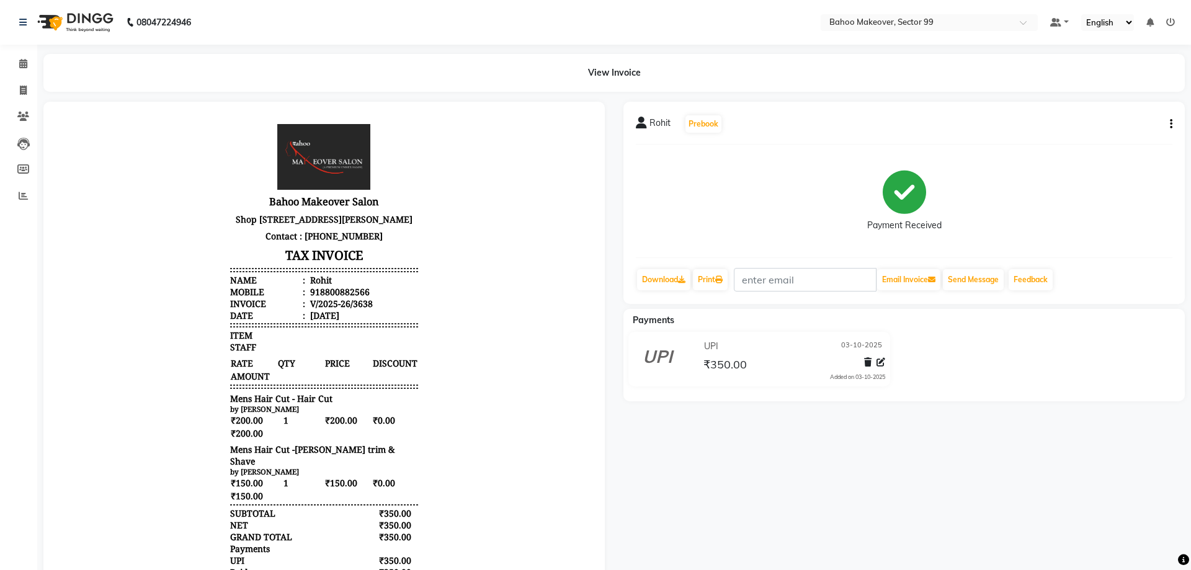
select select "6856"
select select "service"
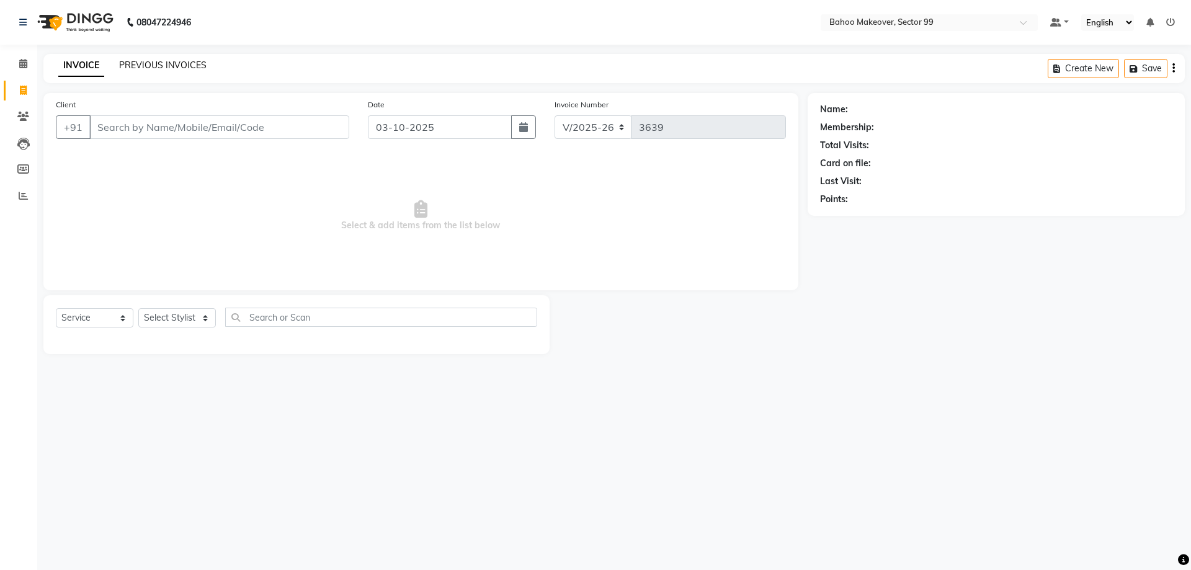
click at [168, 69] on link "PREVIOUS INVOICES" at bounding box center [162, 65] width 87 height 11
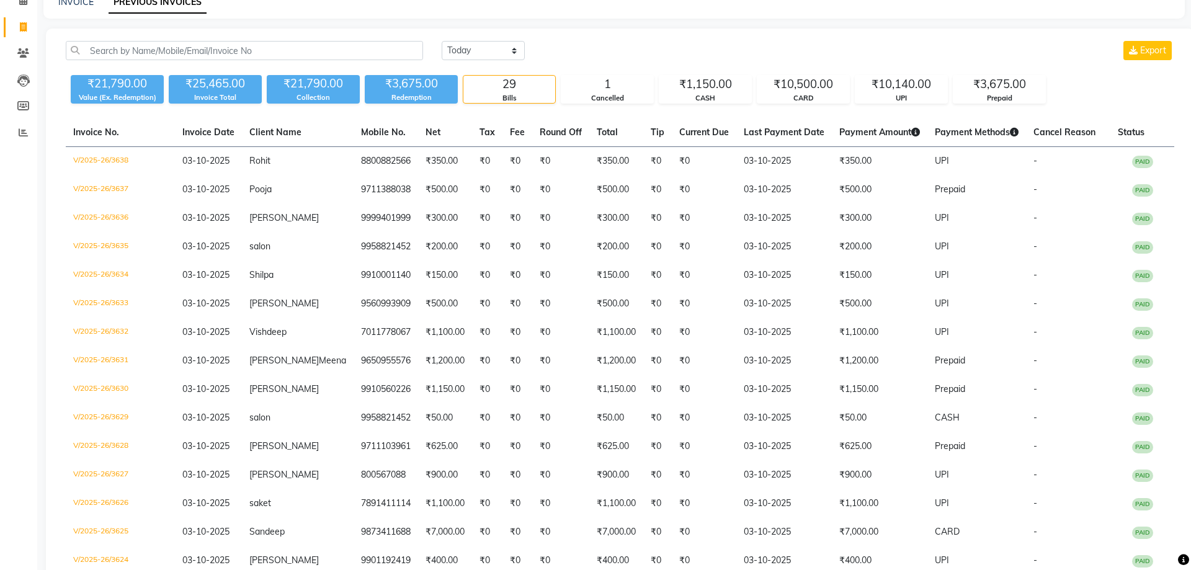
scroll to position [95, 0]
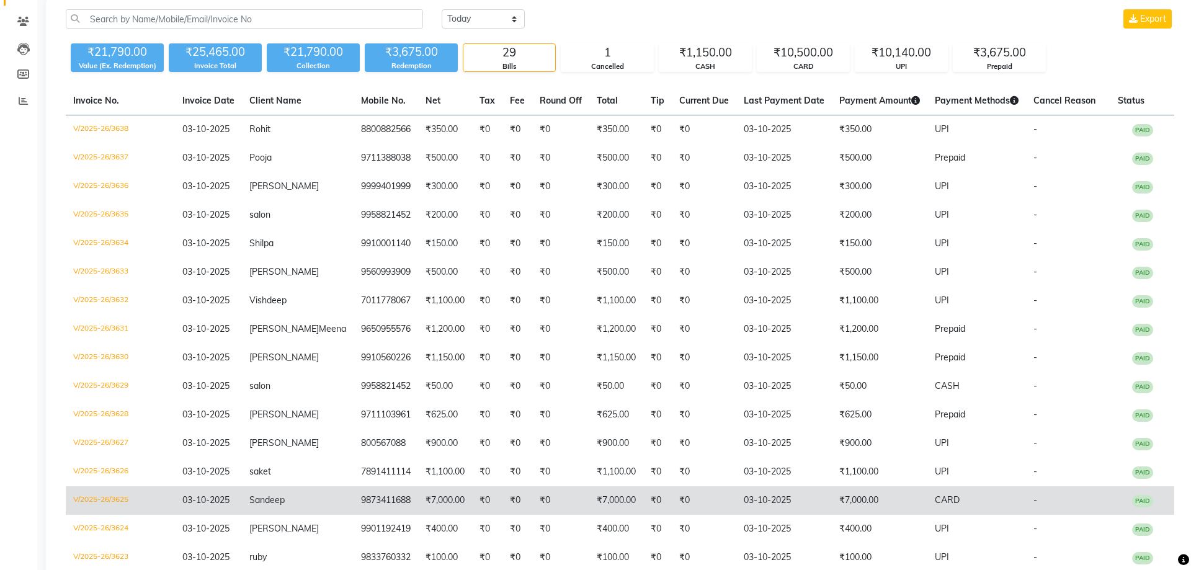
click at [736, 509] on td "03-10-2025" at bounding box center [784, 500] width 96 height 29
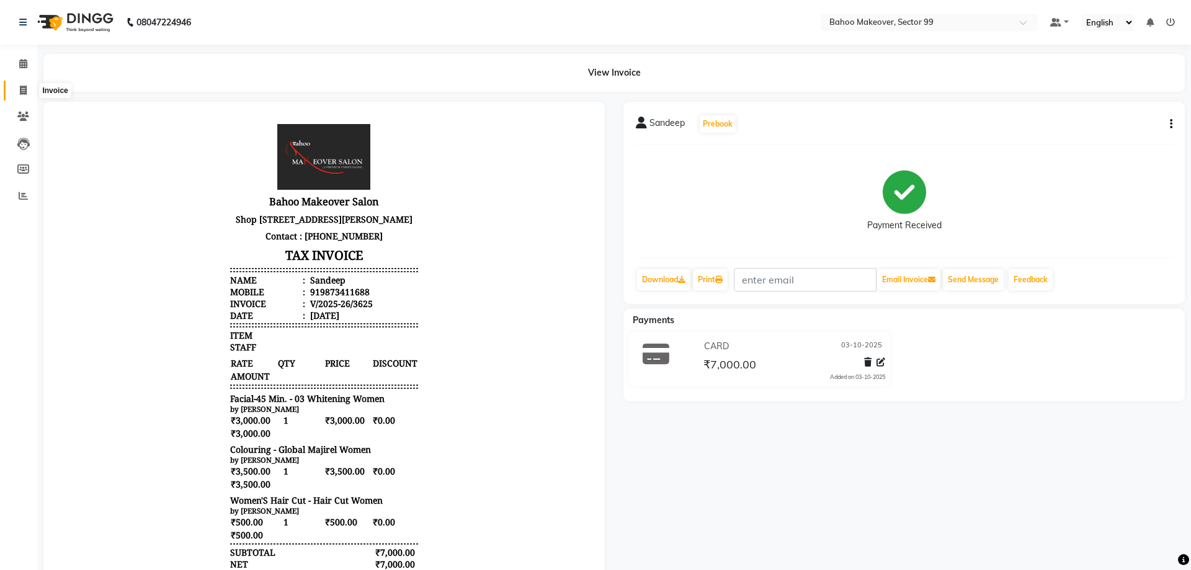
click at [22, 91] on icon at bounding box center [23, 90] width 7 height 9
select select "service"
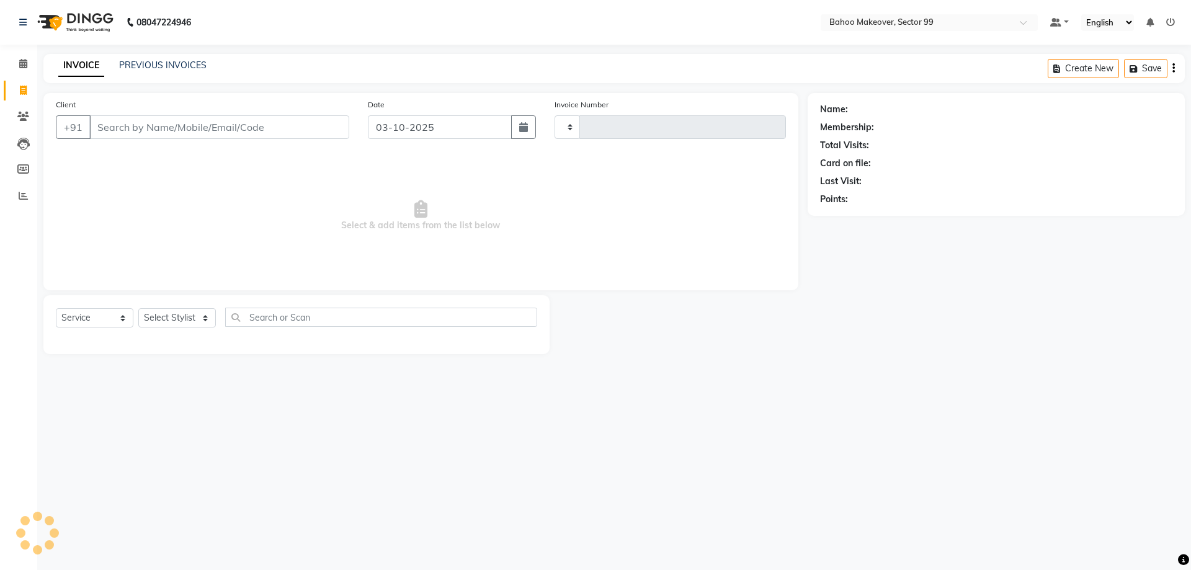
type input "3639"
select select "6856"
select select "membership"
